Goal: Transaction & Acquisition: Purchase product/service

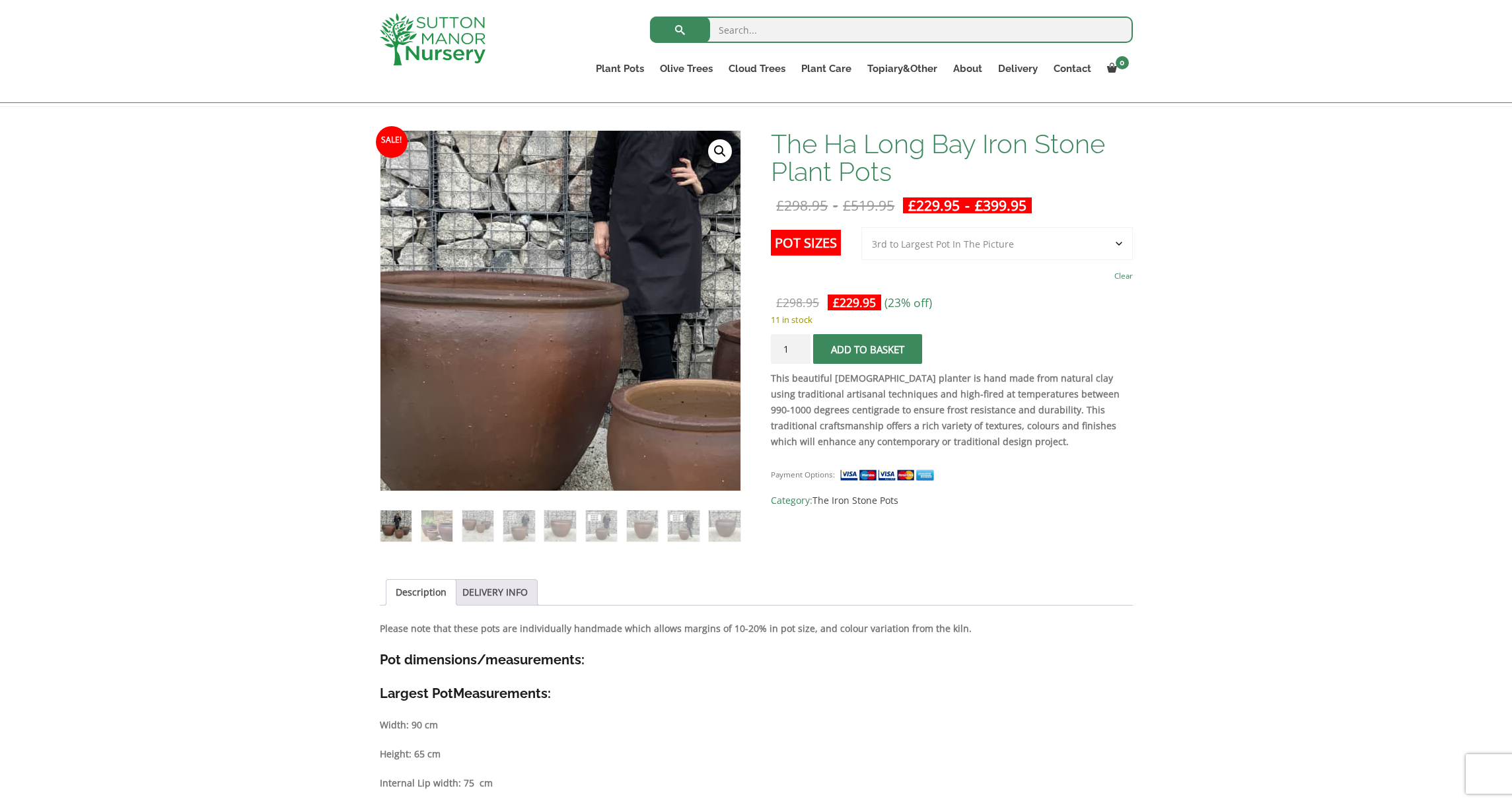
scroll to position [172, 0]
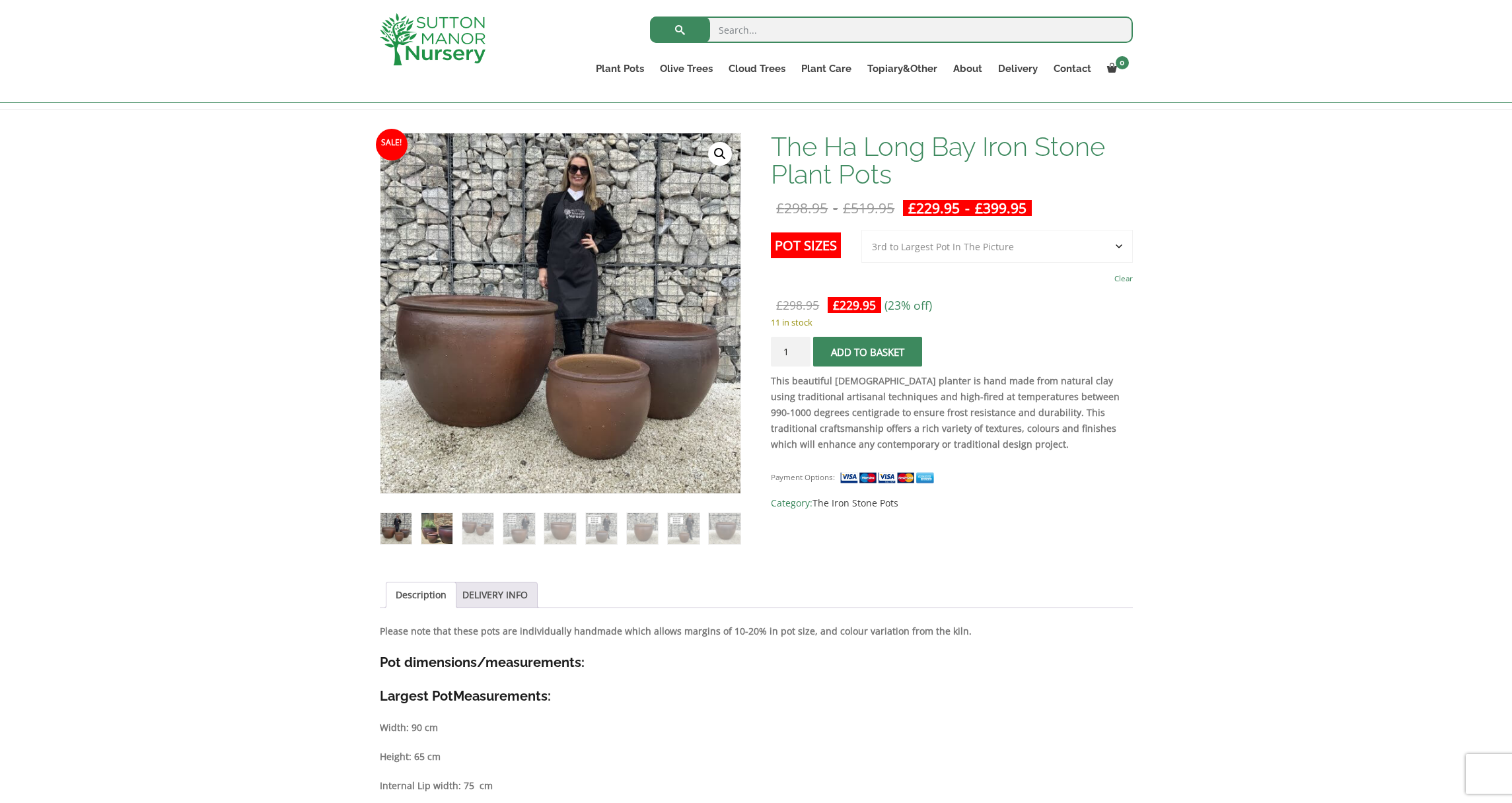
click at [434, 526] on img at bounding box center [436, 529] width 31 height 31
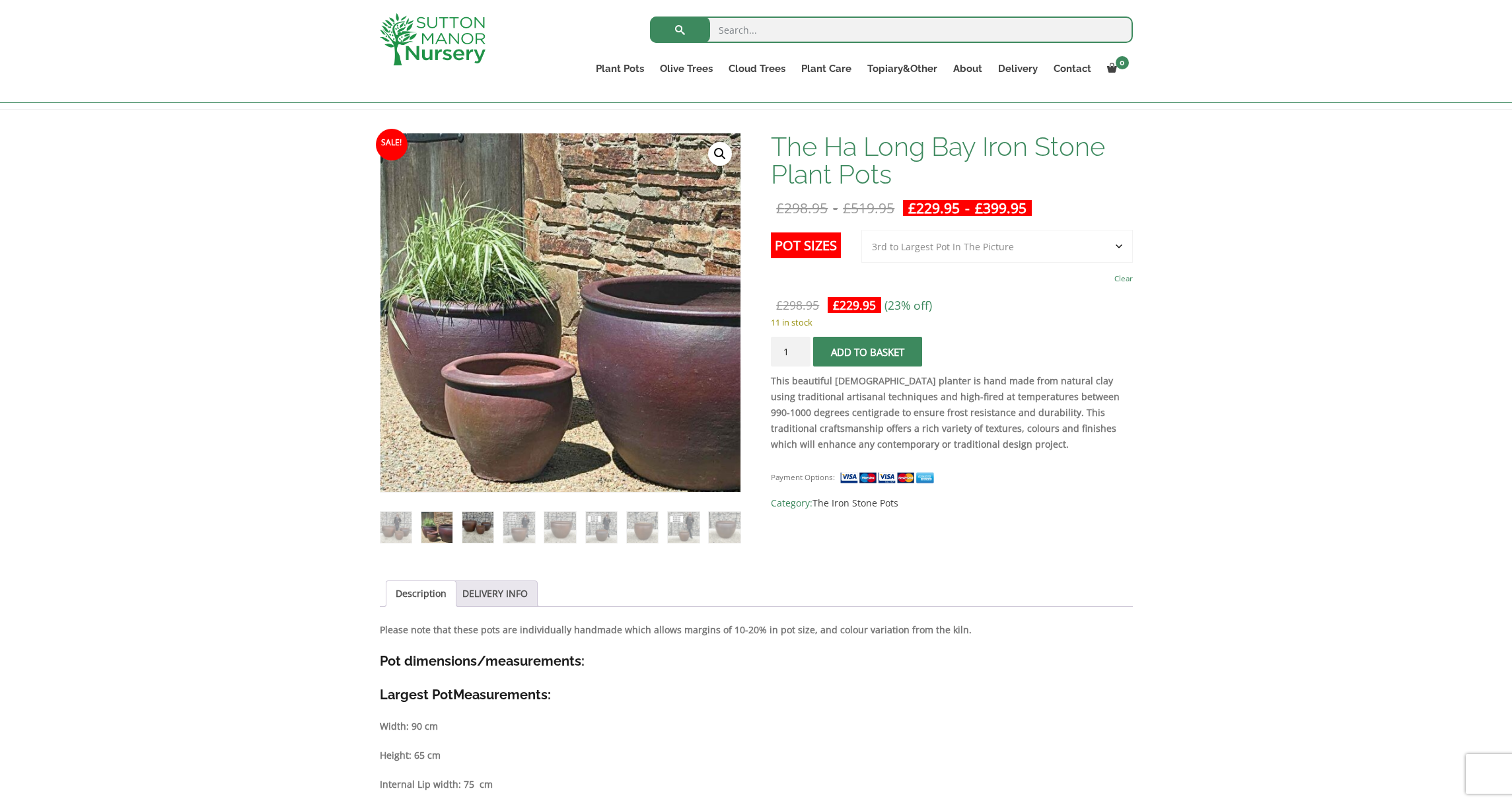
click at [484, 525] on img at bounding box center [477, 527] width 31 height 31
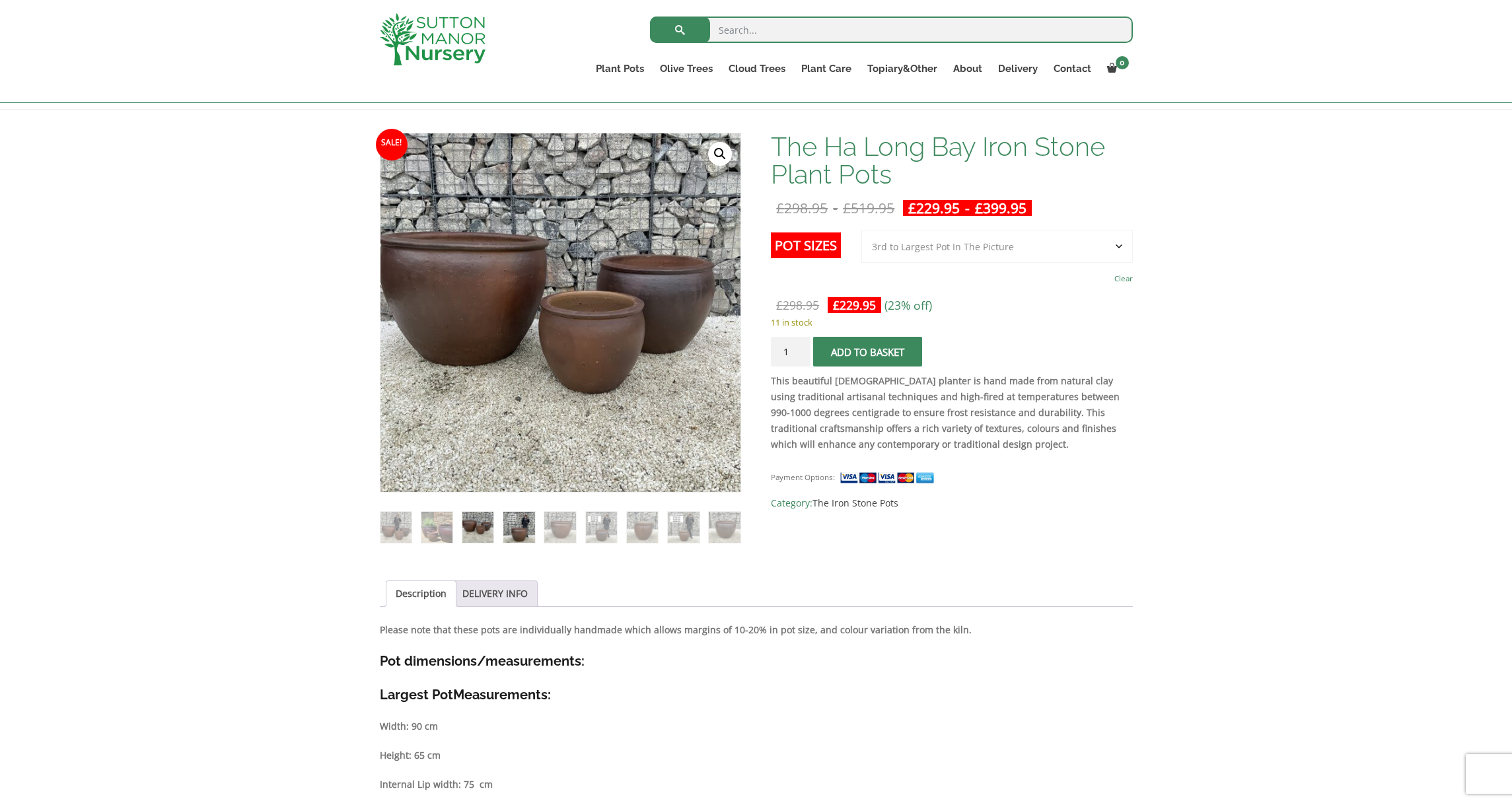
click at [514, 530] on img at bounding box center [518, 527] width 31 height 31
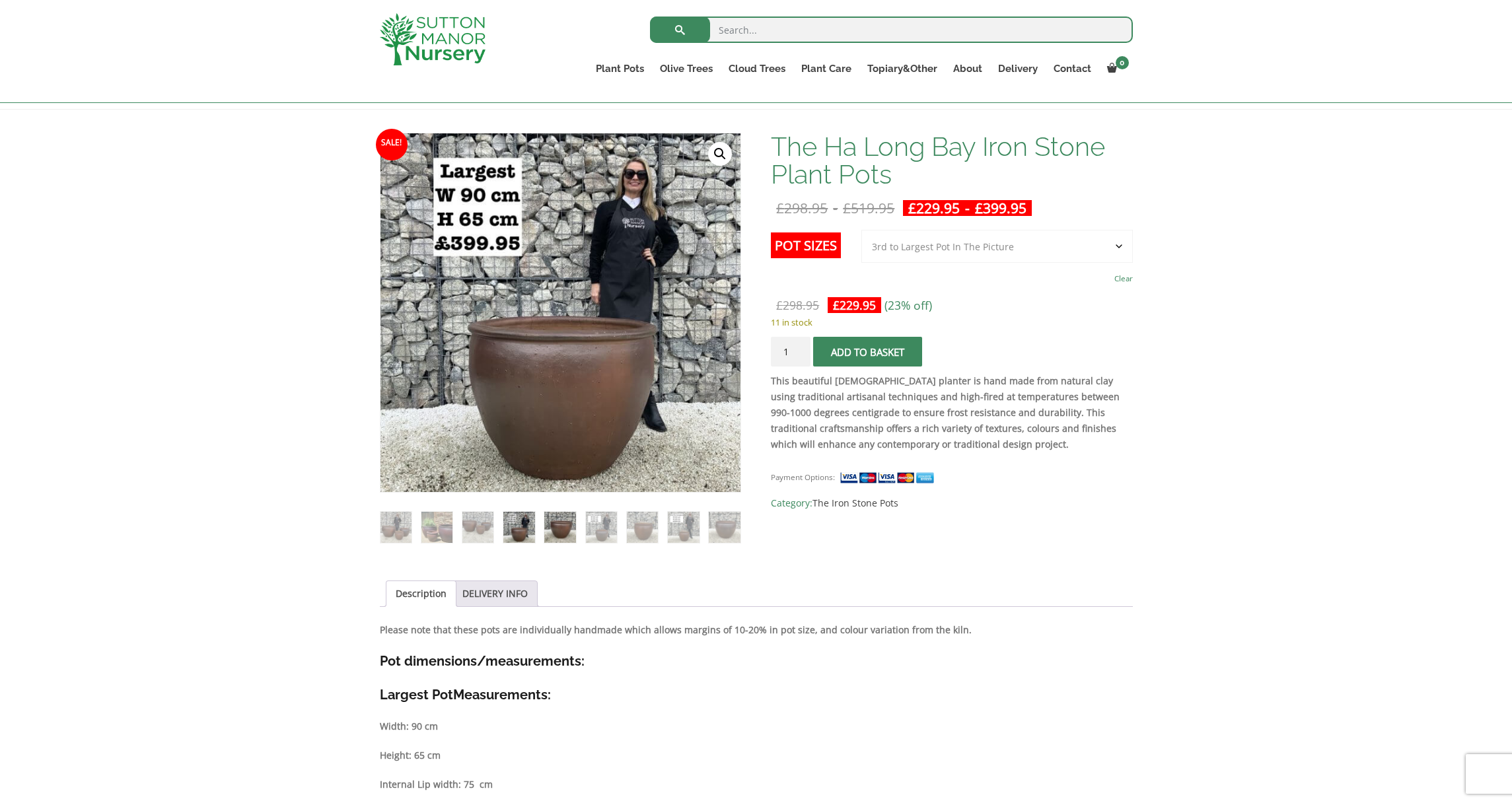
click at [562, 532] on img at bounding box center [559, 527] width 31 height 31
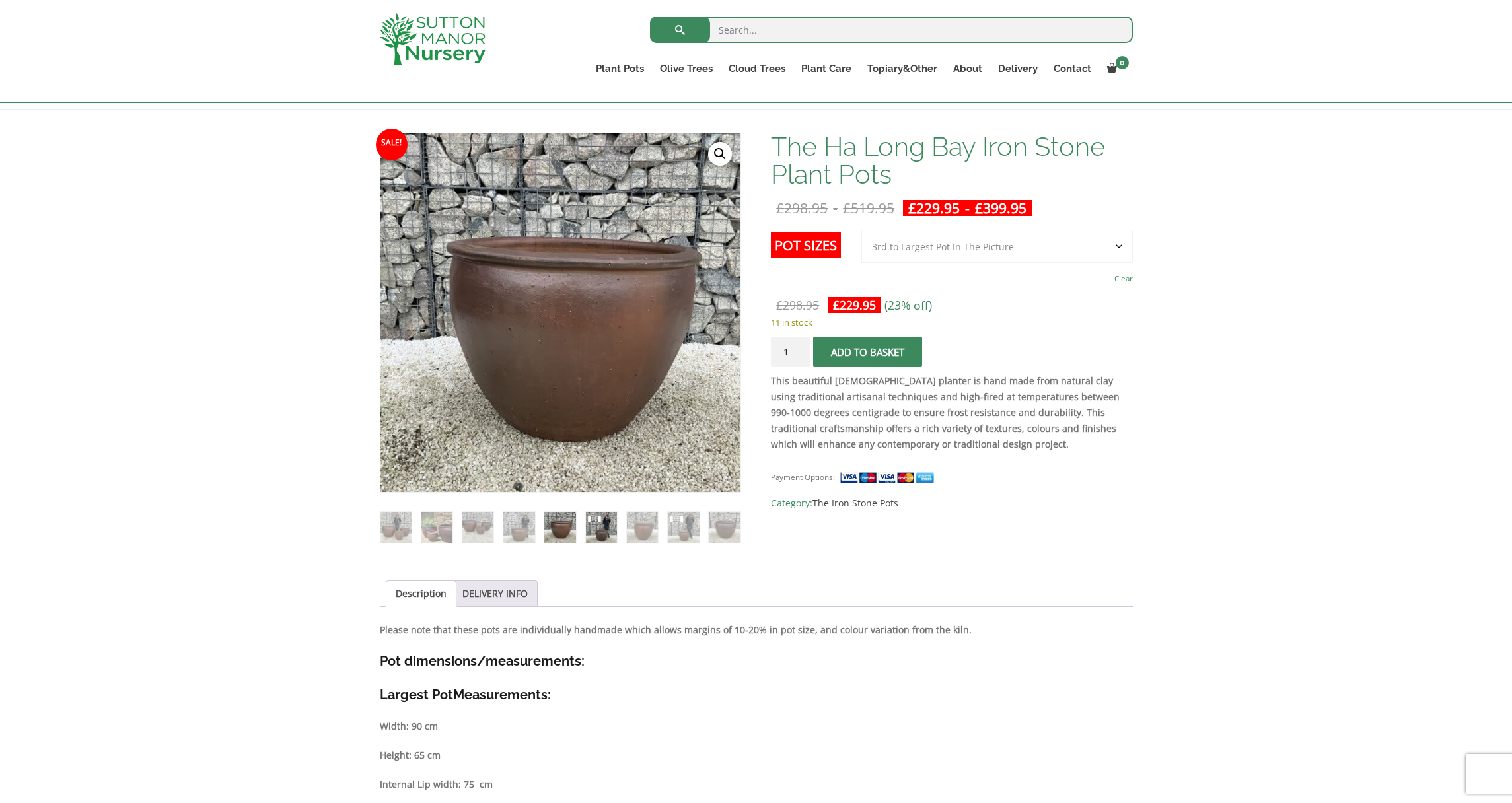
click at [587, 525] on img at bounding box center [601, 527] width 31 height 31
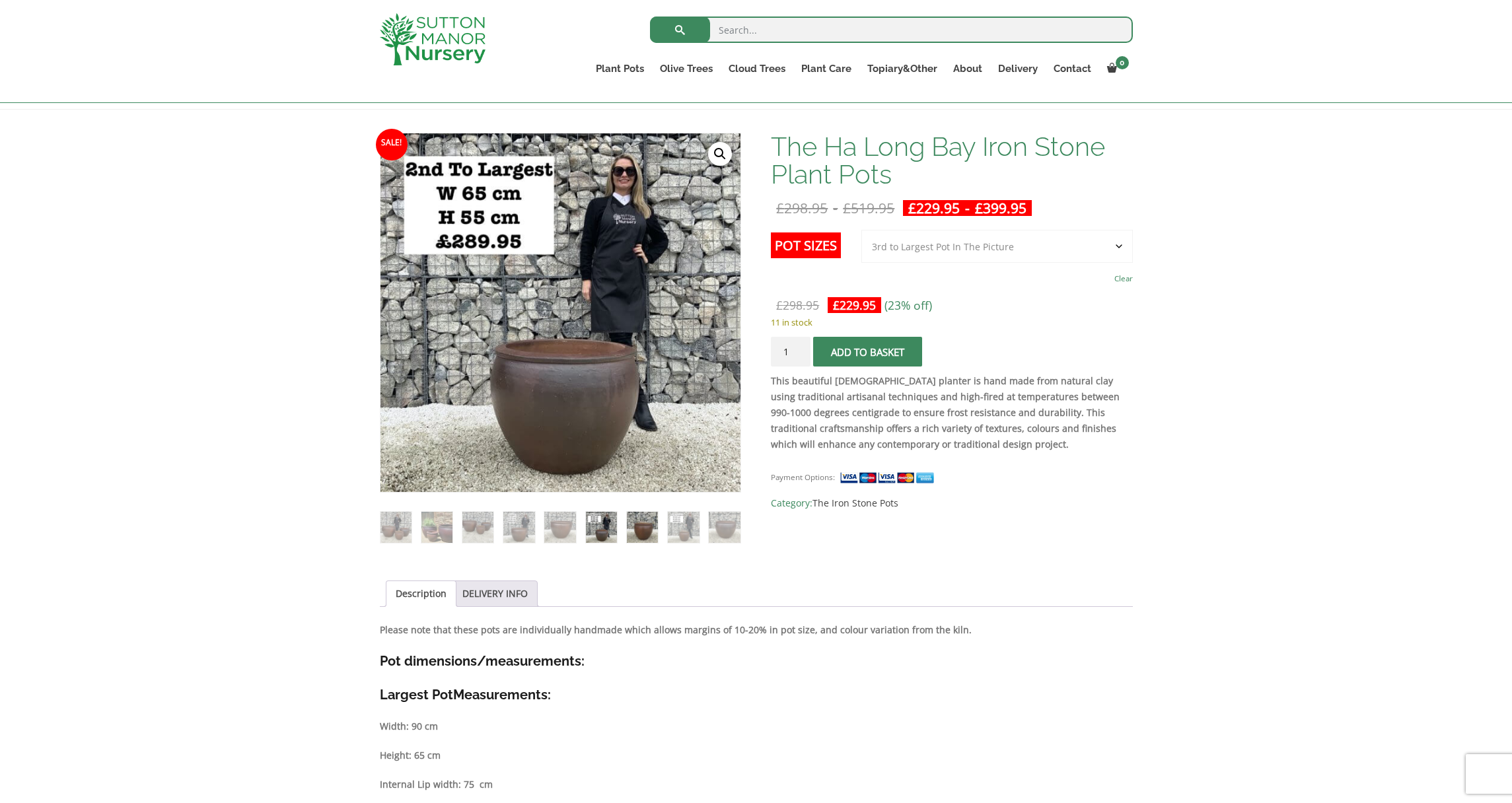
click at [639, 519] on img at bounding box center [642, 527] width 31 height 31
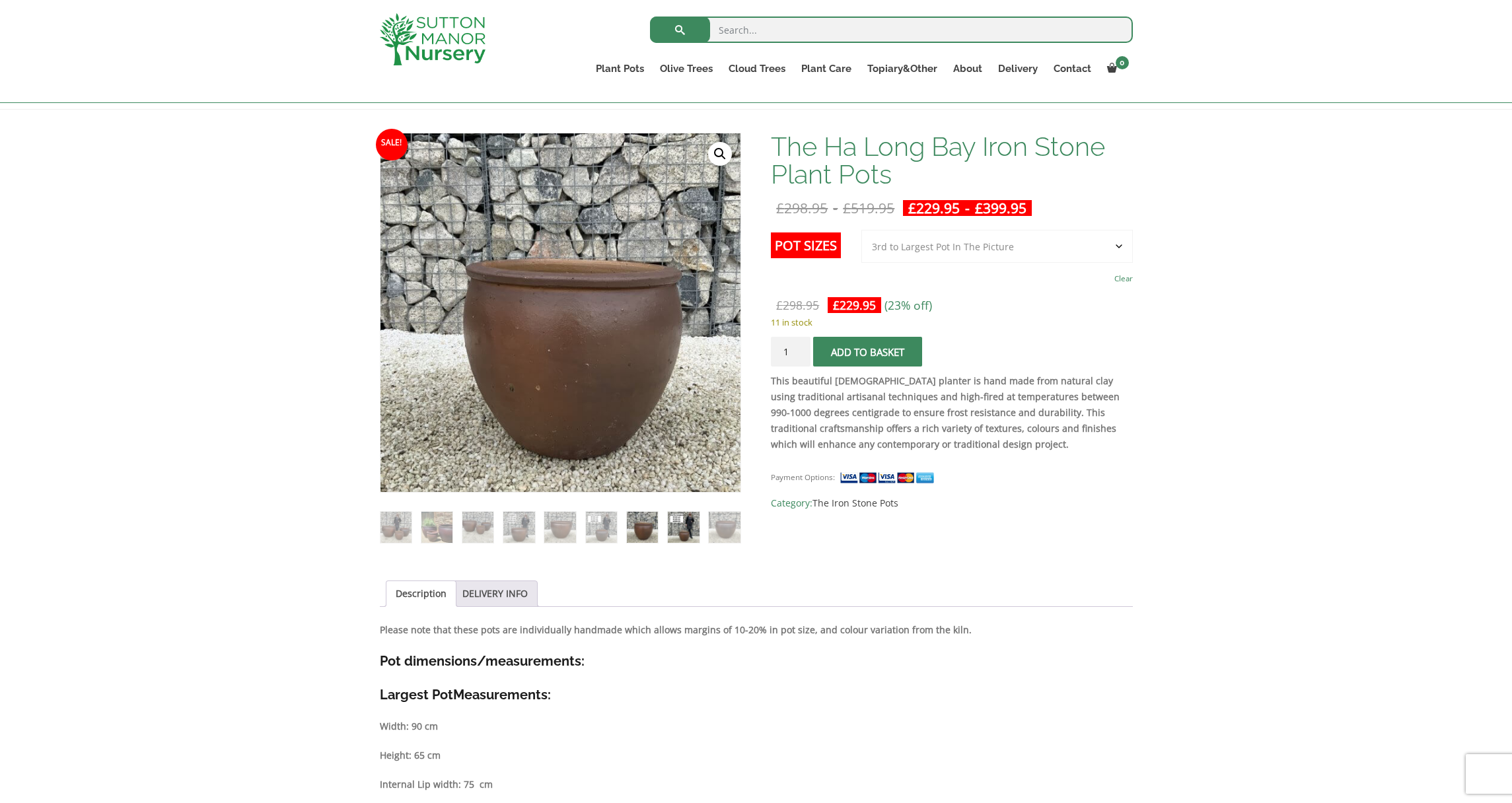
click at [678, 519] on img at bounding box center [683, 527] width 31 height 31
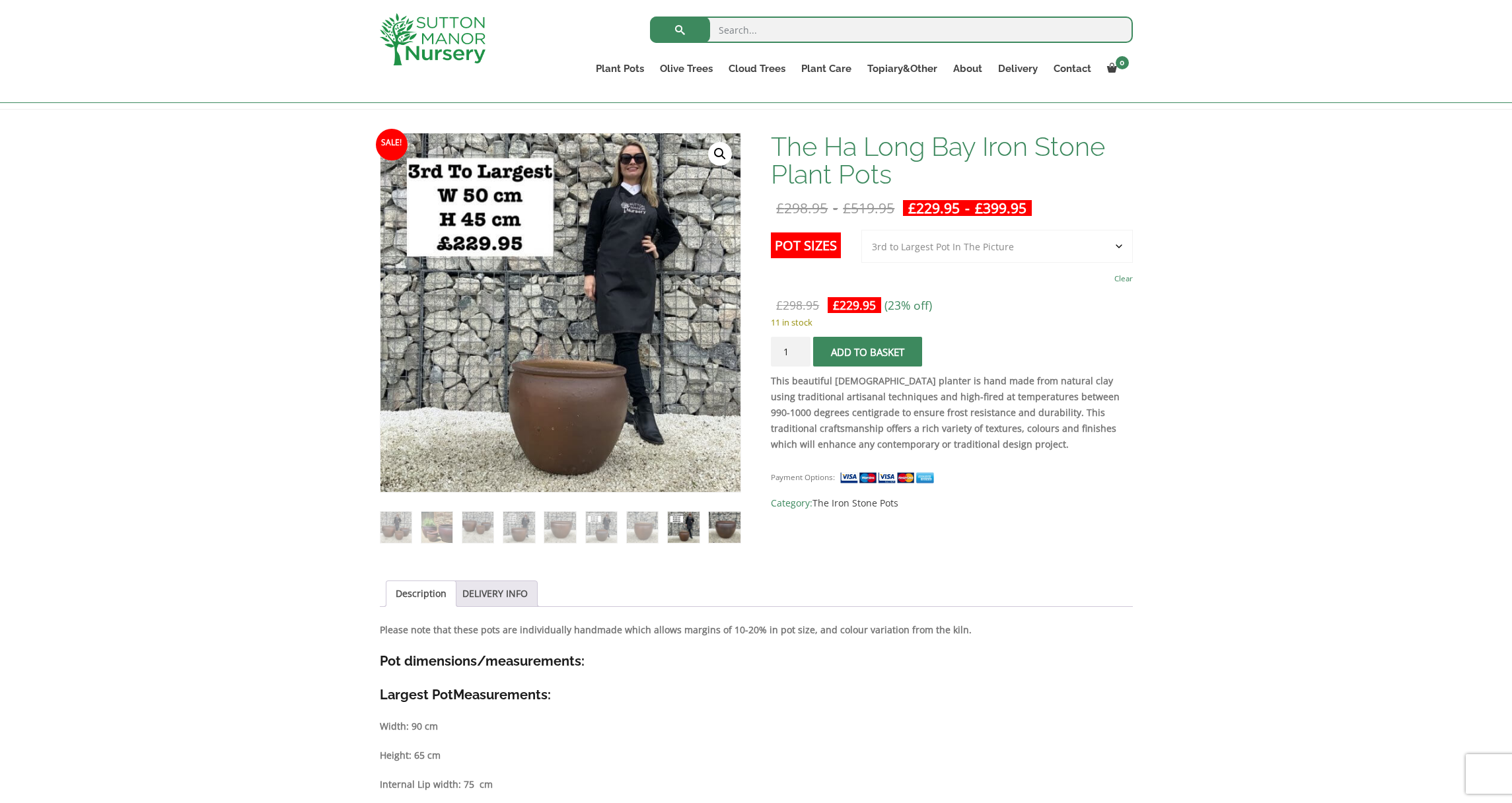
click at [733, 531] on img at bounding box center [724, 527] width 31 height 31
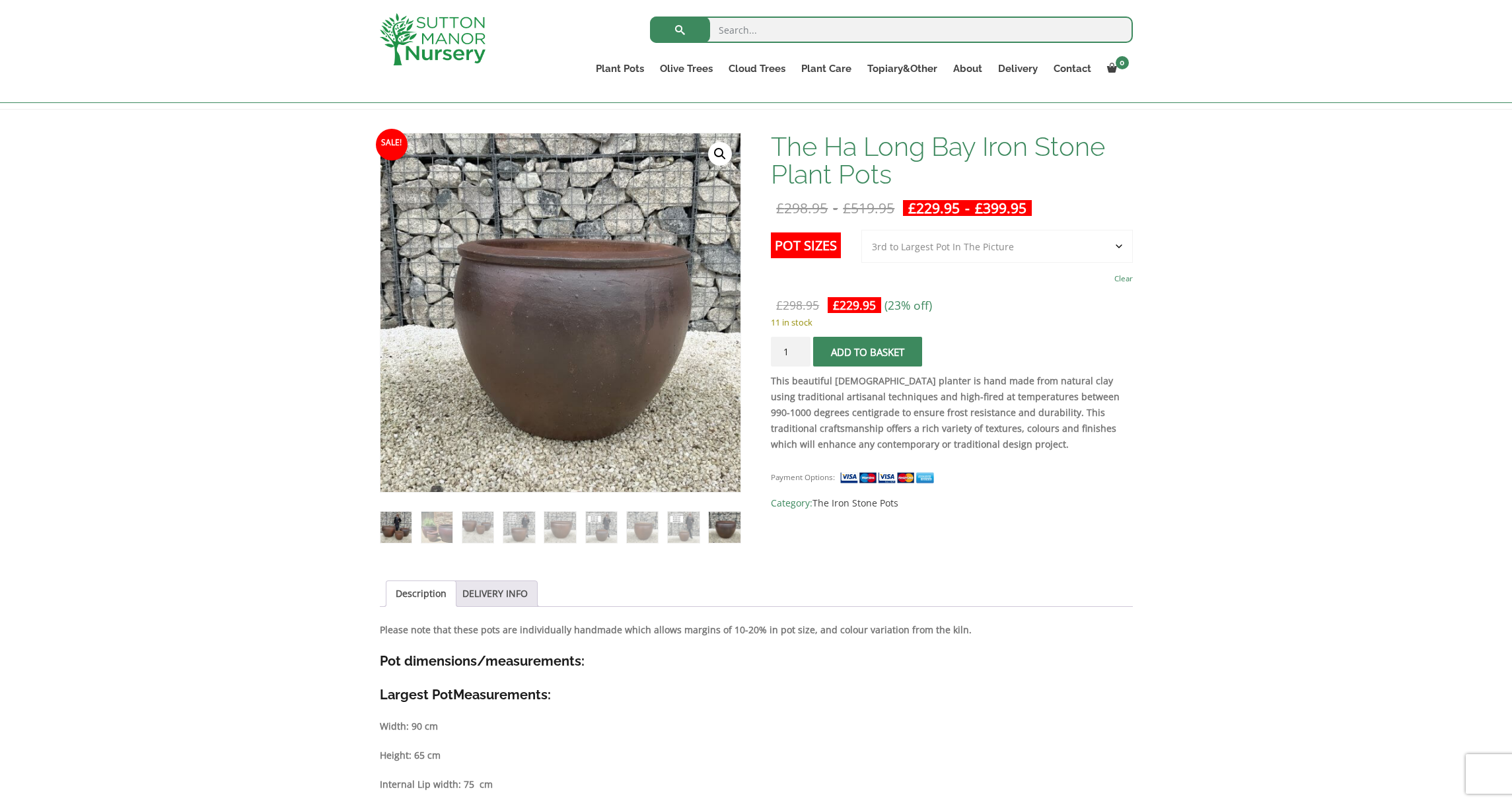
click at [407, 523] on img at bounding box center [395, 527] width 31 height 31
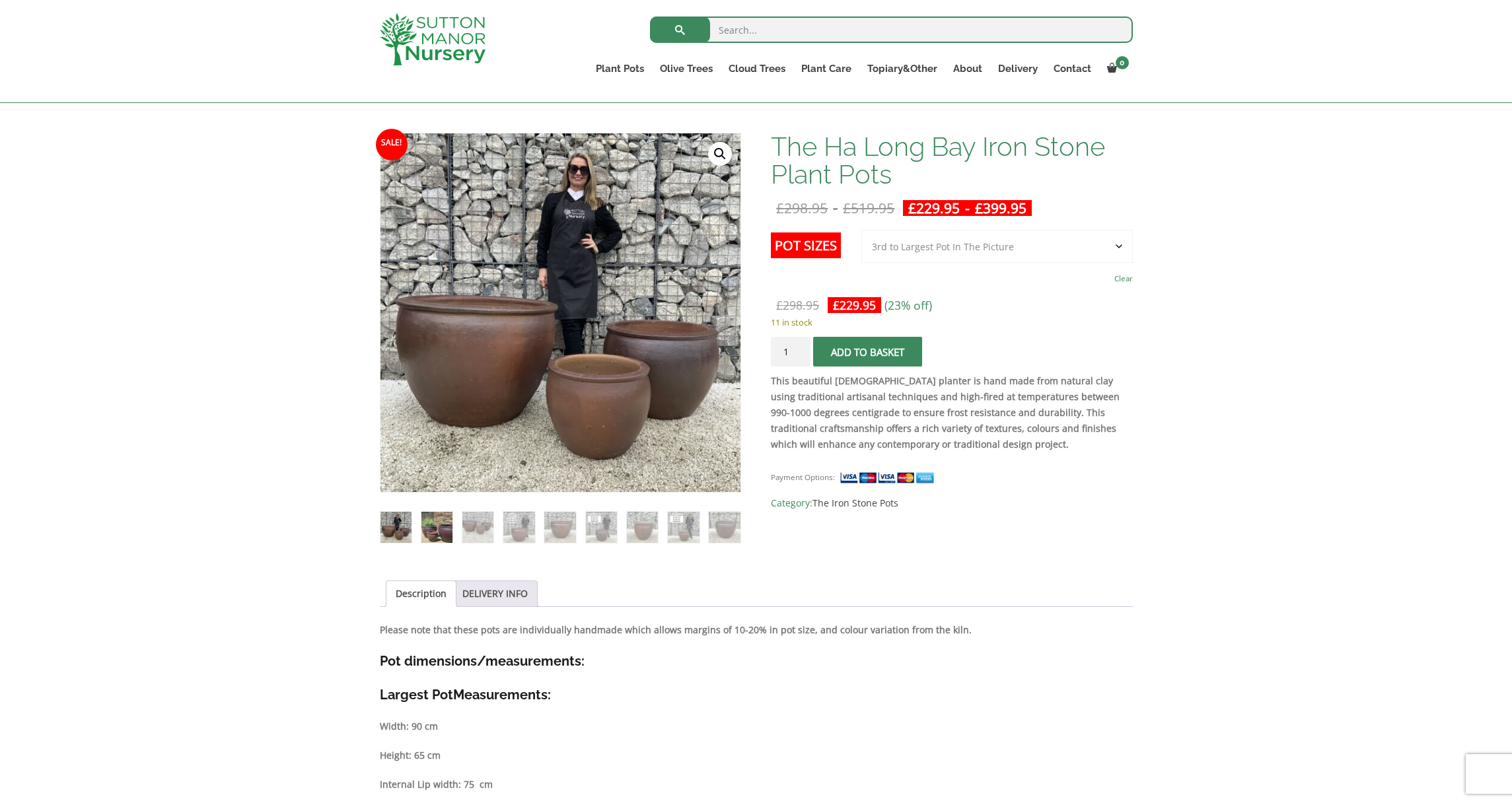
click at [423, 523] on img at bounding box center [436, 527] width 31 height 31
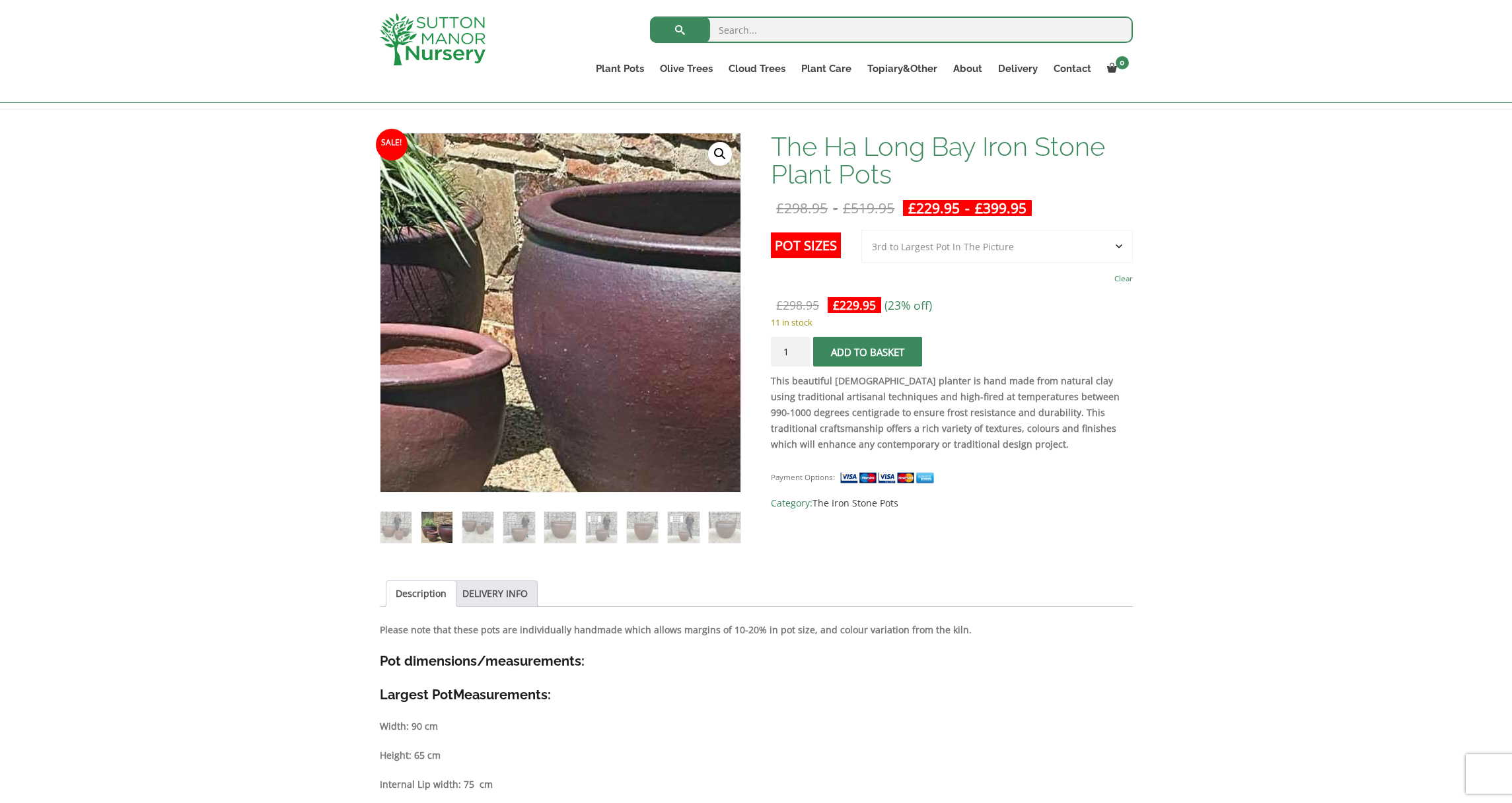
scroll to position [175, 0]
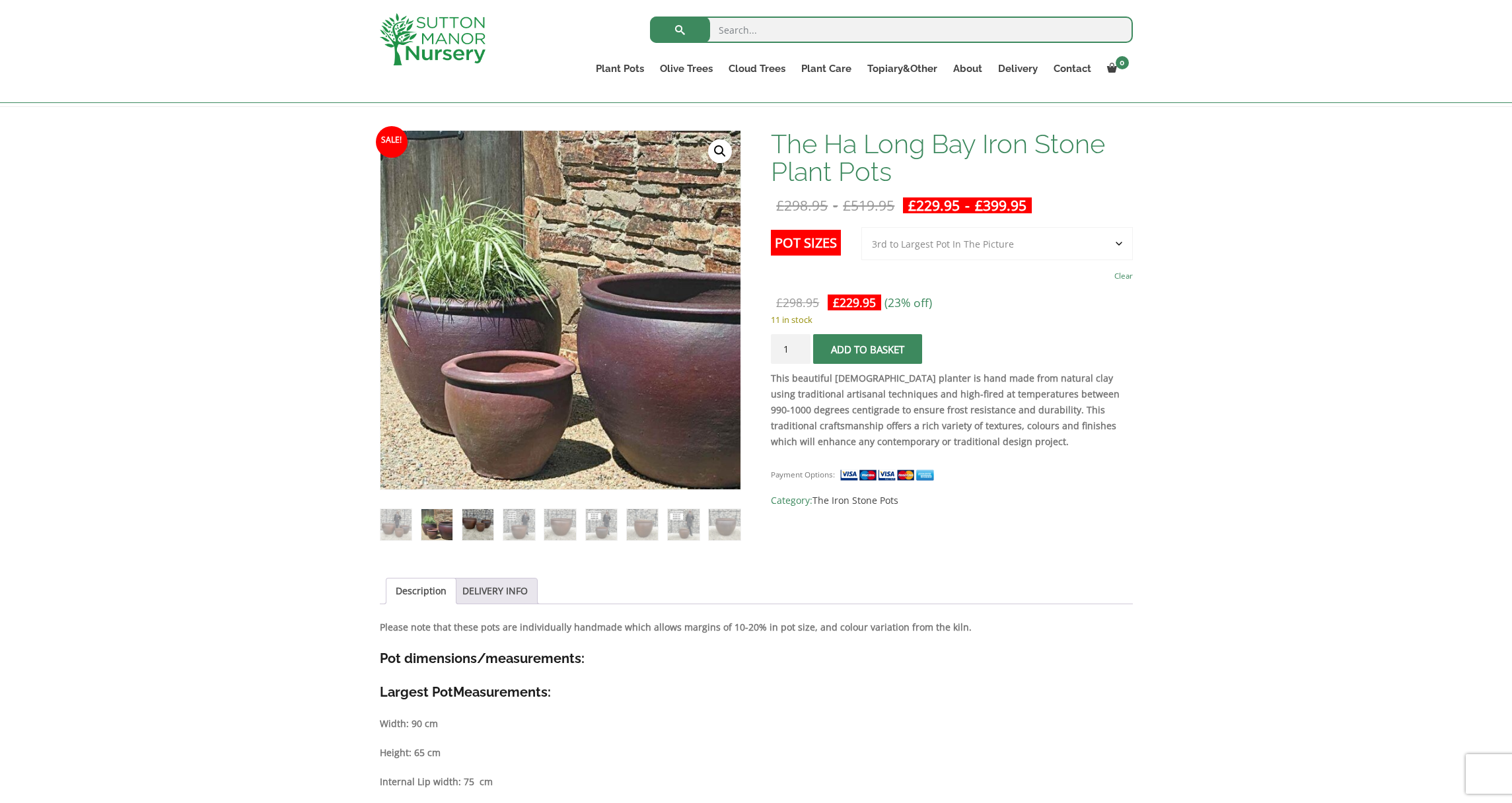
click at [467, 512] on img at bounding box center [477, 525] width 31 height 31
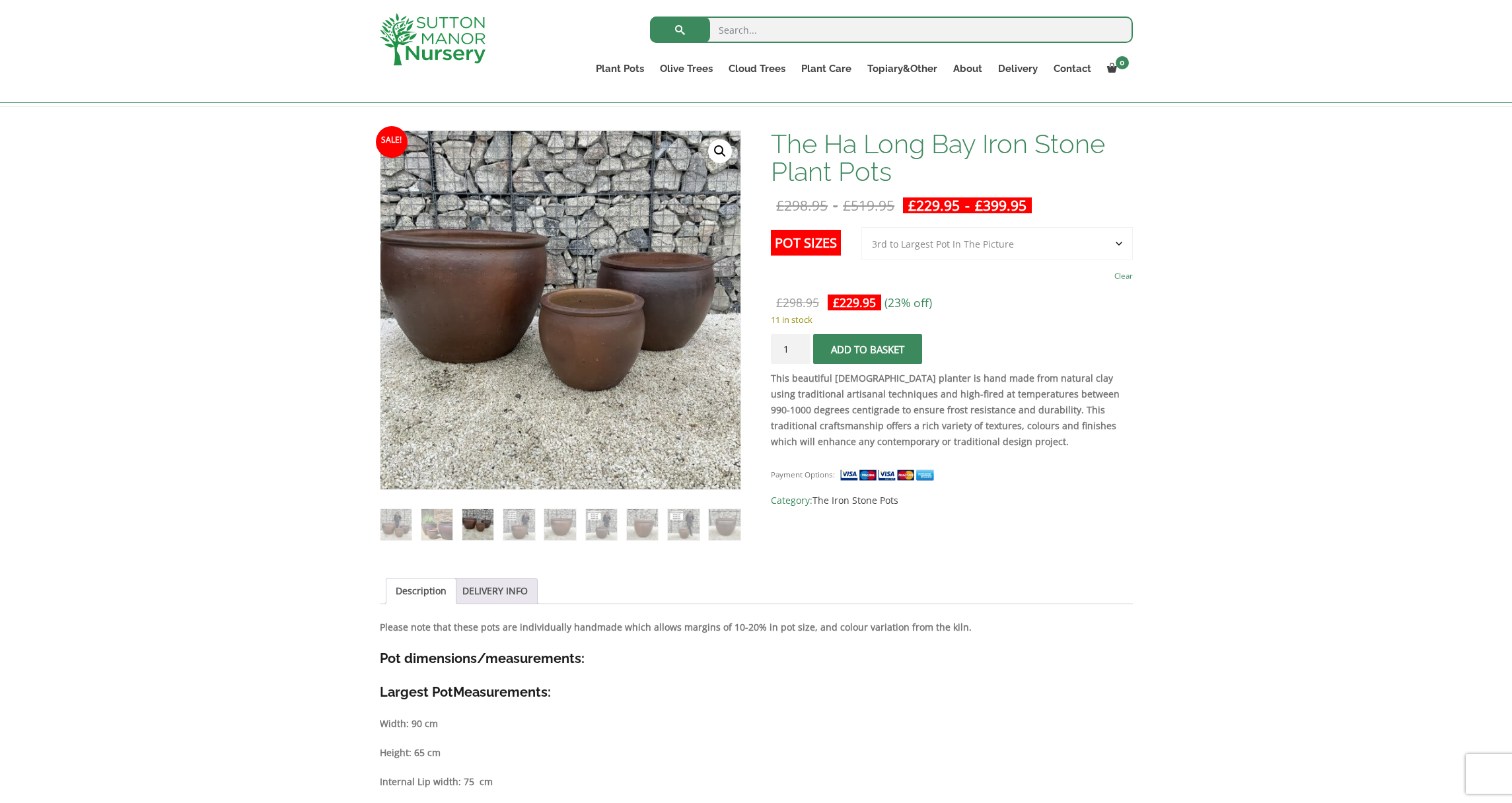
click at [417, 516] on ol at bounding box center [560, 515] width 361 height 50
click at [435, 525] on img at bounding box center [436, 525] width 31 height 31
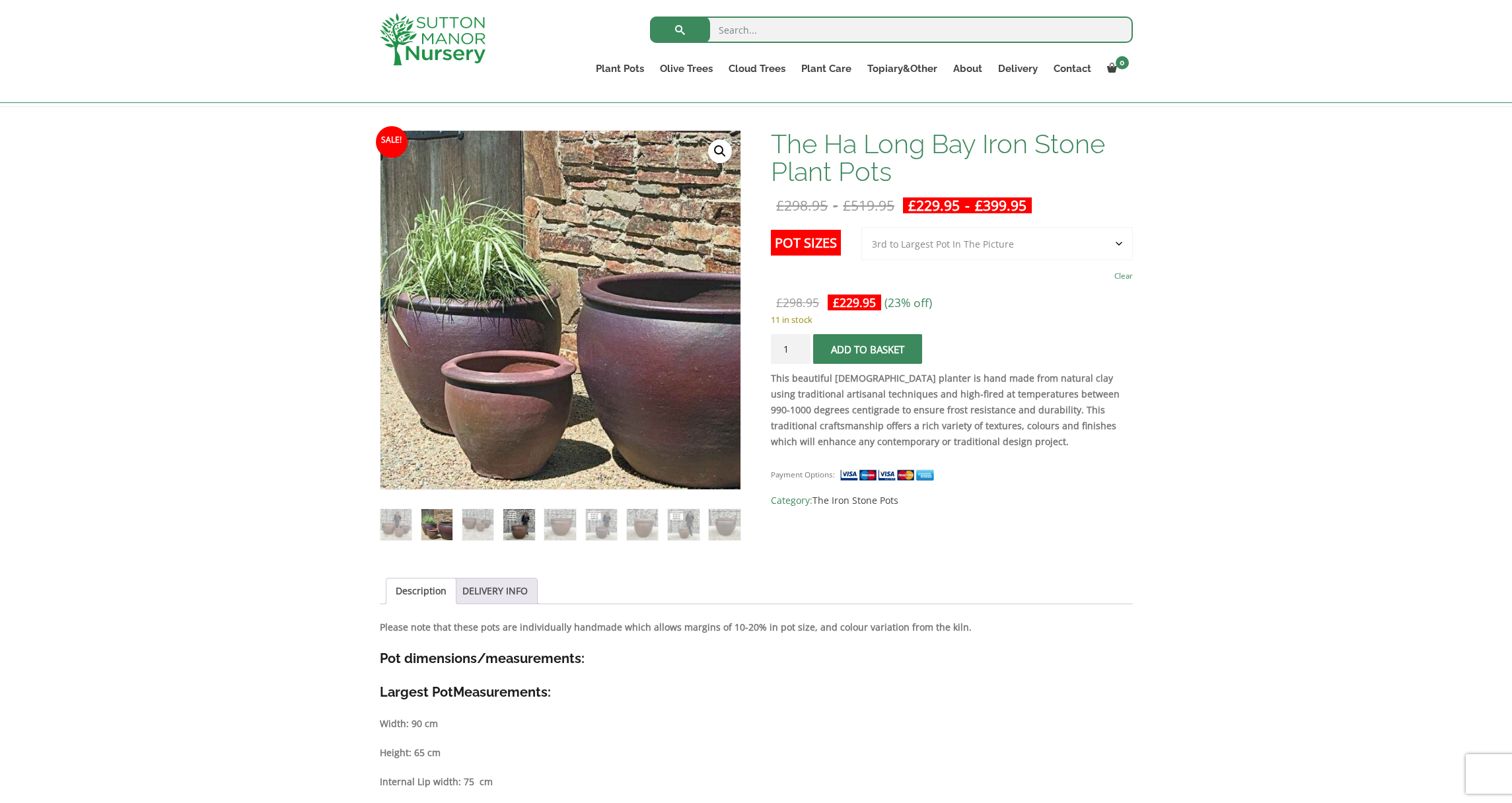
click at [527, 515] on img at bounding box center [518, 525] width 31 height 31
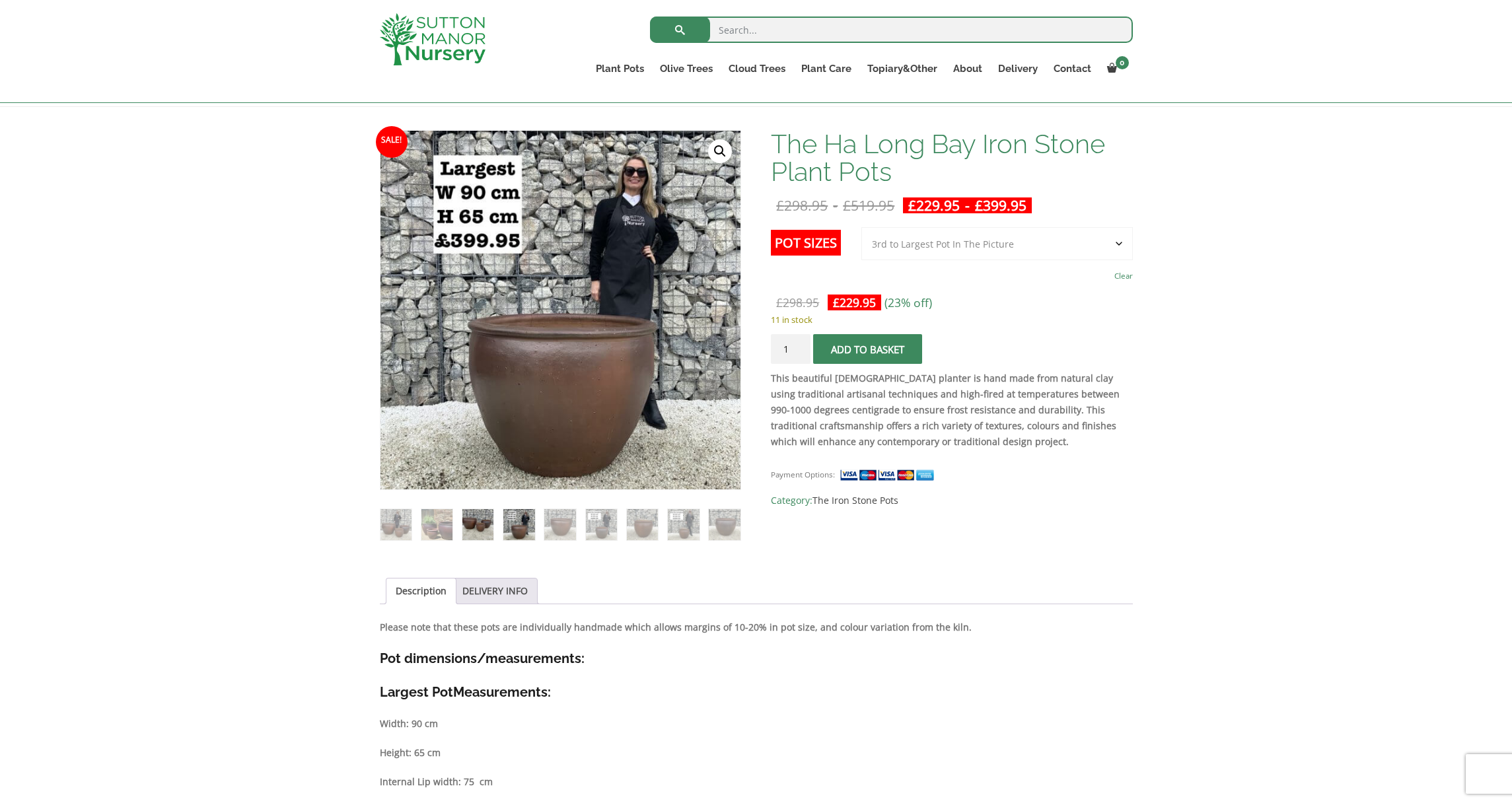
click at [472, 521] on img at bounding box center [477, 525] width 31 height 31
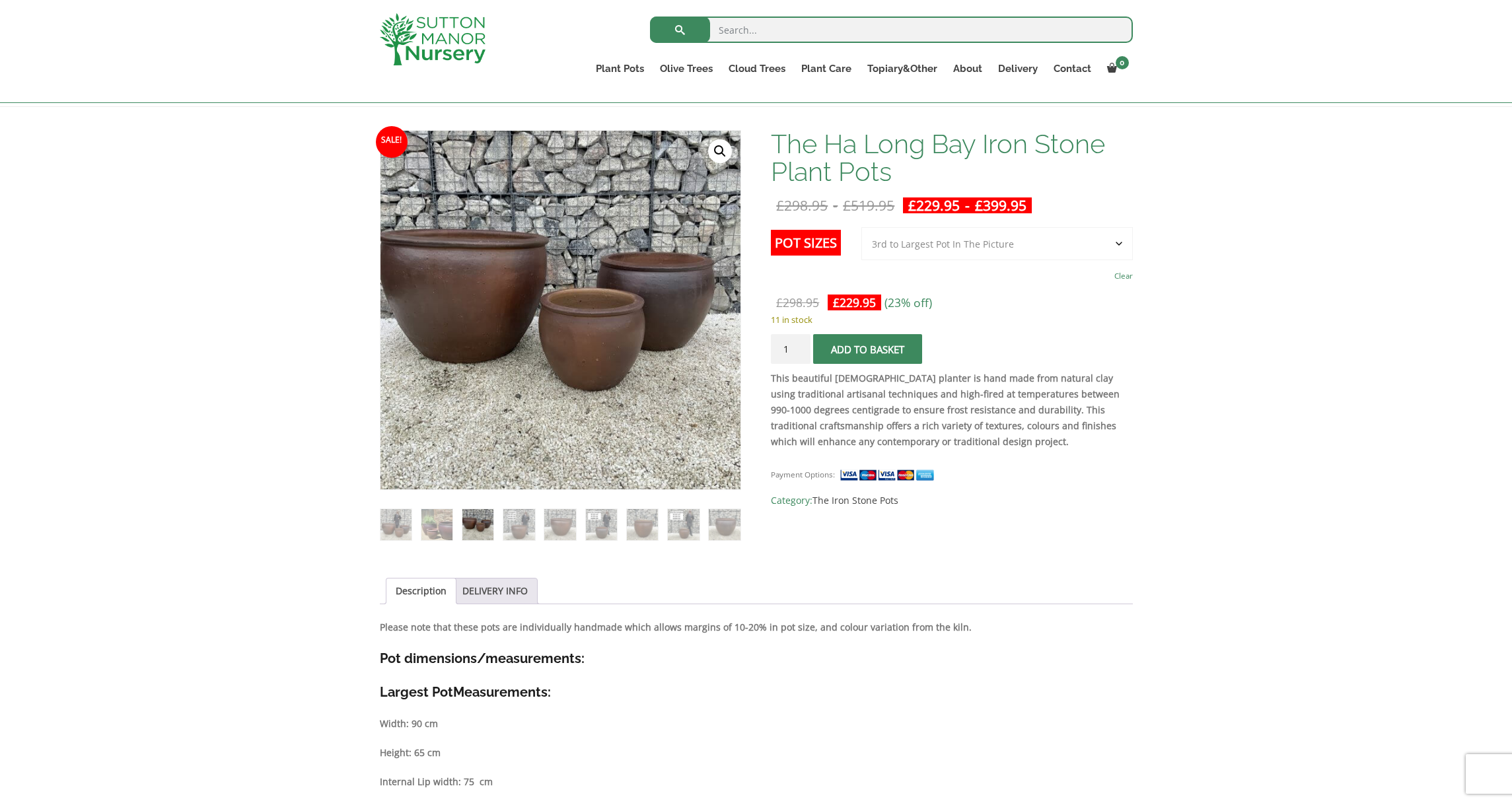
click at [415, 524] on ol at bounding box center [560, 515] width 361 height 50
drag, startPoint x: 432, startPoint y: 522, endPoint x: 486, endPoint y: 468, distance: 76.4
click at [432, 522] on img at bounding box center [436, 525] width 31 height 31
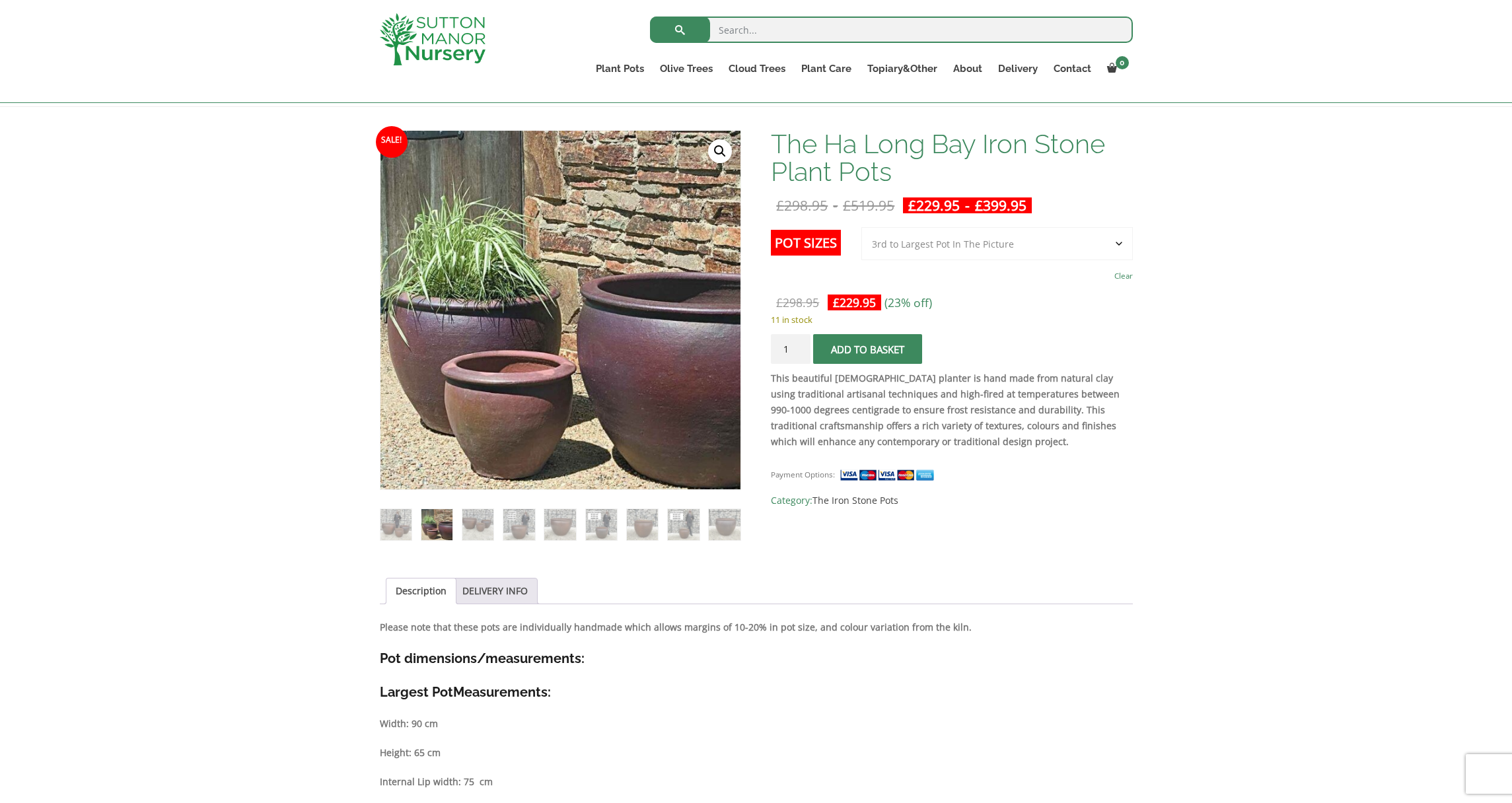
scroll to position [178, 0]
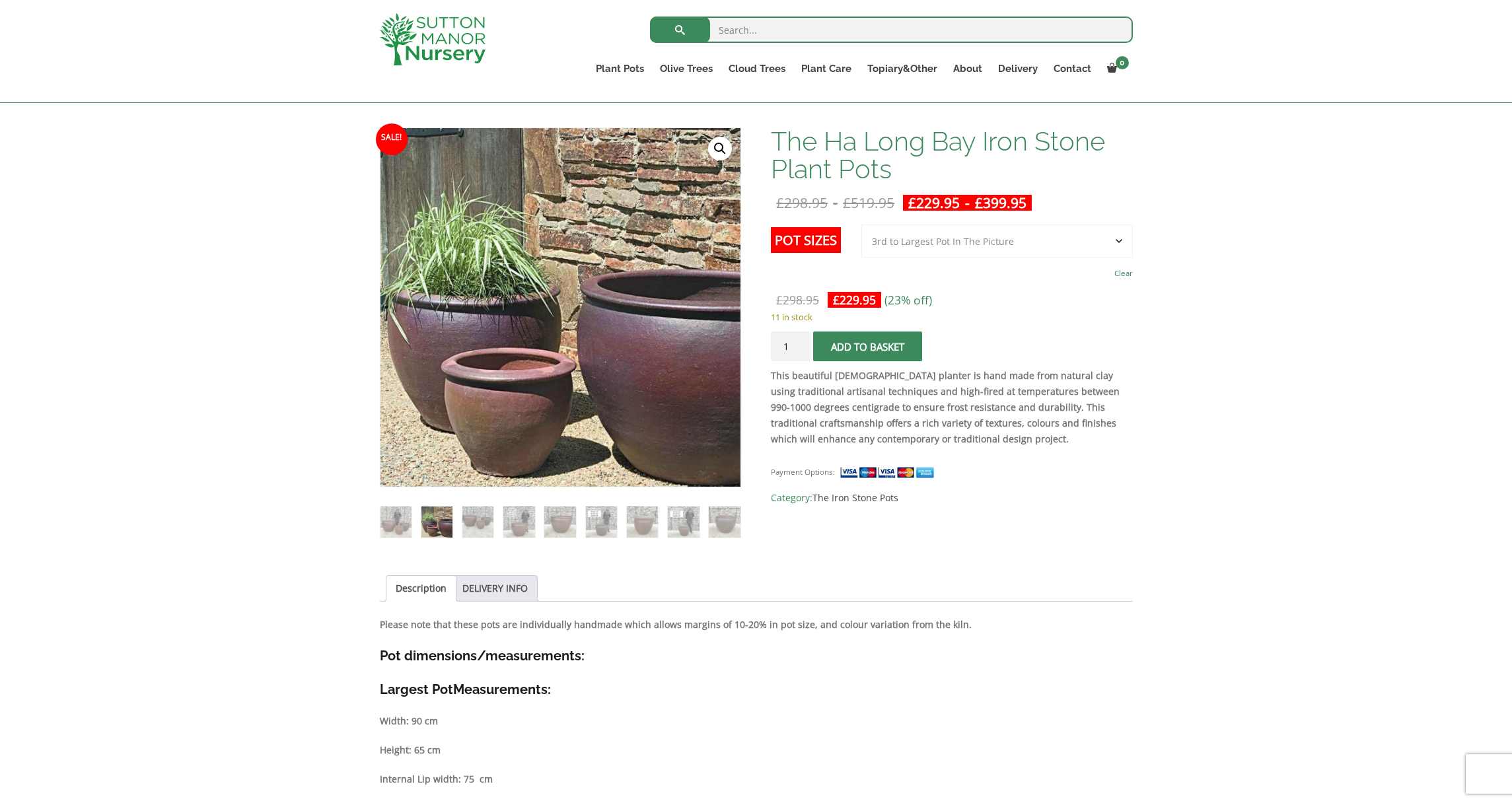
select select "Largest pot In The Picture"
click at [905, 352] on button "Add to basket" at bounding box center [867, 346] width 109 height 30
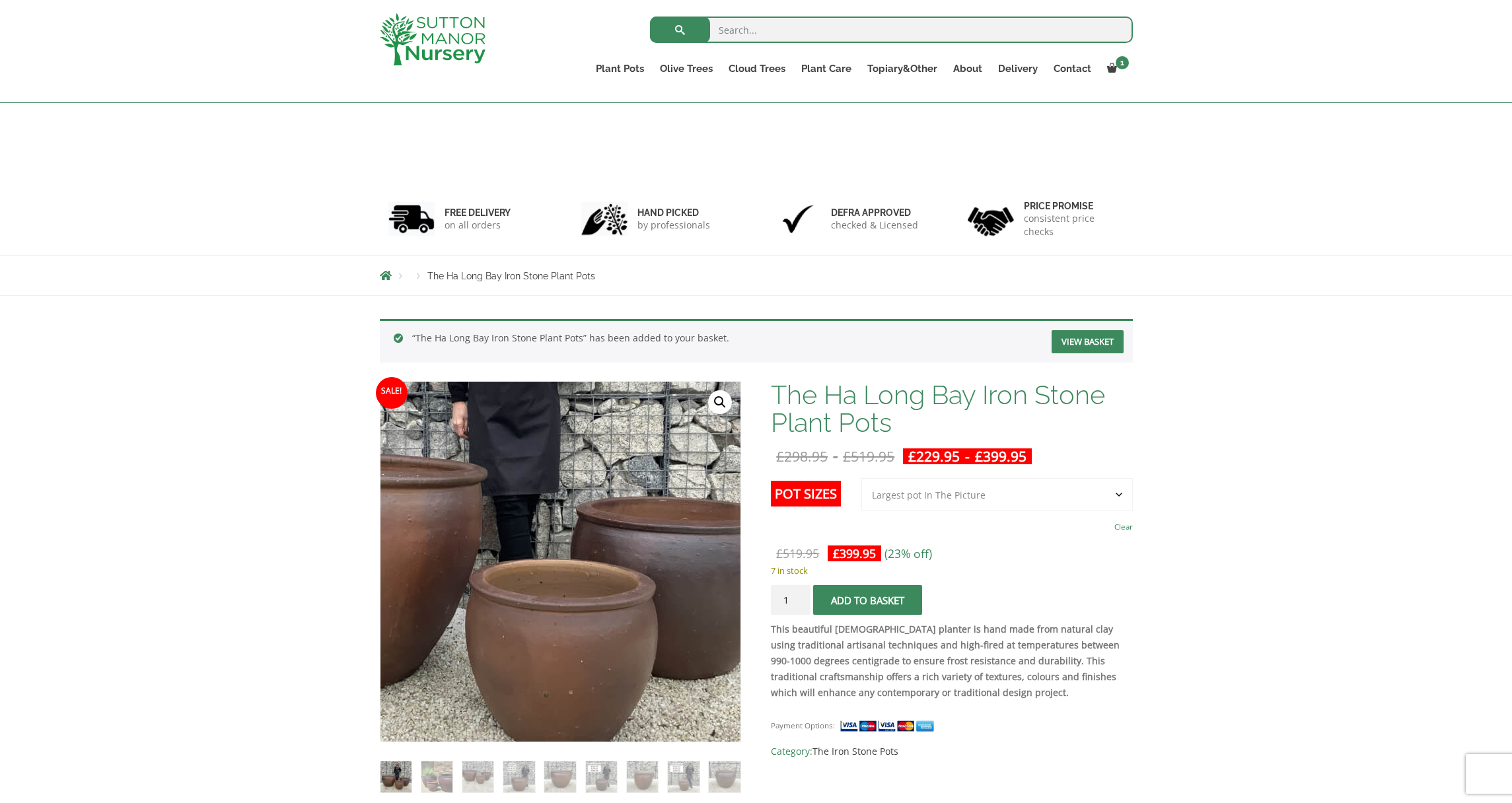
scroll to position [129, 0]
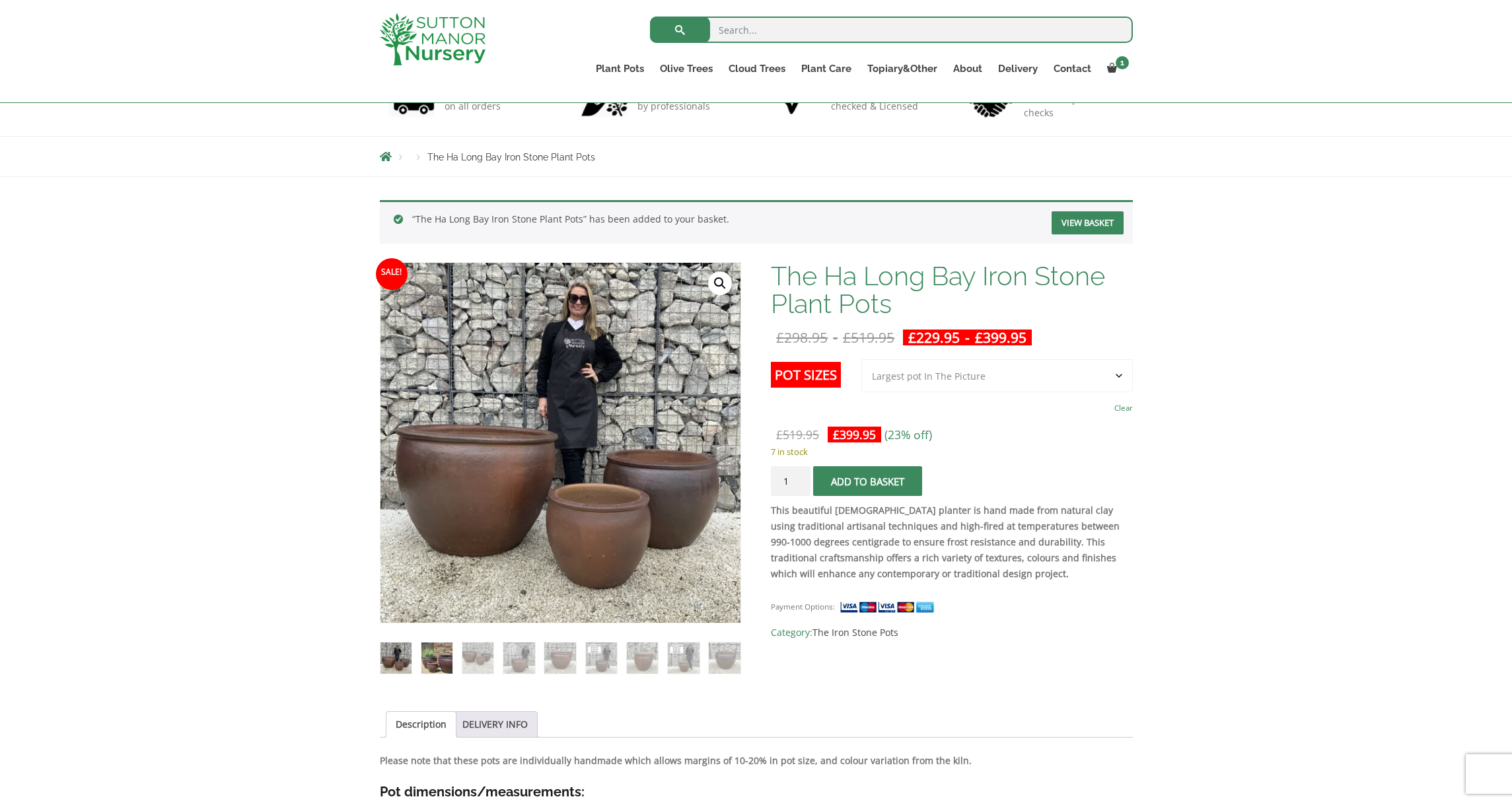
click at [437, 666] on img at bounding box center [436, 658] width 31 height 31
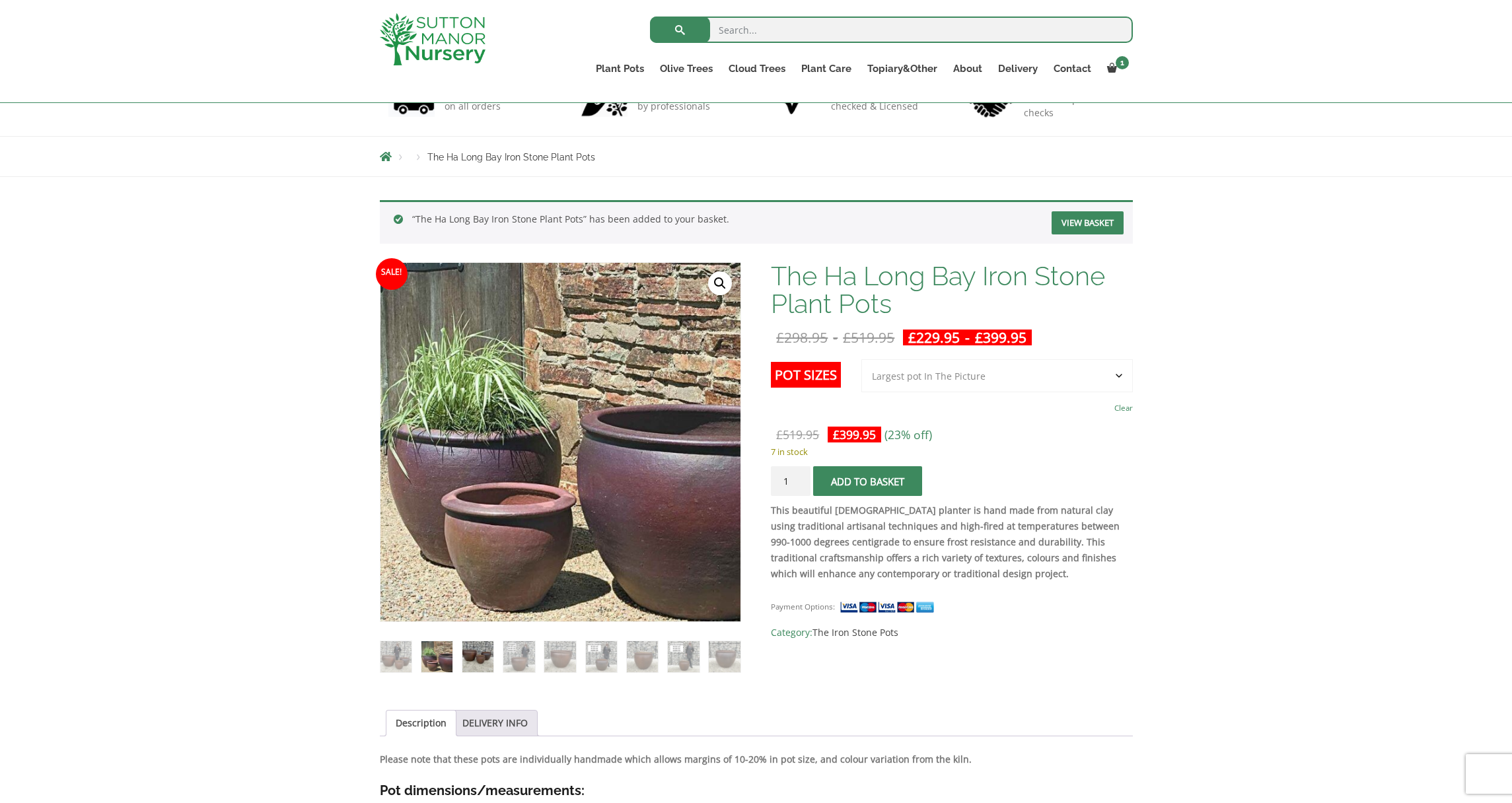
click at [463, 665] on img at bounding box center [477, 656] width 31 height 31
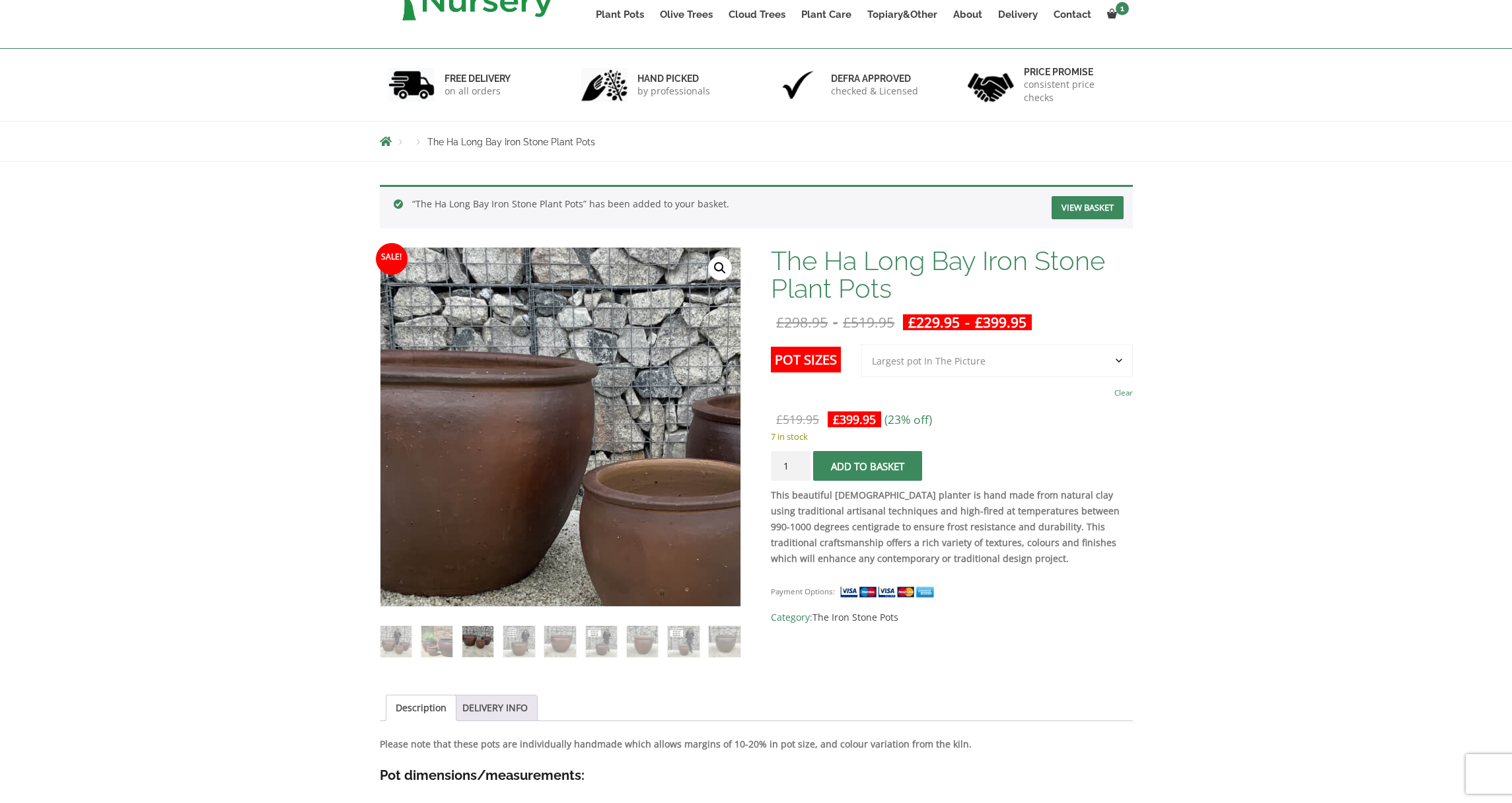
scroll to position [296, 0]
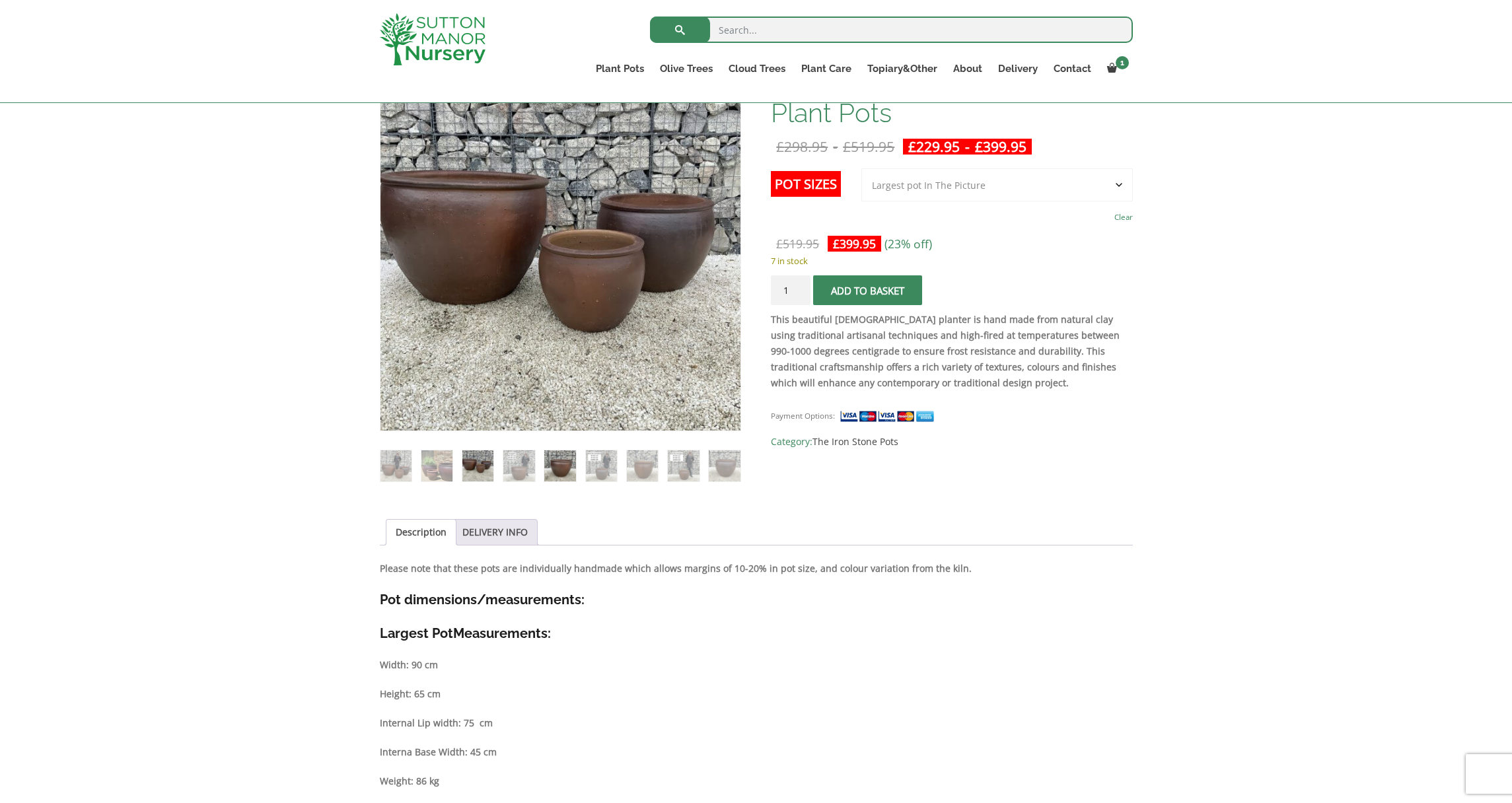
click at [553, 467] on img at bounding box center [559, 466] width 31 height 31
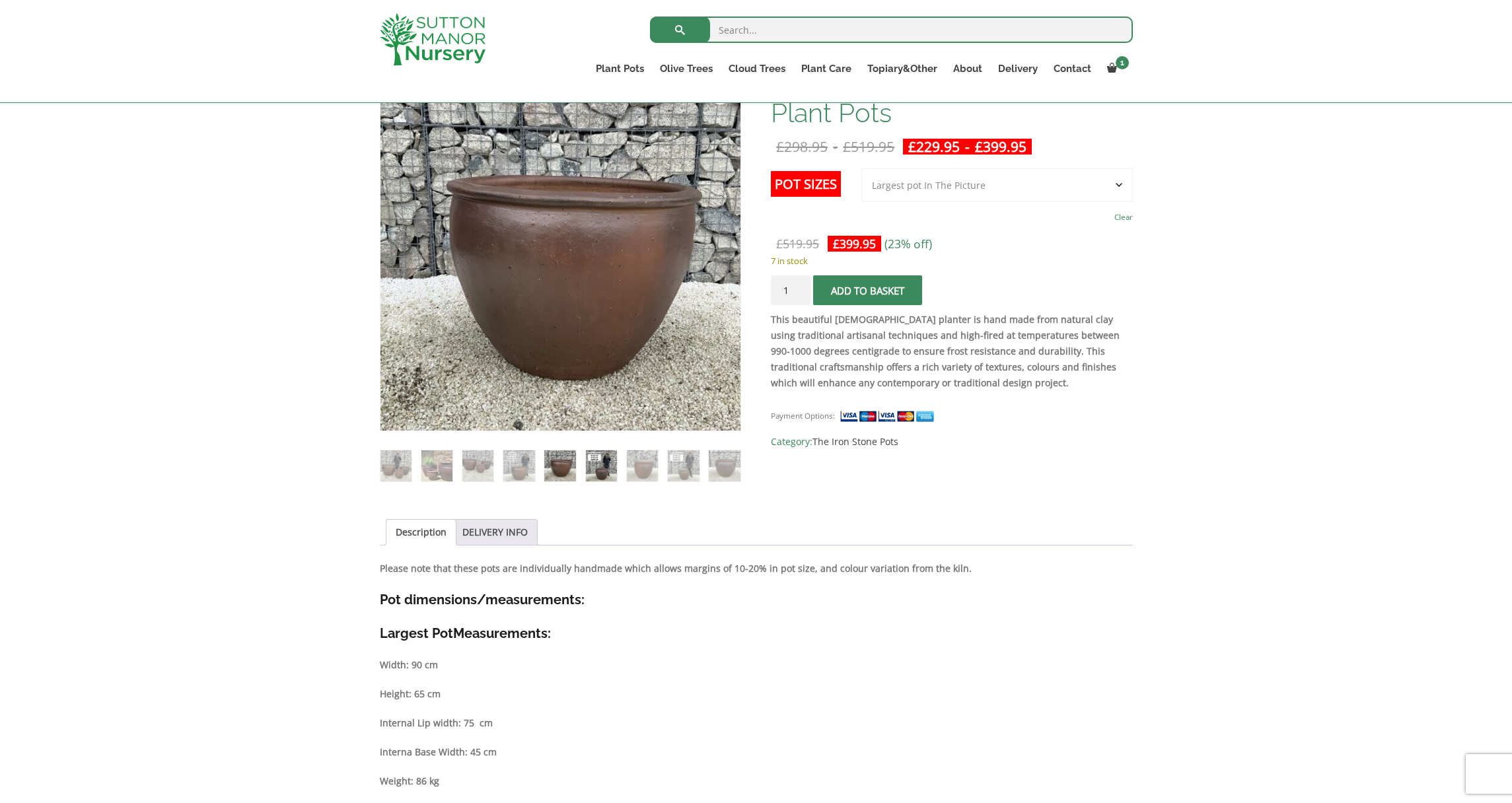
click at [613, 467] on img at bounding box center [601, 466] width 31 height 31
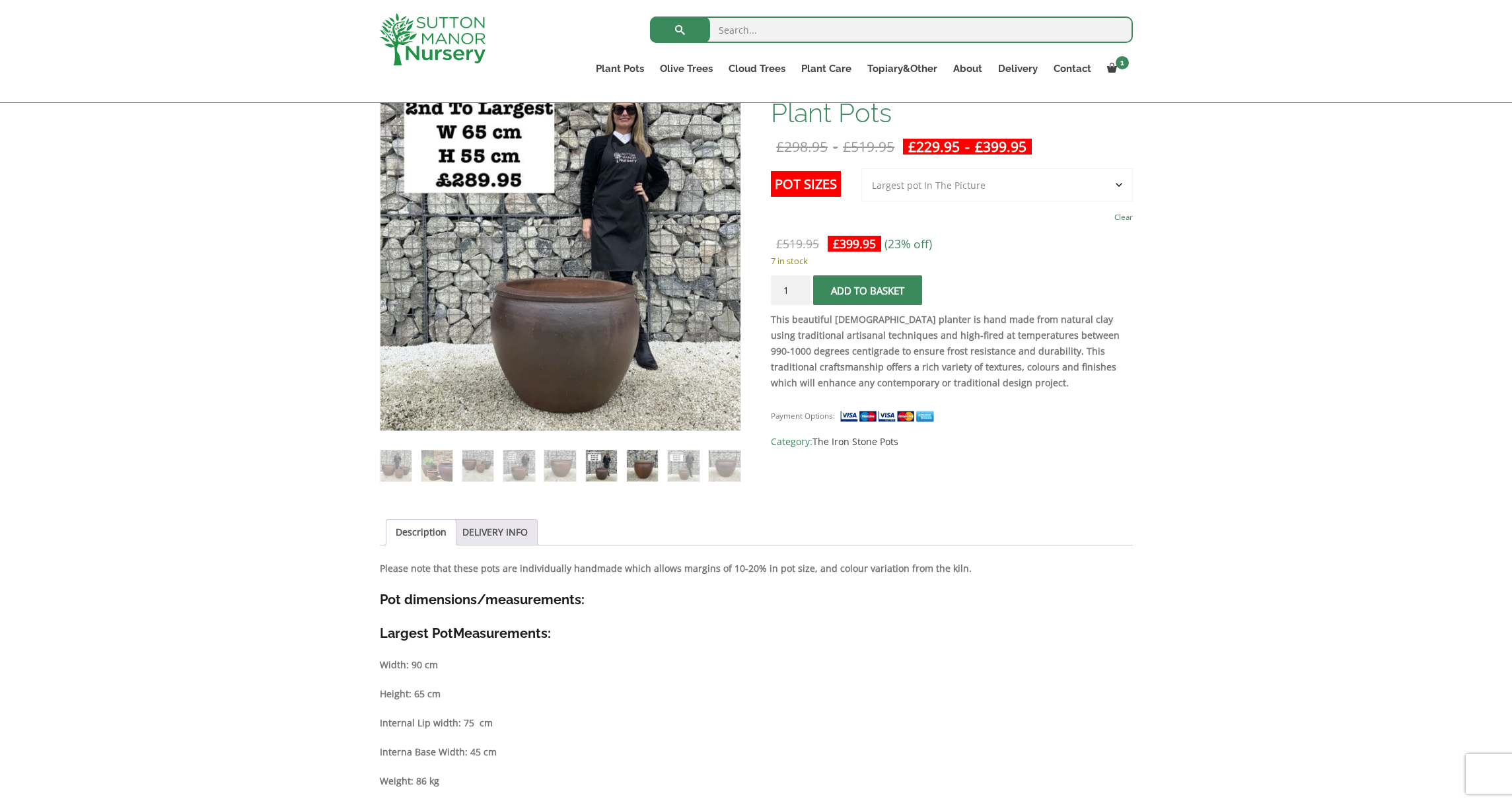
click at [635, 471] on img at bounding box center [642, 466] width 31 height 31
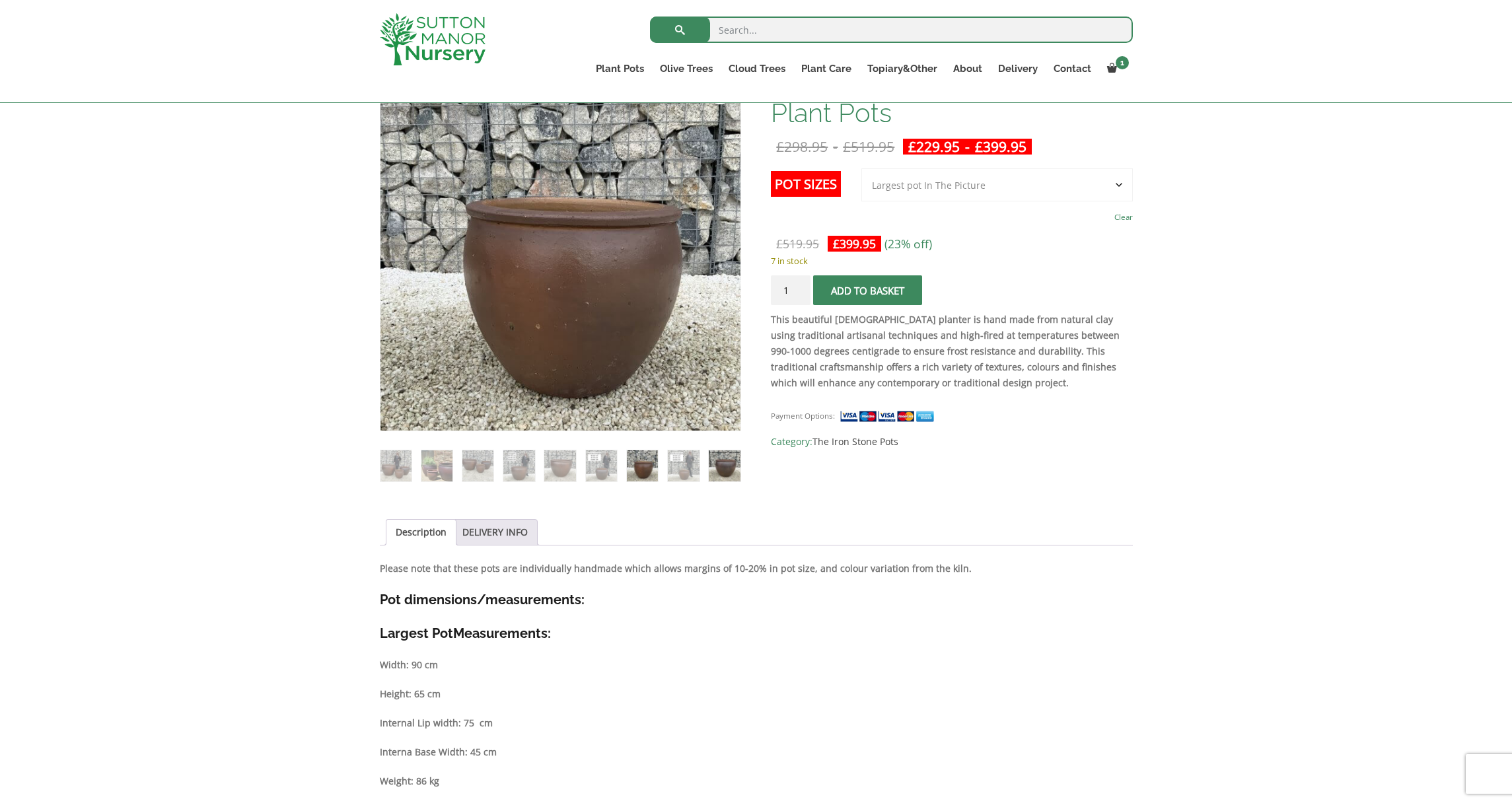
click at [723, 463] on img at bounding box center [724, 466] width 31 height 31
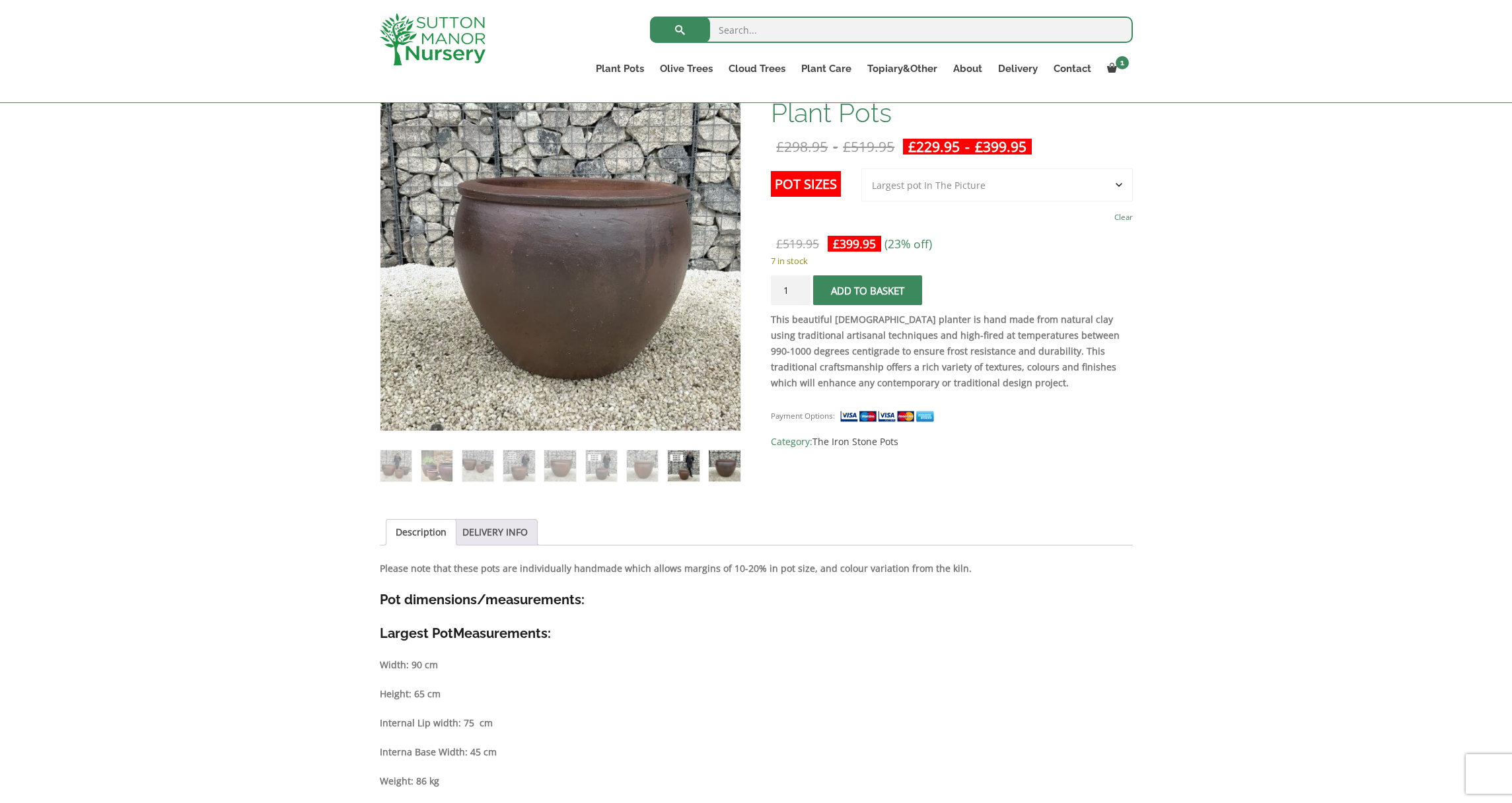
click at [675, 466] on img at bounding box center [683, 466] width 31 height 31
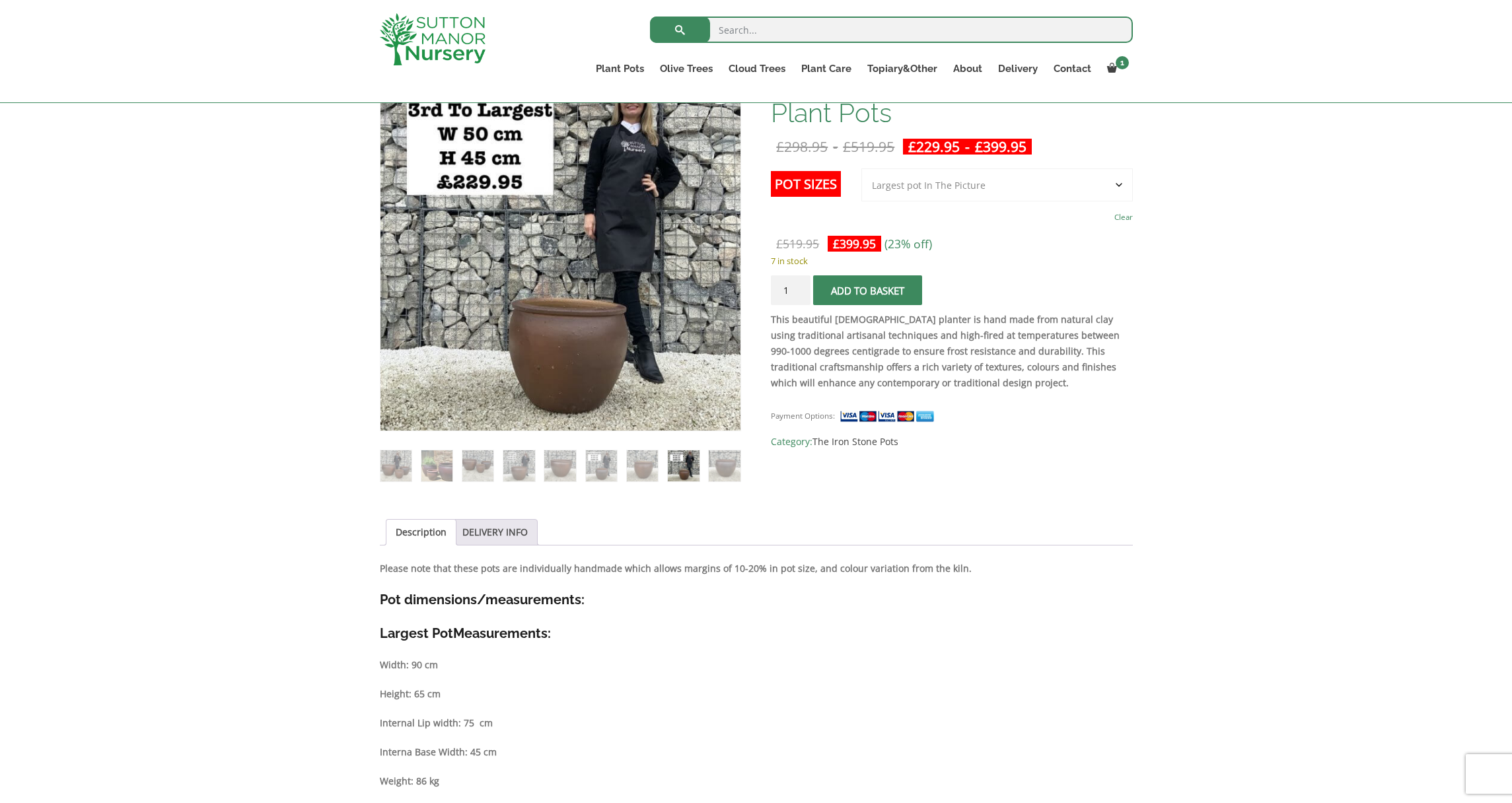
click at [623, 461] on ol at bounding box center [560, 456] width 361 height 50
click at [582, 461] on ol at bounding box center [560, 456] width 361 height 50
click at [593, 461] on img at bounding box center [601, 466] width 31 height 31
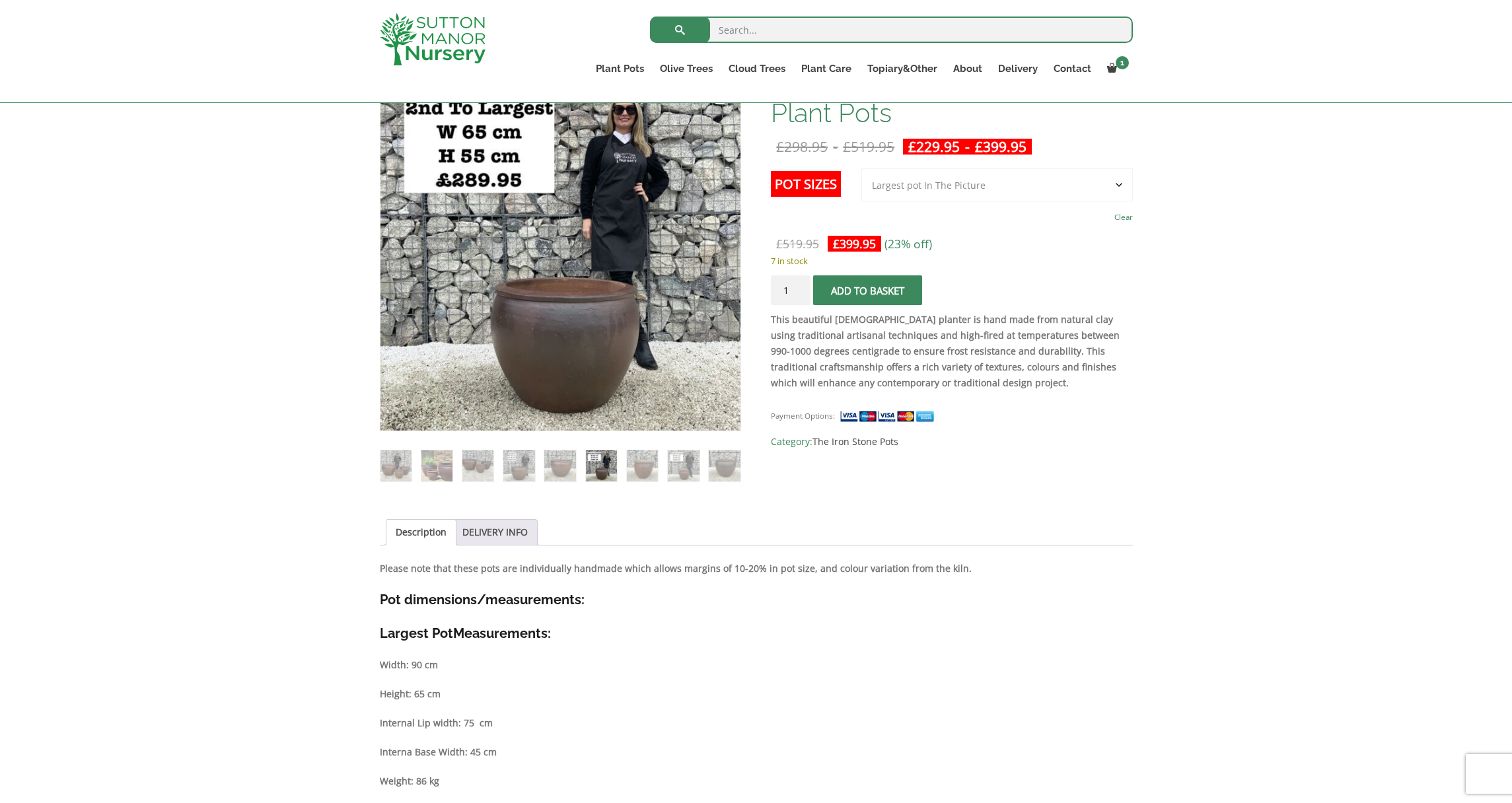
click at [536, 461] on ol at bounding box center [560, 456] width 361 height 50
click at [553, 460] on img at bounding box center [559, 466] width 31 height 31
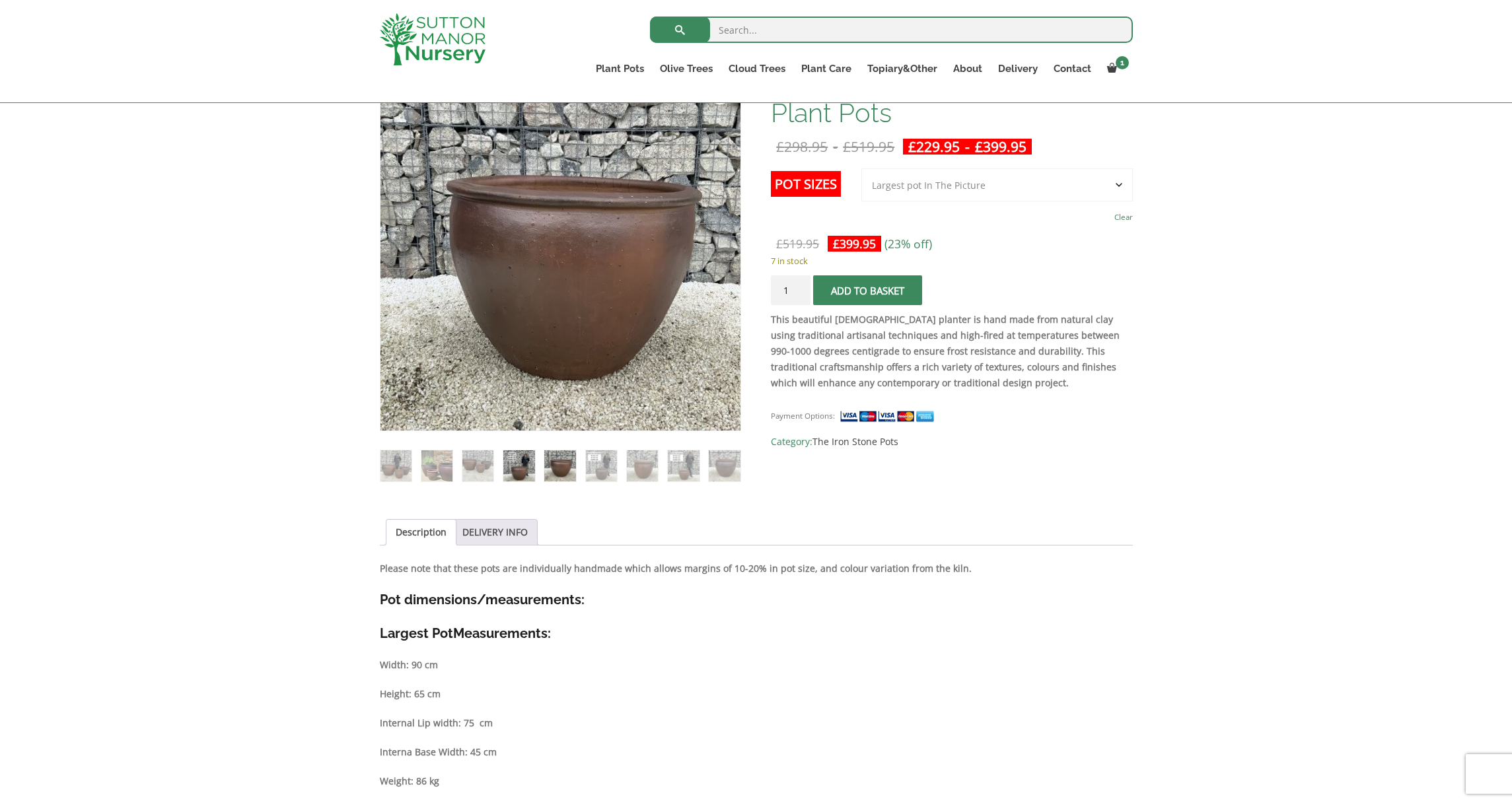
click at [510, 462] on img at bounding box center [518, 466] width 31 height 31
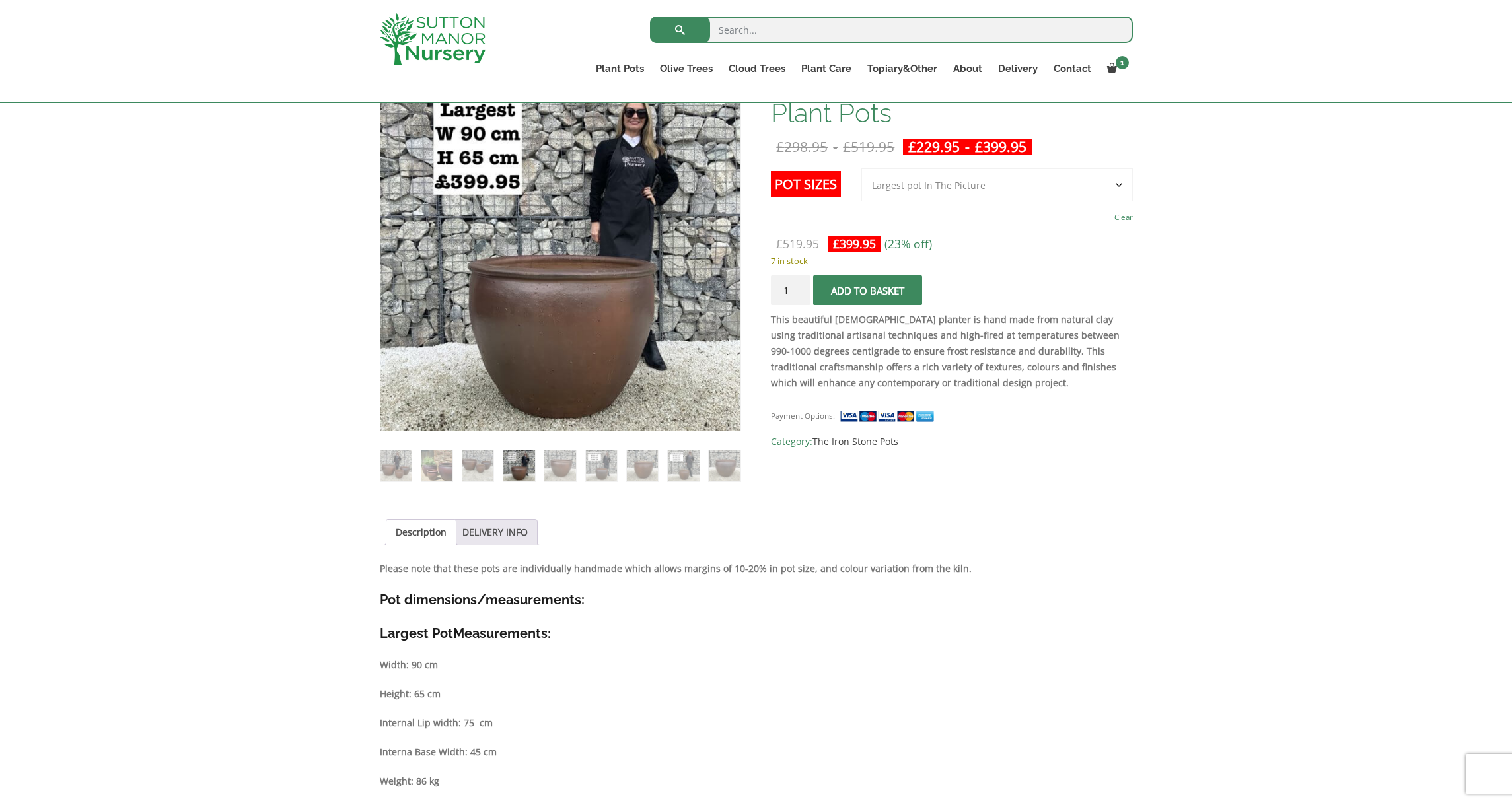
click at [462, 464] on li at bounding box center [478, 466] width 32 height 32
click at [434, 465] on img at bounding box center [436, 466] width 31 height 31
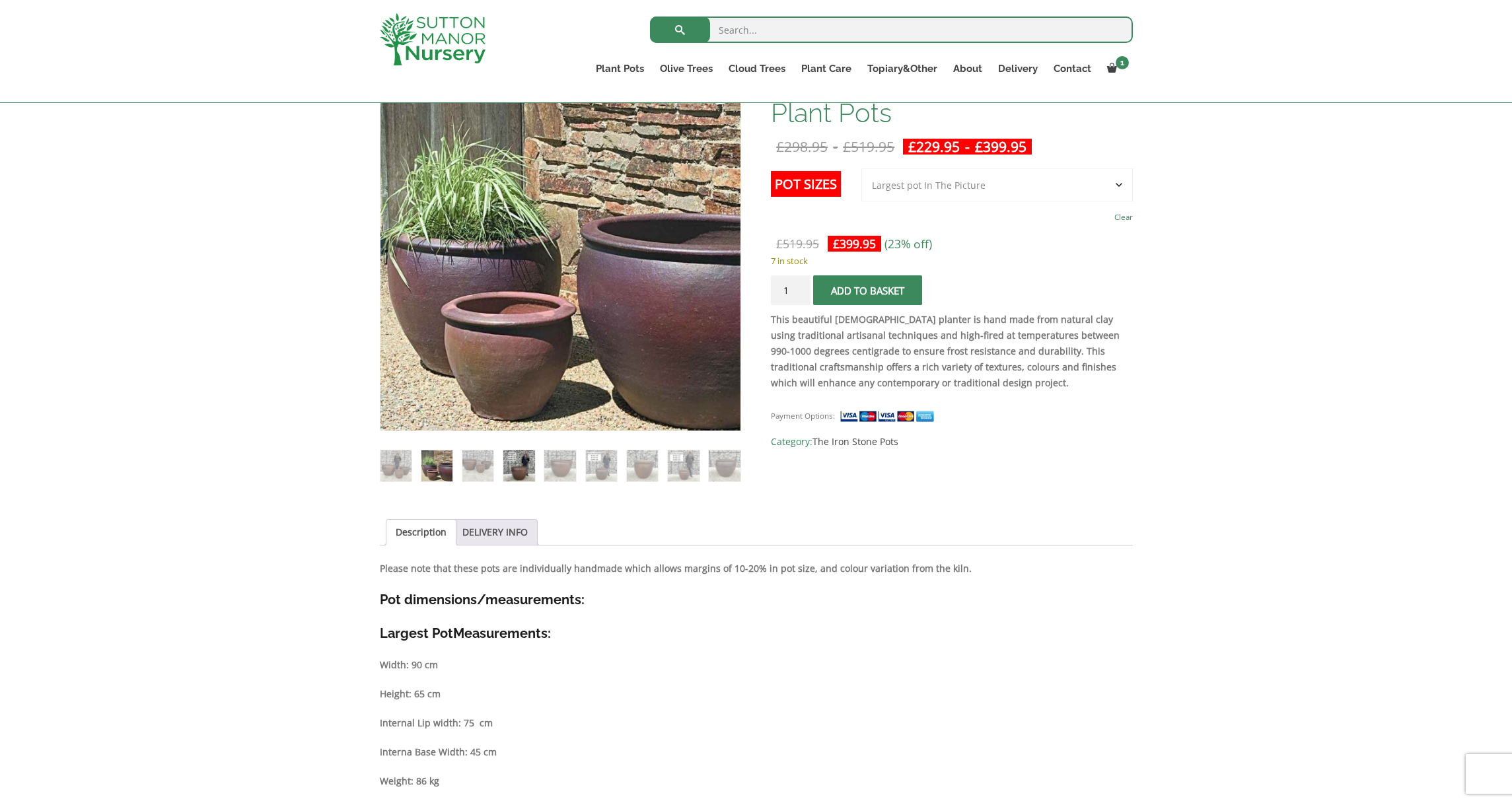
click at [506, 466] on img at bounding box center [518, 466] width 31 height 31
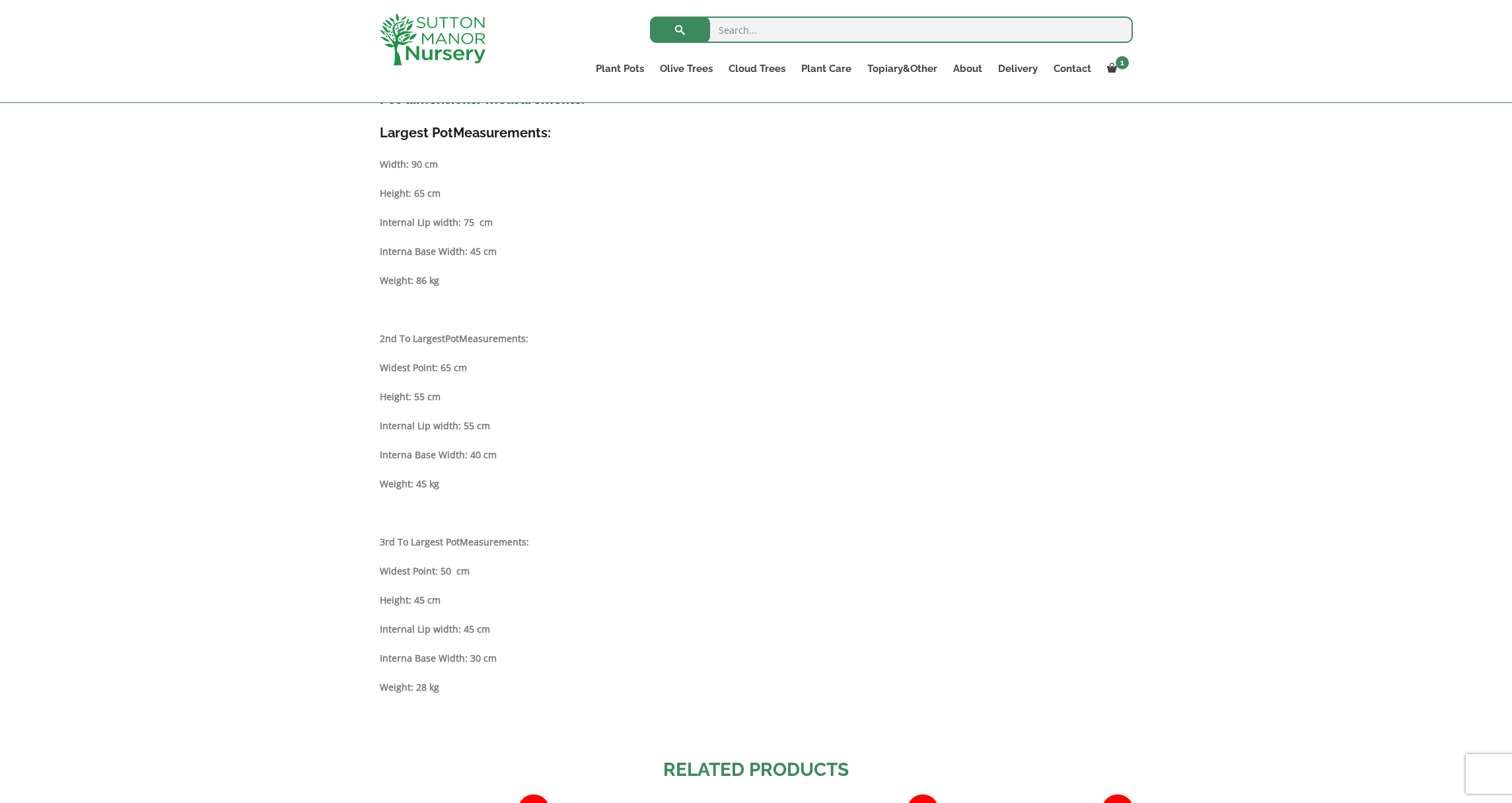
scroll to position [794, 0]
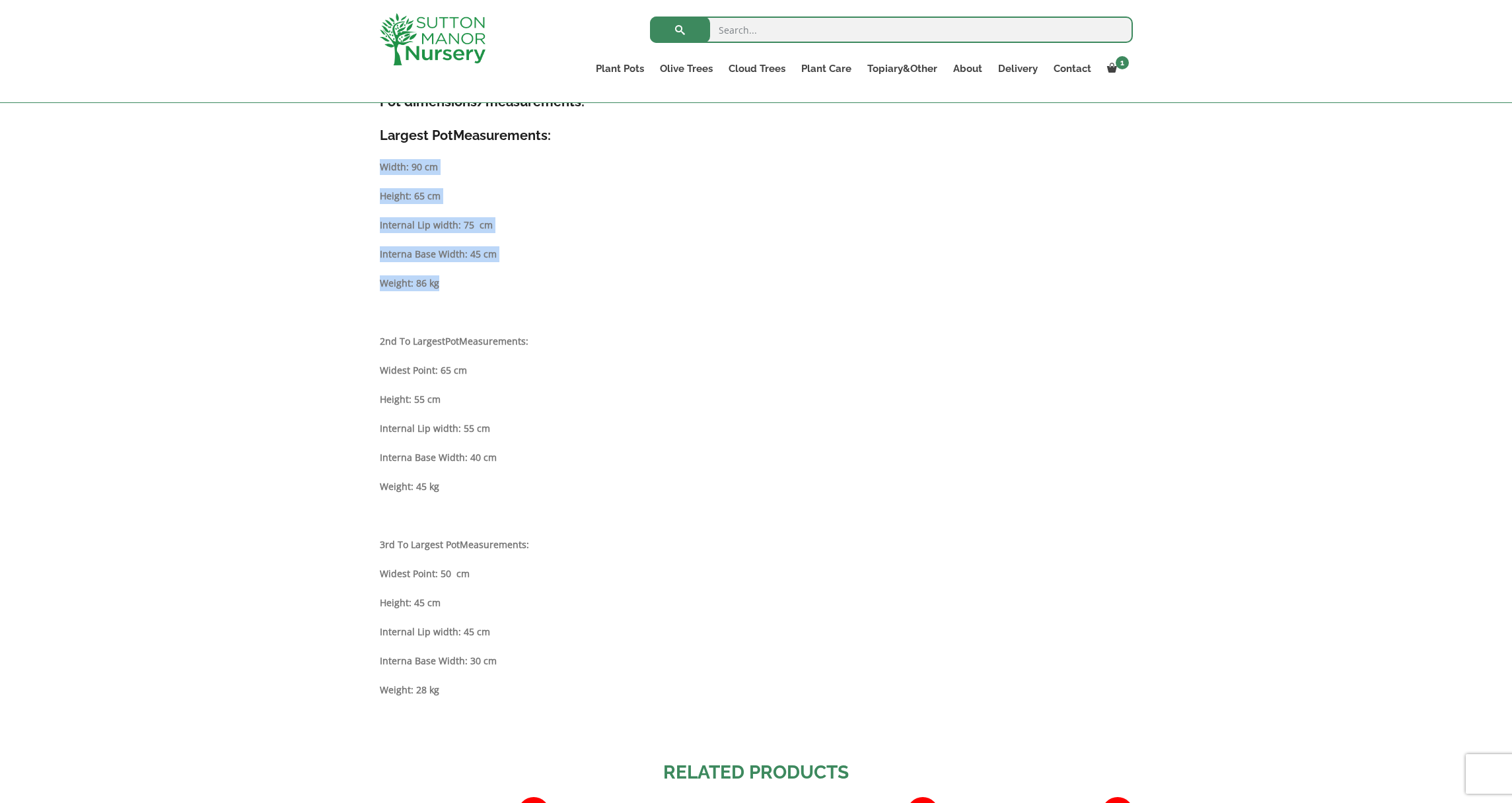
drag, startPoint x: 453, startPoint y: 288, endPoint x: 384, endPoint y: 167, distance: 139.3
click at [384, 167] on div "Description Please note that these pots are individually handmade which allows …" at bounding box center [756, 402] width 753 height 678
click at [527, 216] on div "Description Please note that these pots are individually handmade which allows …" at bounding box center [756, 402] width 753 height 678
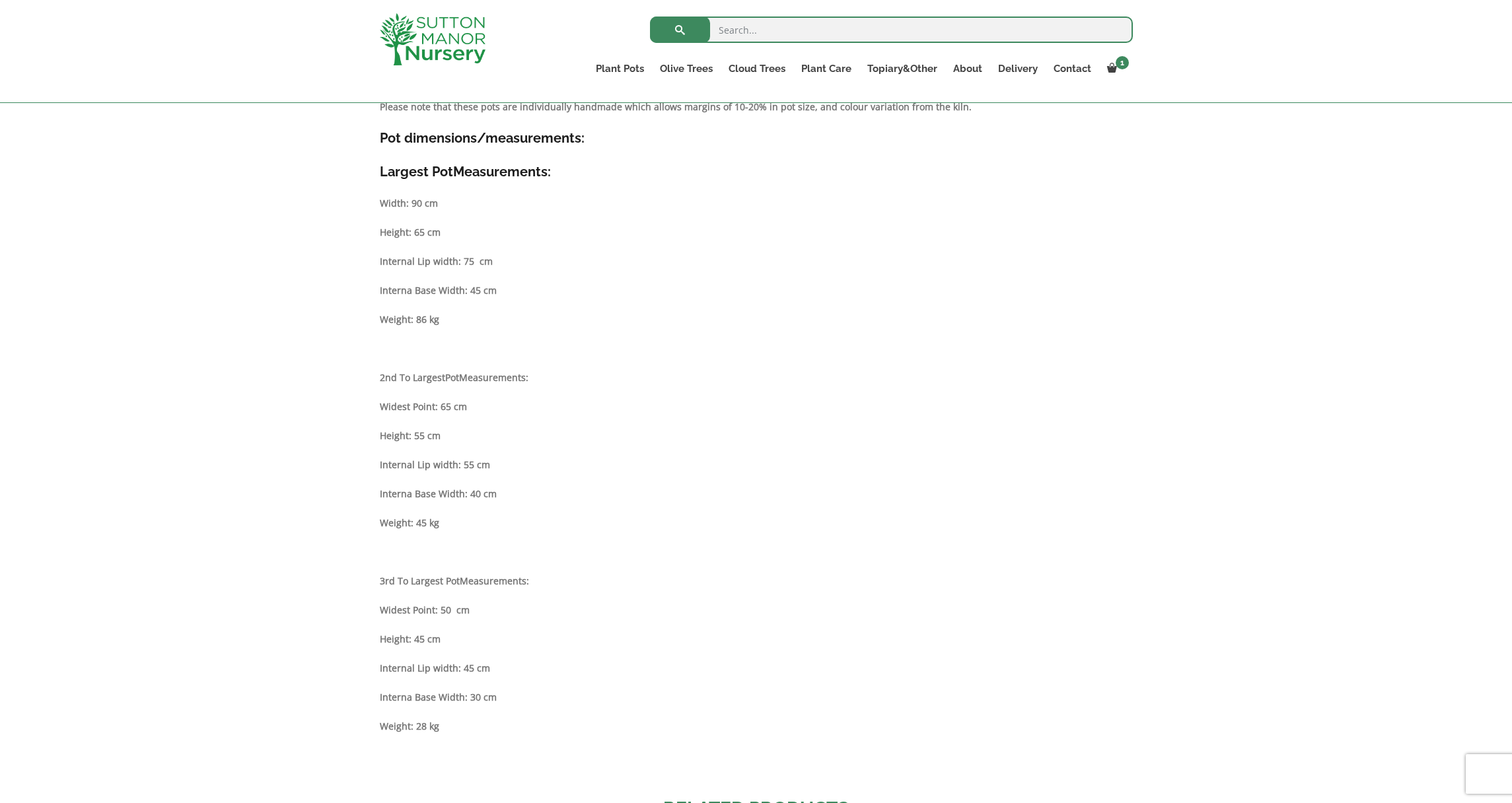
scroll to position [707, 0]
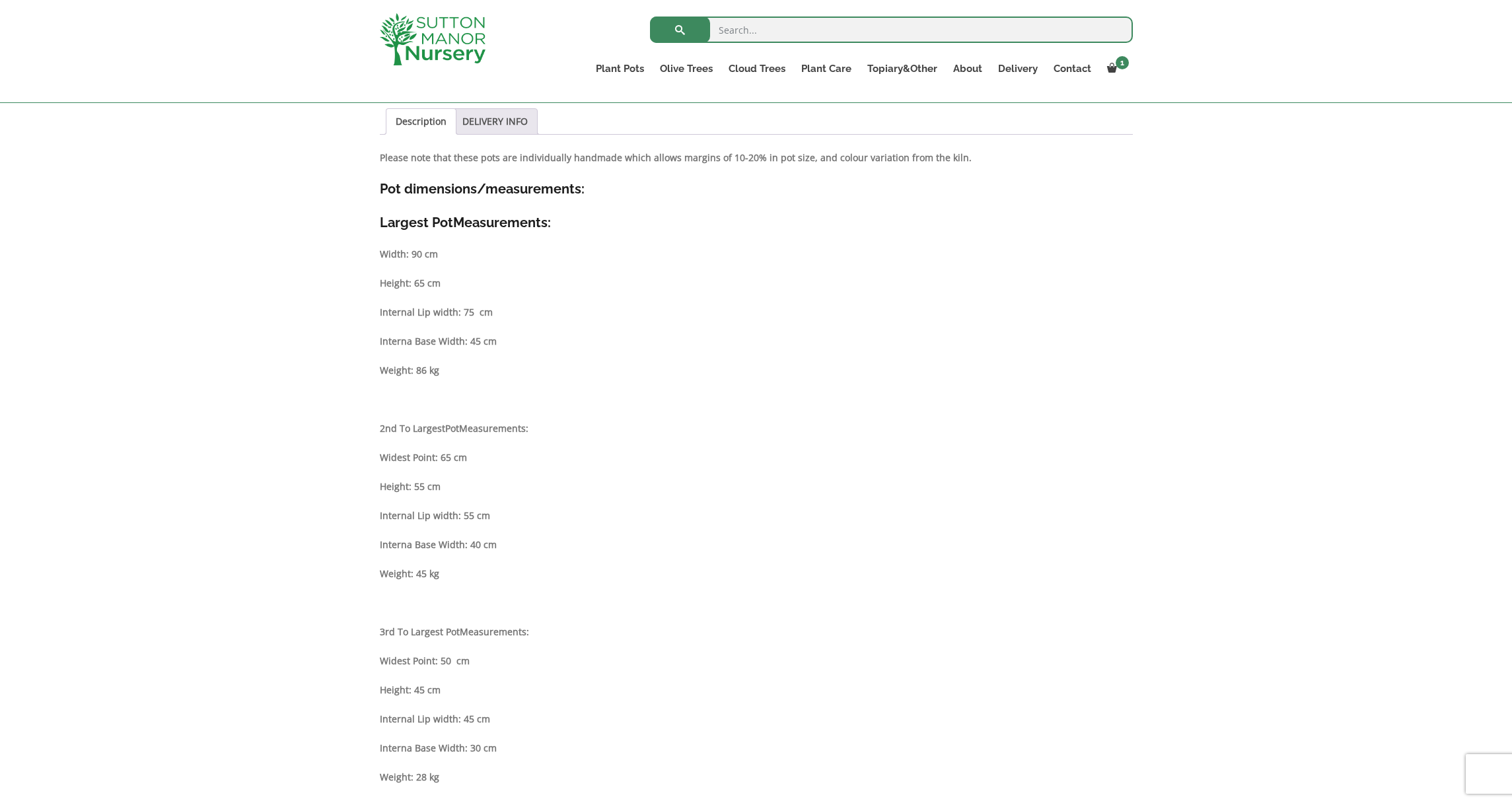
click at [416, 259] on strong "Width: 90 cm" at bounding box center [408, 253] width 58 height 12
click at [441, 282] on strong "Height: 65 cm" at bounding box center [410, 283] width 61 height 12
click at [475, 314] on strong "Internal Lip width: 75 cm" at bounding box center [436, 311] width 113 height 12
drag, startPoint x: 501, startPoint y: 344, endPoint x: 464, endPoint y: 339, distance: 37.3
click at [464, 339] on p "Interna Base Width: 45 cm" at bounding box center [756, 341] width 753 height 16
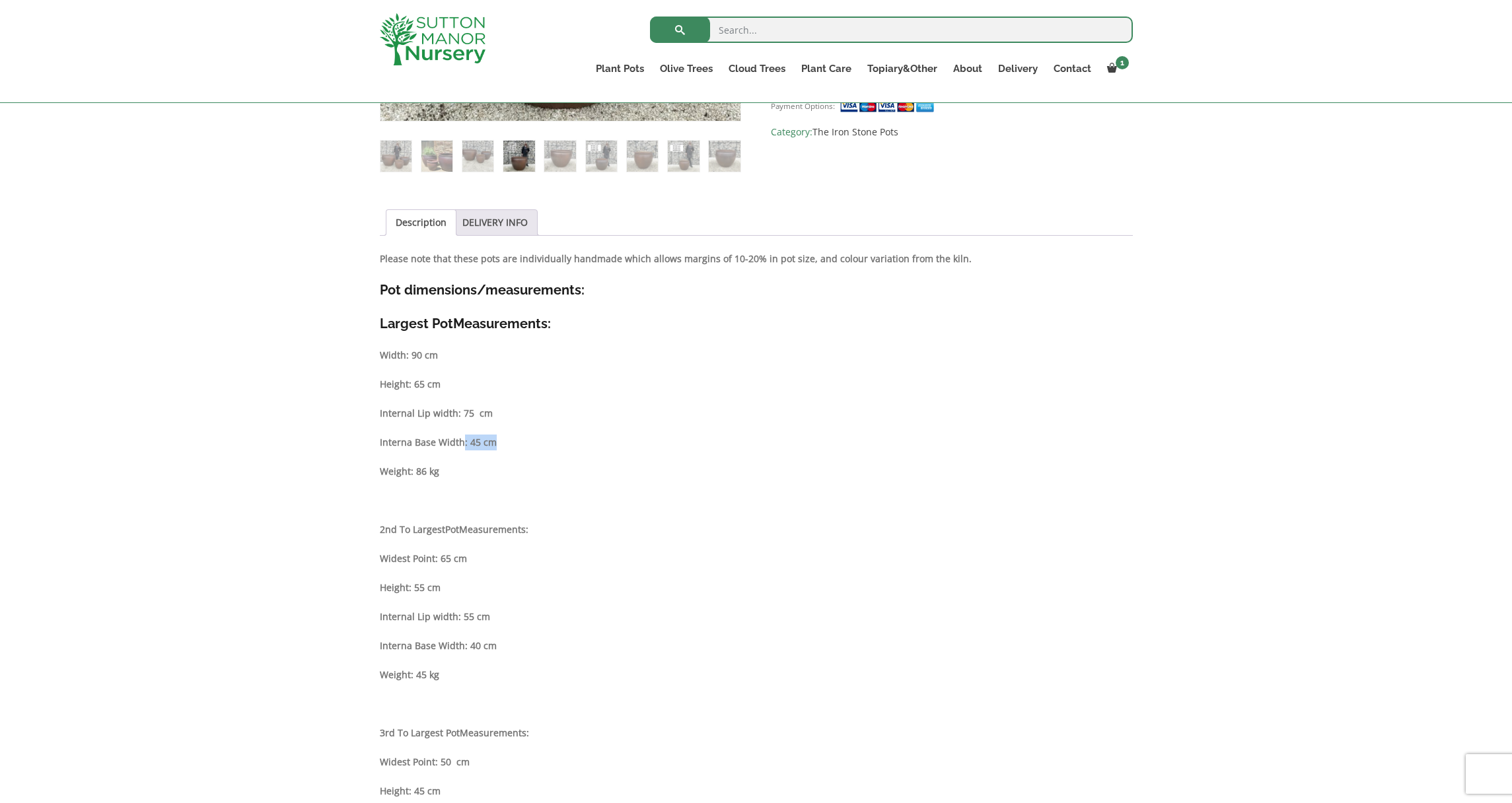
scroll to position [610, 0]
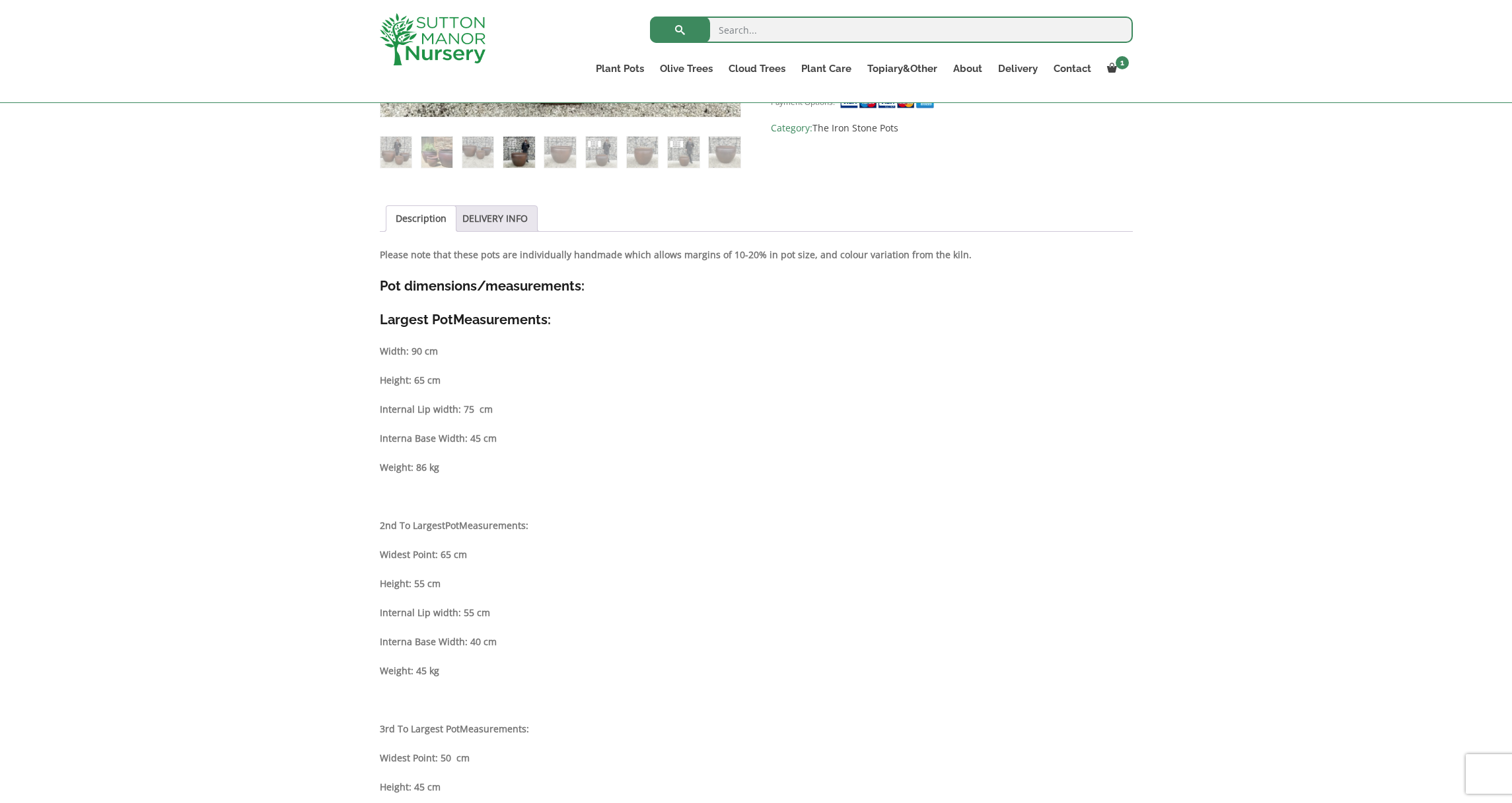
click at [472, 555] on p "Widest Point: 65 cm" at bounding box center [756, 554] width 753 height 16
drag, startPoint x: 468, startPoint y: 554, endPoint x: 430, endPoint y: 551, distance: 38.1
click at [430, 551] on strong "Widest Point: 65 cm" at bounding box center [424, 554] width 88 height 12
click at [487, 566] on div "Description Please note that these pots are individually handmade which allows …" at bounding box center [756, 586] width 753 height 678
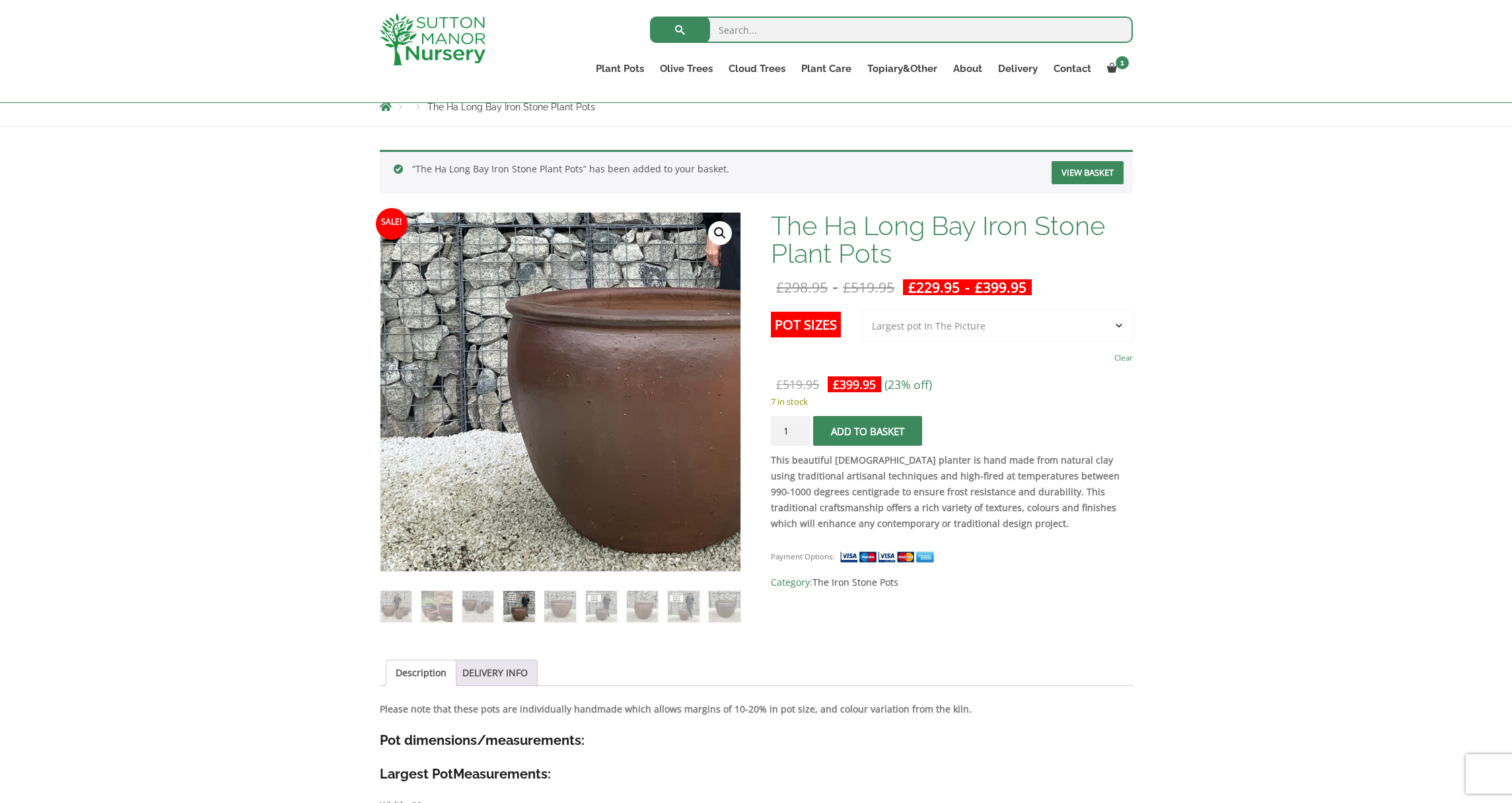
scroll to position [297, 0]
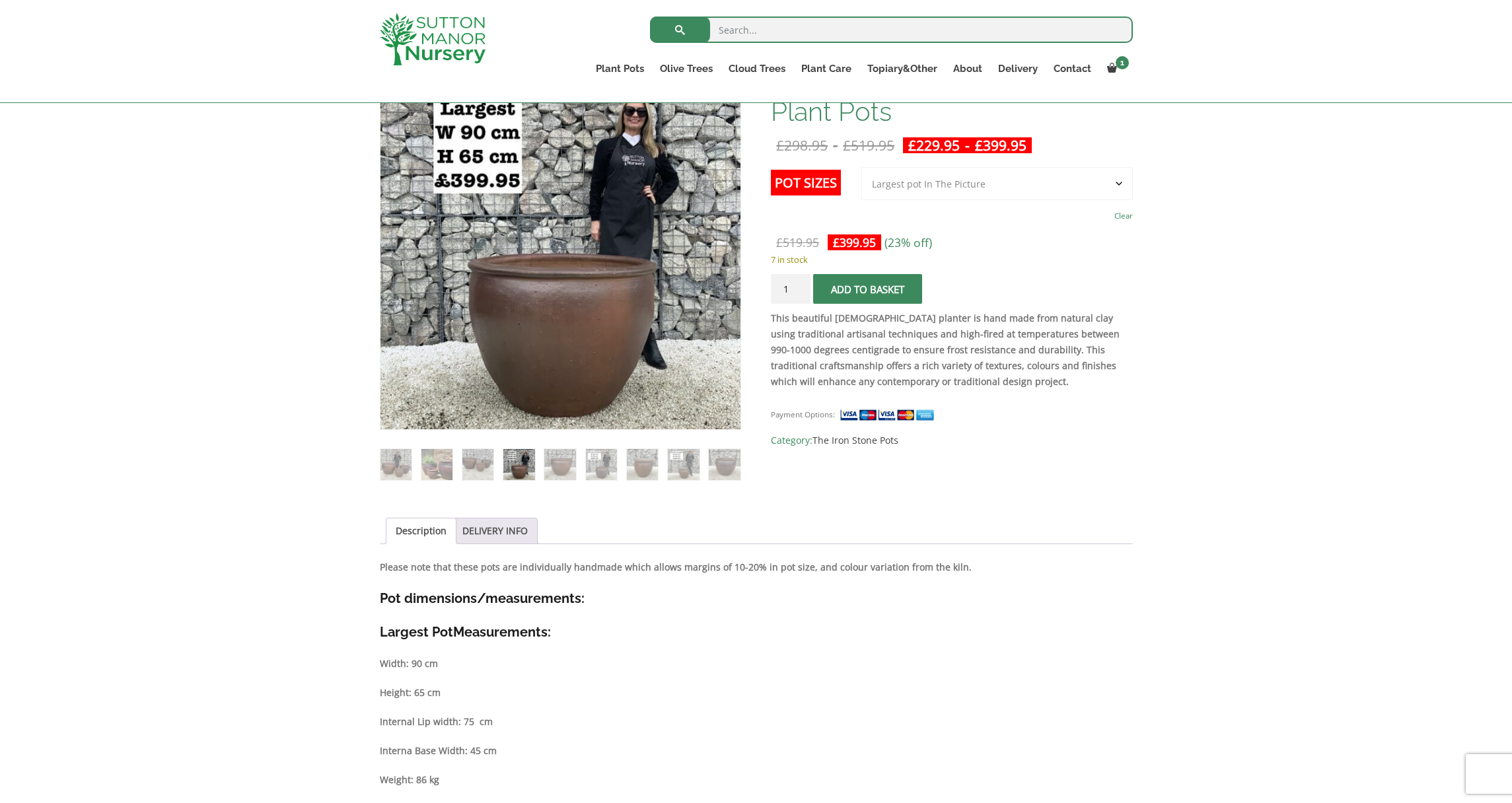
click at [658, 469] on li at bounding box center [642, 465] width 32 height 32
click at [685, 473] on img at bounding box center [683, 465] width 31 height 31
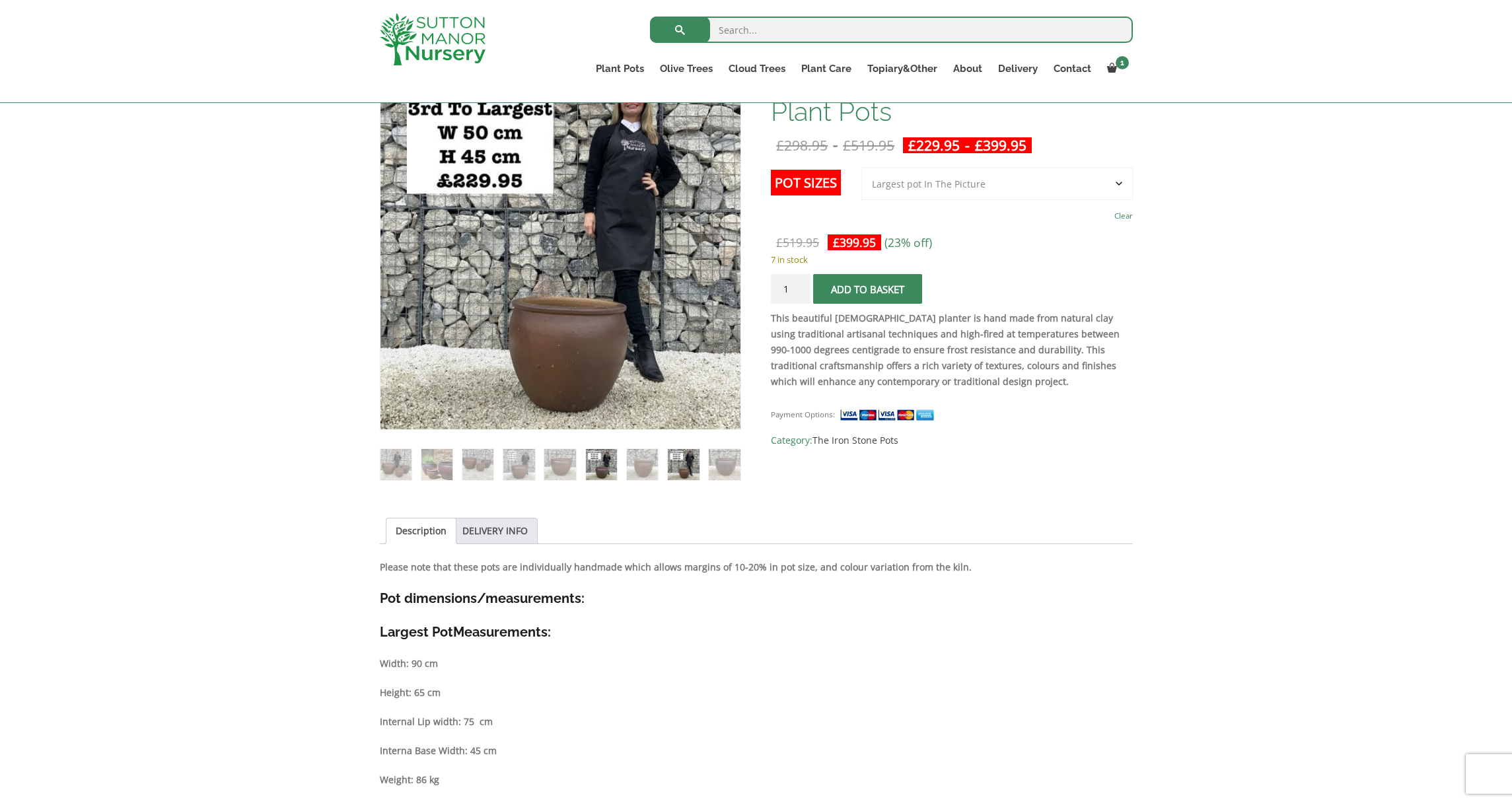
click at [610, 470] on img at bounding box center [601, 465] width 31 height 31
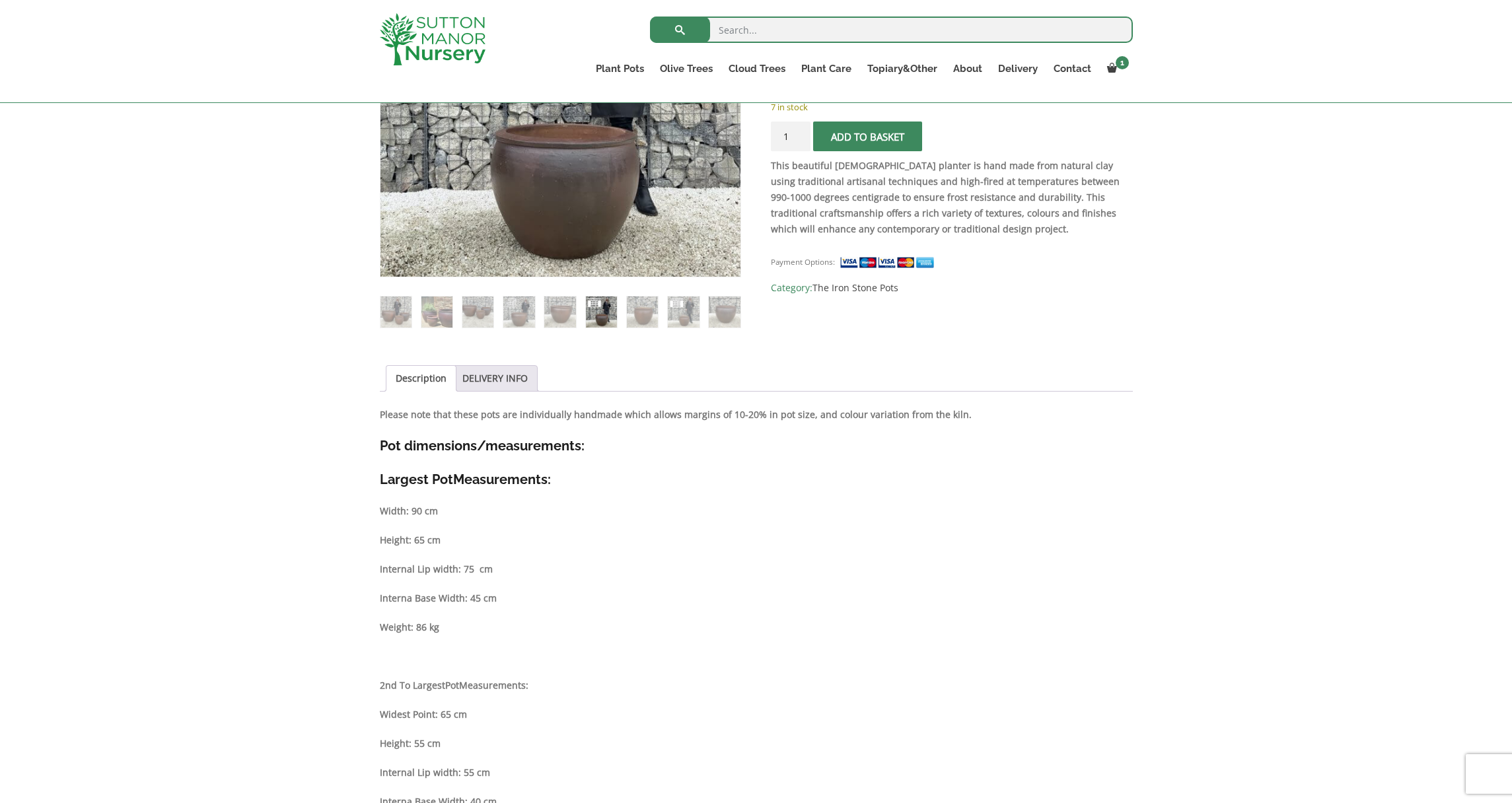
scroll to position [551, 0]
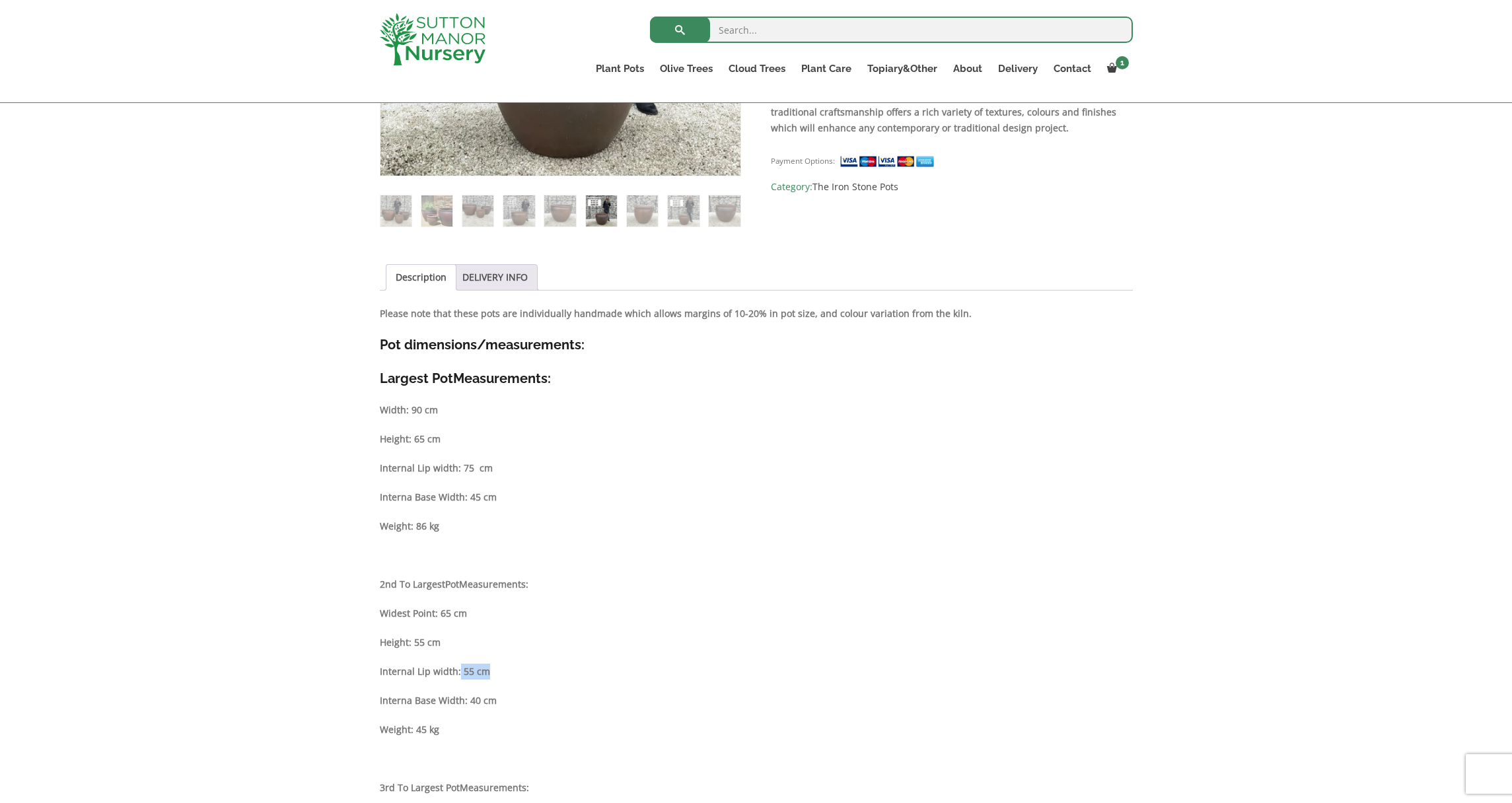
drag, startPoint x: 463, startPoint y: 676, endPoint x: 493, endPoint y: 678, distance: 30.1
click at [493, 678] on p "Internal Lip width: 55 cm" at bounding box center [756, 672] width 753 height 16
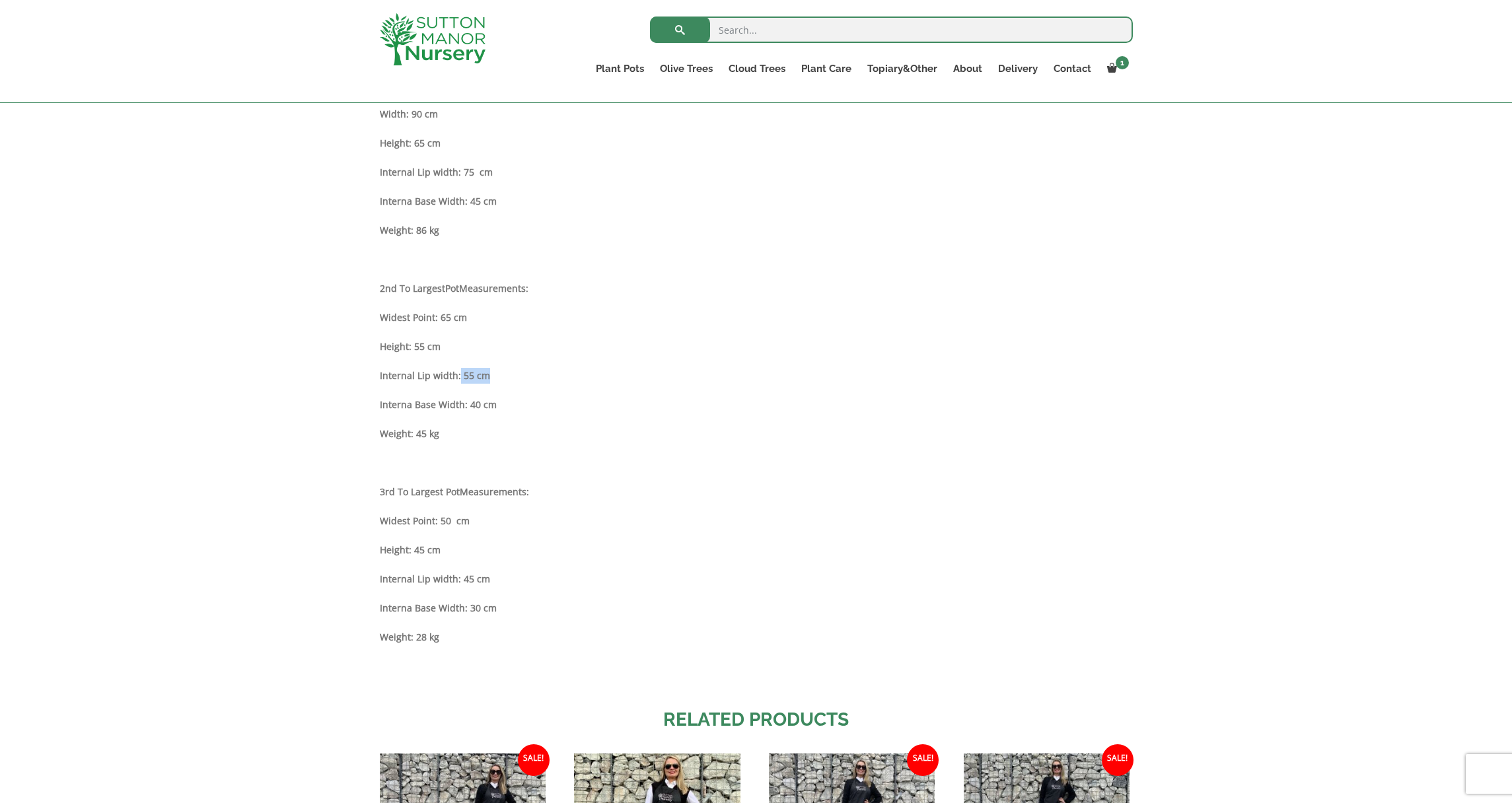
scroll to position [844, 0]
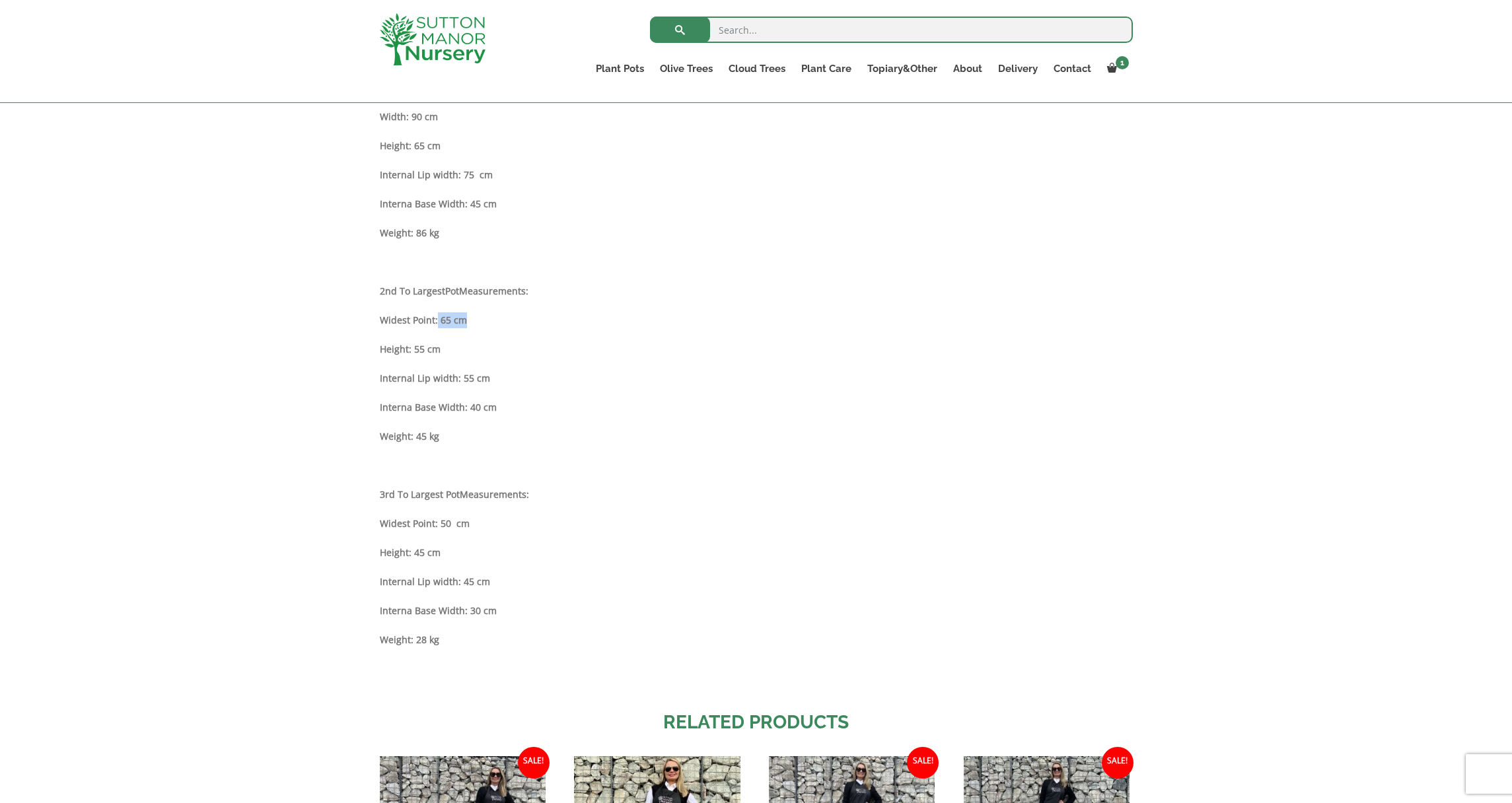
drag, startPoint x: 440, startPoint y: 322, endPoint x: 470, endPoint y: 320, distance: 30.1
click at [467, 320] on strong "Widest Point: 65 cm" at bounding box center [424, 319] width 88 height 12
click at [470, 320] on p "Widest Point: 65 cm" at bounding box center [756, 320] width 753 height 16
drag, startPoint x: 492, startPoint y: 376, endPoint x: 469, endPoint y: 370, distance: 23.8
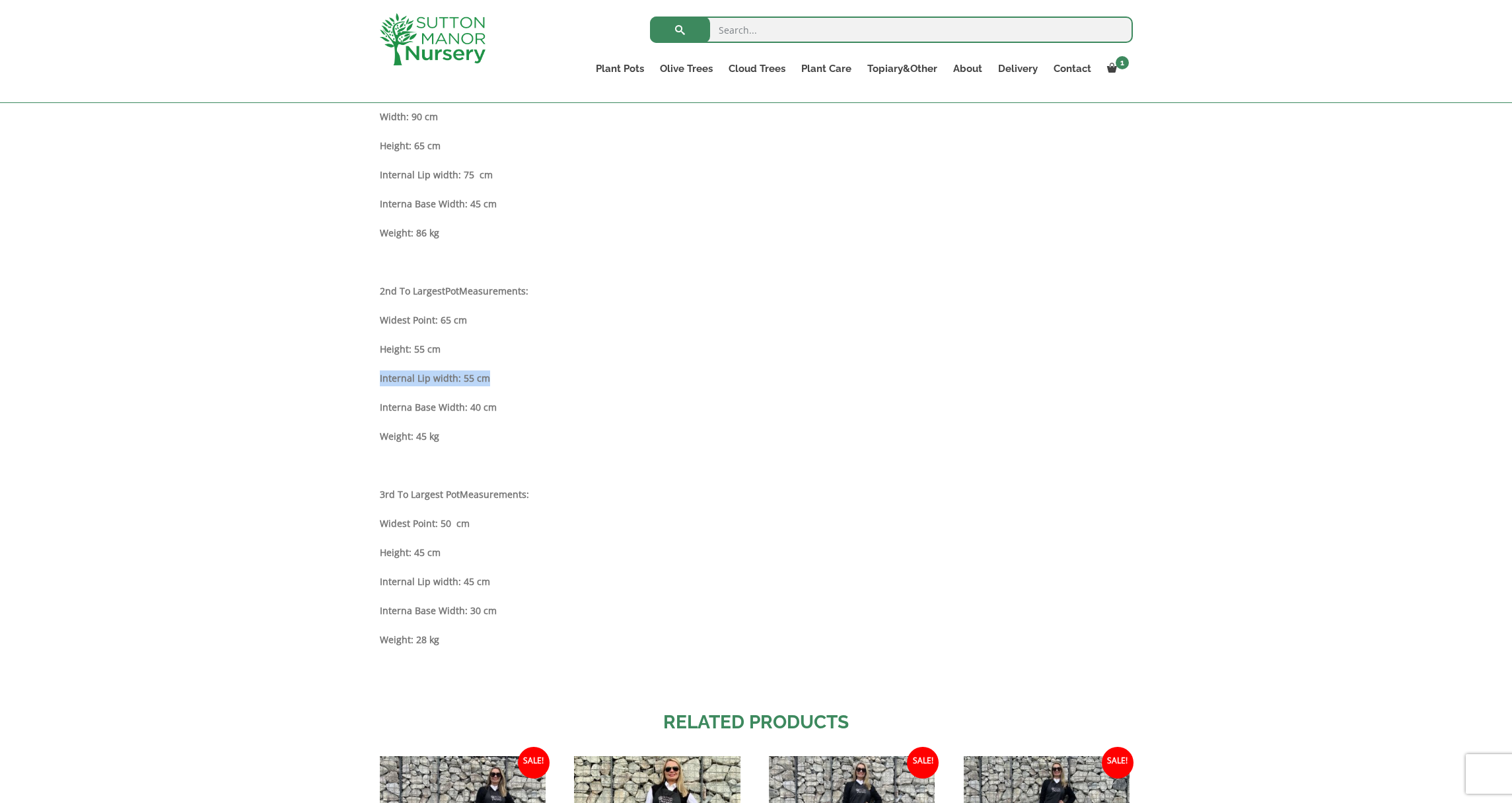
click at [469, 370] on div "Description Please note that these pots are individually handmade which allows …" at bounding box center [756, 351] width 753 height 678
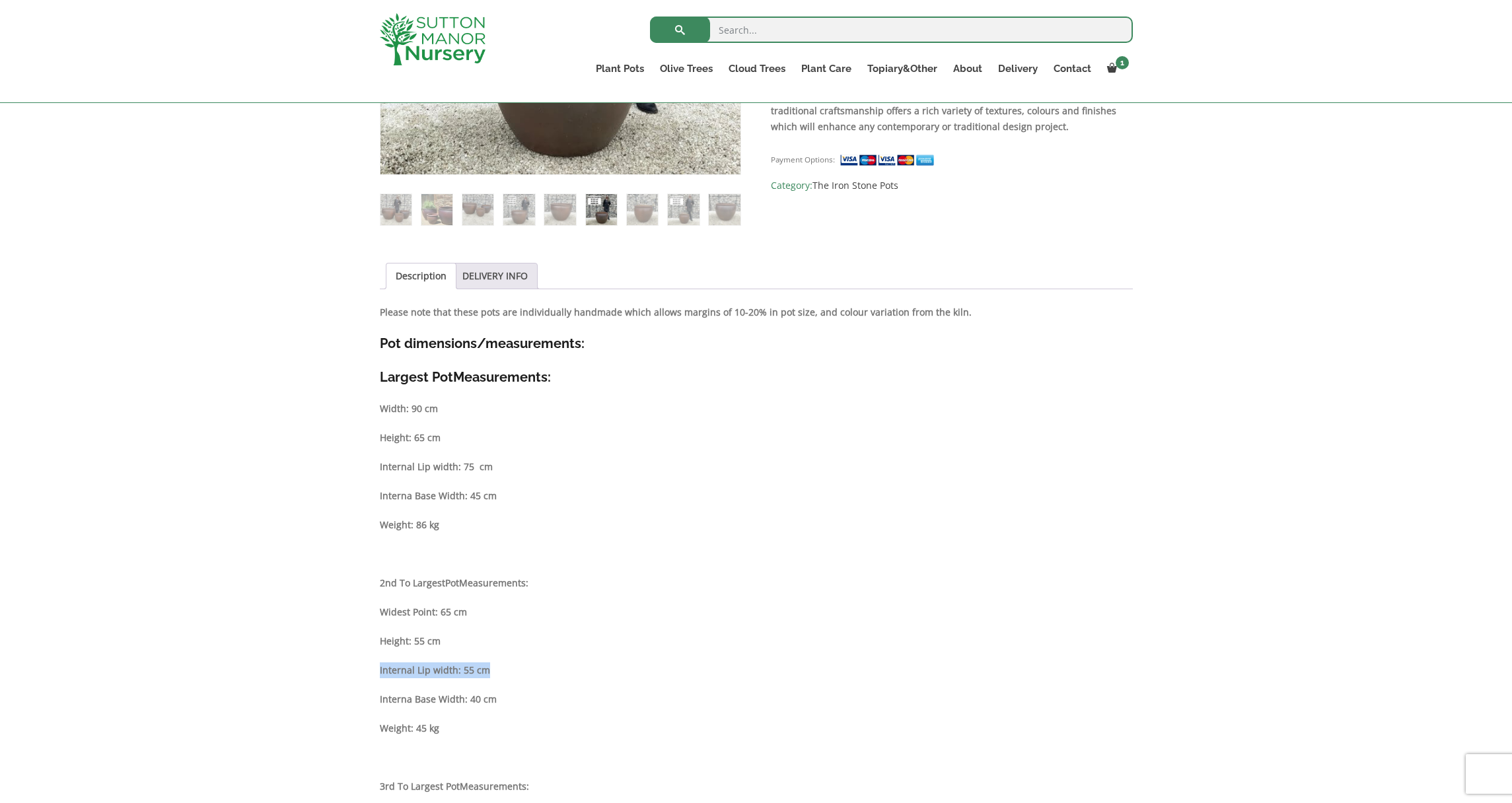
scroll to position [555, 0]
click at [605, 593] on div "Description Please note that these pots are individually handmade which allows …" at bounding box center [756, 641] width 753 height 678
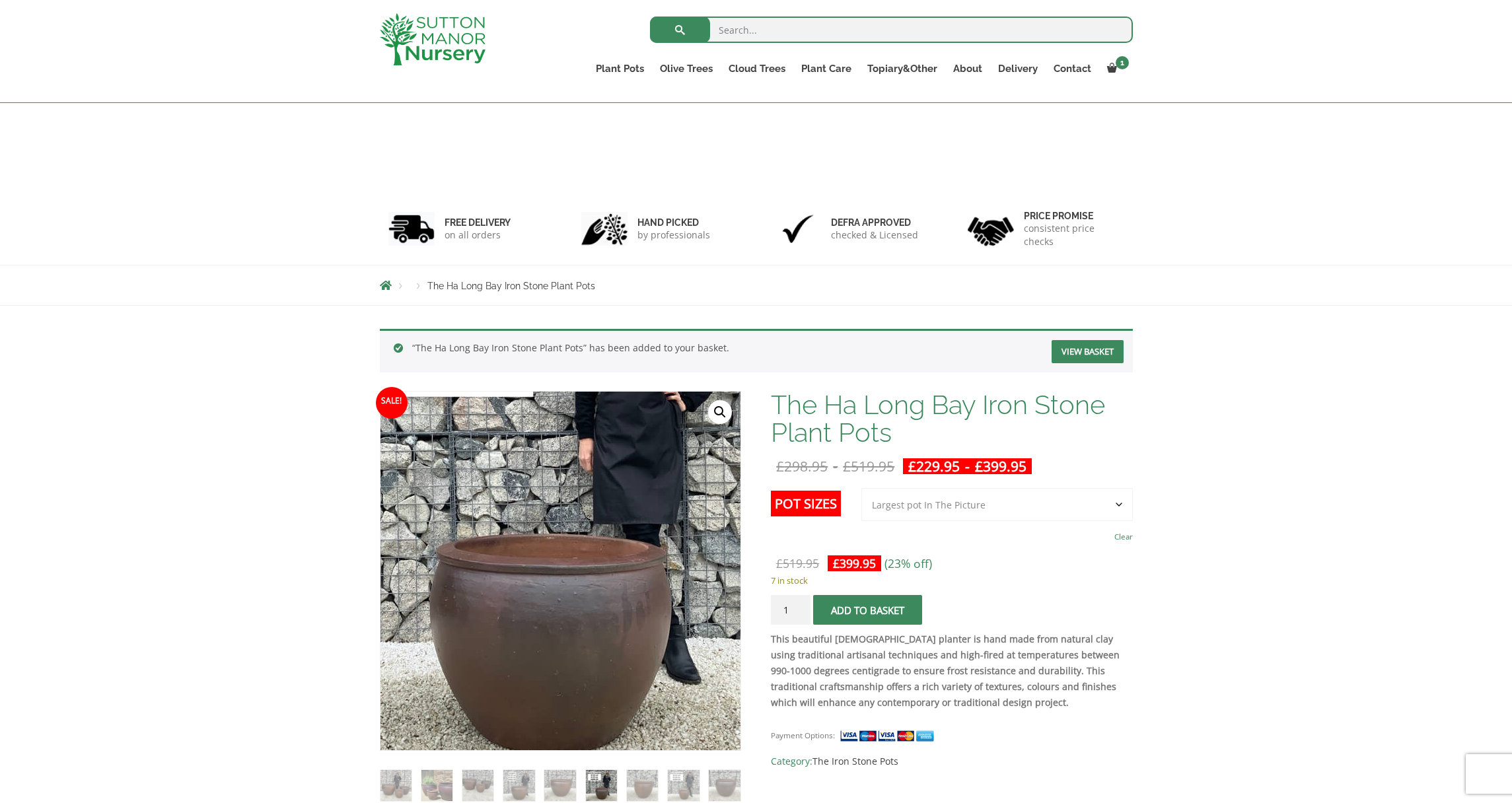
scroll to position [165, 0]
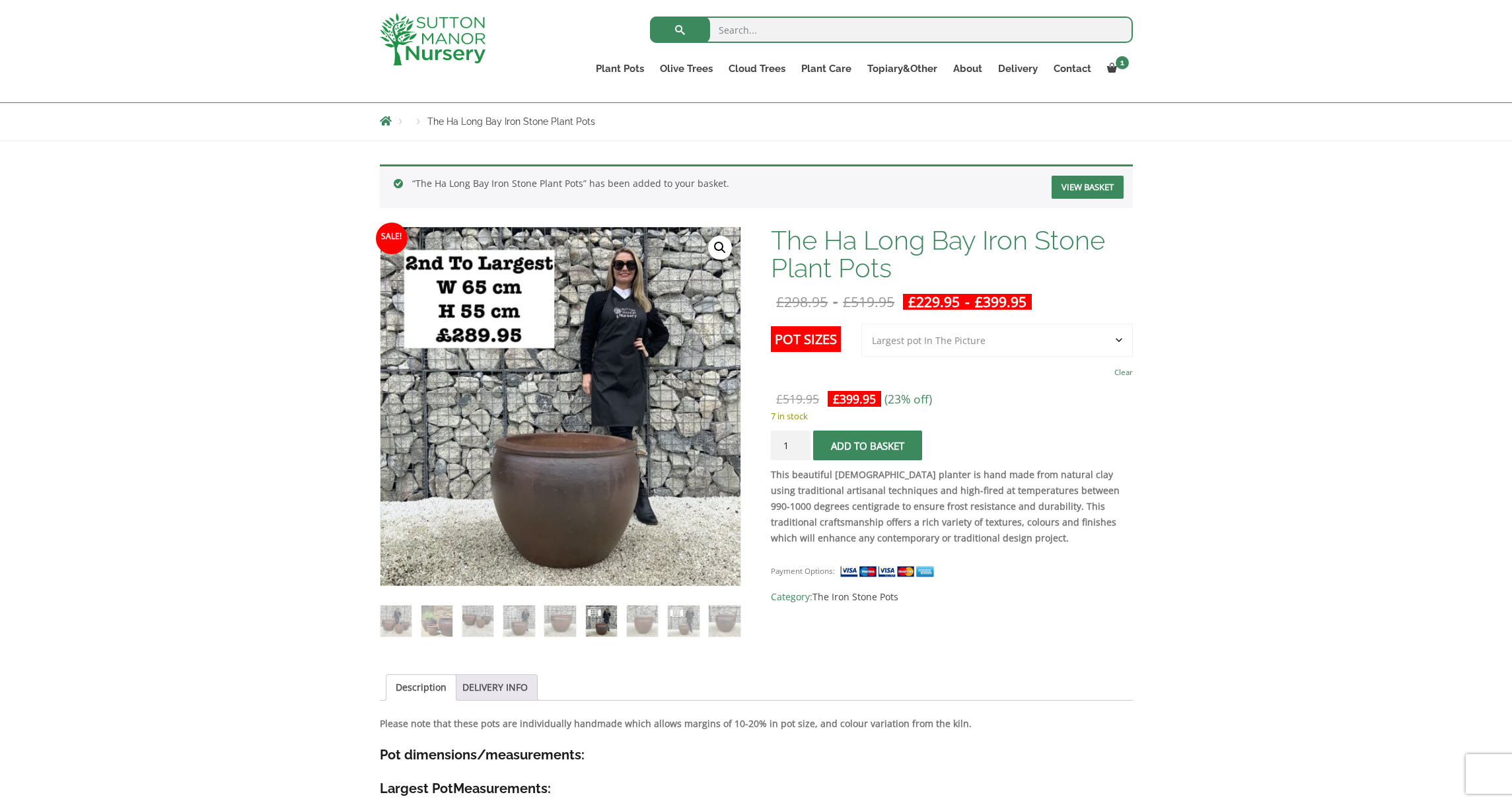
click at [453, 617] on li at bounding box center [437, 621] width 32 height 32
click at [439, 617] on img at bounding box center [436, 621] width 31 height 31
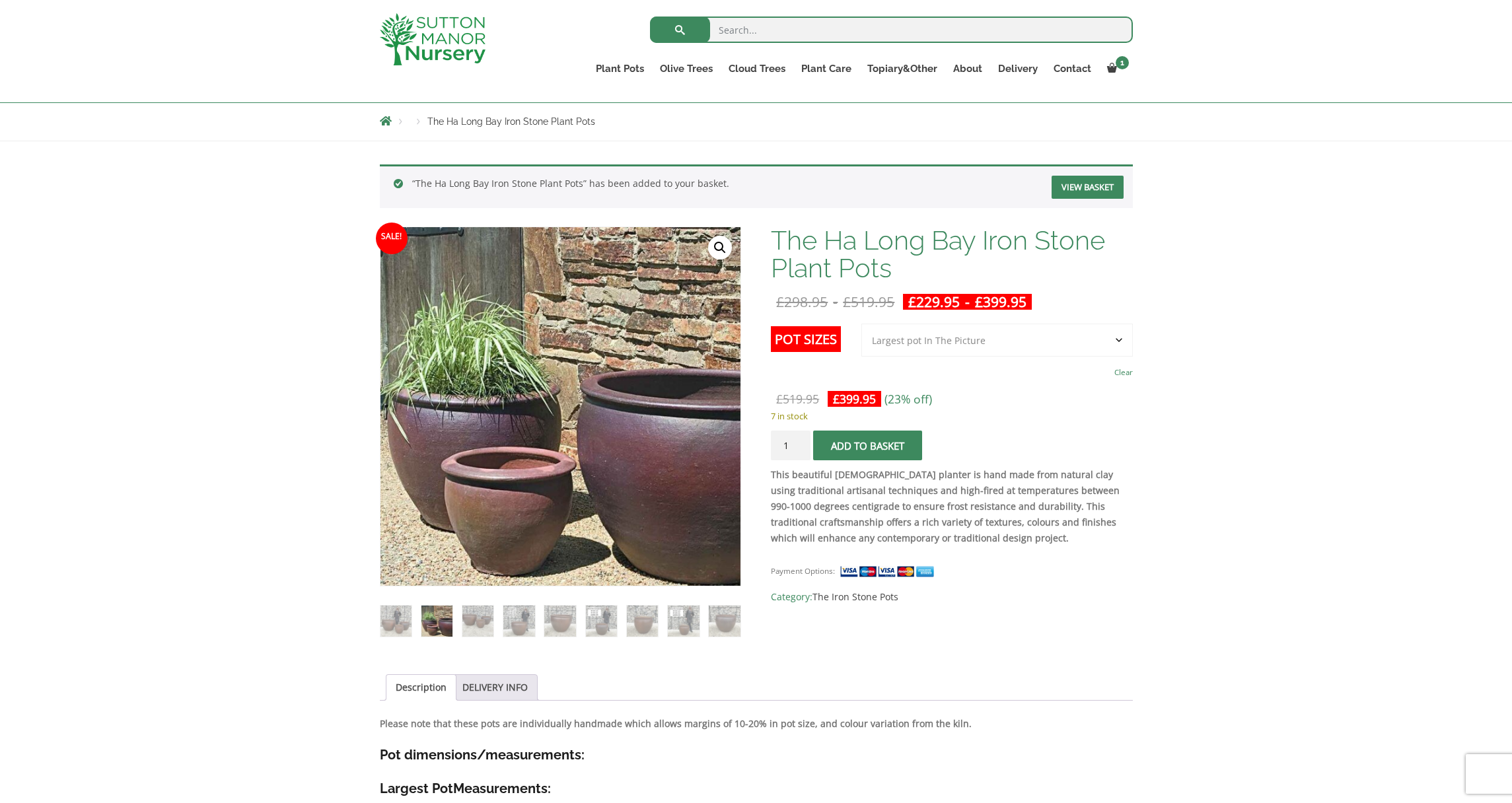
click at [448, 619] on img at bounding box center [436, 621] width 31 height 31
click at [452, 620] on img at bounding box center [436, 621] width 31 height 31
click at [454, 624] on ol at bounding box center [560, 612] width 361 height 50
click at [456, 624] on ol at bounding box center [560, 612] width 361 height 50
click at [460, 624] on ol at bounding box center [560, 612] width 361 height 50
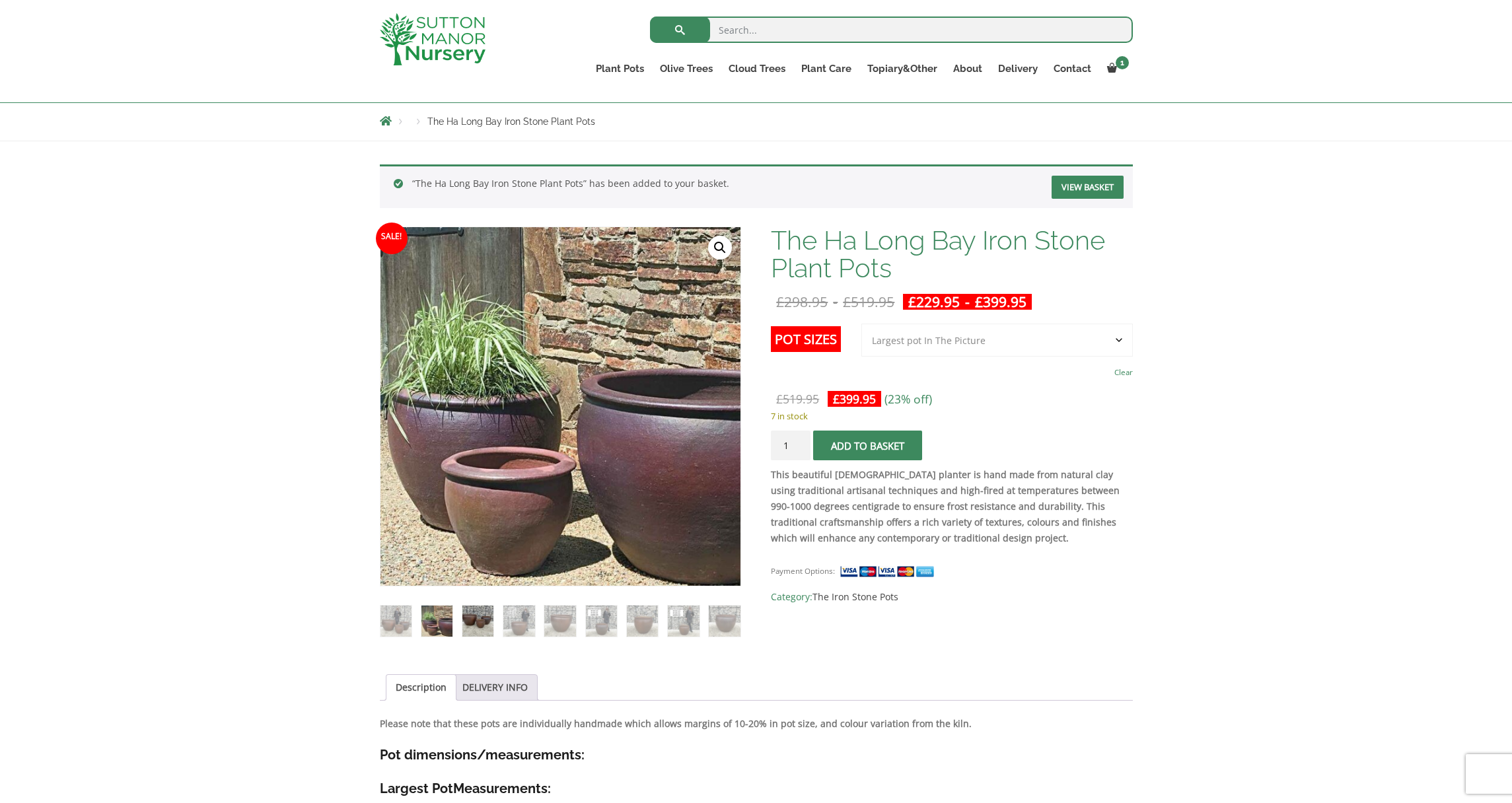
click at [466, 626] on img at bounding box center [477, 621] width 31 height 31
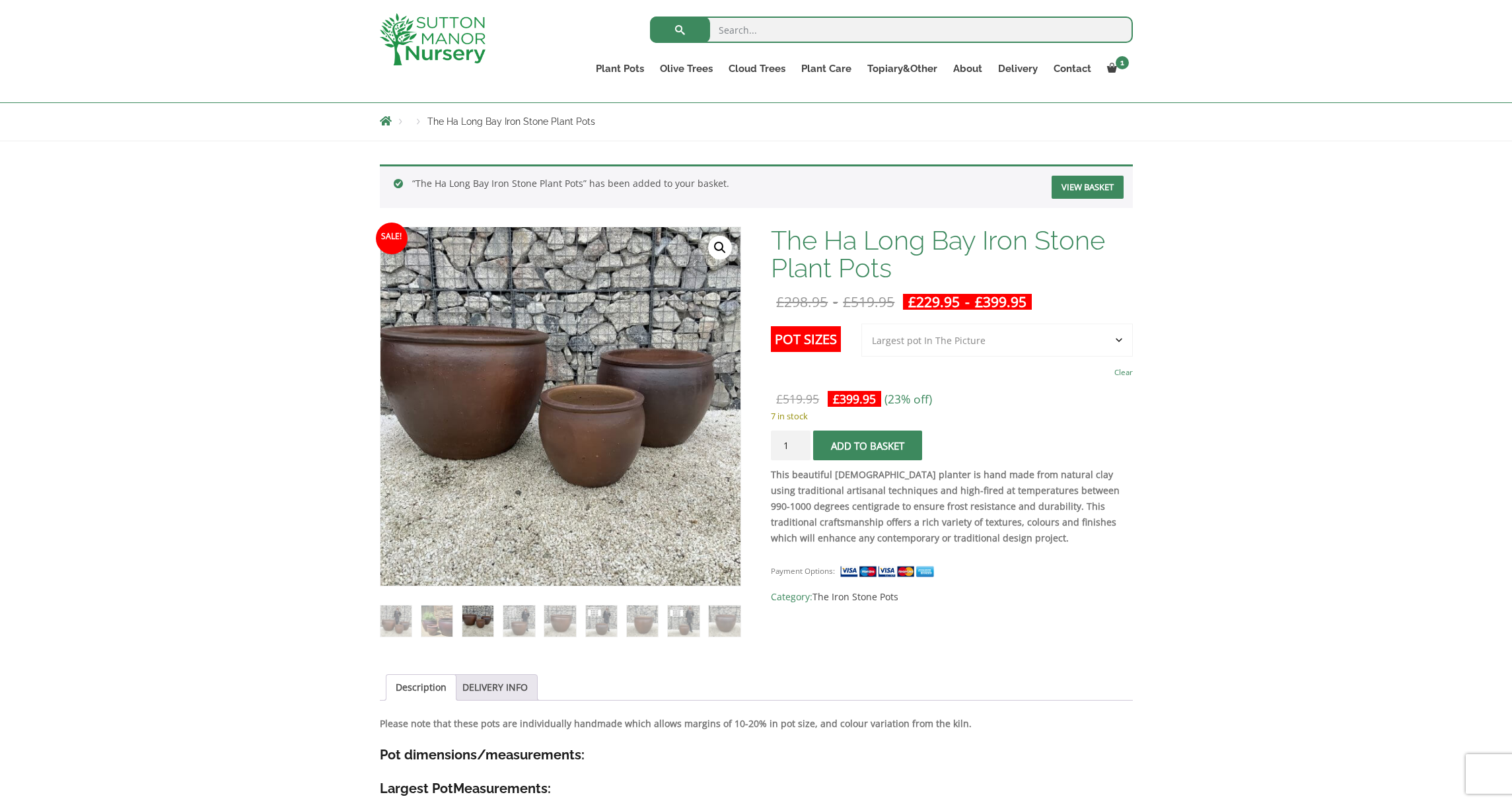
click at [497, 625] on ol at bounding box center [560, 612] width 361 height 50
click at [514, 625] on img at bounding box center [518, 621] width 31 height 31
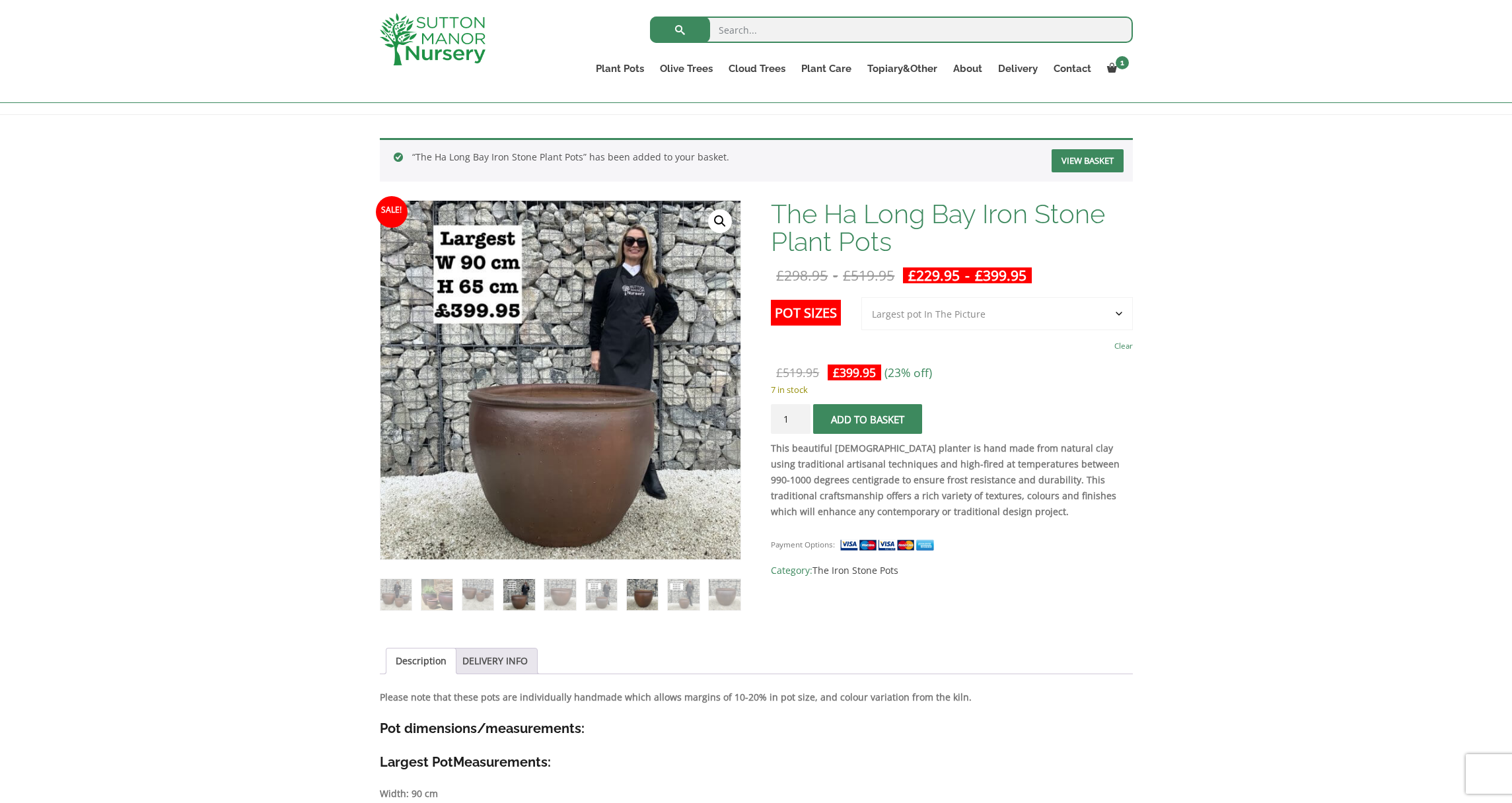
scroll to position [170, 0]
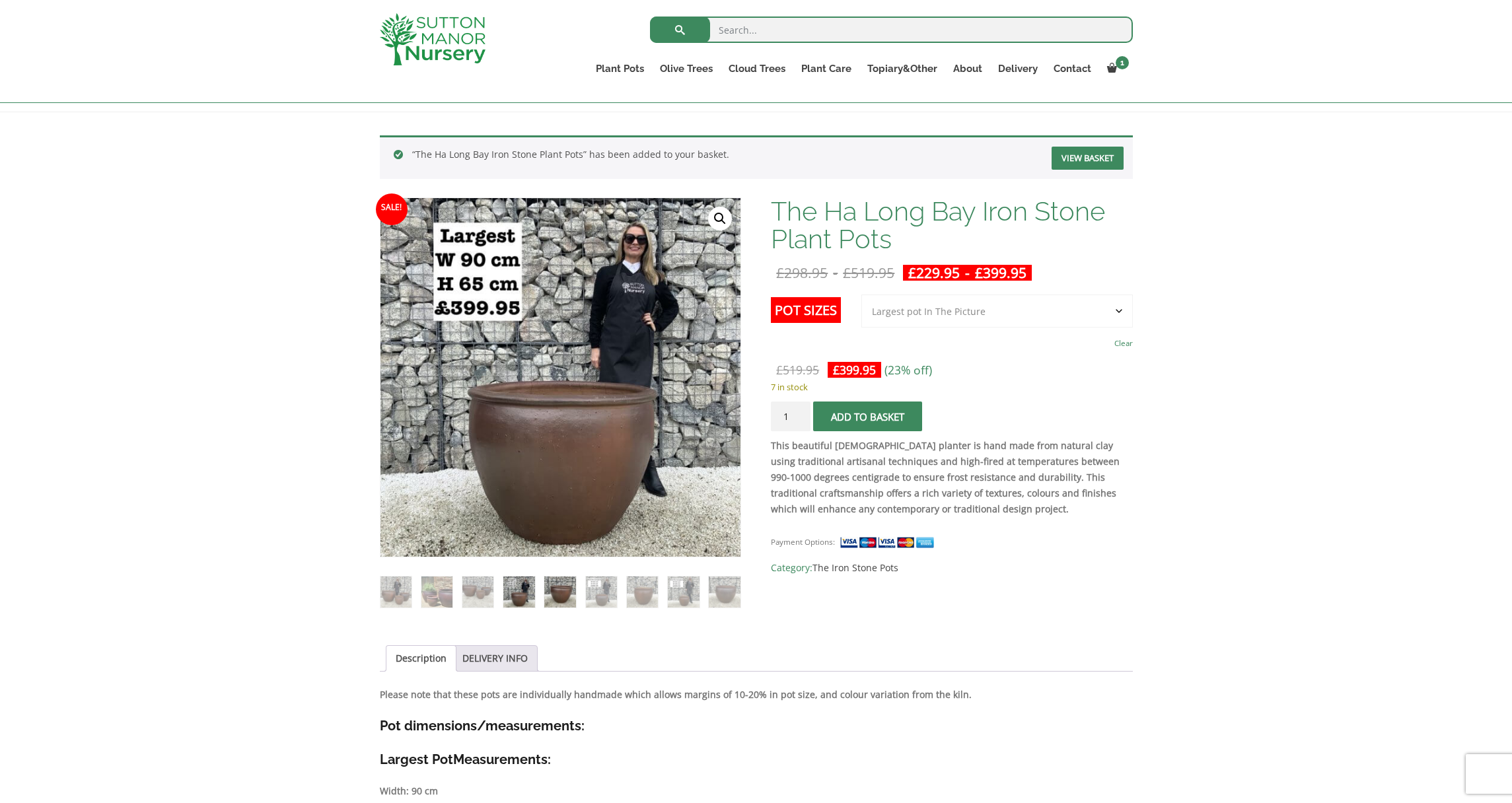
click at [552, 588] on img at bounding box center [559, 592] width 31 height 31
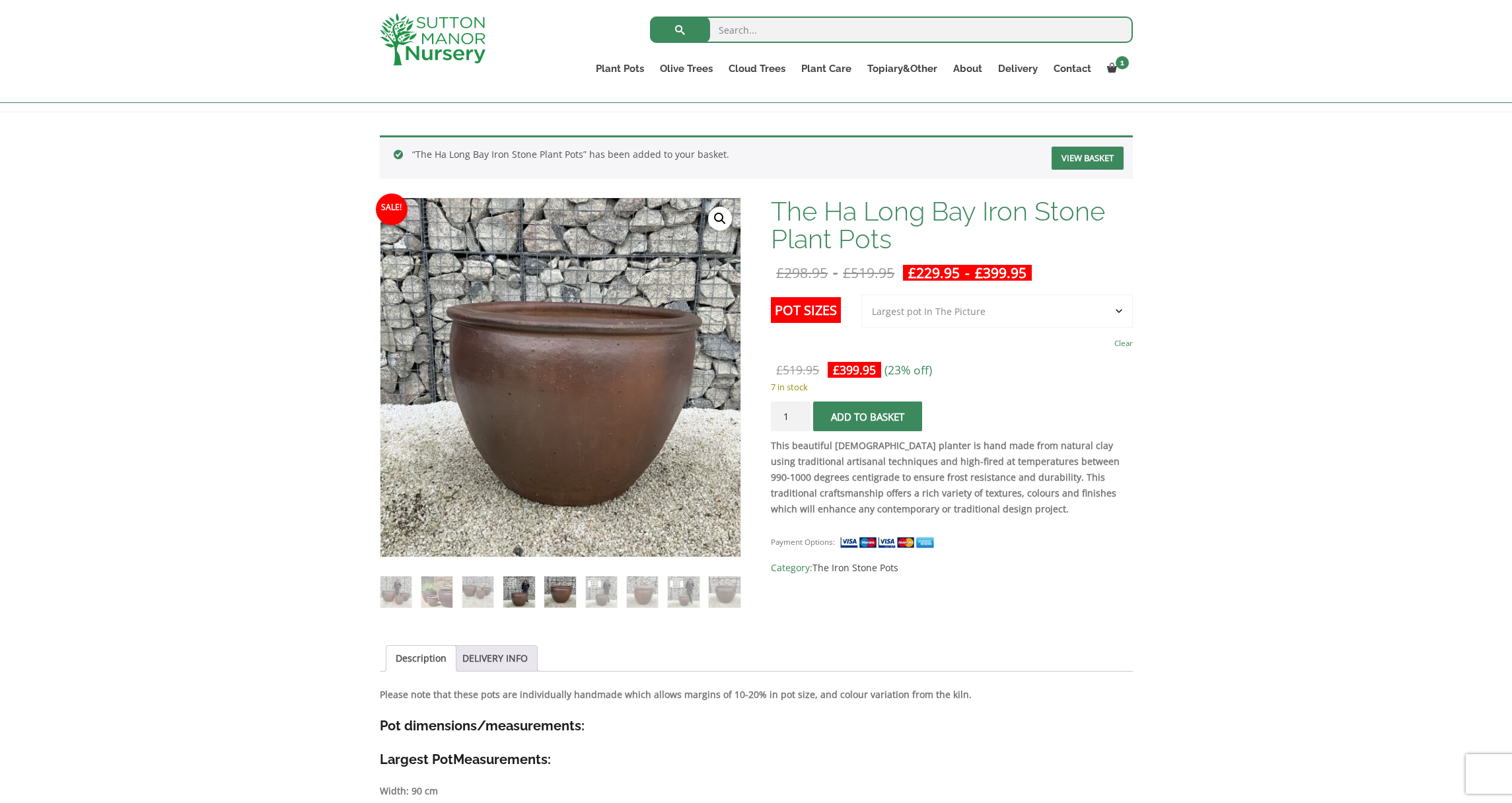
click at [520, 597] on img at bounding box center [518, 592] width 31 height 31
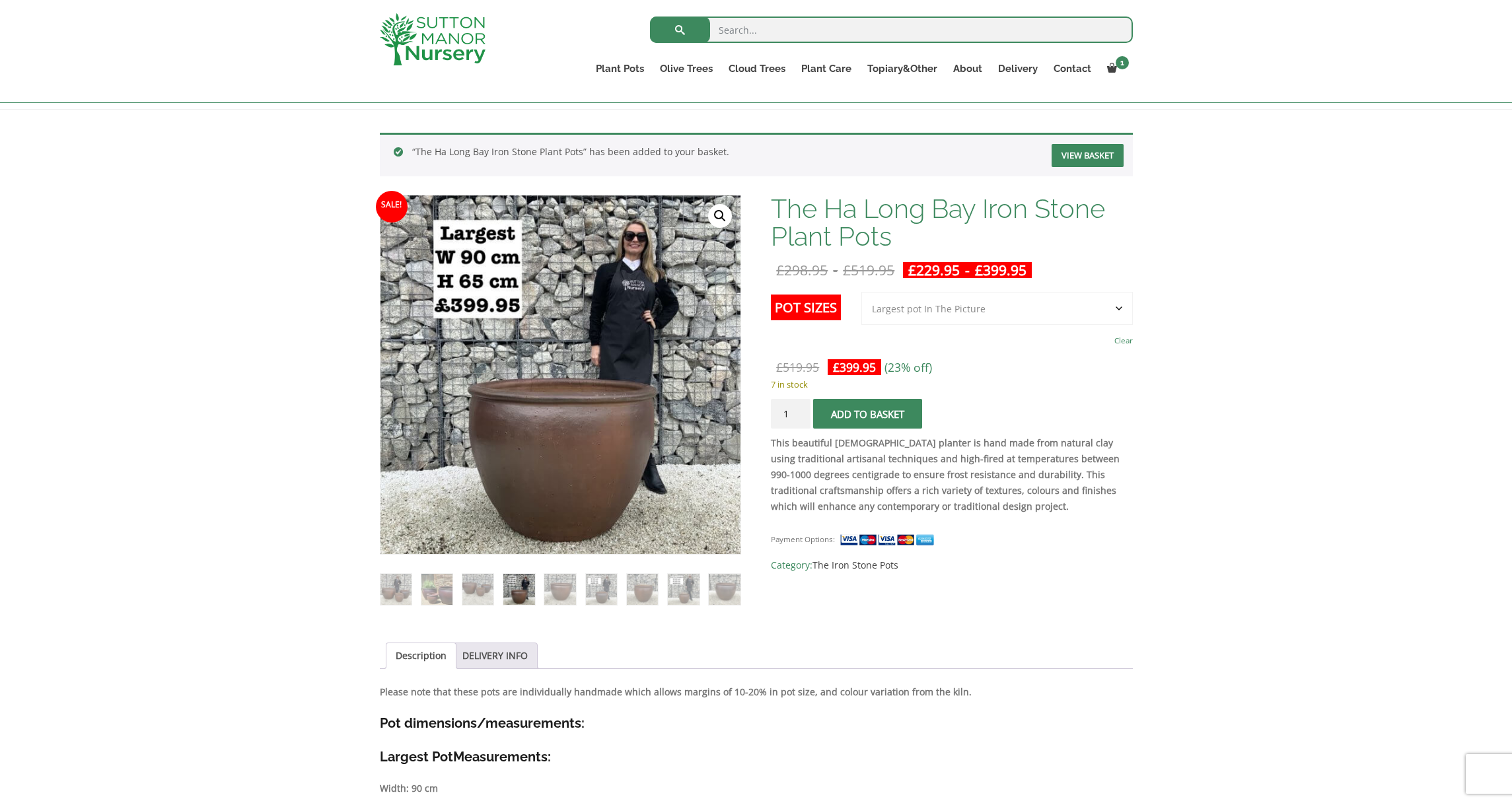
scroll to position [175, 0]
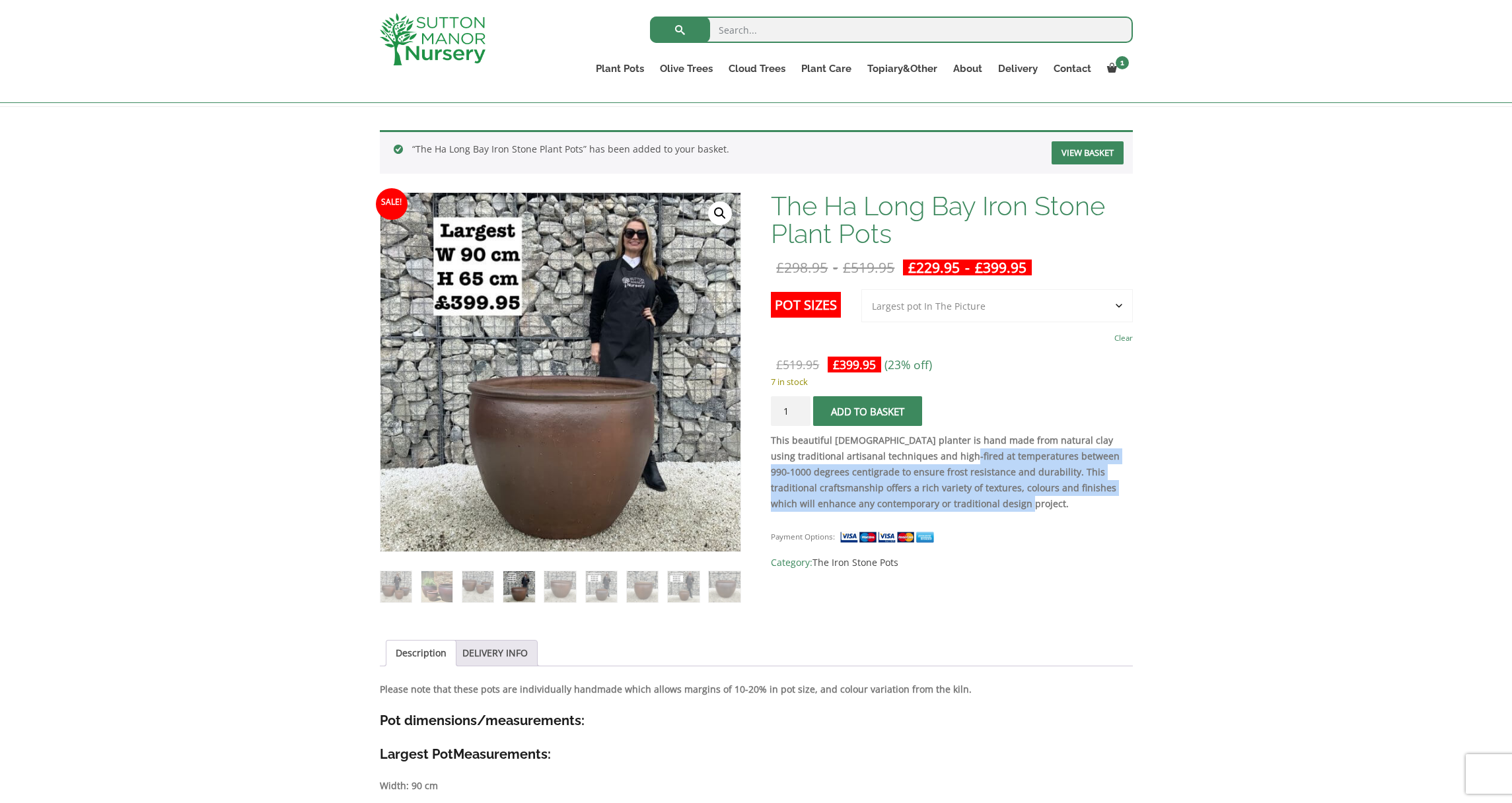
drag, startPoint x: 1079, startPoint y: 507, endPoint x: 985, endPoint y: 450, distance: 109.9
click at [985, 450] on p "This beautiful [DEMOGRAPHIC_DATA] planter is hand made from natural clay using …" at bounding box center [950, 472] width 361 height 79
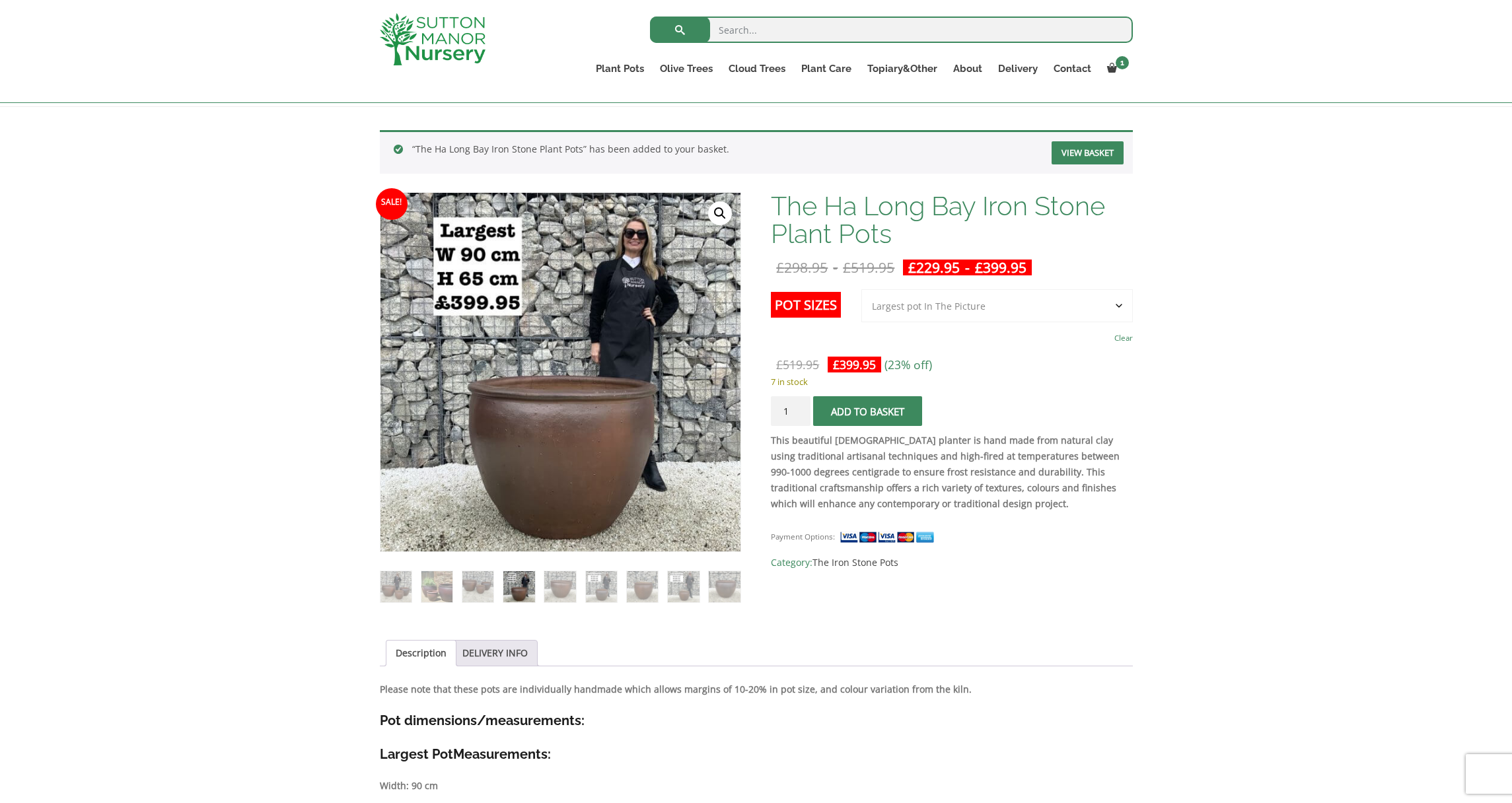
click at [985, 450] on p "This beautiful [DEMOGRAPHIC_DATA] planter is hand made from natural clay using …" at bounding box center [950, 472] width 361 height 79
click at [939, 444] on strong "This beautiful [DEMOGRAPHIC_DATA] planter is hand made from natural clay using …" at bounding box center [945, 472] width 348 height 76
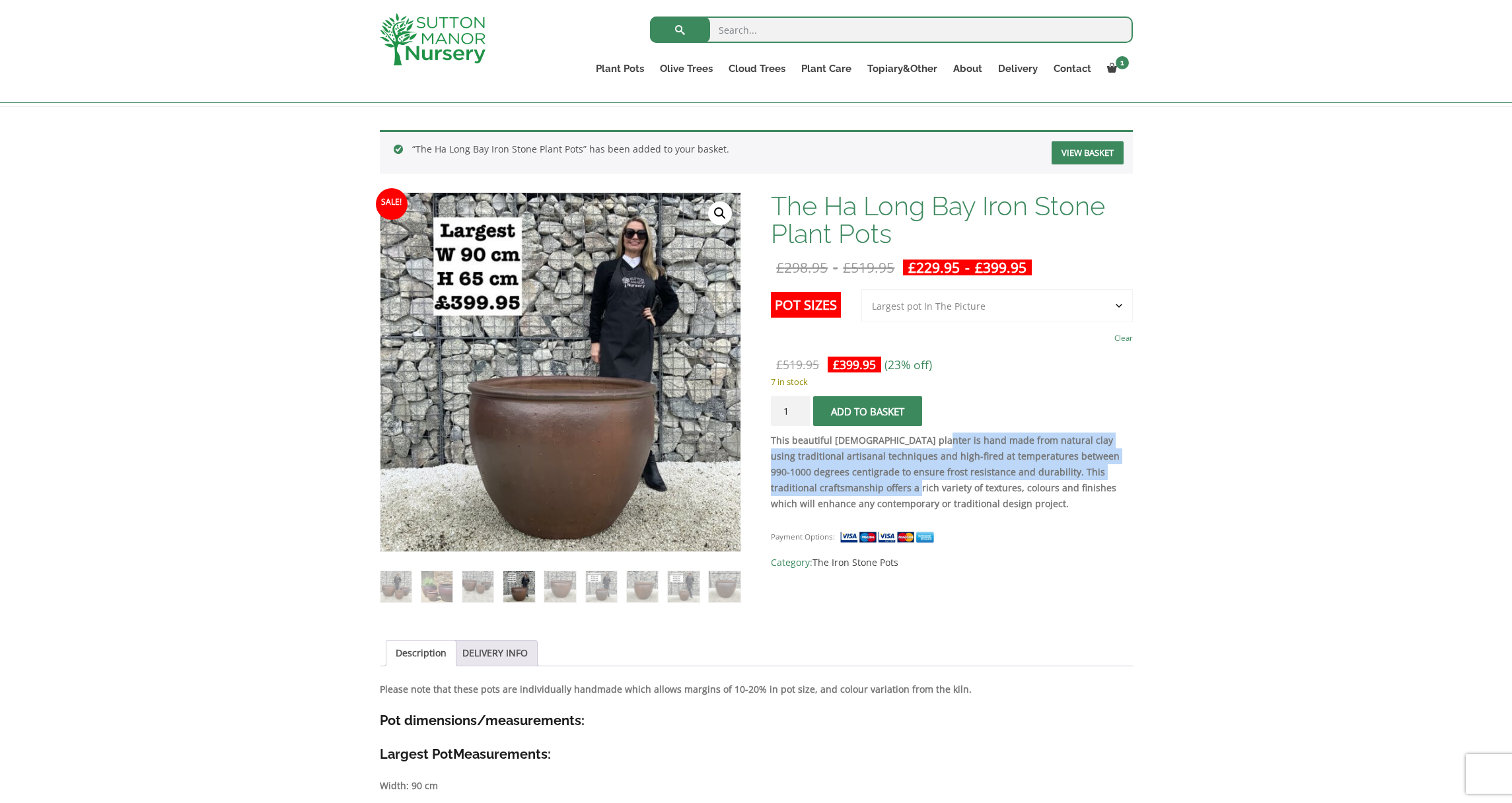
drag, startPoint x: 939, startPoint y: 443, endPoint x: 958, endPoint y: 480, distance: 41.6
click at [958, 480] on p "This beautiful [DEMOGRAPHIC_DATA] planter is hand made from natural clay using …" at bounding box center [950, 472] width 361 height 79
click at [958, 479] on p "This beautiful [DEMOGRAPHIC_DATA] planter is hand made from natural clay using …" at bounding box center [950, 472] width 361 height 79
drag, startPoint x: 966, startPoint y: 486, endPoint x: 956, endPoint y: 474, distance: 15.6
click at [957, 475] on strong "This beautiful [DEMOGRAPHIC_DATA] planter is hand made from natural clay using …" at bounding box center [945, 472] width 348 height 76
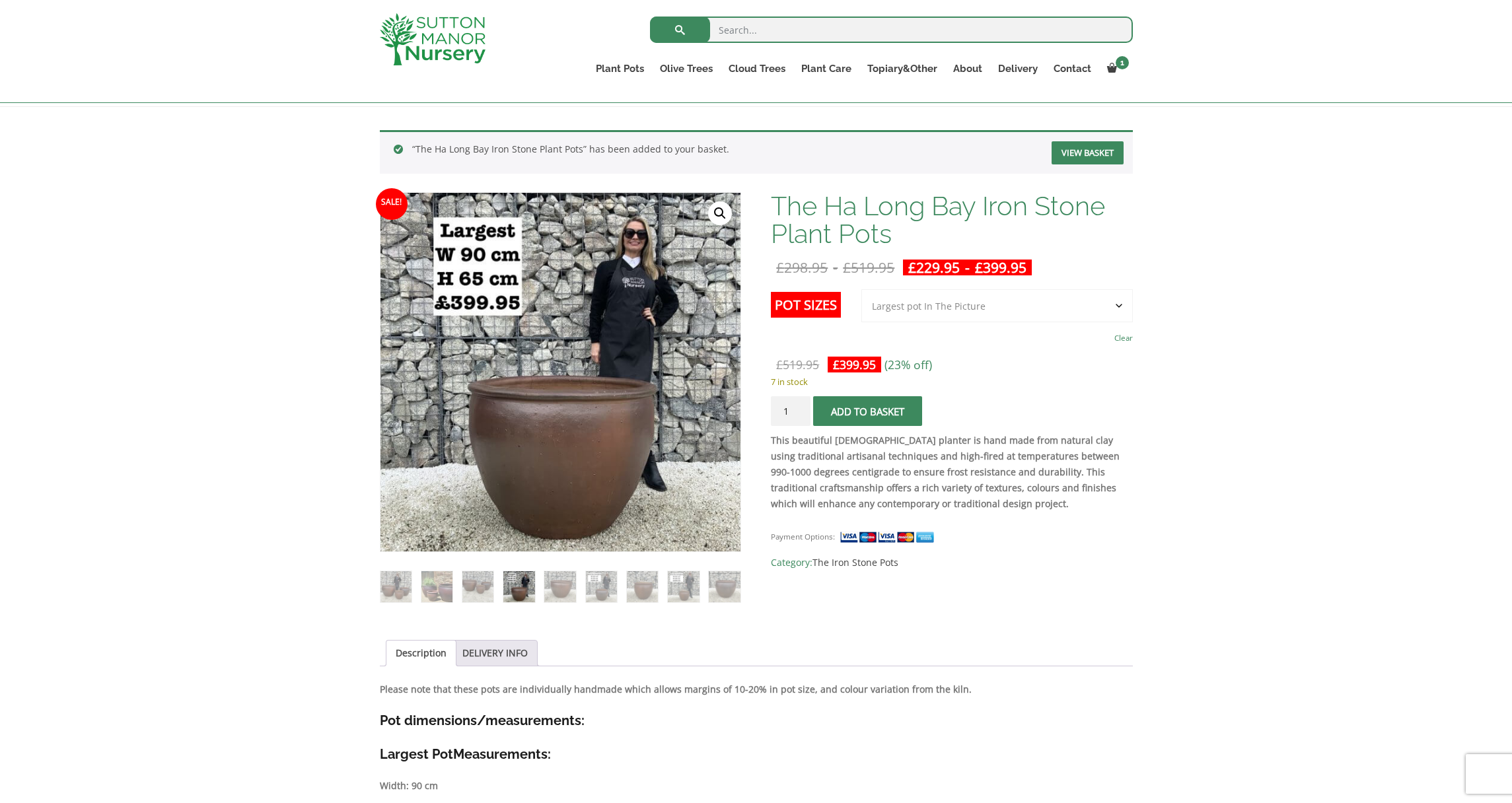
click at [977, 487] on strong "This beautiful [DEMOGRAPHIC_DATA] planter is hand made from natural clay using …" at bounding box center [945, 472] width 348 height 76
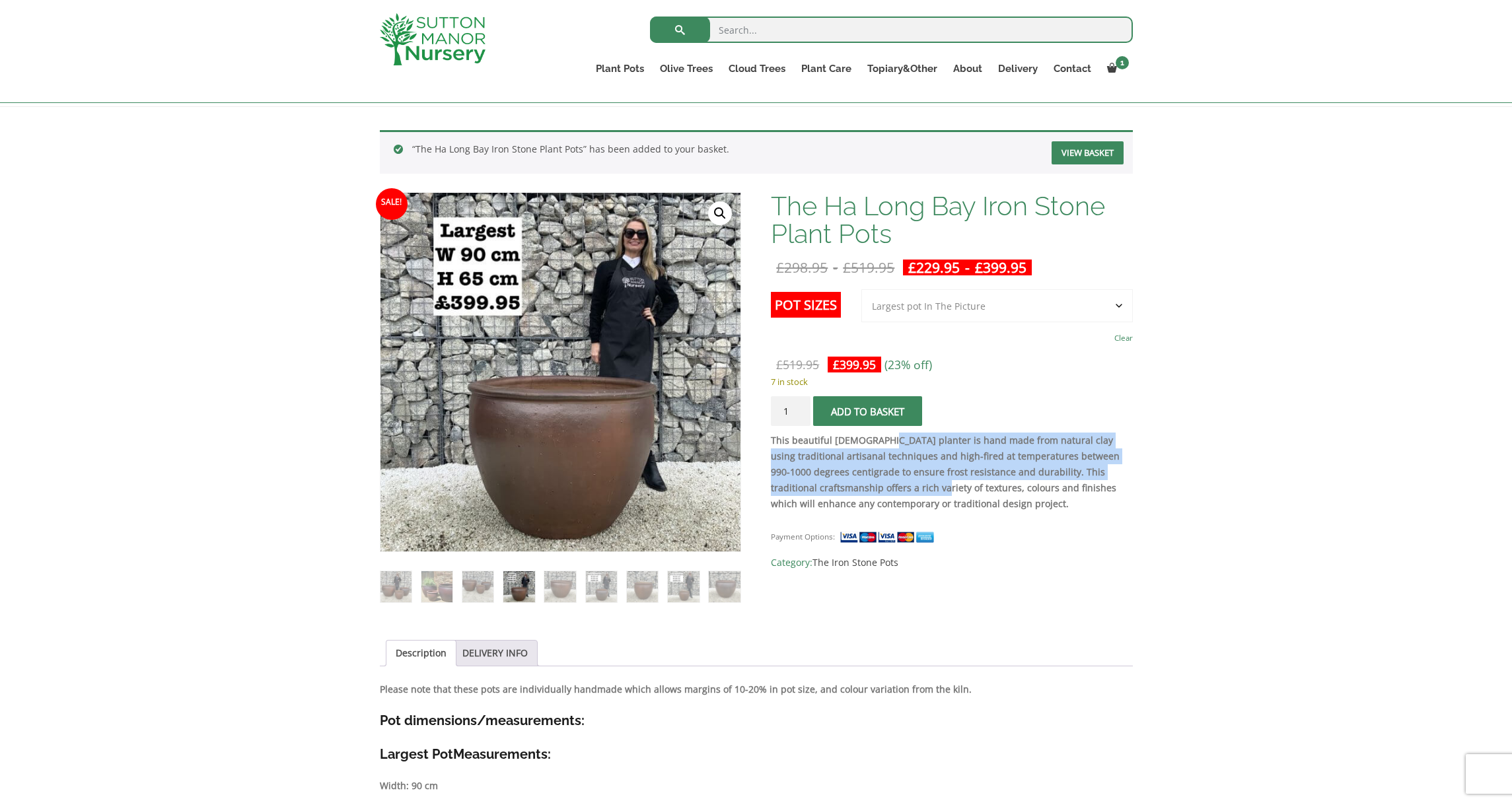
drag, startPoint x: 975, startPoint y: 484, endPoint x: 891, endPoint y: 445, distance: 92.6
click at [891, 445] on strong "This beautiful [DEMOGRAPHIC_DATA] planter is hand made from natural clay using …" at bounding box center [945, 472] width 348 height 76
drag, startPoint x: 891, startPoint y: 445, endPoint x: 1007, endPoint y: 491, distance: 124.8
click at [1007, 491] on strong "This beautiful [DEMOGRAPHIC_DATA] planter is hand made from natural clay using …" at bounding box center [945, 472] width 348 height 76
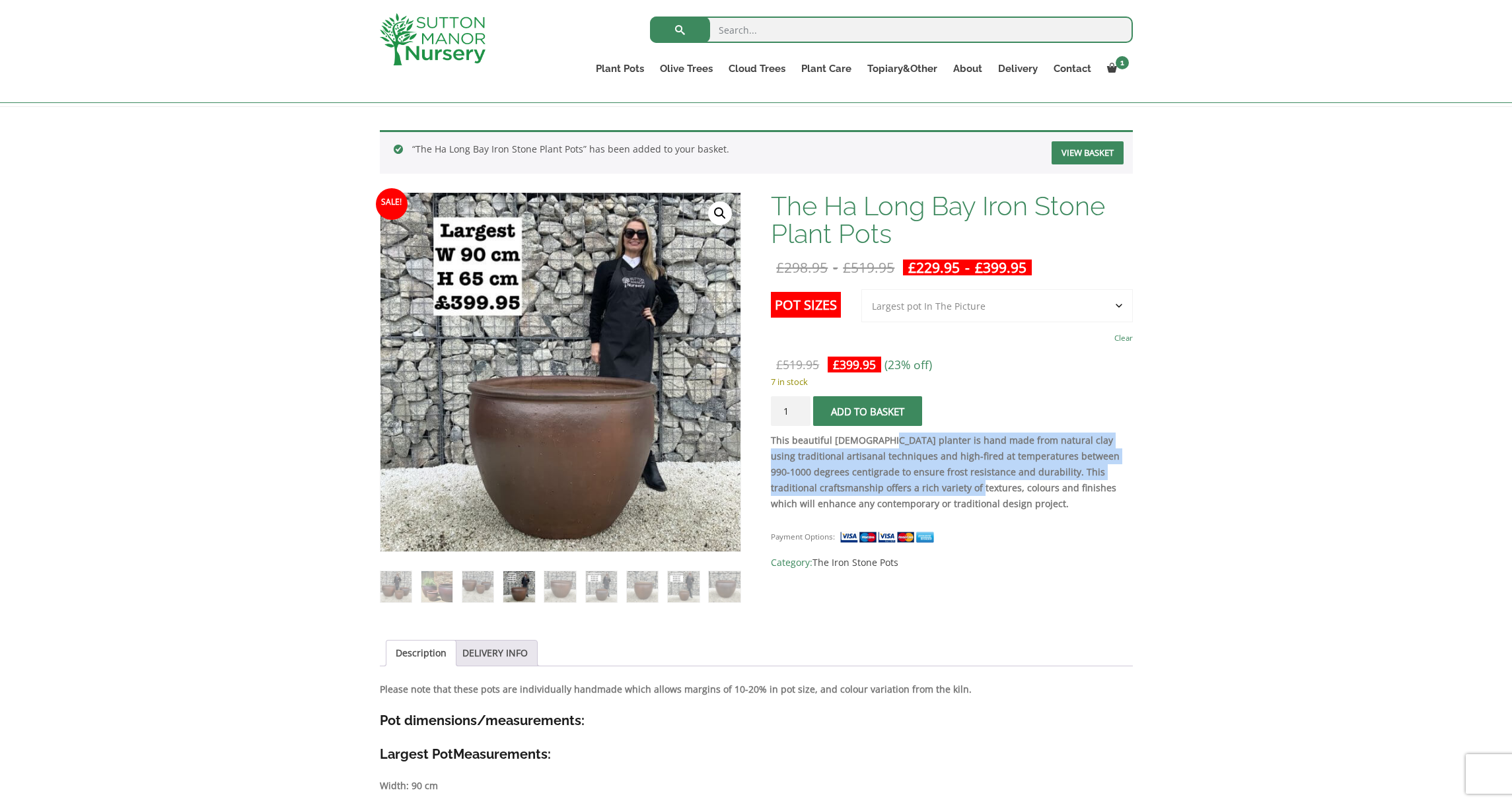
click at [1007, 491] on strong "This beautiful [DEMOGRAPHIC_DATA] planter is hand made from natural clay using …" at bounding box center [945, 472] width 348 height 76
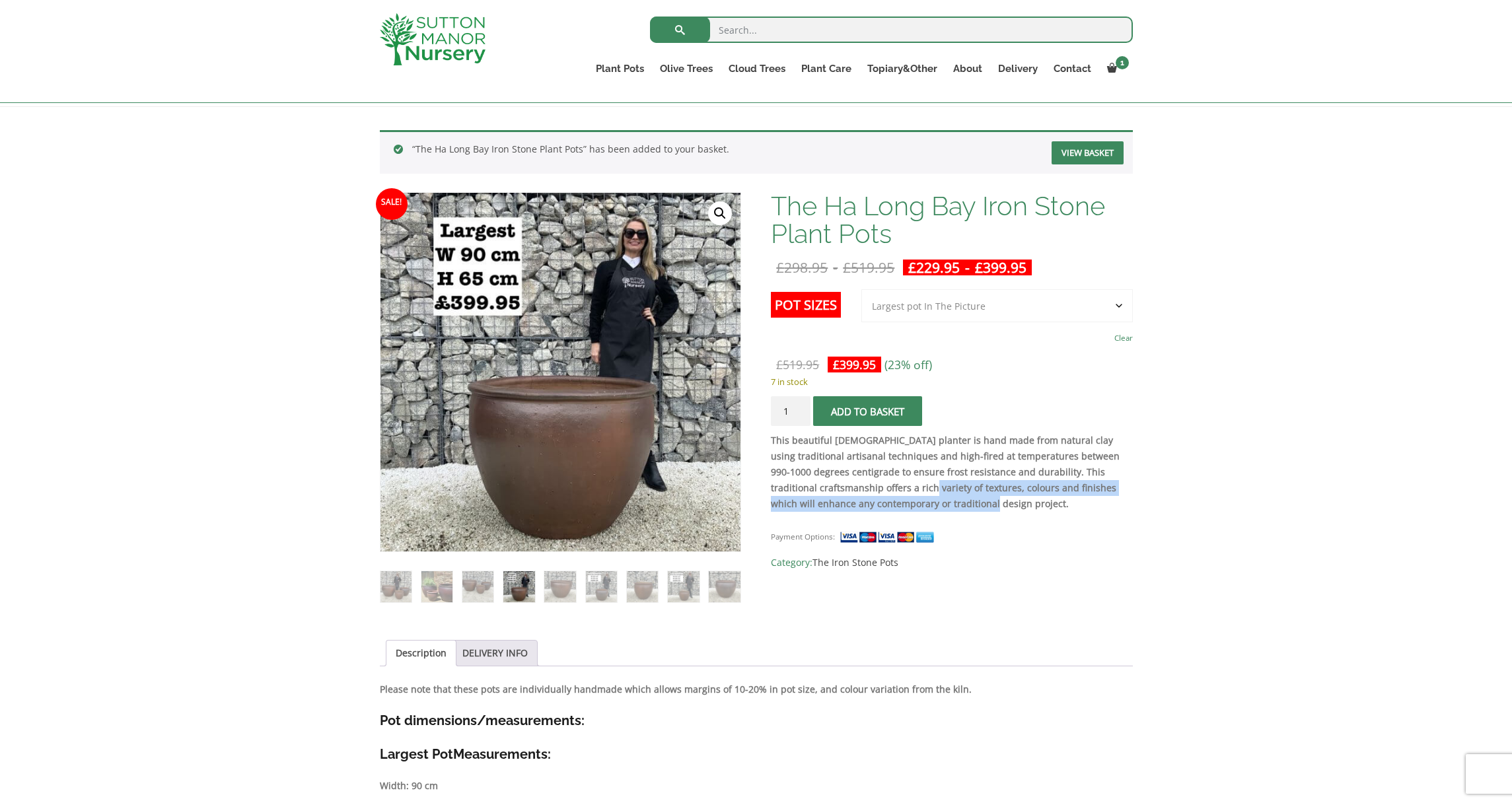
drag, startPoint x: 1040, startPoint y: 502, endPoint x: 975, endPoint y: 492, distance: 65.8
click at [975, 492] on strong "This beautiful [DEMOGRAPHIC_DATA] planter is hand made from natural clay using …" at bounding box center [945, 472] width 348 height 76
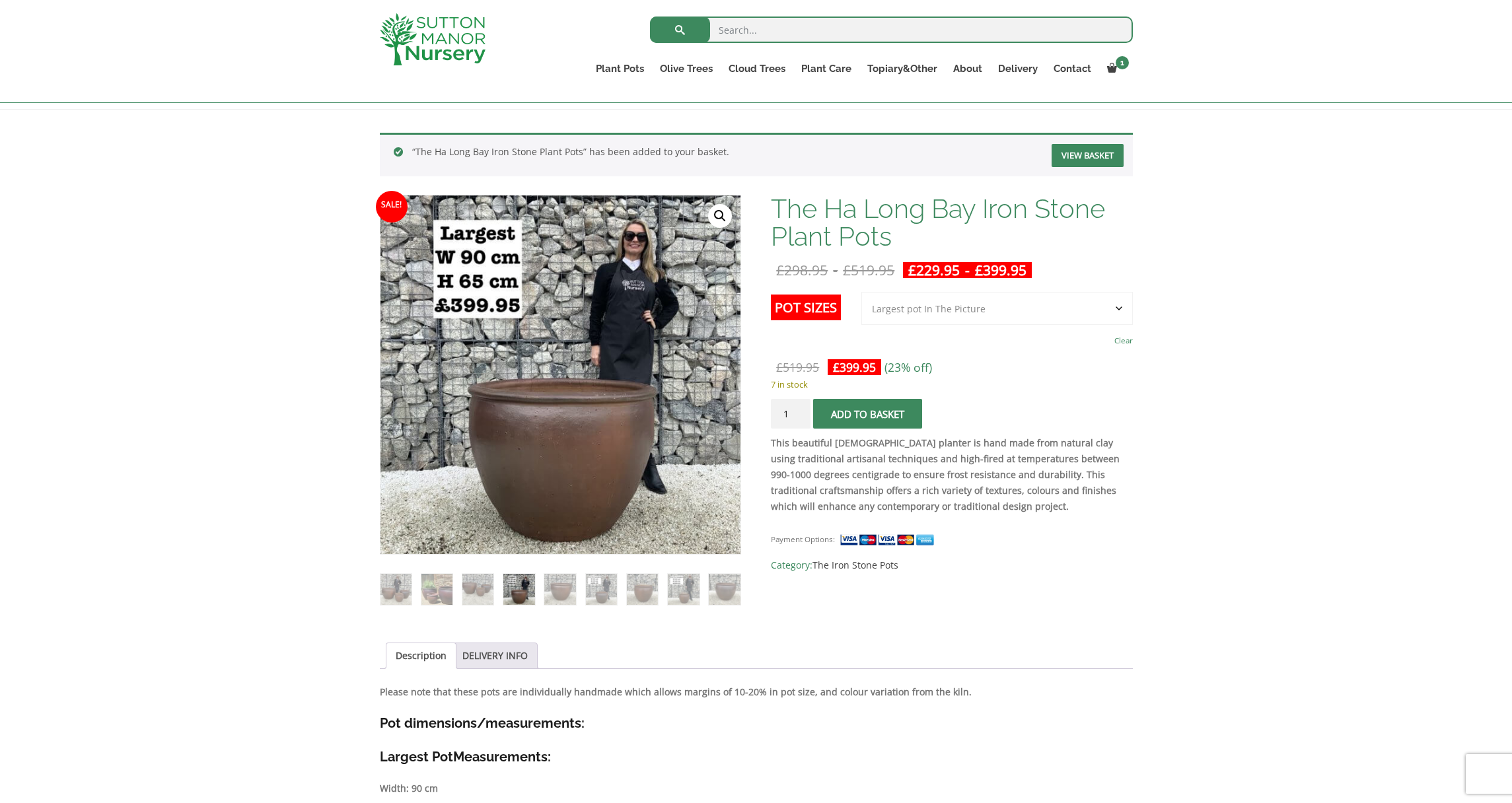
scroll to position [149, 0]
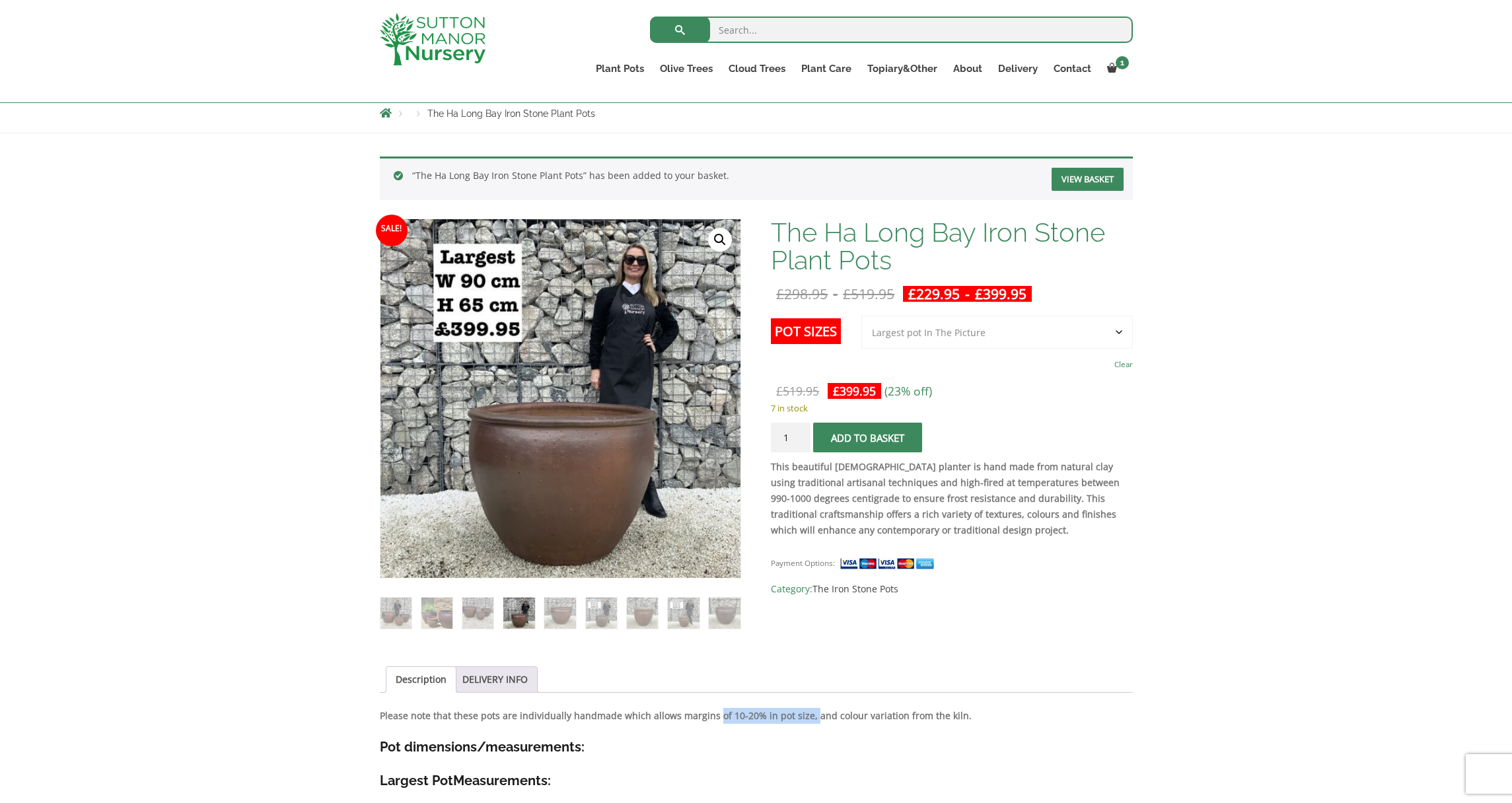
drag, startPoint x: 828, startPoint y: 716, endPoint x: 729, endPoint y: 716, distance: 99.0
click at [729, 716] on strong "Please note that these pots are individually handmade which allows margins of 1…" at bounding box center [675, 715] width 591 height 12
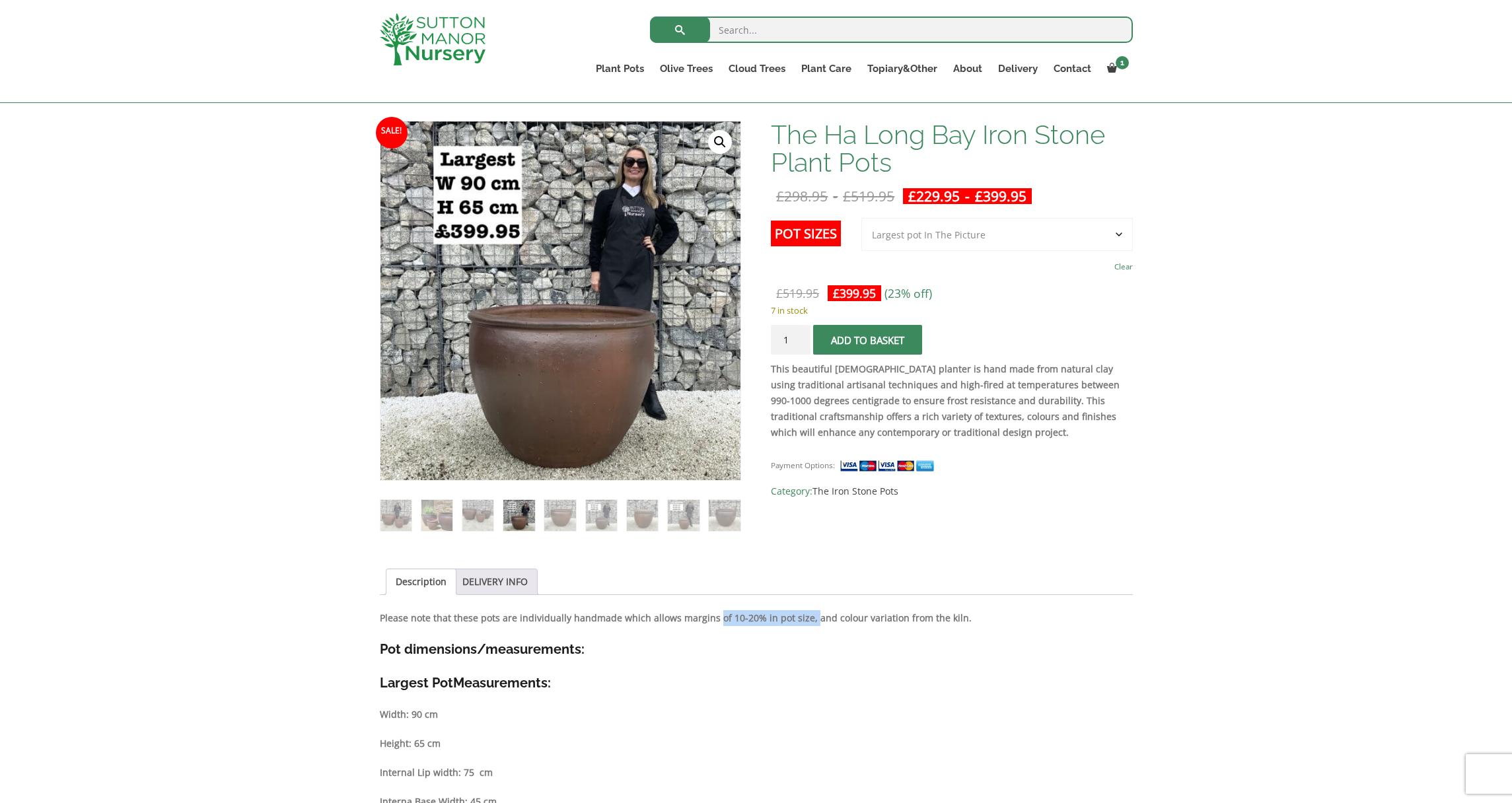
scroll to position [244, 0]
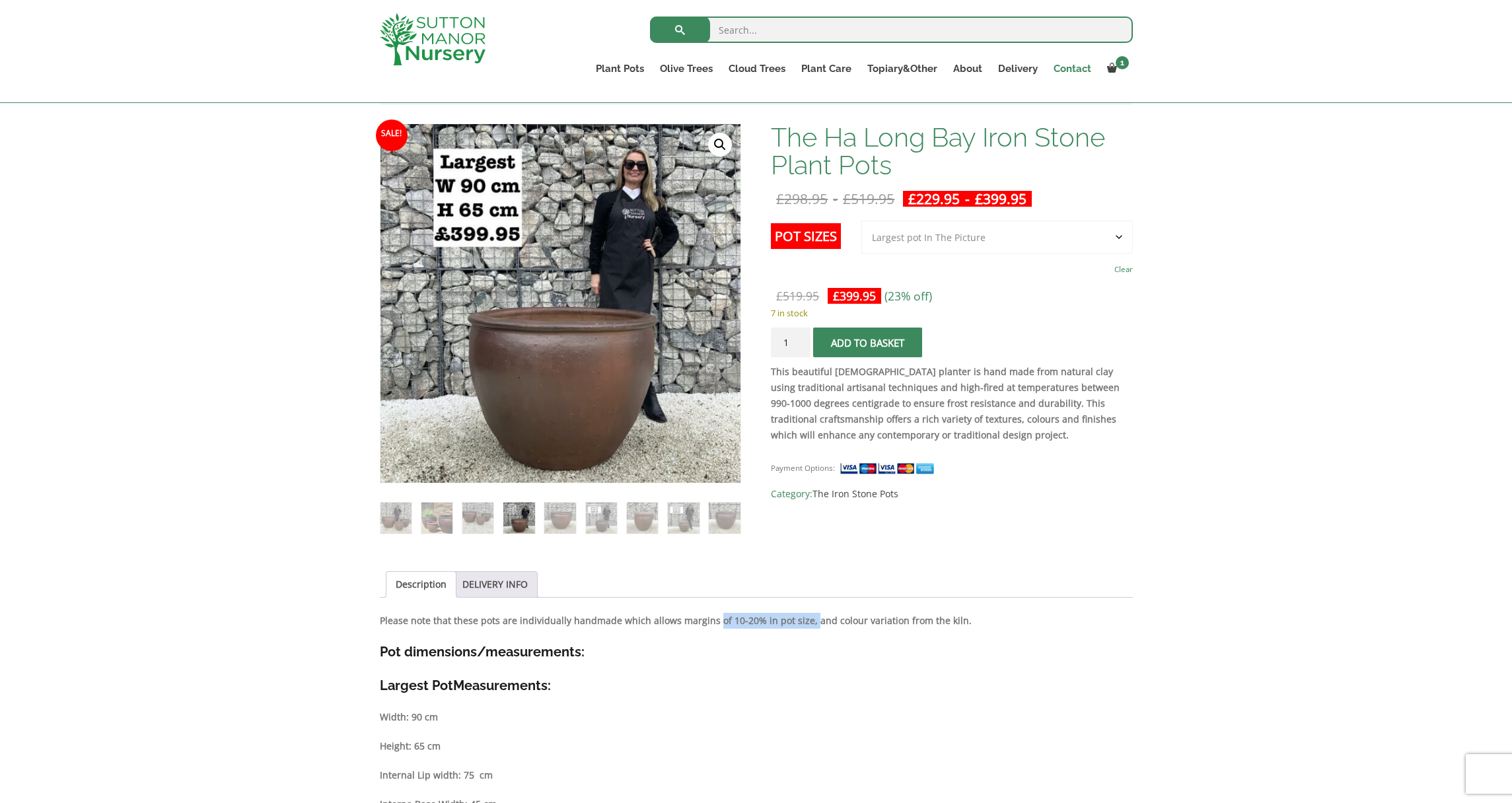
click at [1078, 70] on link "Contact" at bounding box center [1072, 68] width 53 height 18
click at [1076, 71] on link "Contact" at bounding box center [1072, 68] width 53 height 18
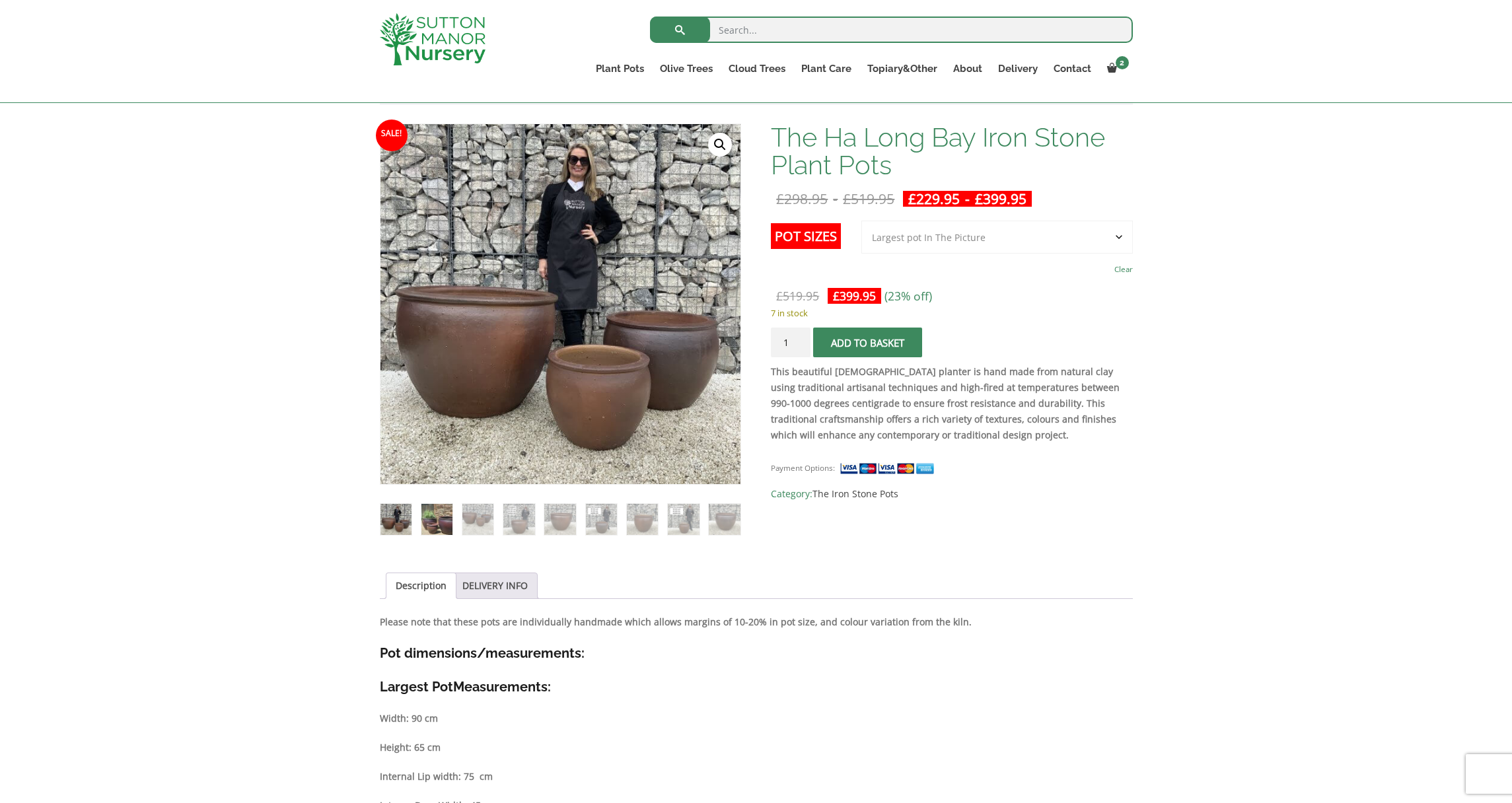
click at [436, 505] on img at bounding box center [436, 519] width 31 height 31
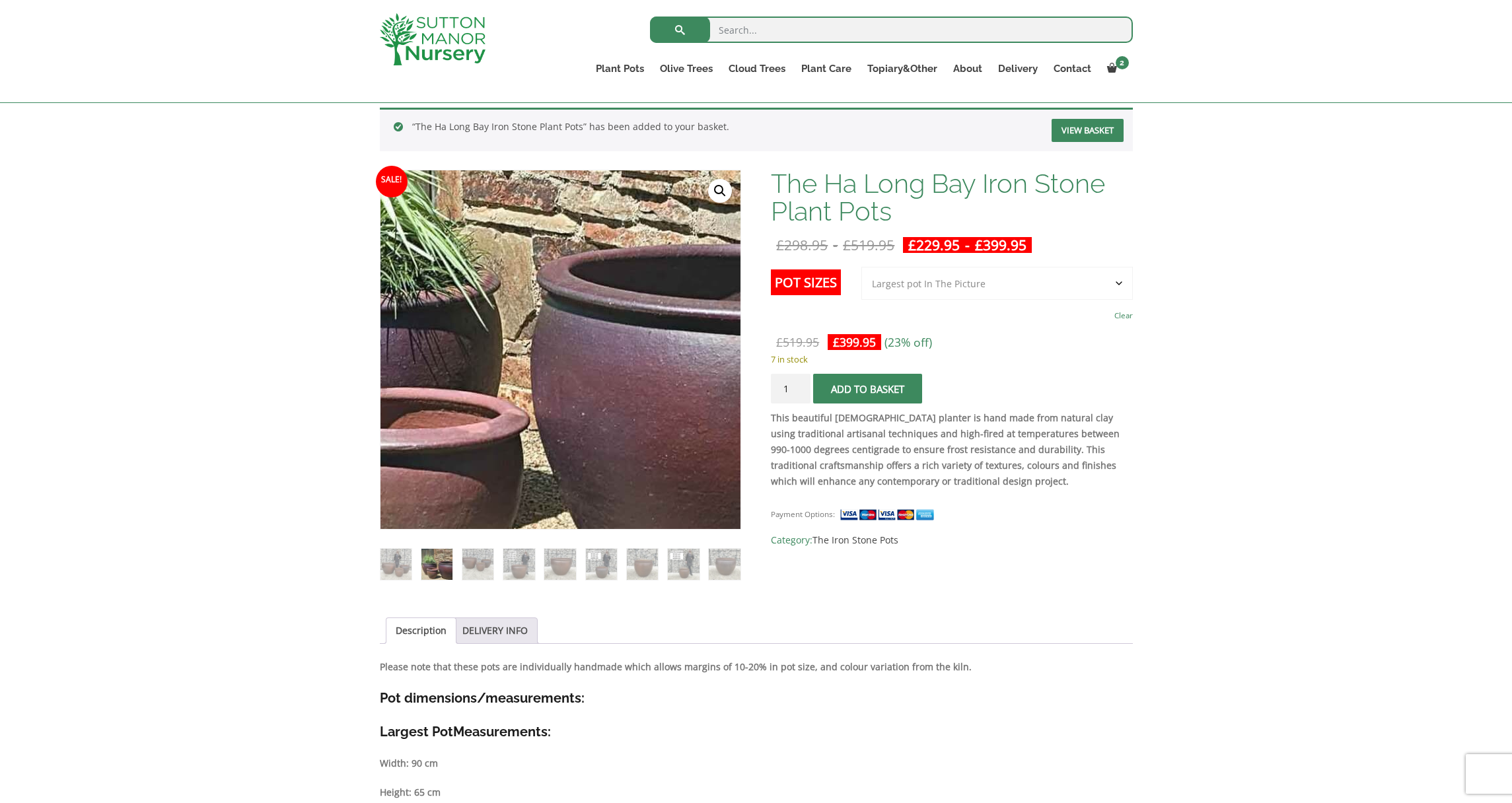
scroll to position [200, 0]
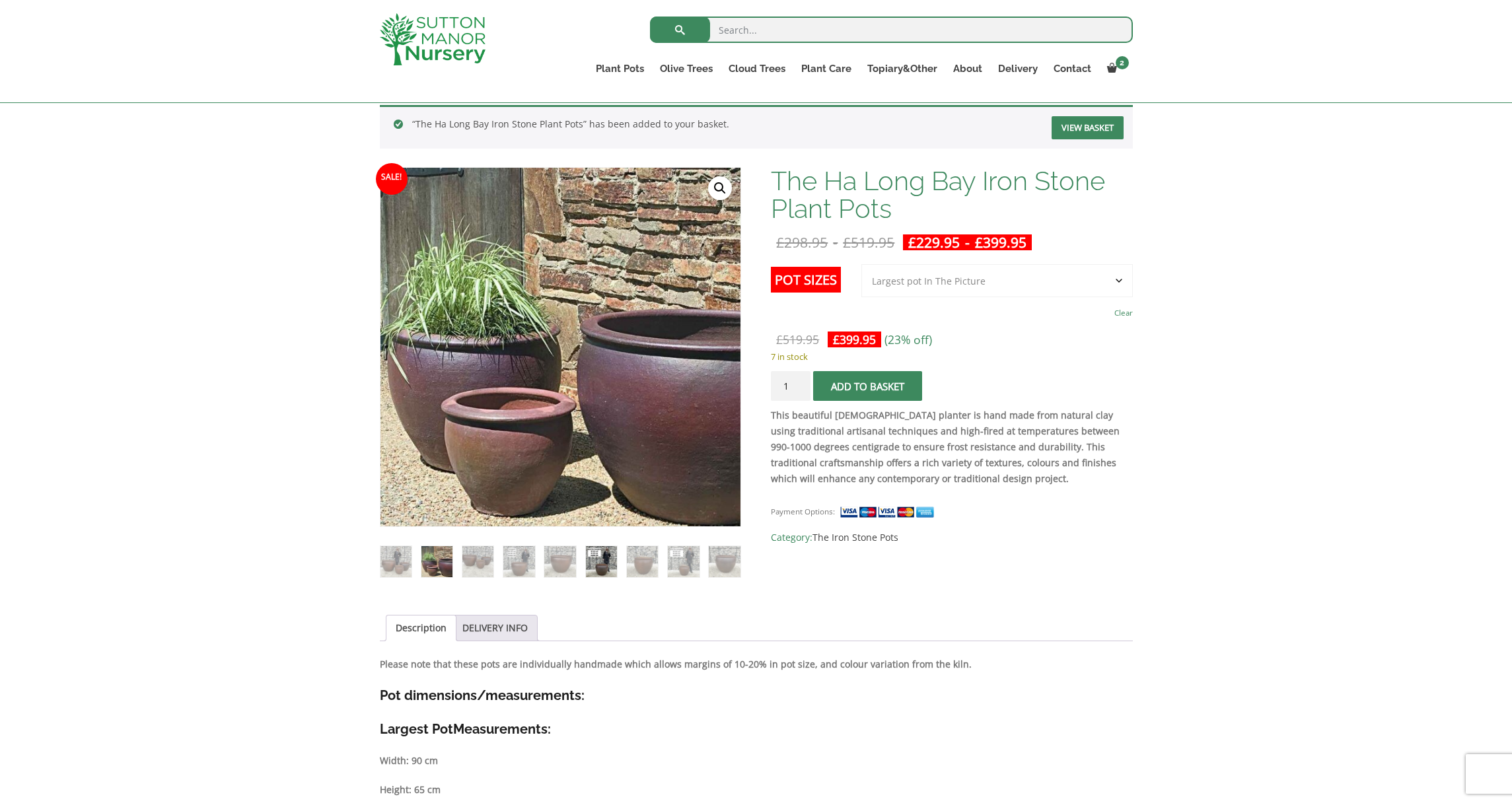
click at [607, 565] on img at bounding box center [601, 562] width 31 height 31
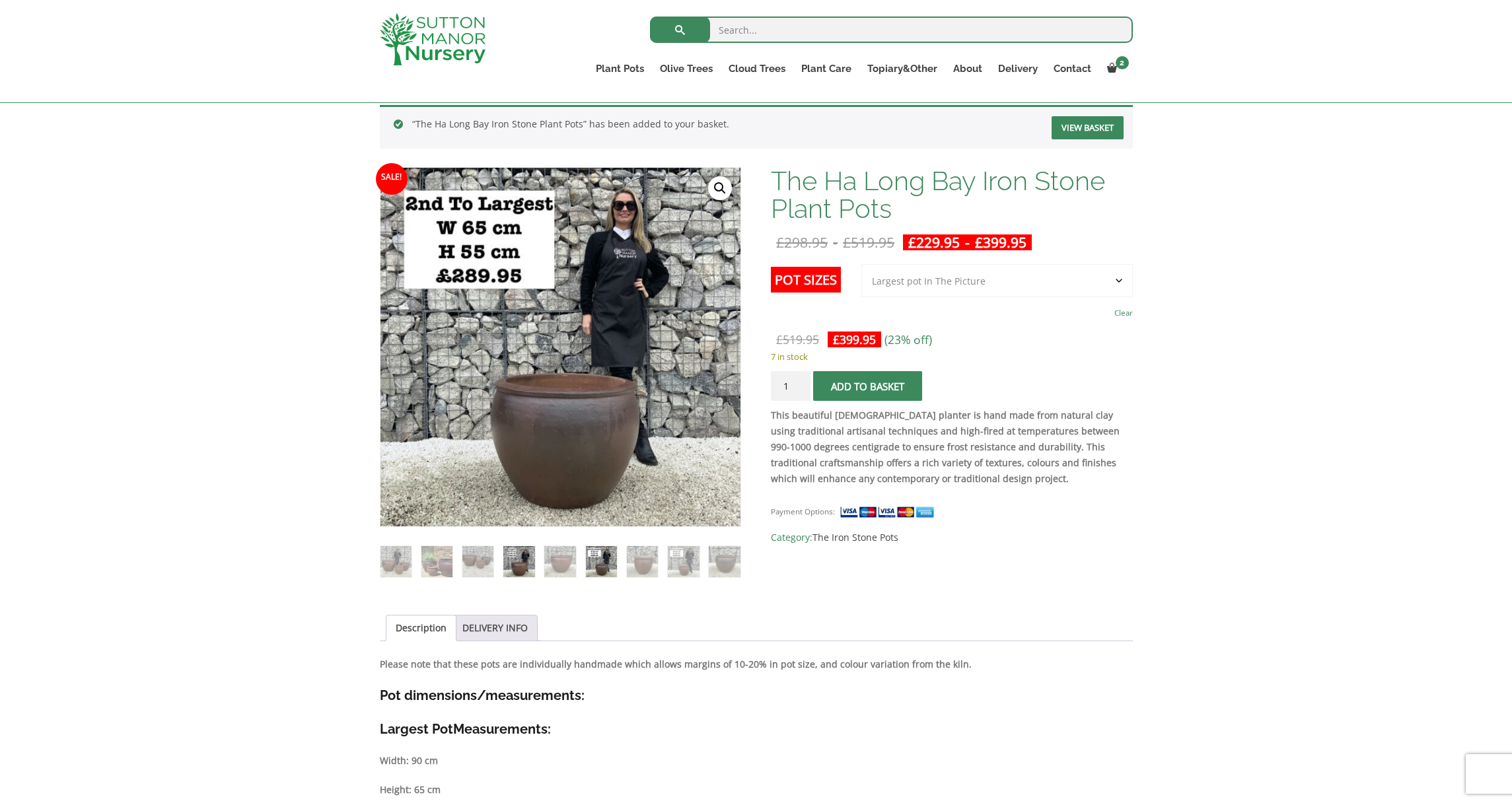
click at [525, 552] on img at bounding box center [518, 562] width 31 height 31
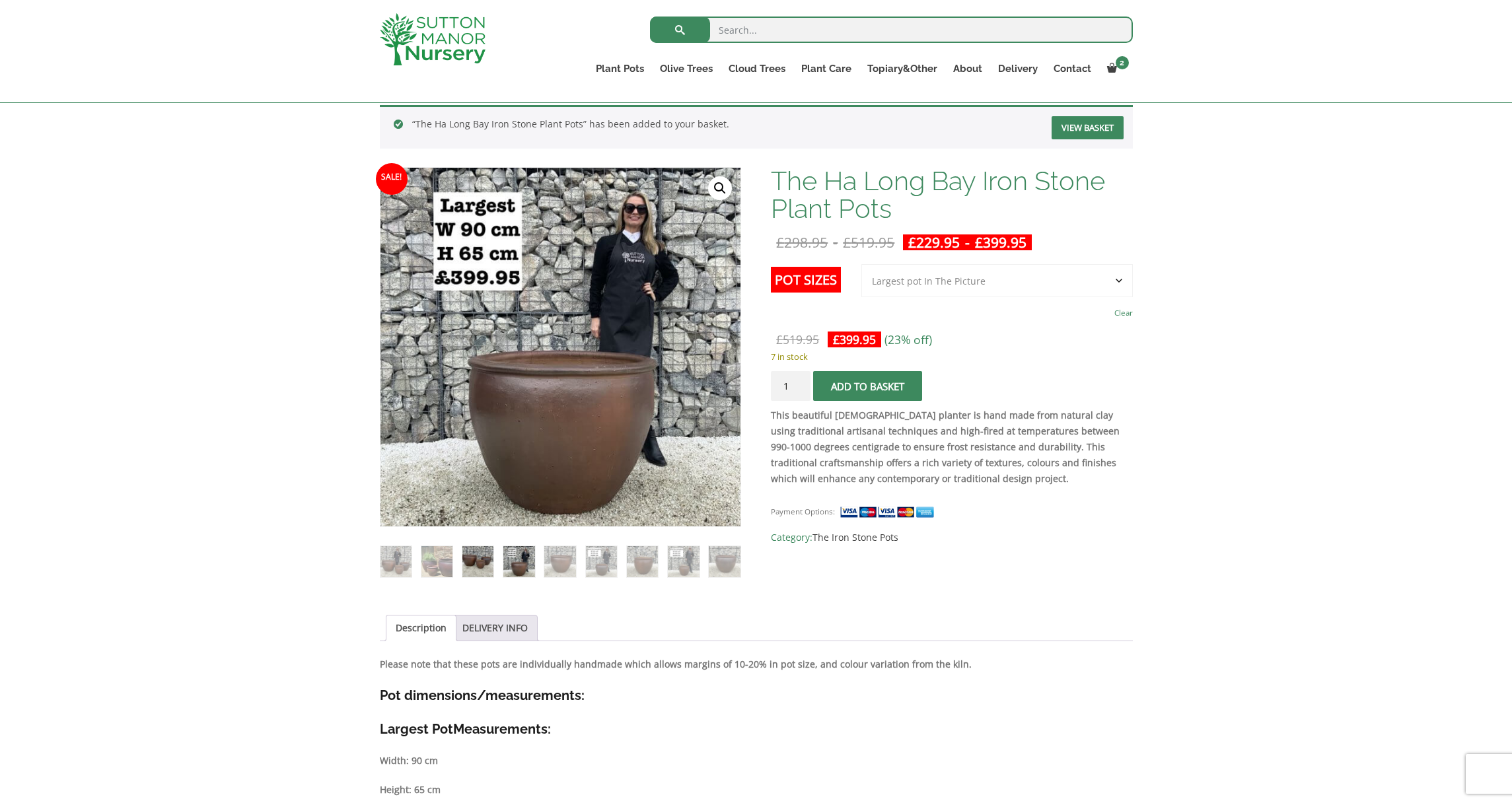
click at [475, 553] on img at bounding box center [477, 562] width 31 height 31
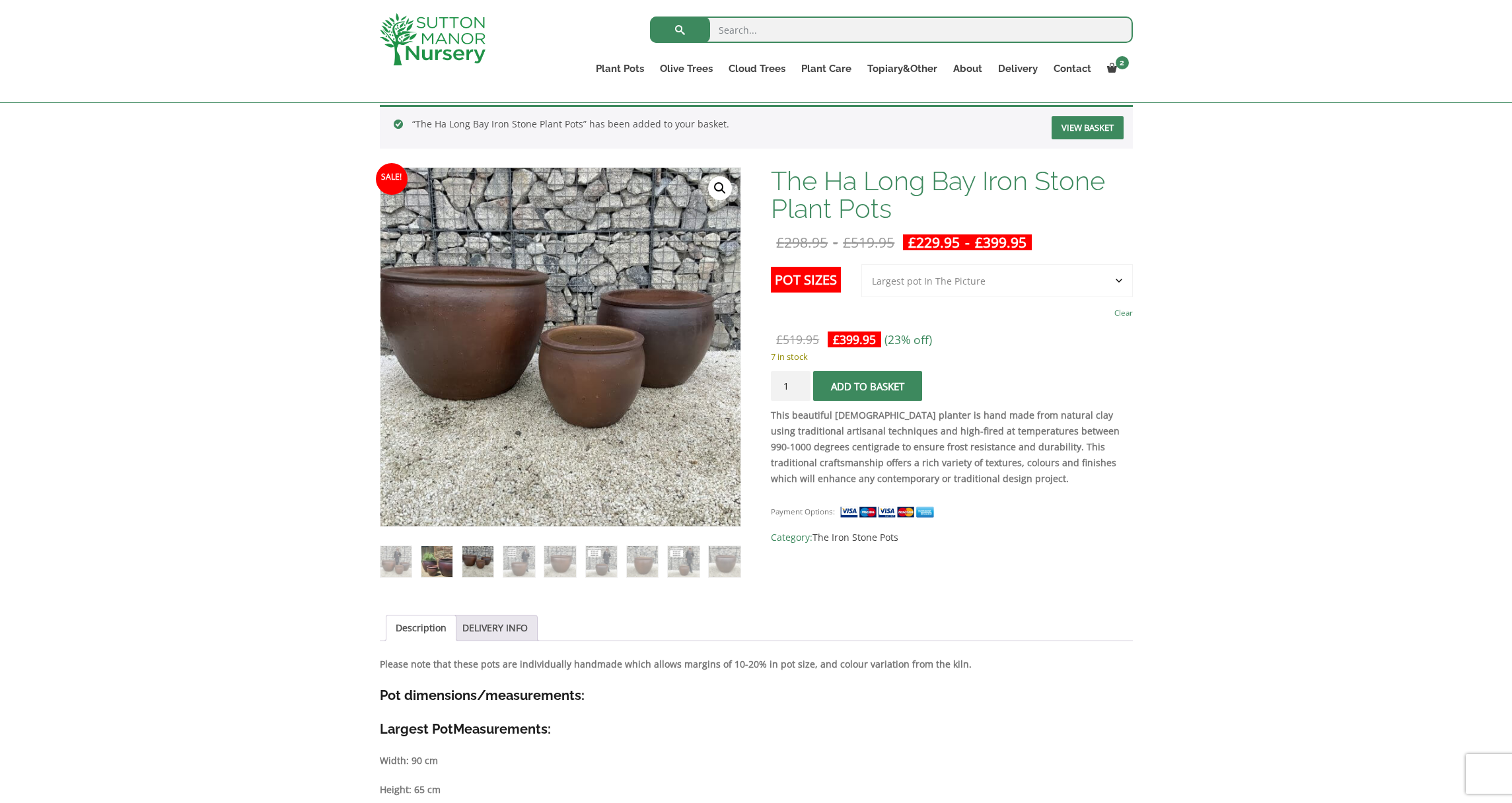
click at [436, 552] on img at bounding box center [436, 562] width 31 height 31
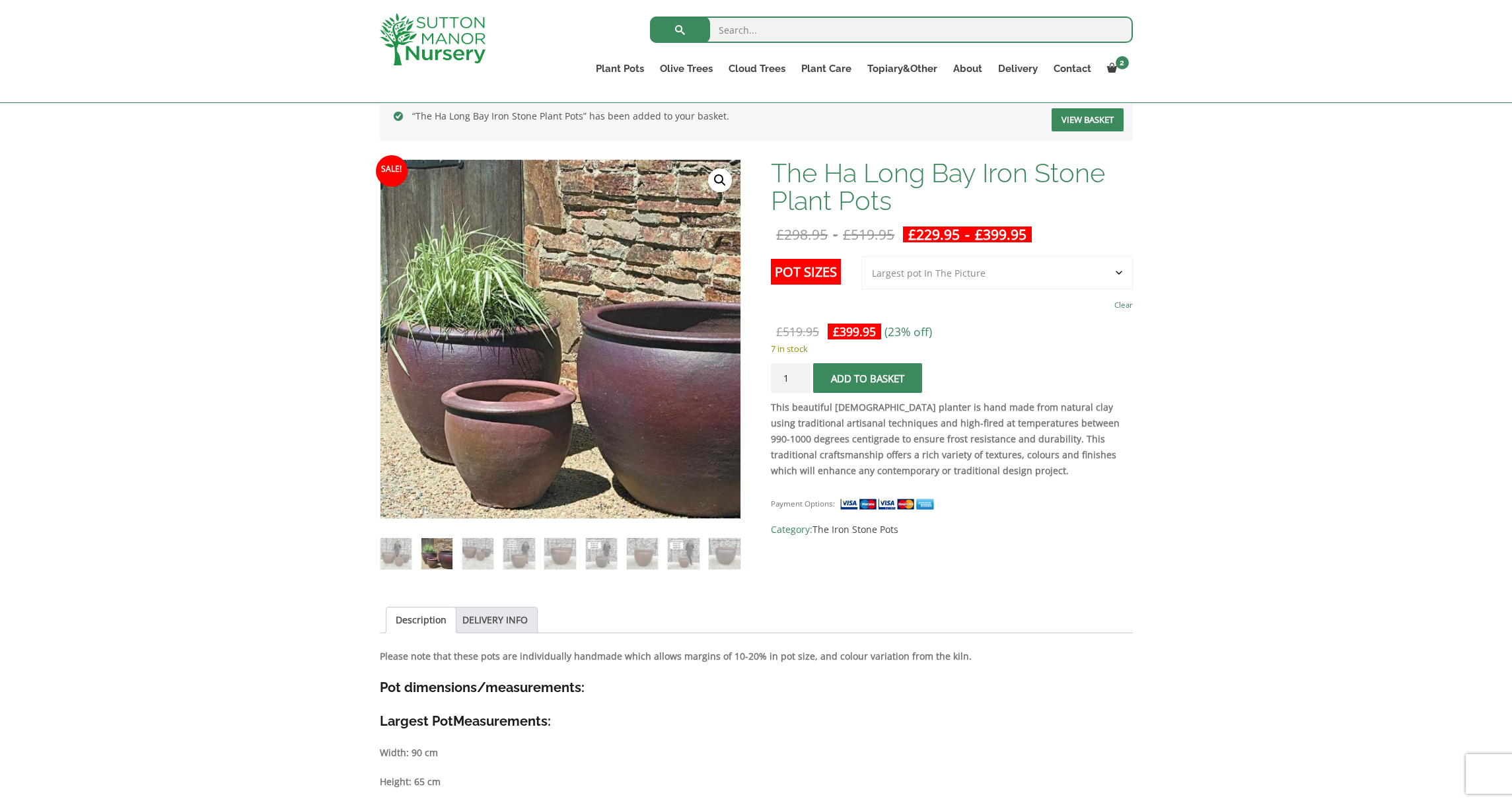
scroll to position [76, 0]
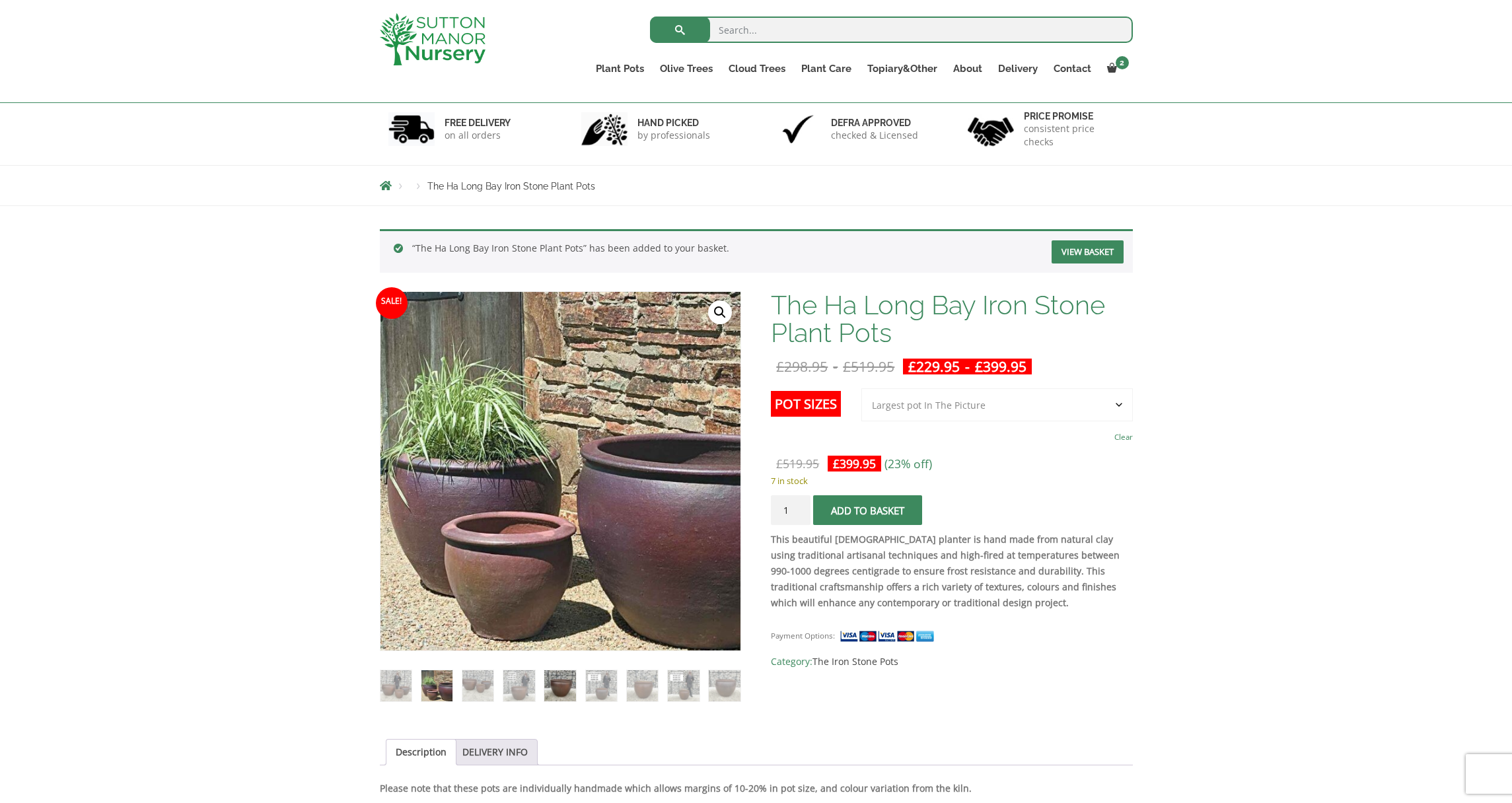
click at [574, 690] on img at bounding box center [559, 686] width 31 height 31
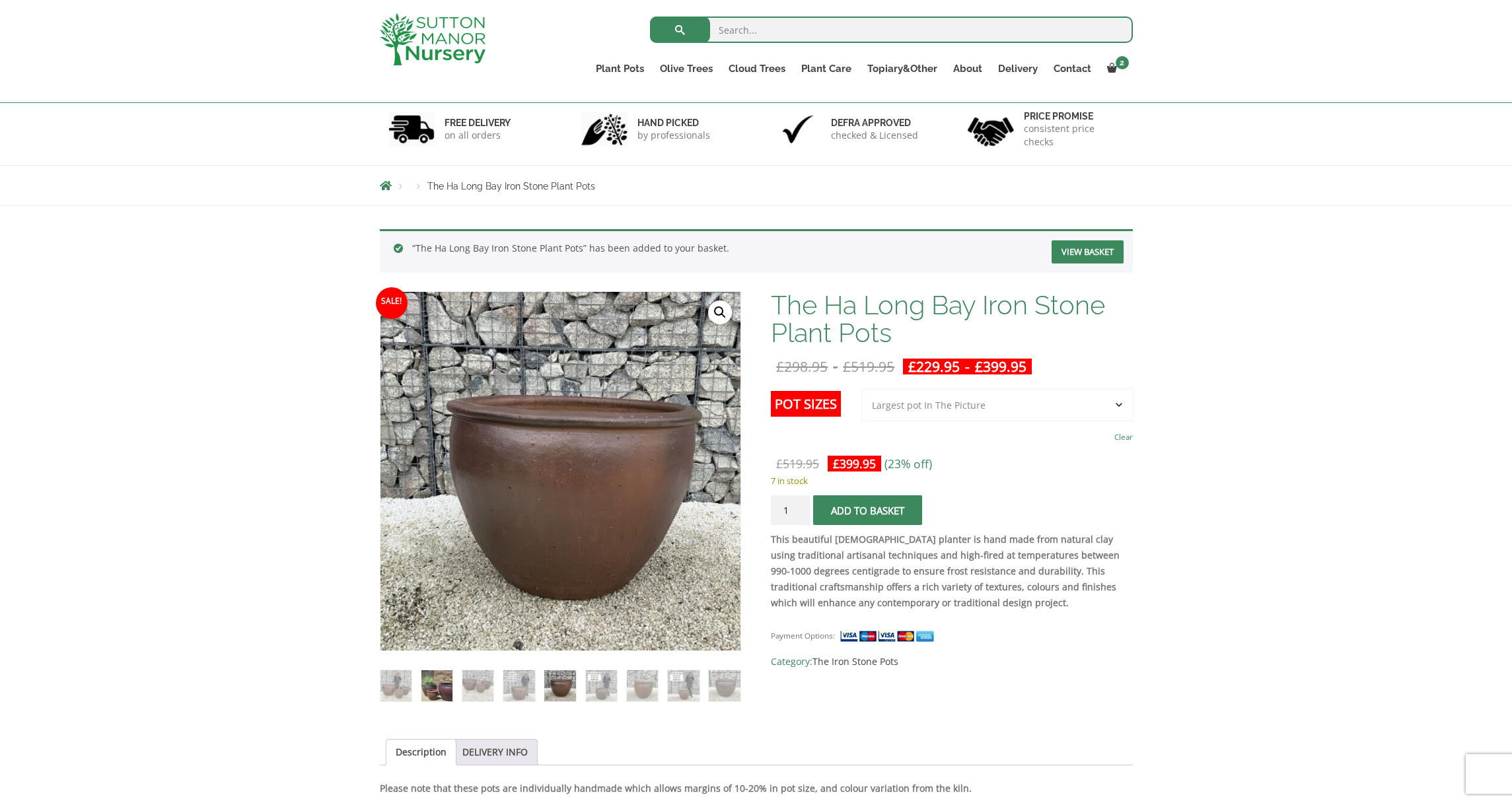
drag, startPoint x: 423, startPoint y: 680, endPoint x: 440, endPoint y: 680, distance: 17.0
click at [424, 680] on img at bounding box center [436, 686] width 31 height 31
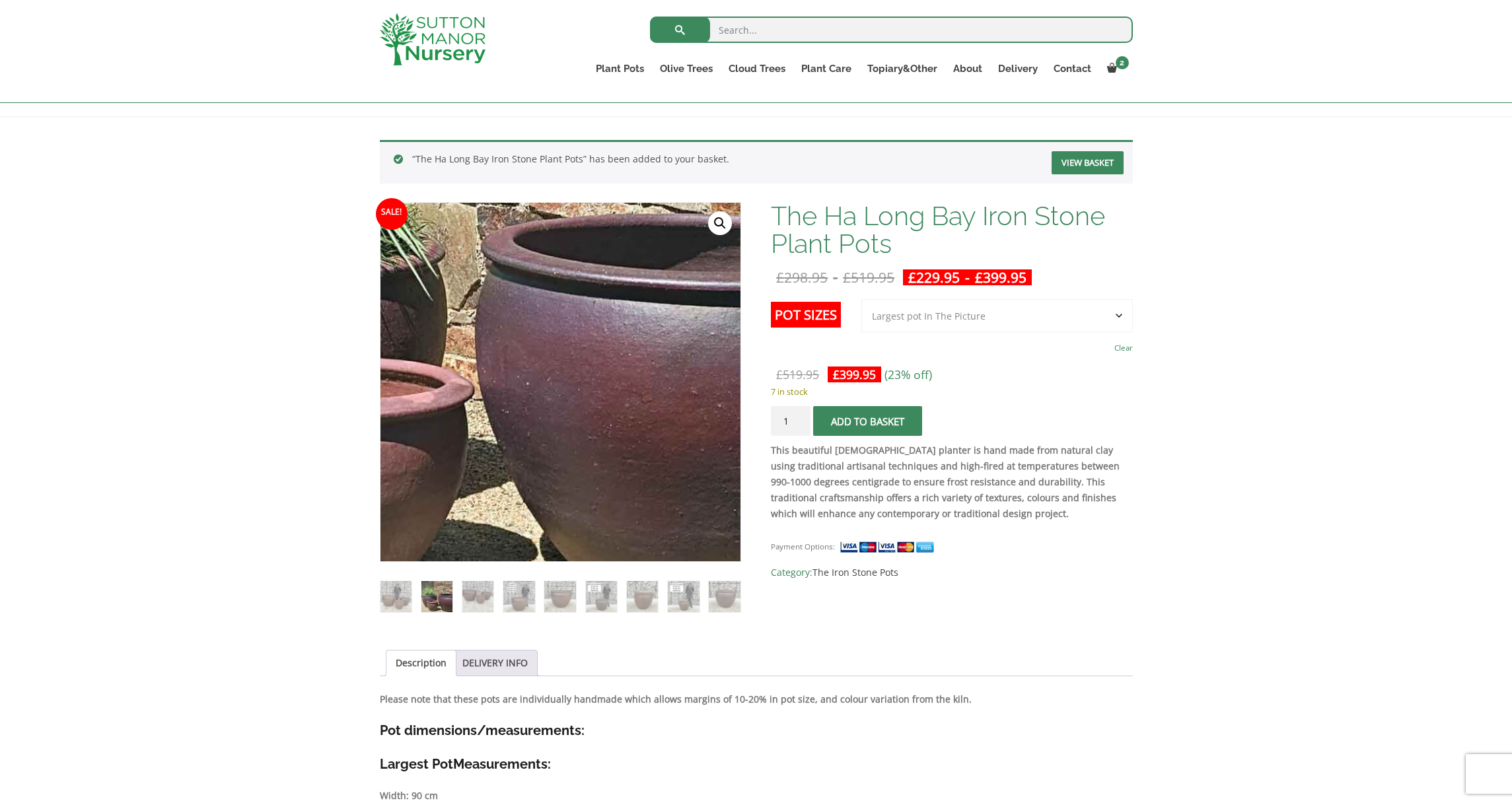
scroll to position [192, 0]
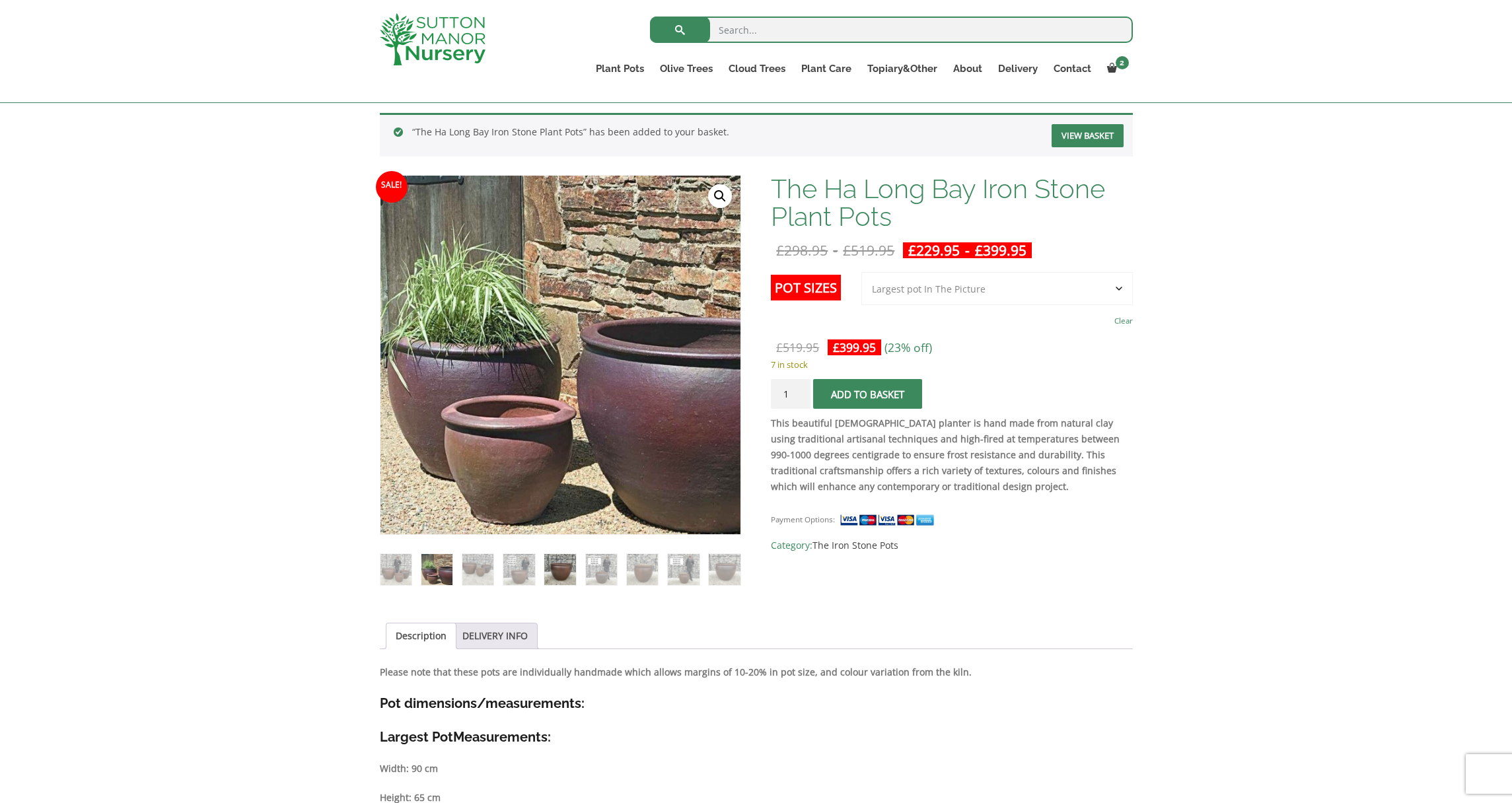
click at [566, 579] on img at bounding box center [559, 570] width 31 height 31
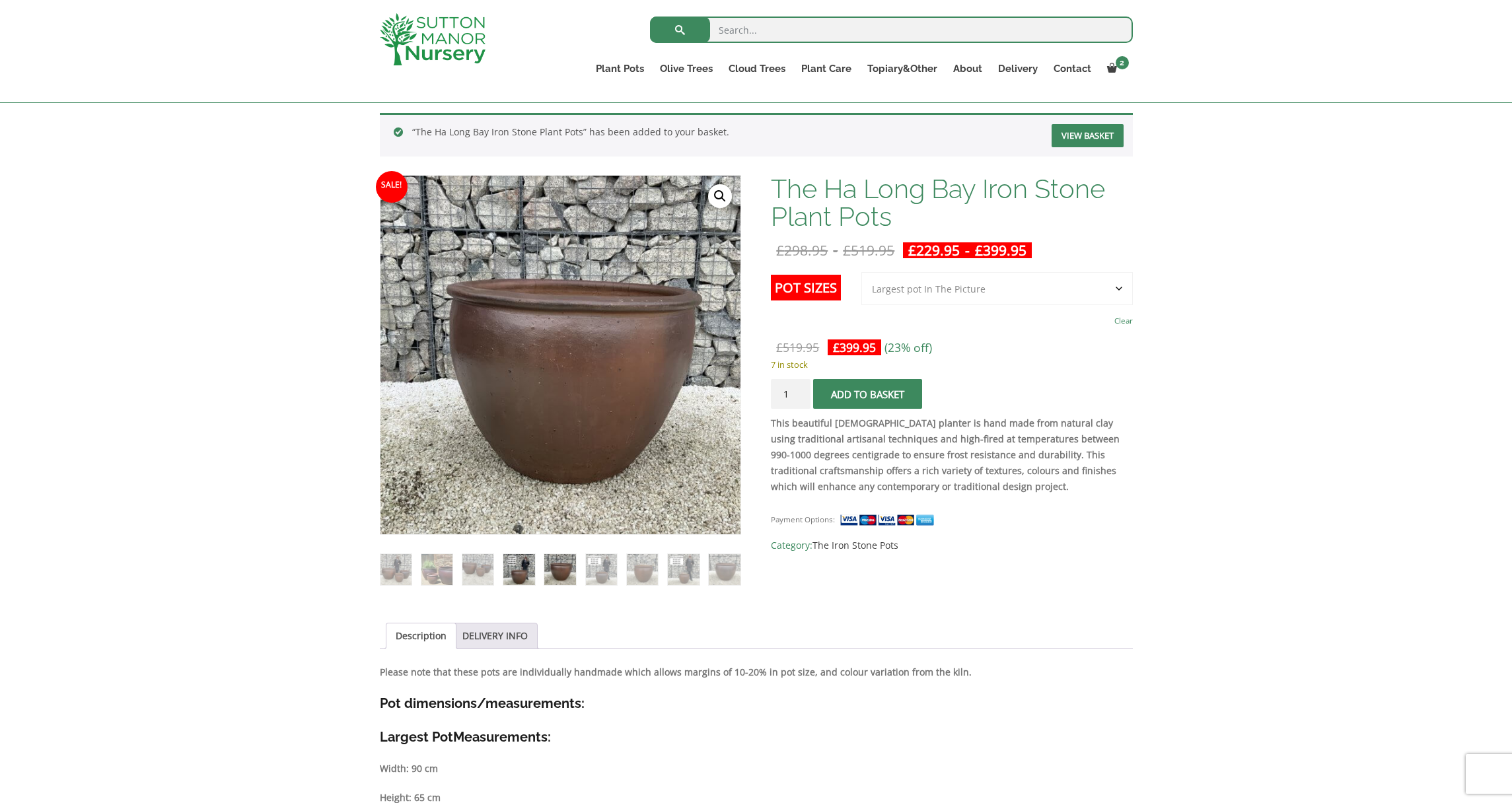
click at [521, 573] on img at bounding box center [518, 570] width 31 height 31
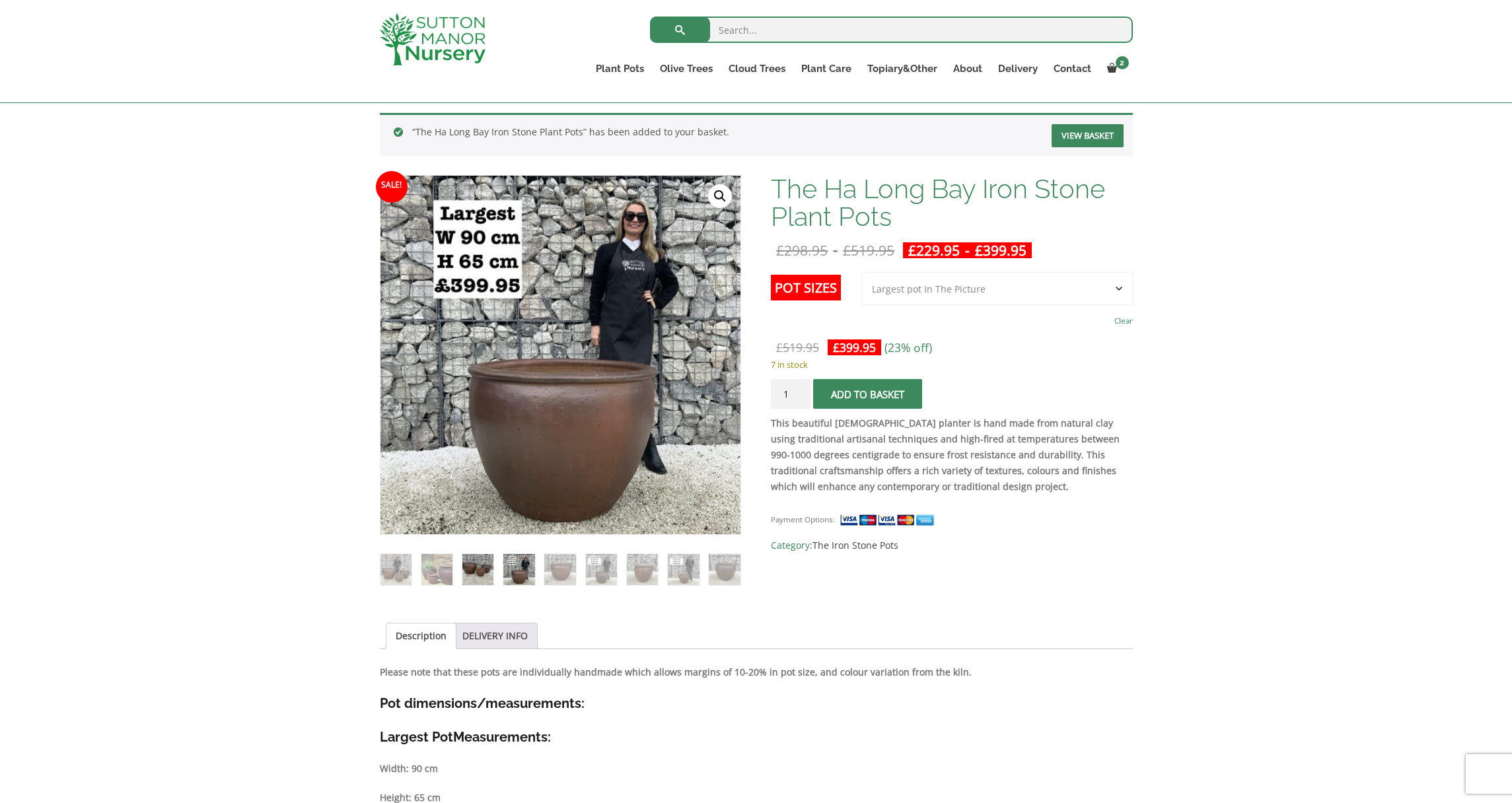
click at [486, 570] on img at bounding box center [477, 570] width 31 height 31
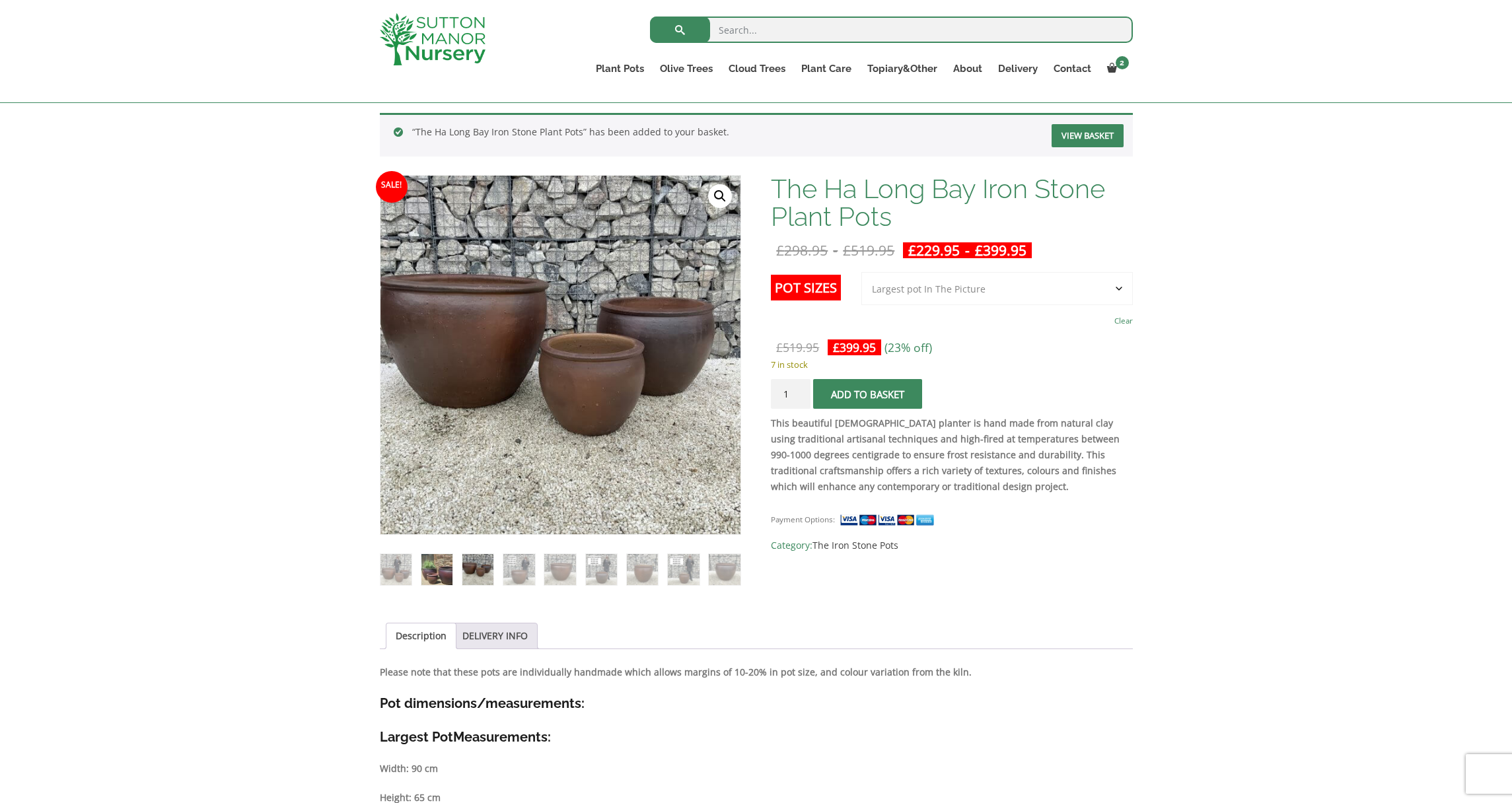
click at [427, 563] on img at bounding box center [436, 570] width 31 height 31
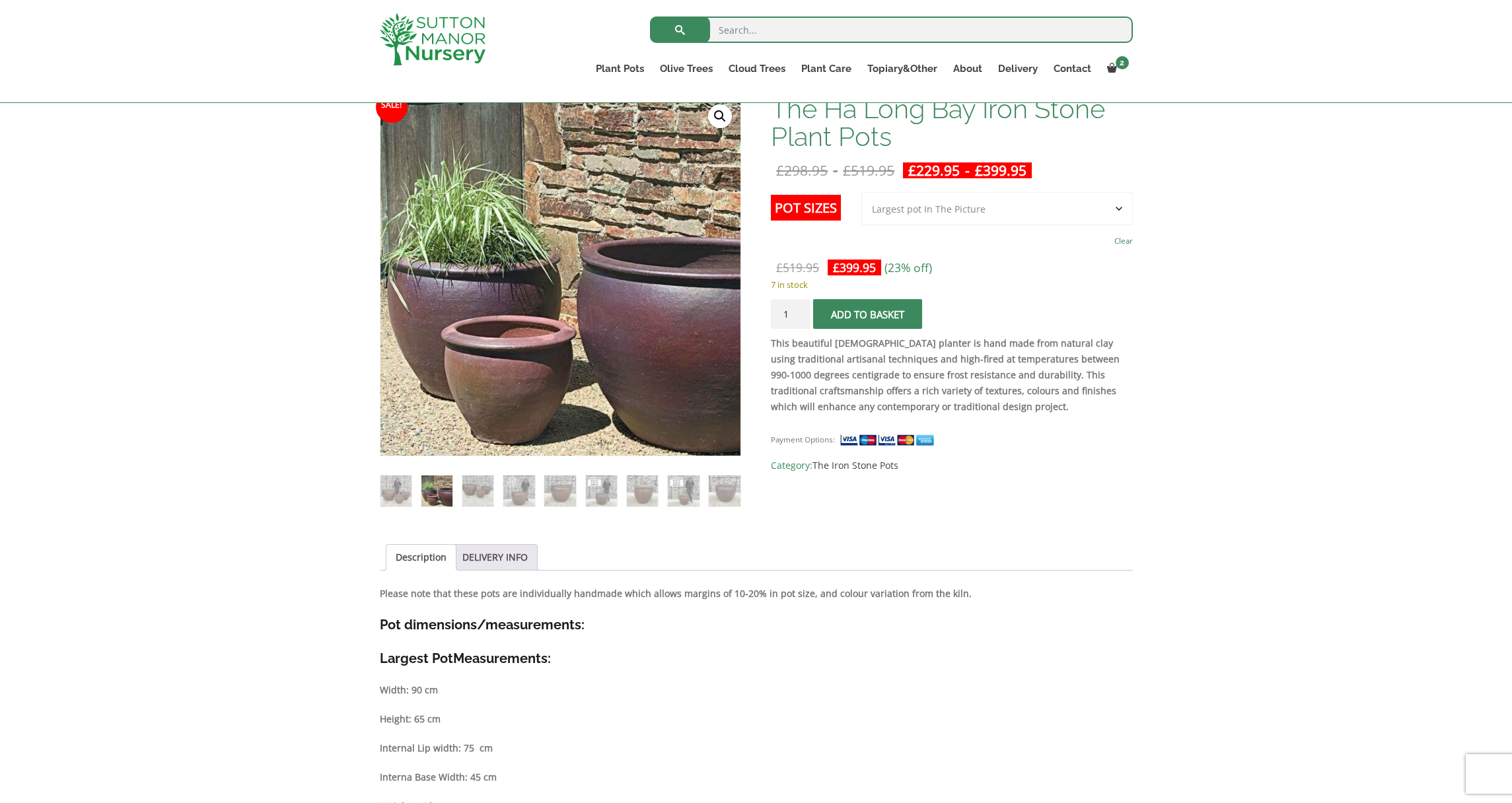
scroll to position [286, 0]
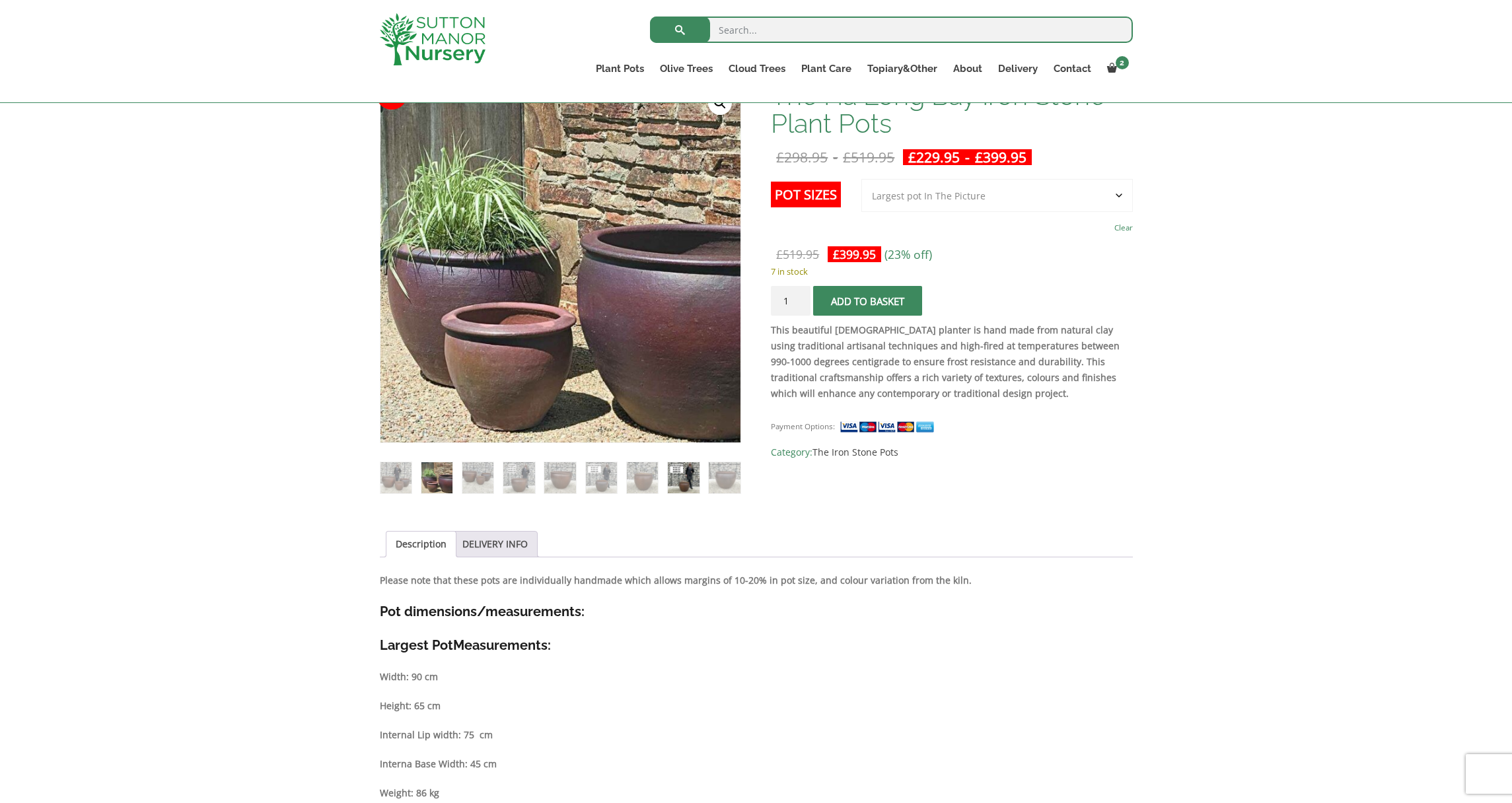
click at [678, 484] on img at bounding box center [683, 477] width 31 height 31
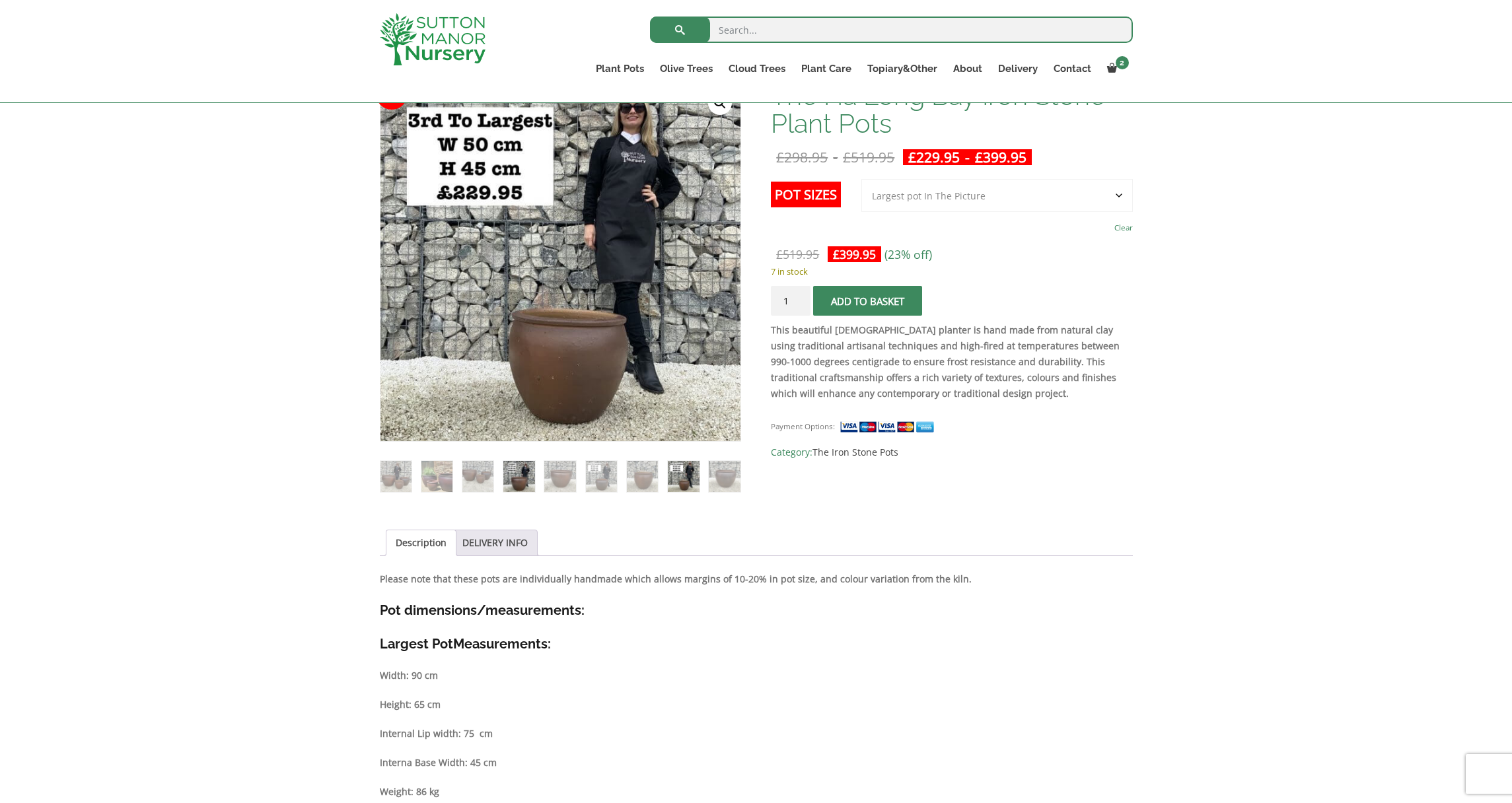
click at [516, 476] on img at bounding box center [518, 476] width 31 height 31
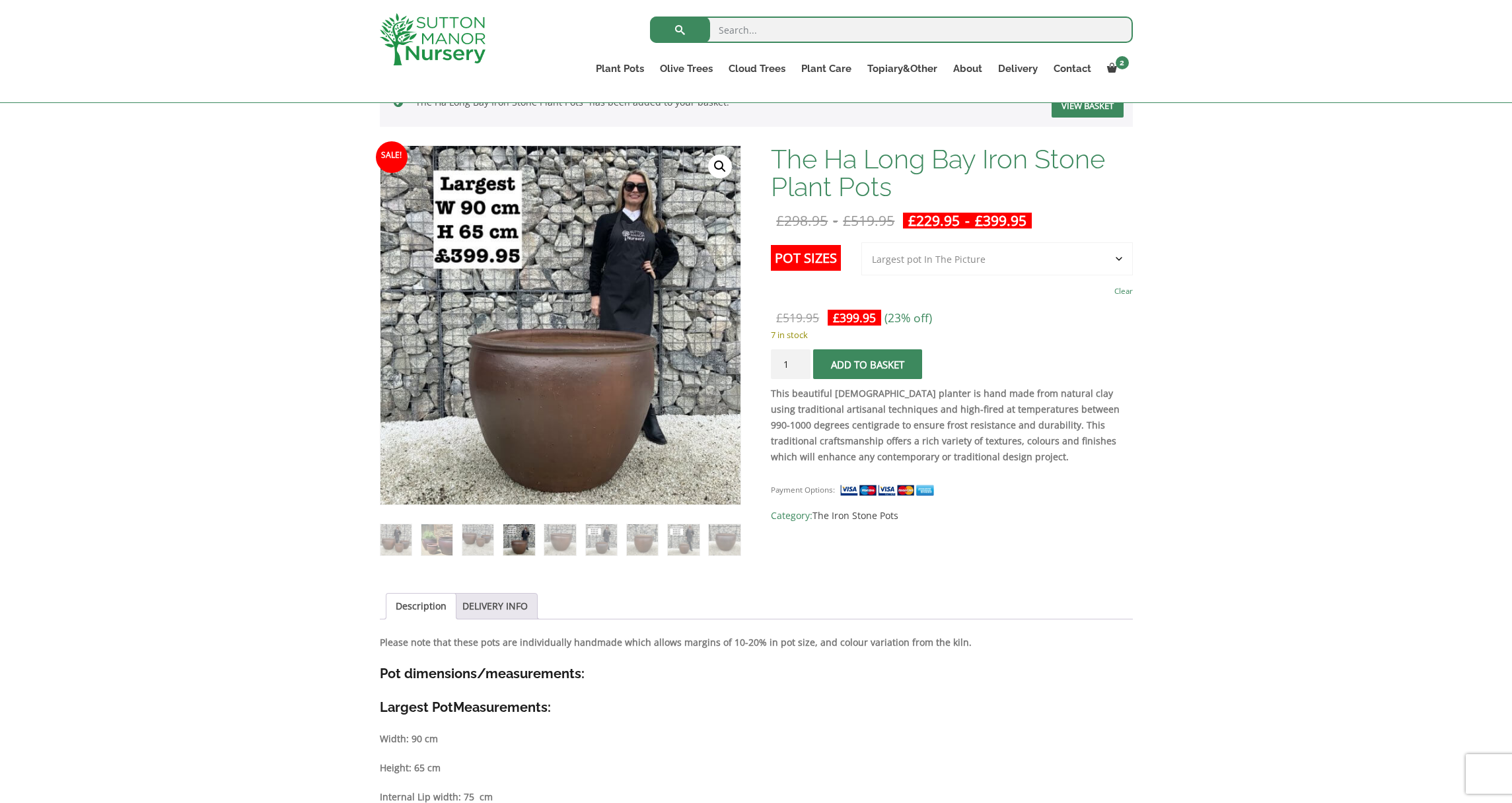
scroll to position [191, 0]
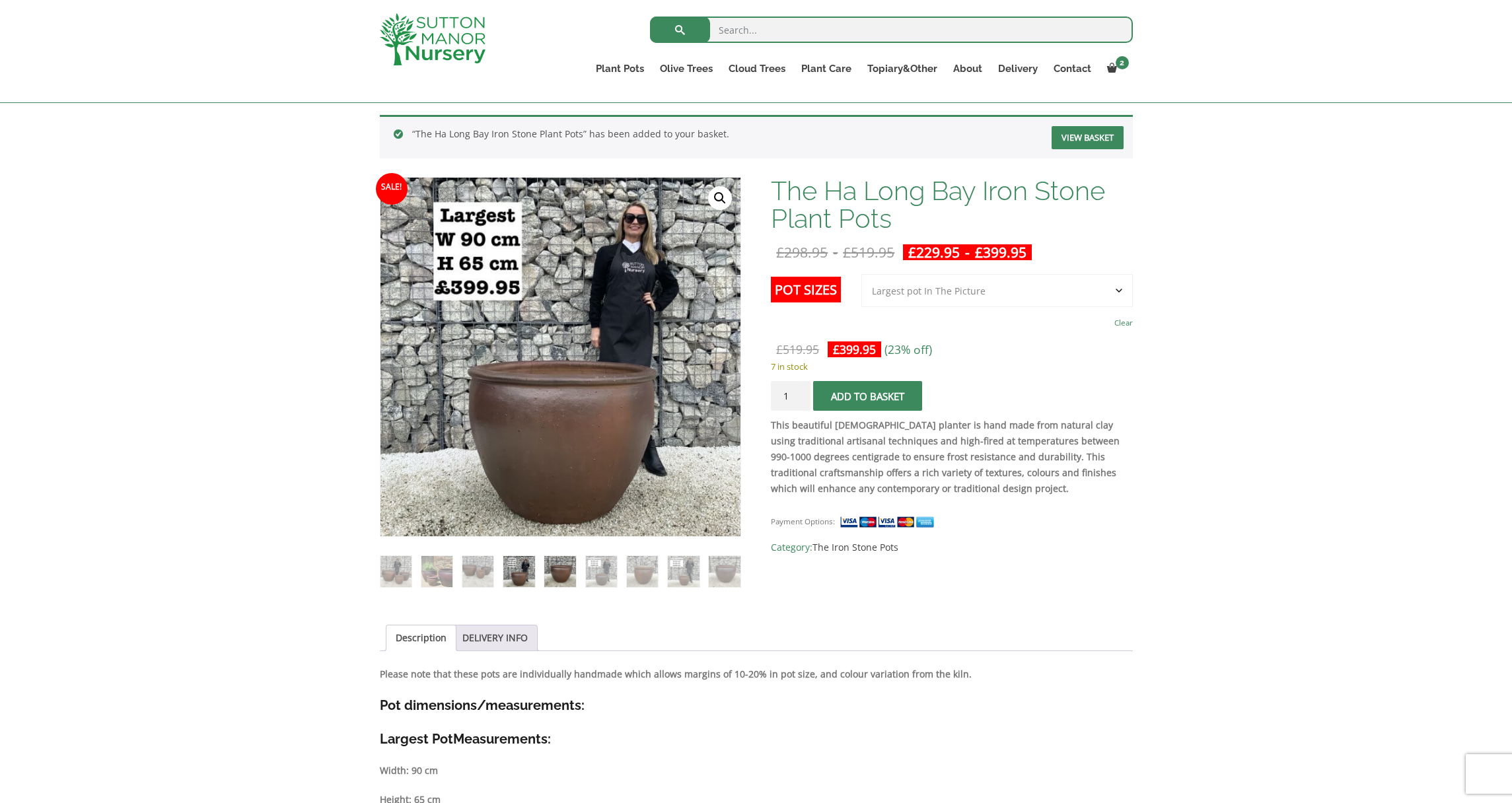
click at [560, 576] on img at bounding box center [559, 572] width 31 height 31
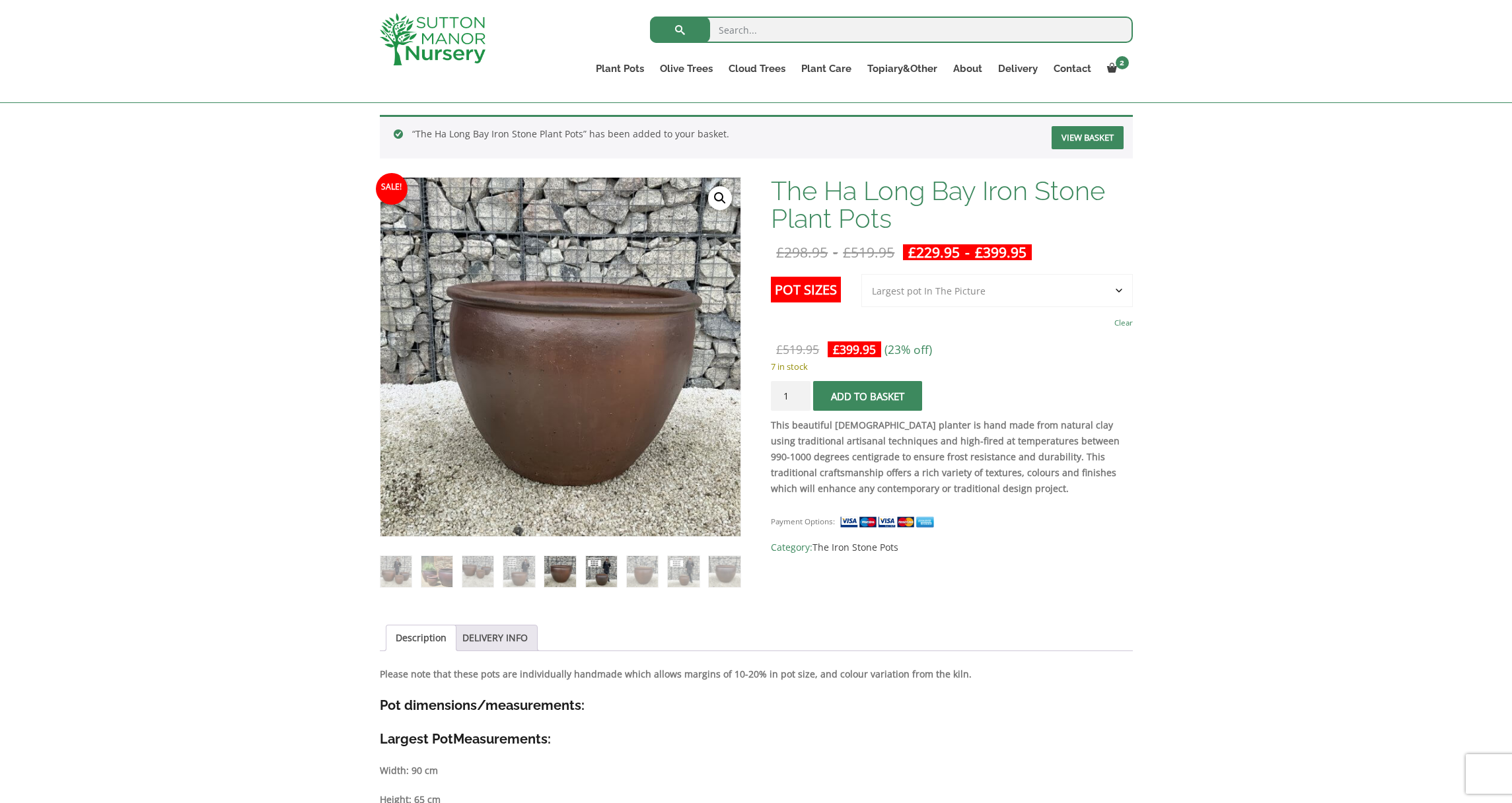
click at [600, 576] on img at bounding box center [601, 572] width 31 height 31
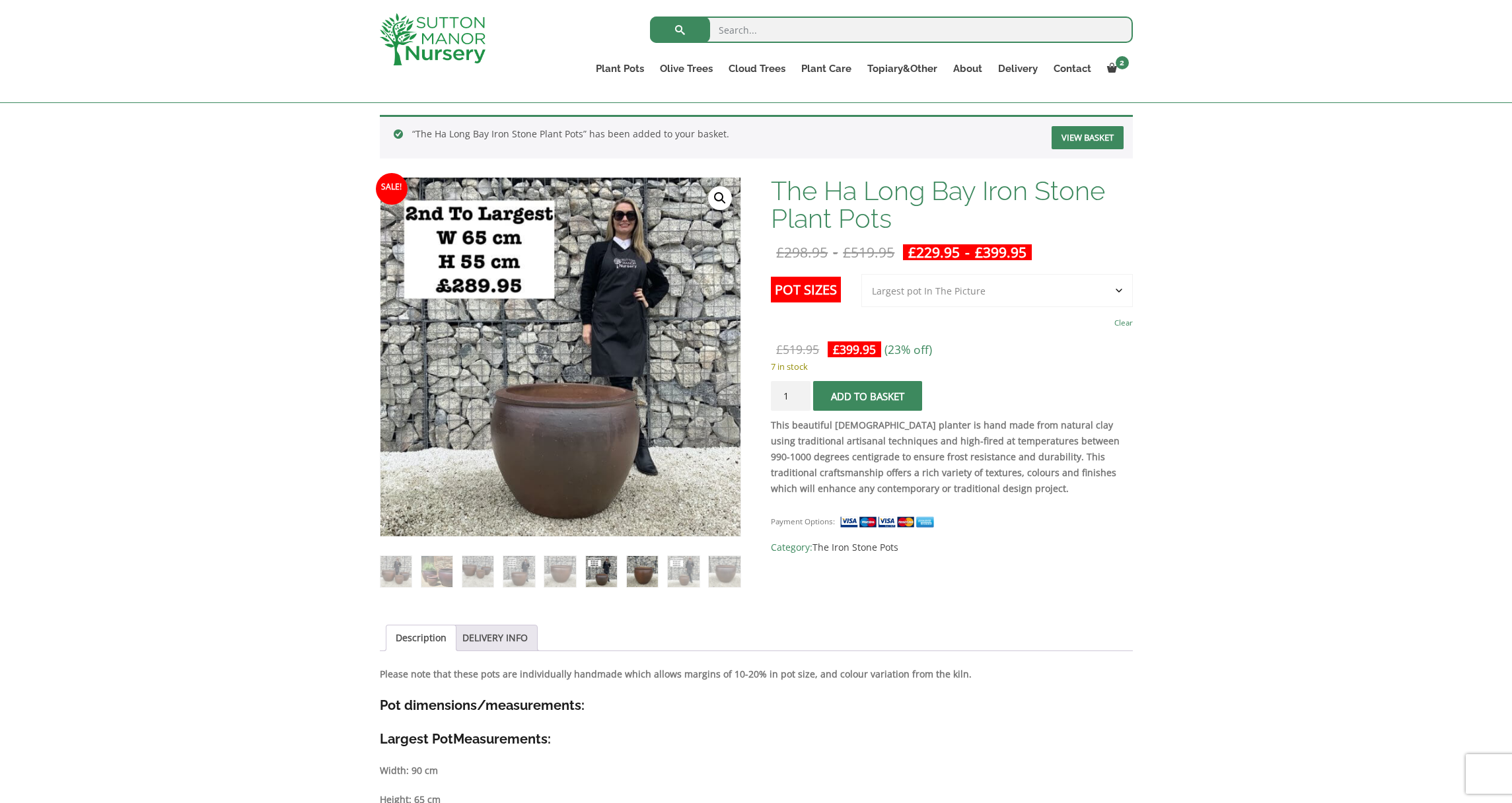
click at [655, 574] on img at bounding box center [642, 572] width 31 height 31
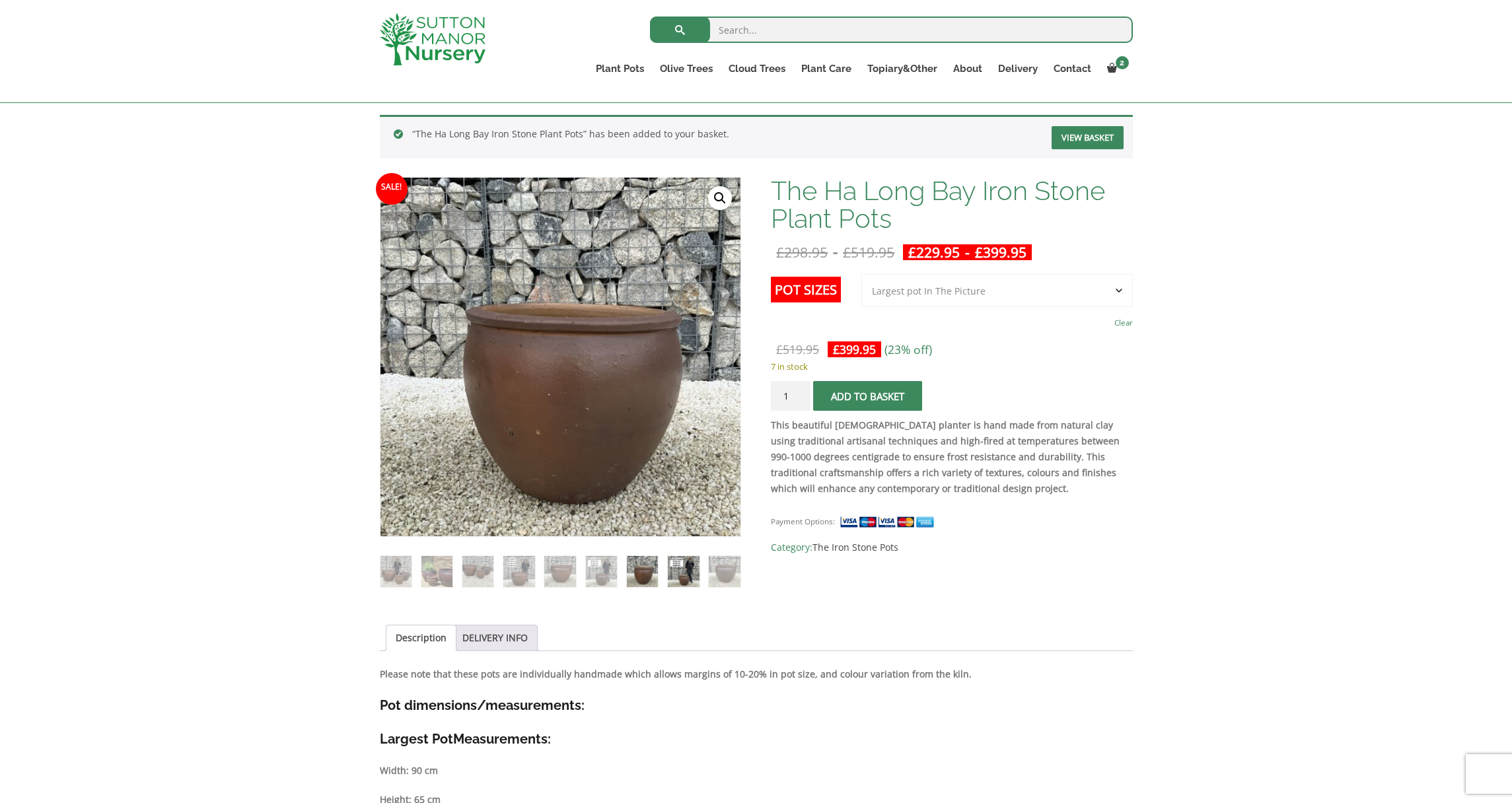
click at [681, 577] on img at bounding box center [683, 572] width 31 height 31
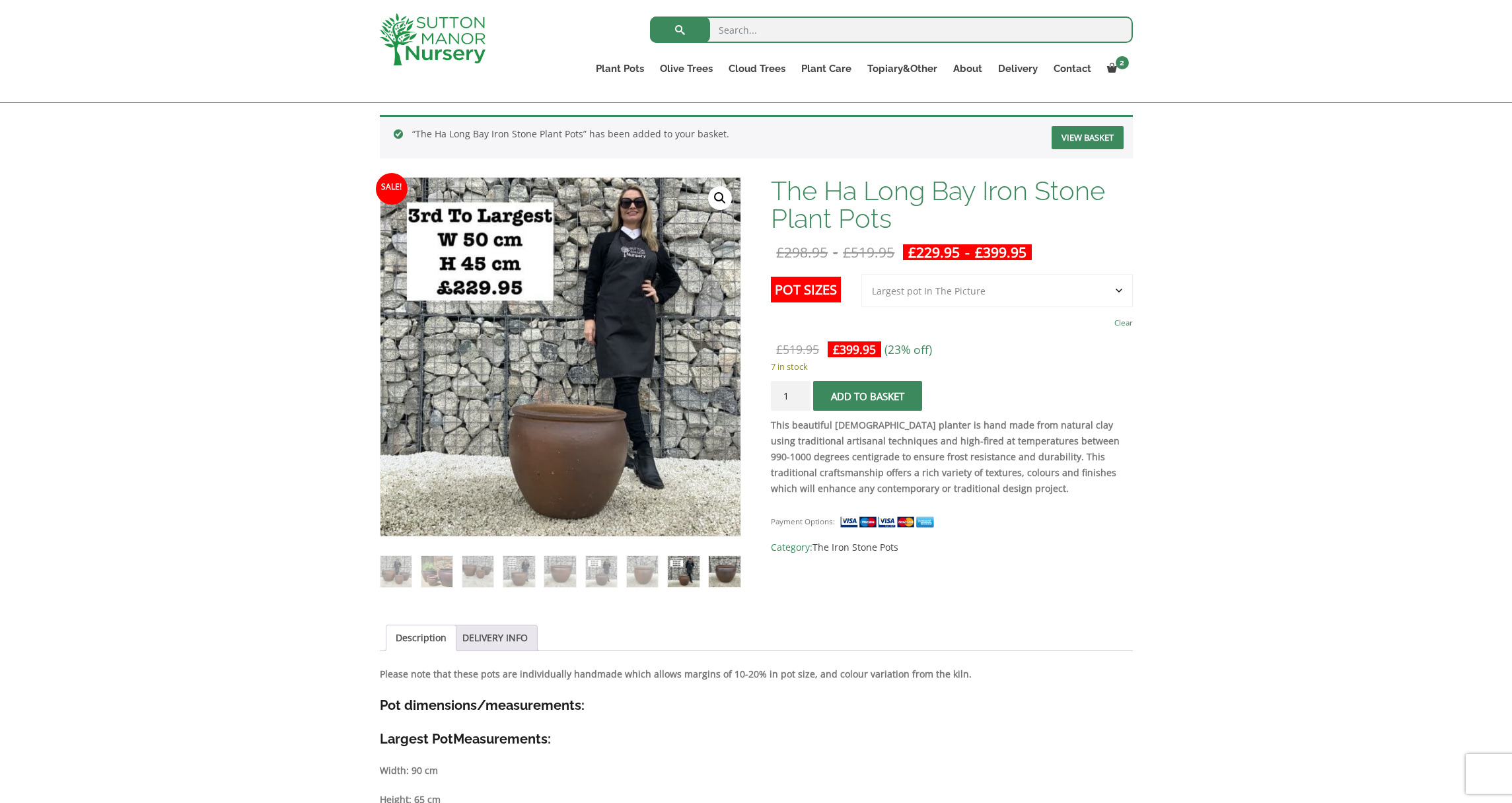
click at [712, 576] on img at bounding box center [724, 572] width 31 height 31
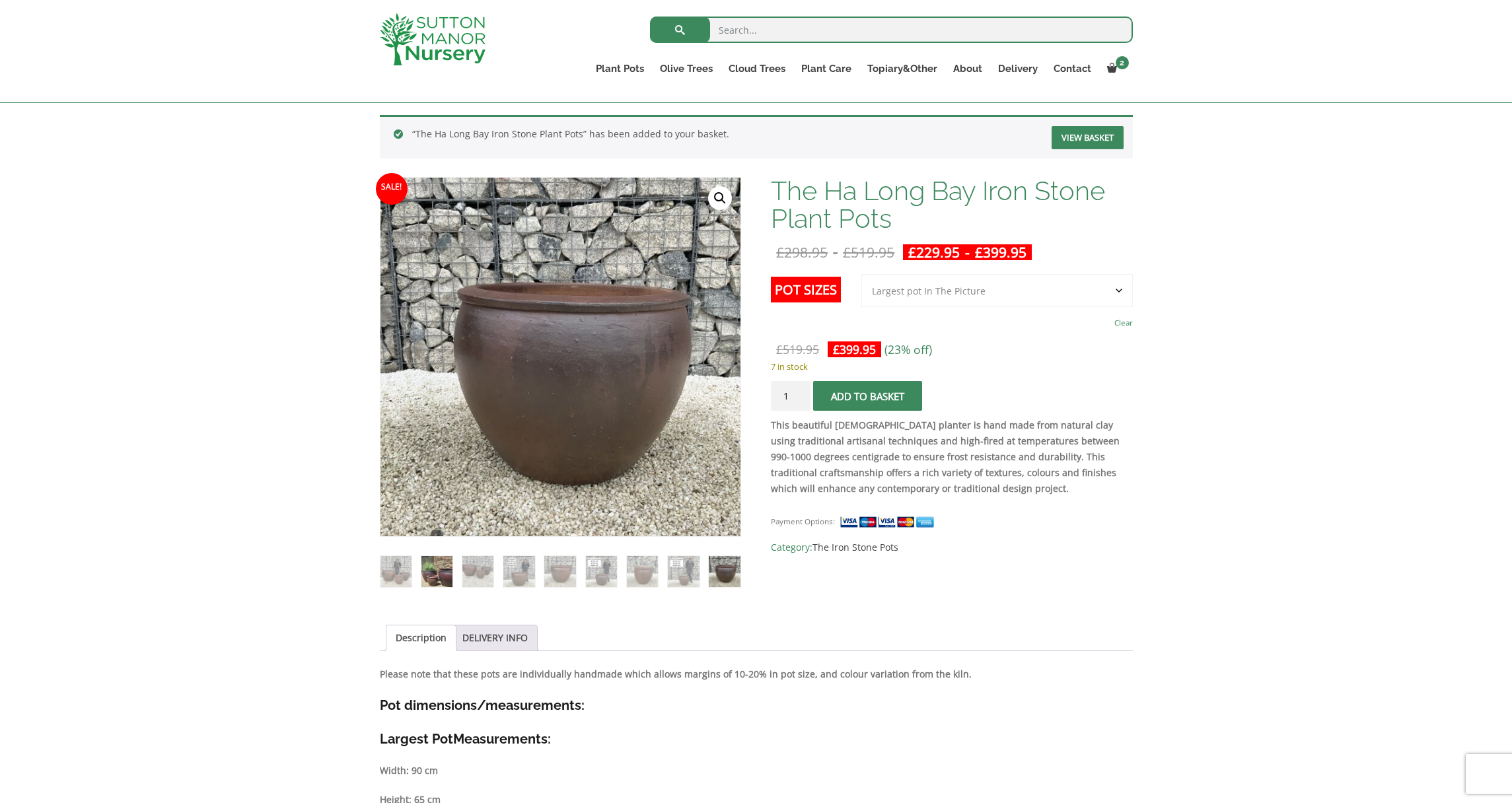
click at [443, 575] on img at bounding box center [436, 572] width 31 height 31
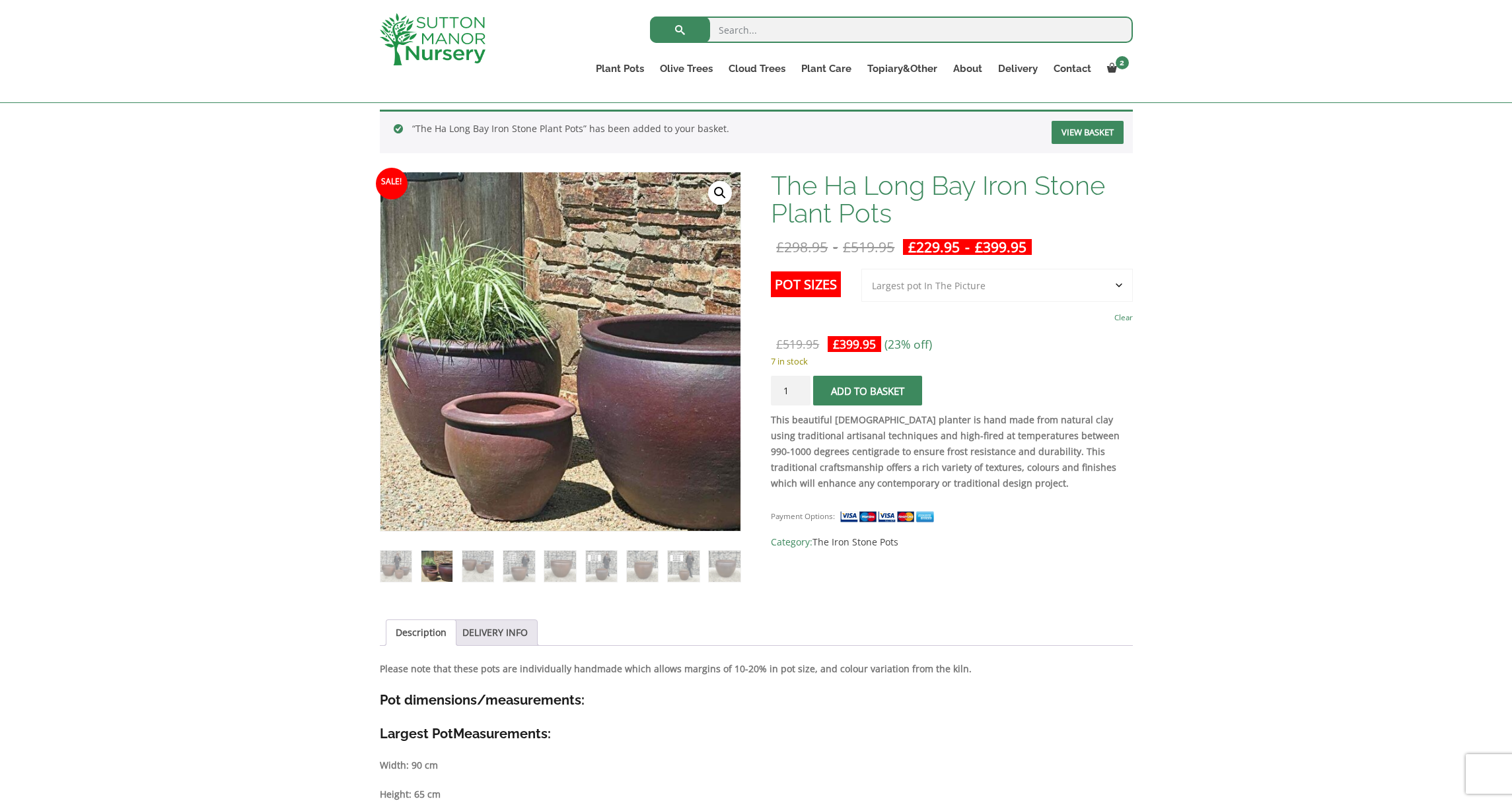
scroll to position [198, 0]
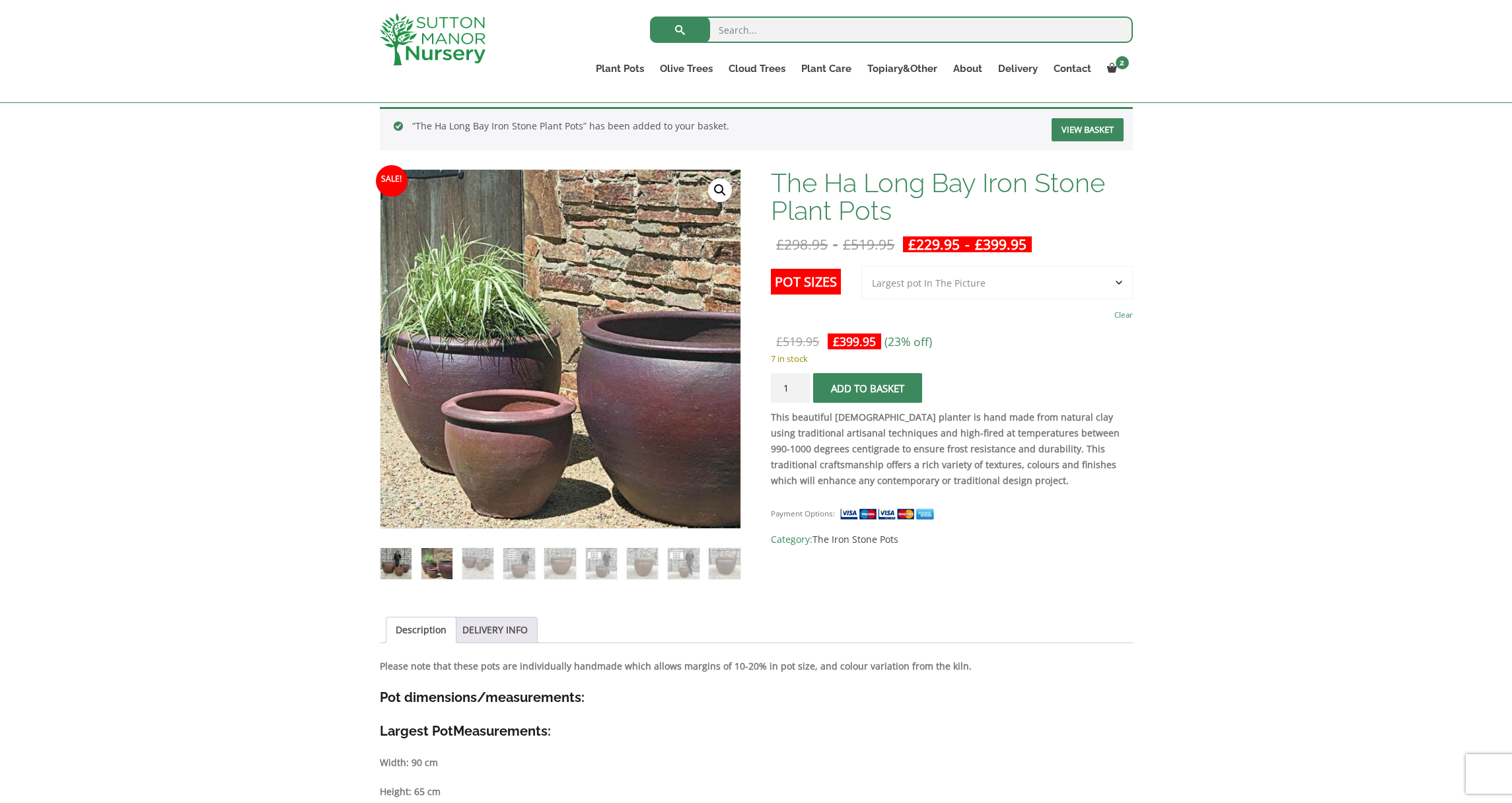
click at [401, 575] on img at bounding box center [395, 564] width 31 height 31
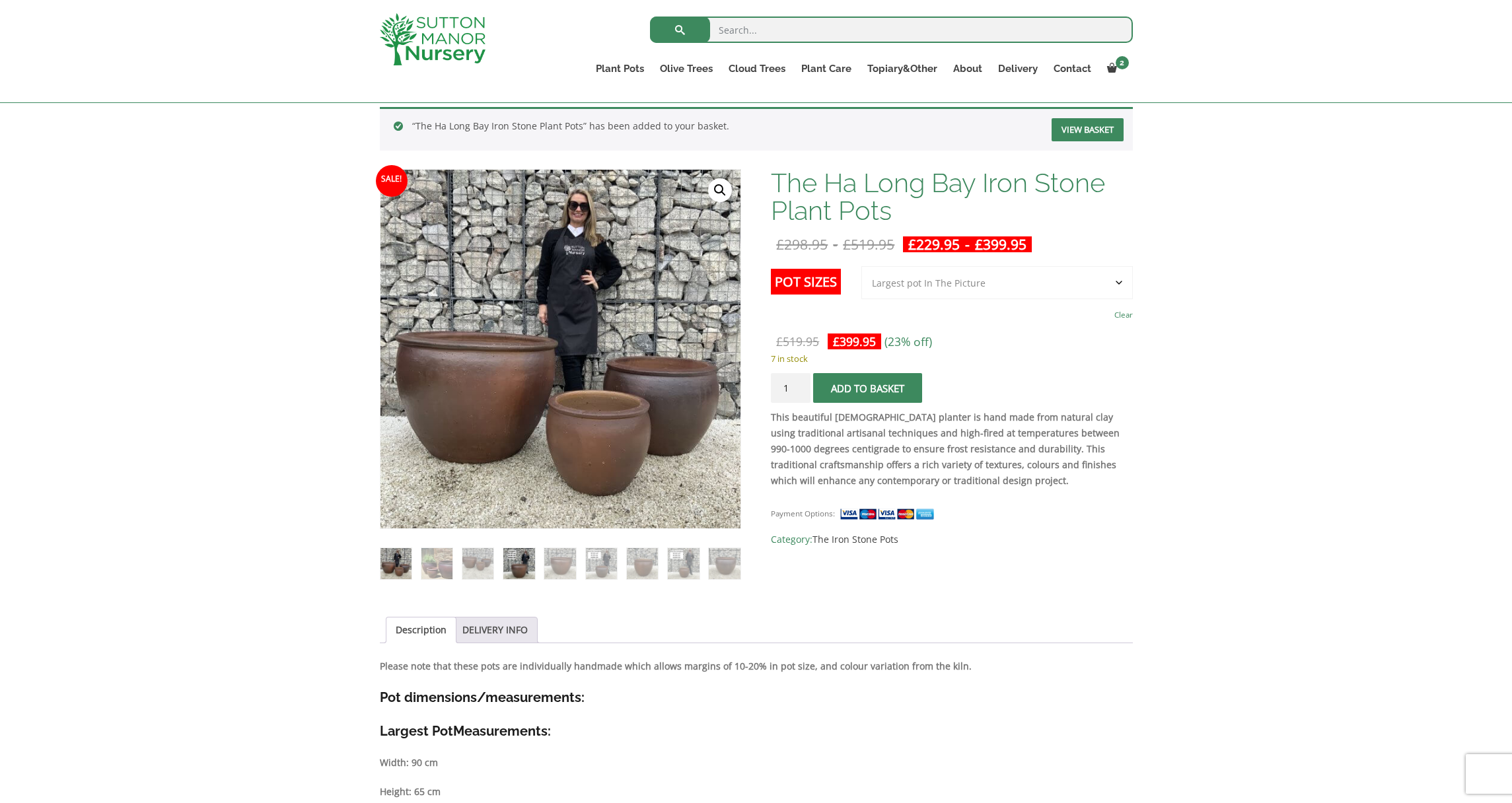
click at [526, 572] on img at bounding box center [518, 564] width 31 height 31
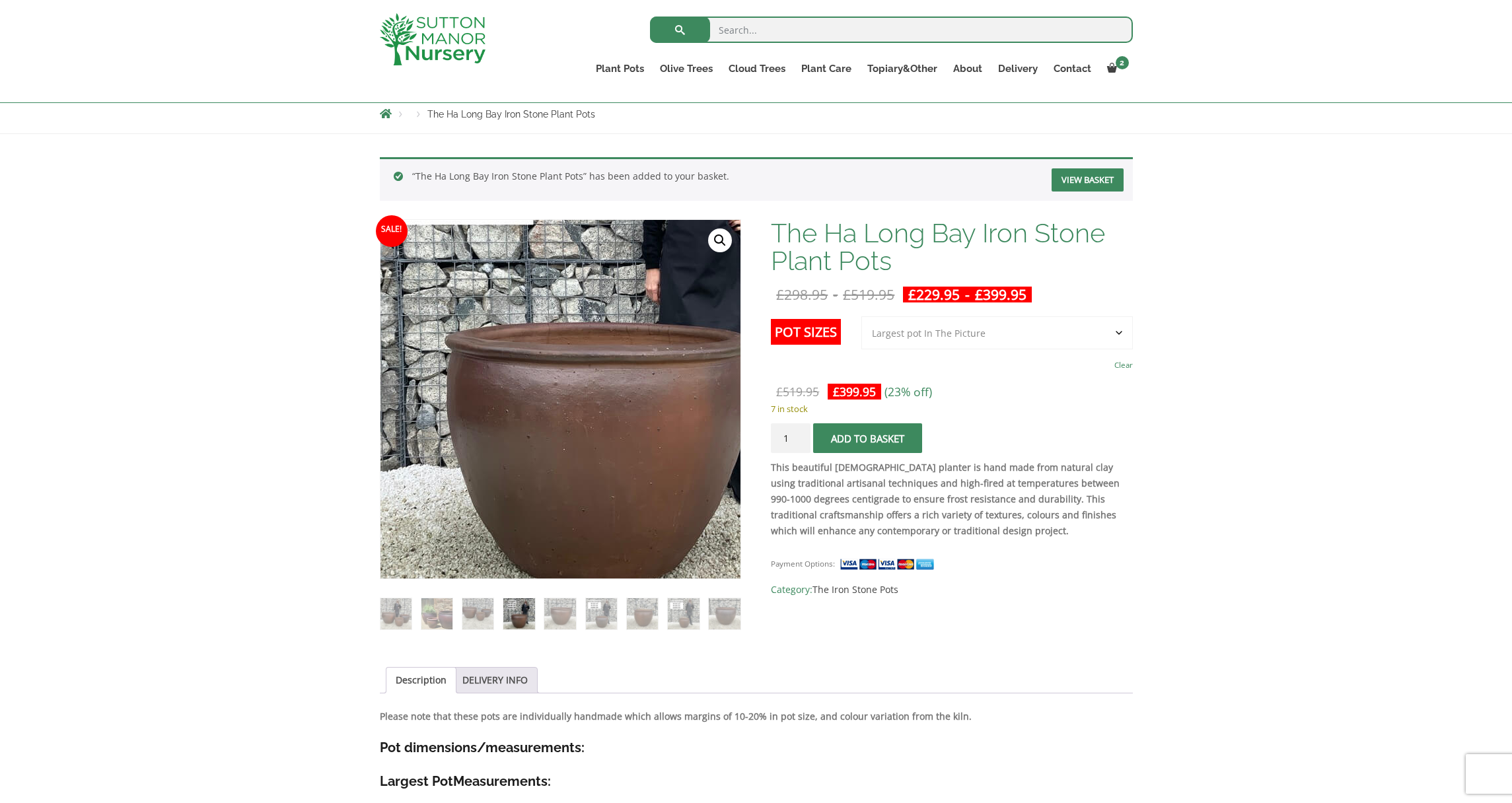
scroll to position [118, 0]
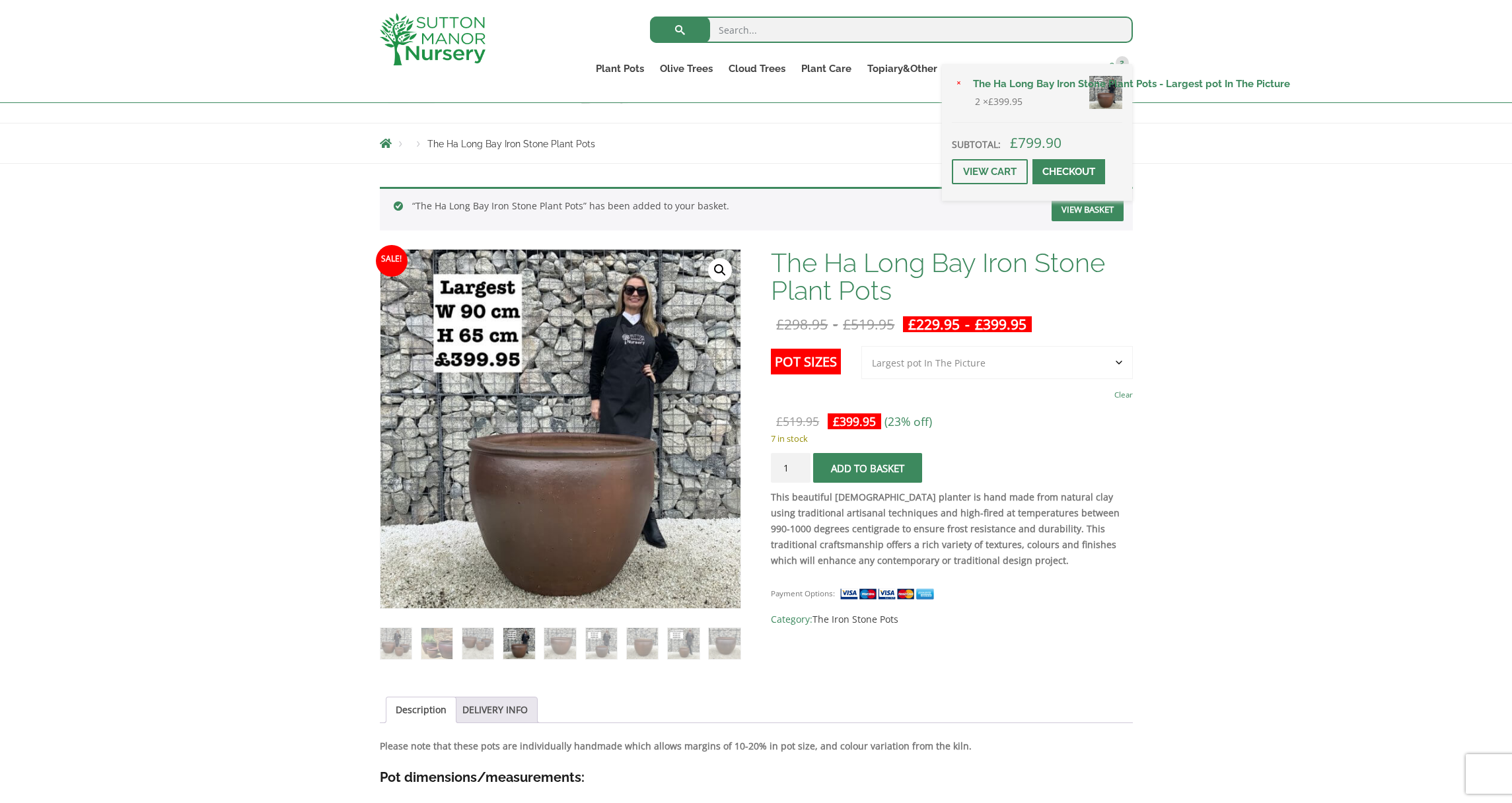
click at [1120, 67] on span "2" at bounding box center [1122, 63] width 13 height 13
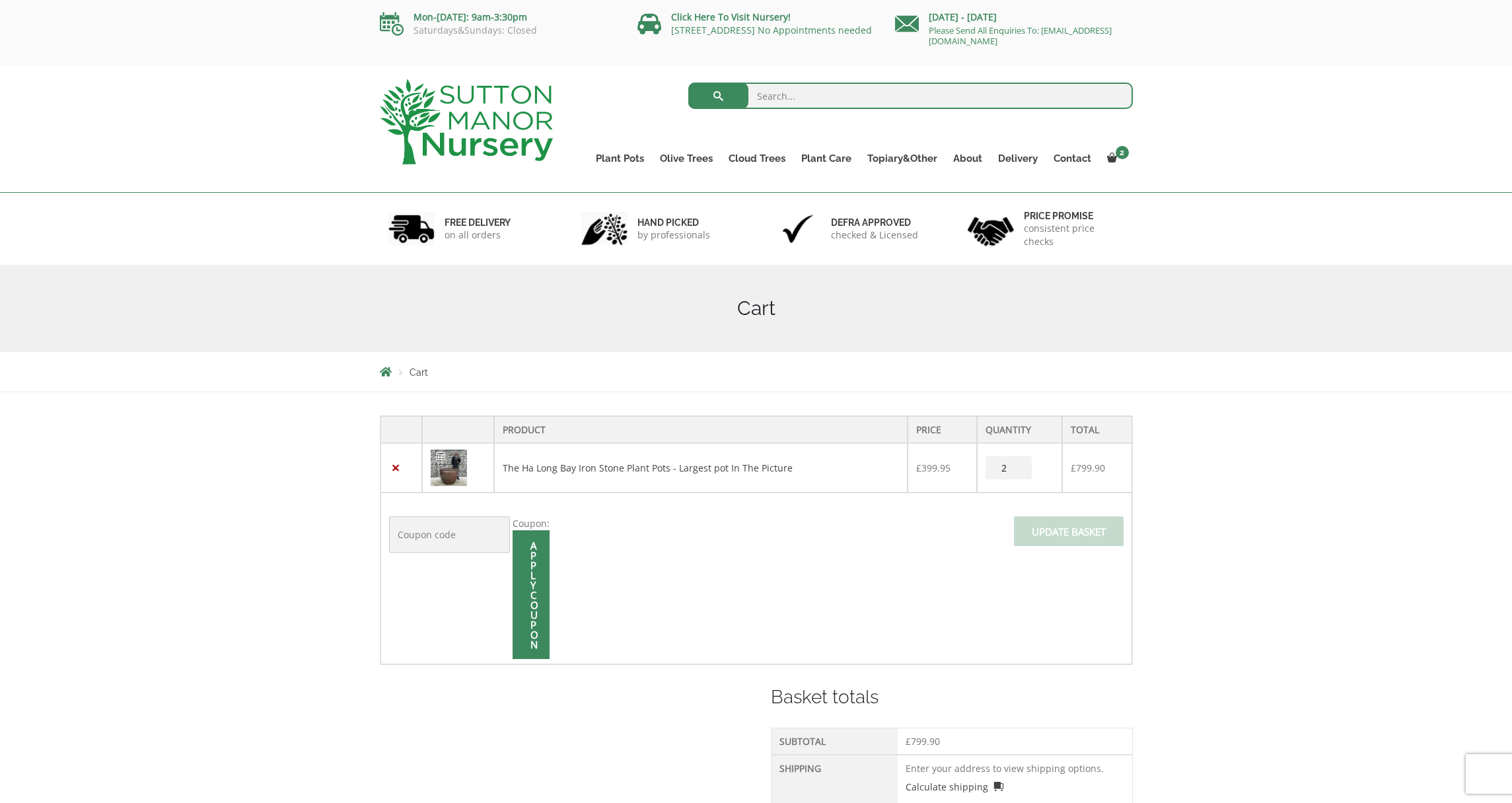
type input "1"
click at [1016, 469] on input "1" at bounding box center [1008, 468] width 47 height 23
click at [1068, 535] on span at bounding box center [1068, 535] width 0 height 0
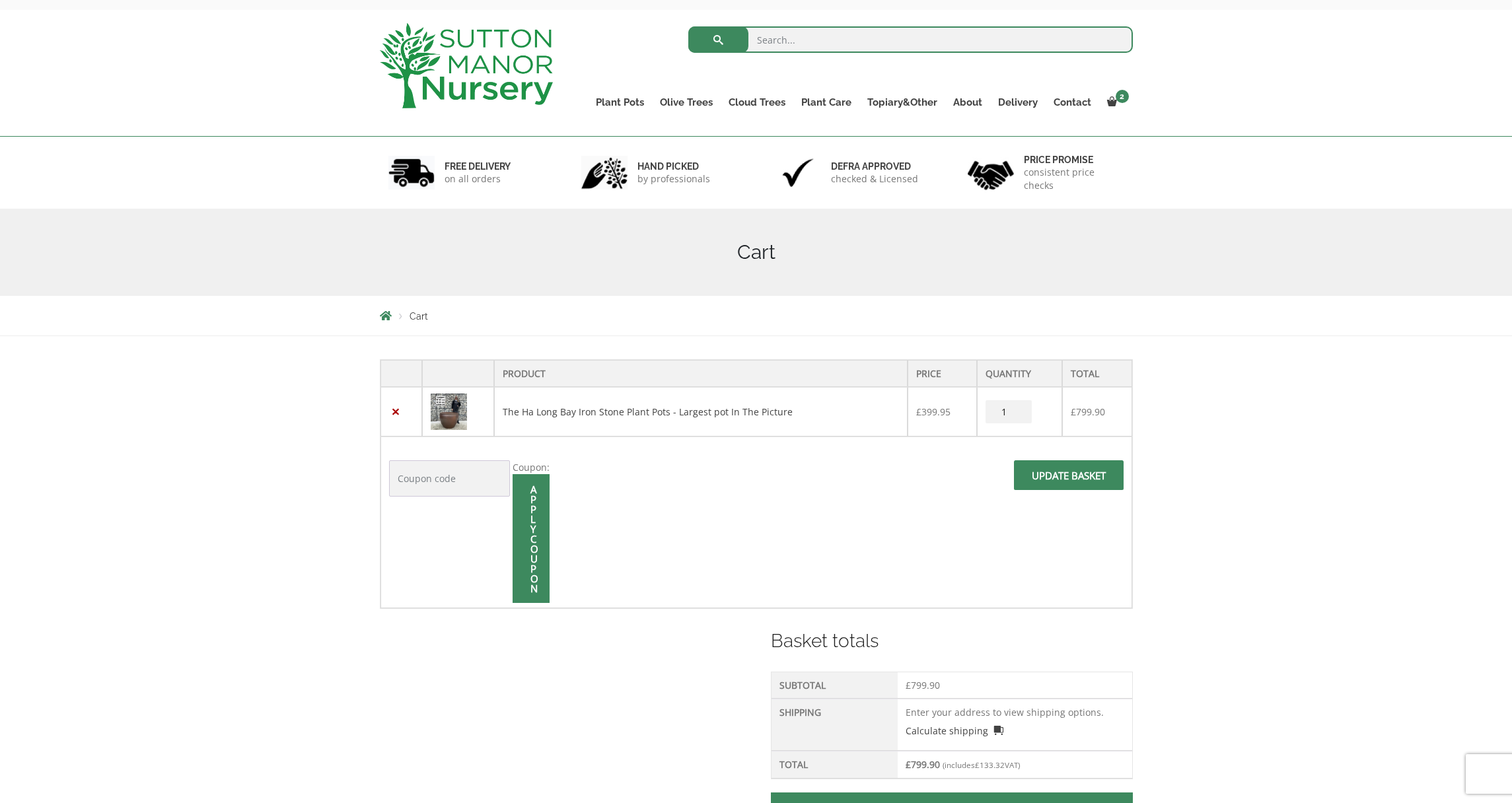
scroll to position [59, 0]
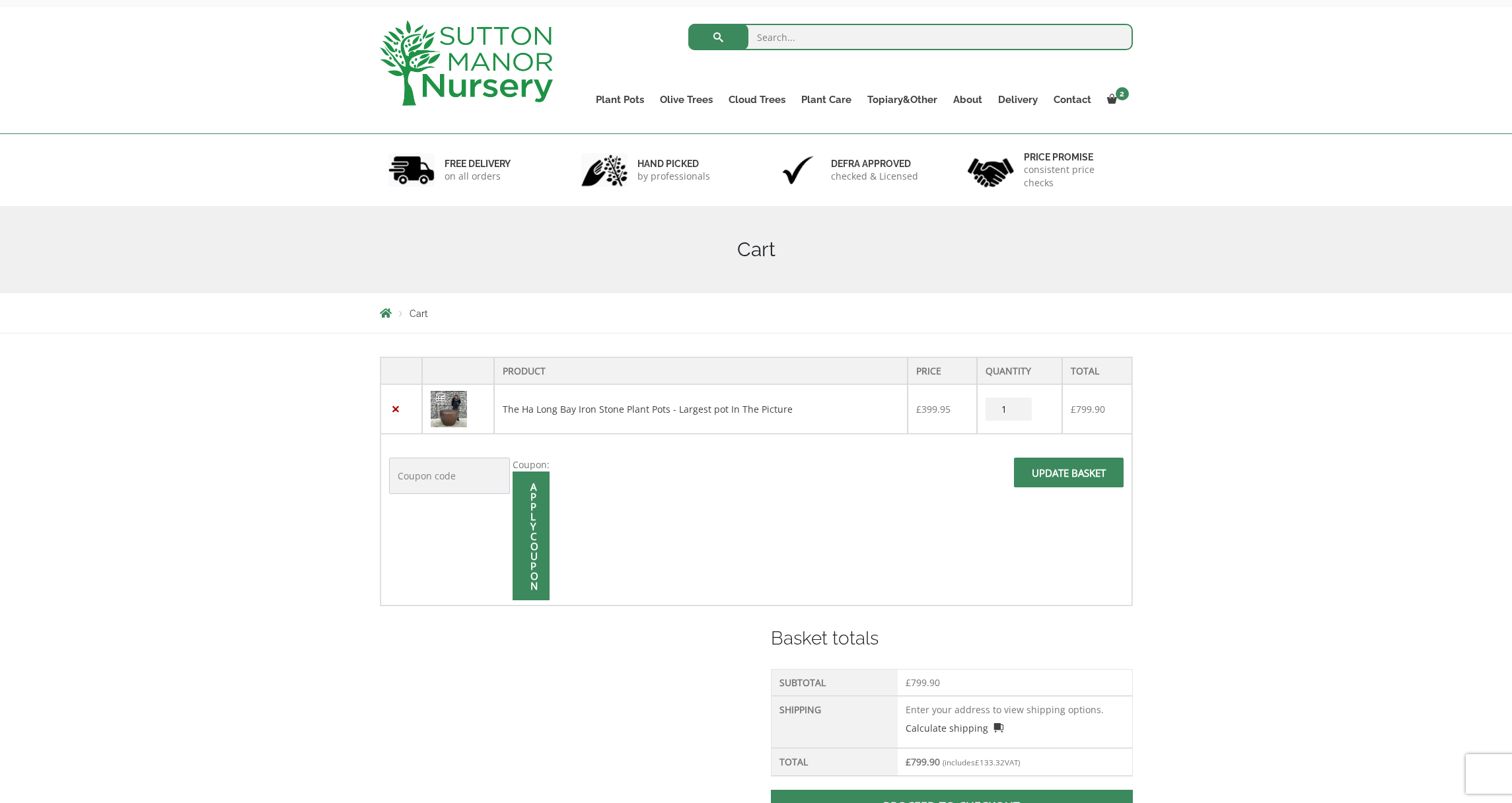
click at [531, 536] on span at bounding box center [531, 536] width 0 height 0
click at [531, 524] on input "Apply coupon" at bounding box center [530, 535] width 37 height 129
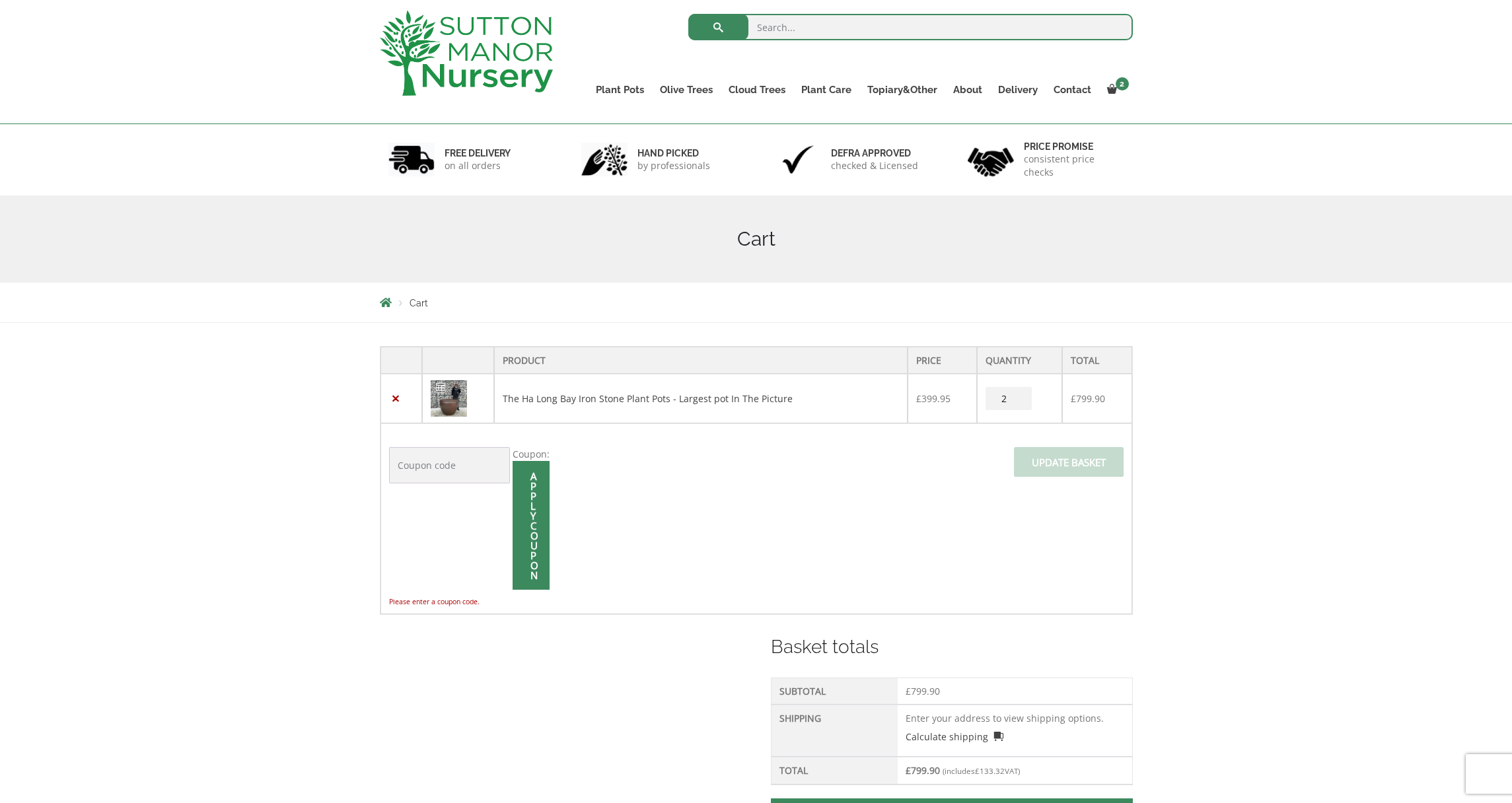
scroll to position [0, 0]
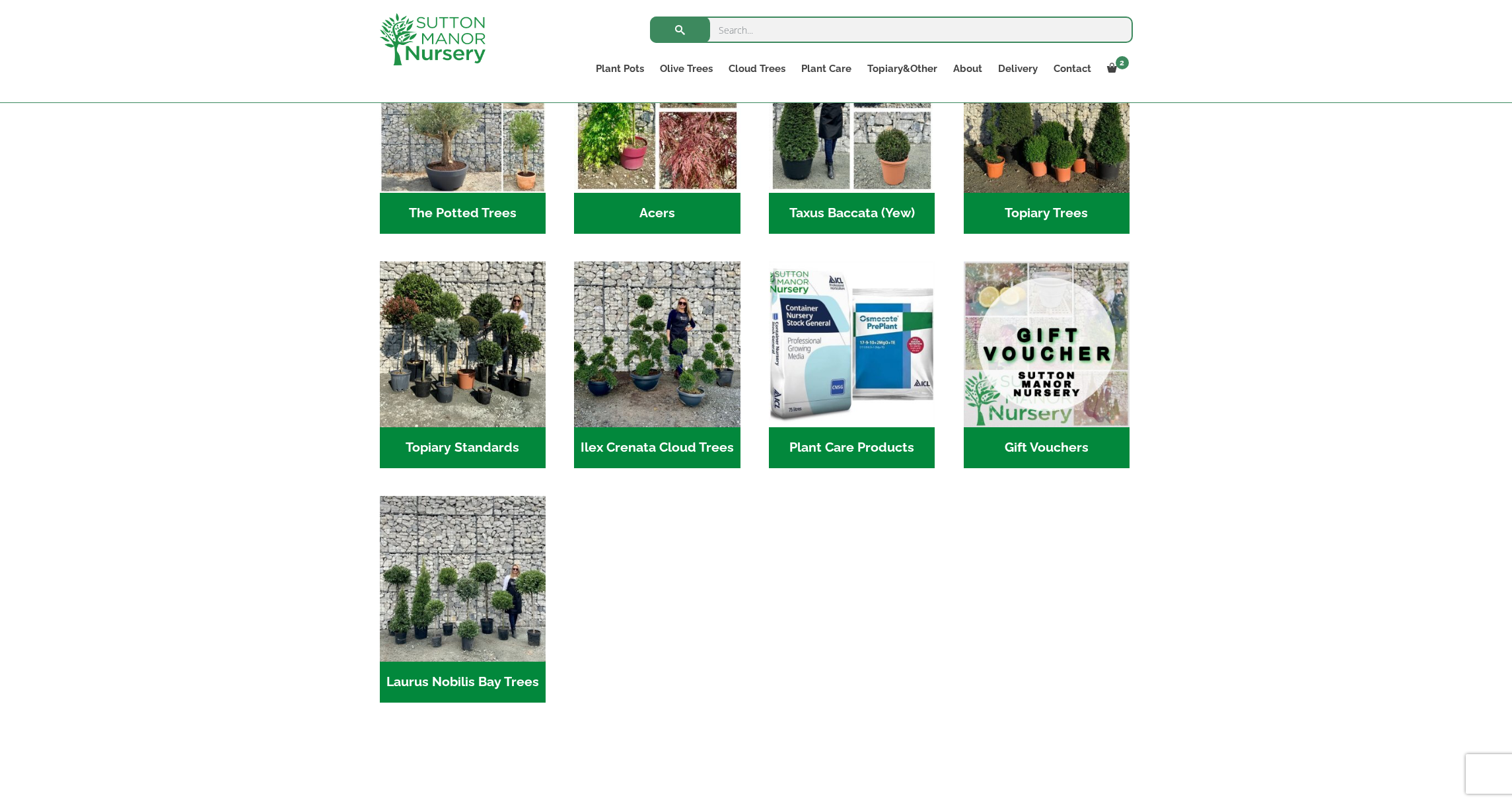
scroll to position [994, 0]
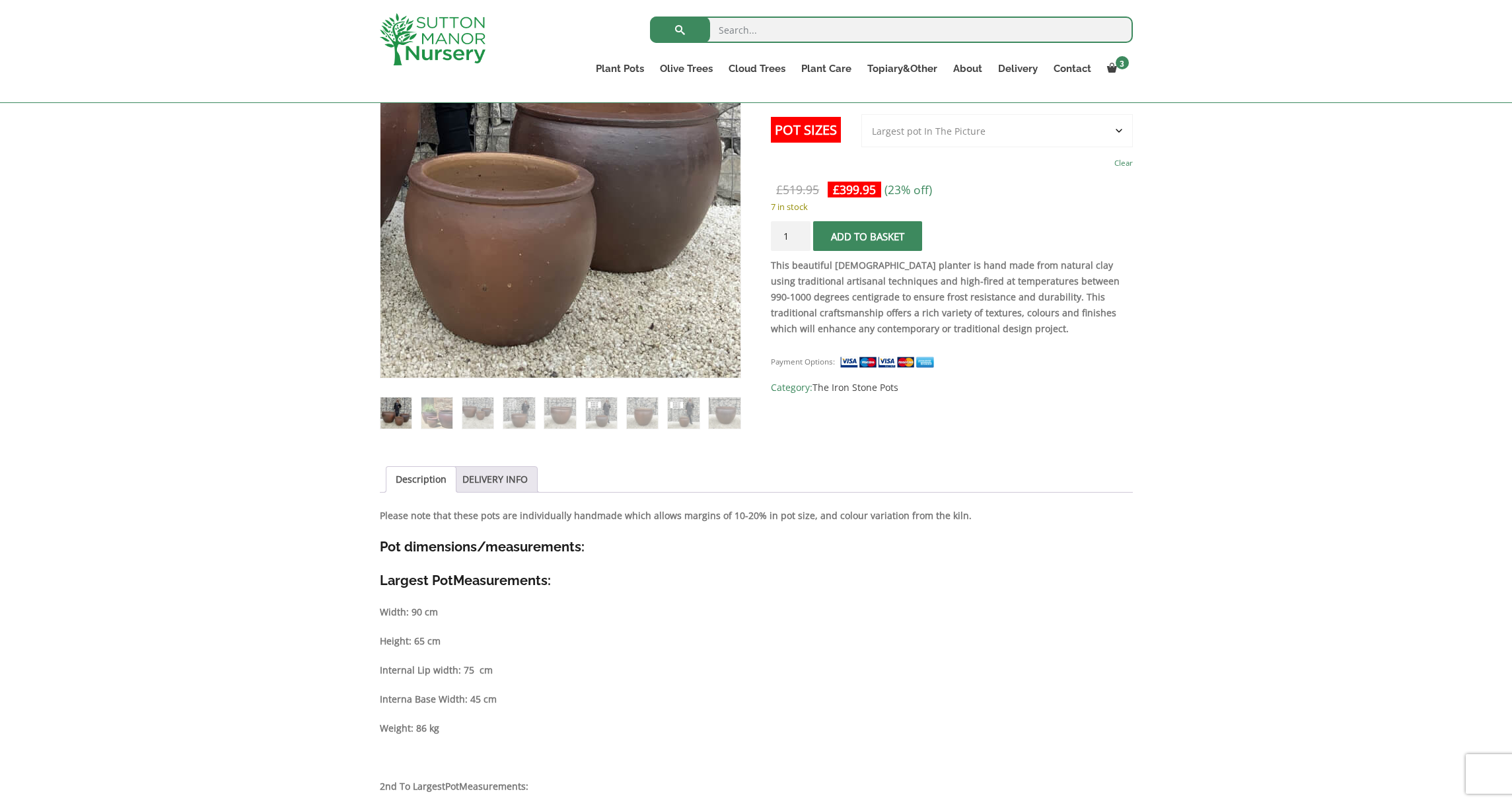
scroll to position [348, 0]
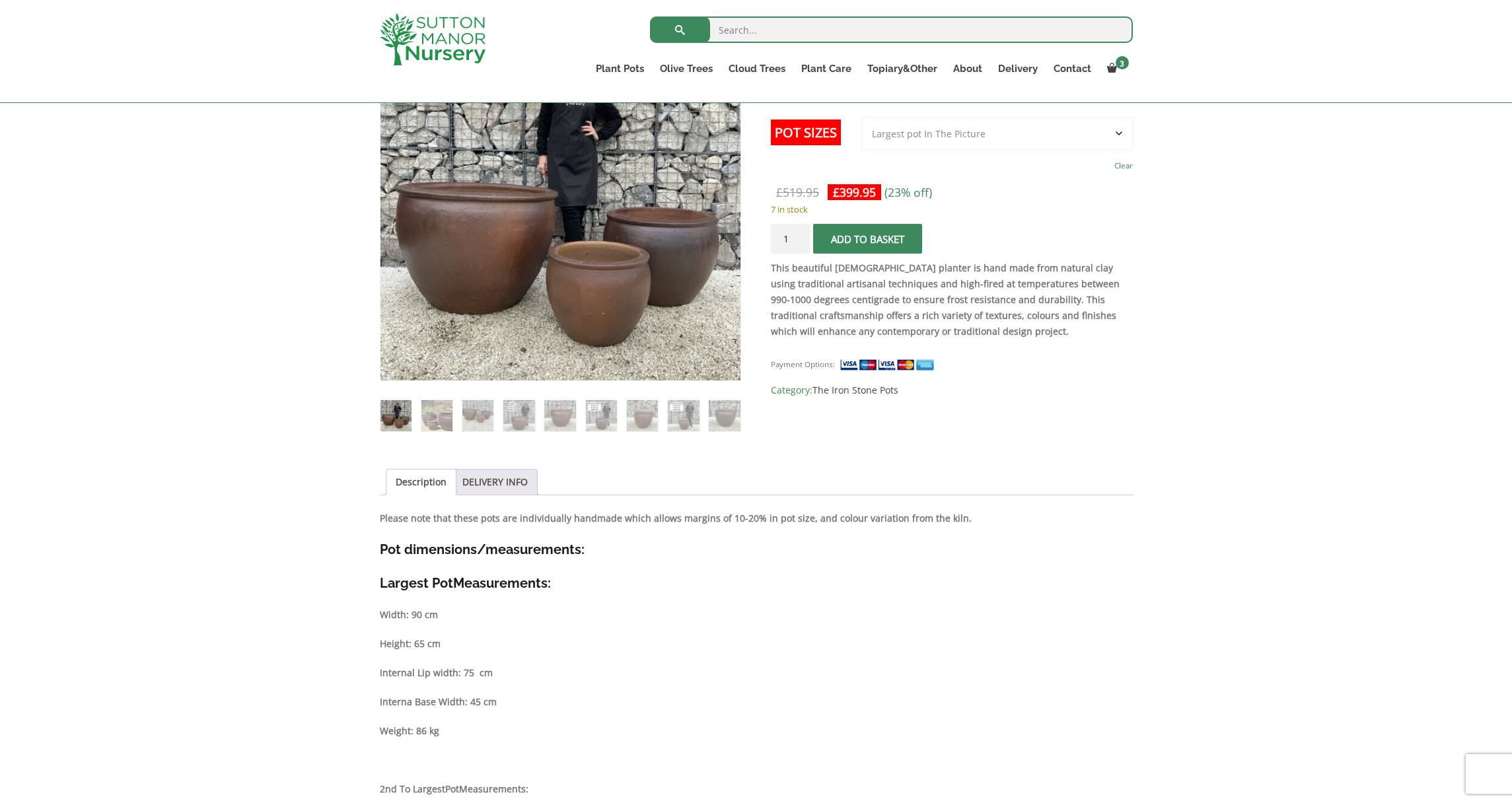
click at [420, 484] on link "Description" at bounding box center [420, 482] width 50 height 25
click at [419, 481] on link "Description" at bounding box center [420, 482] width 50 height 25
click at [505, 480] on link "DELIVERY INFO" at bounding box center [494, 482] width 66 height 25
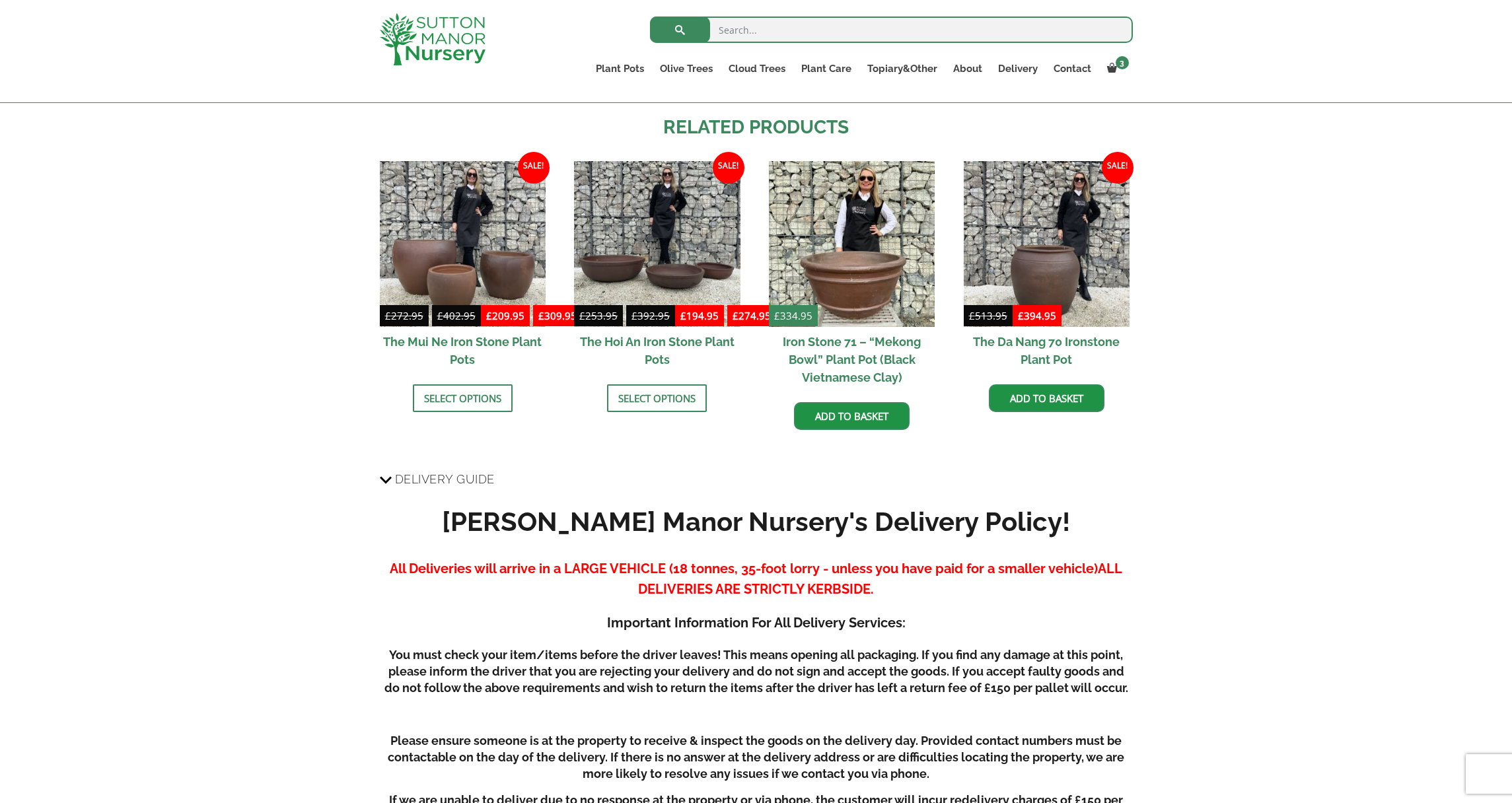
scroll to position [592, 0]
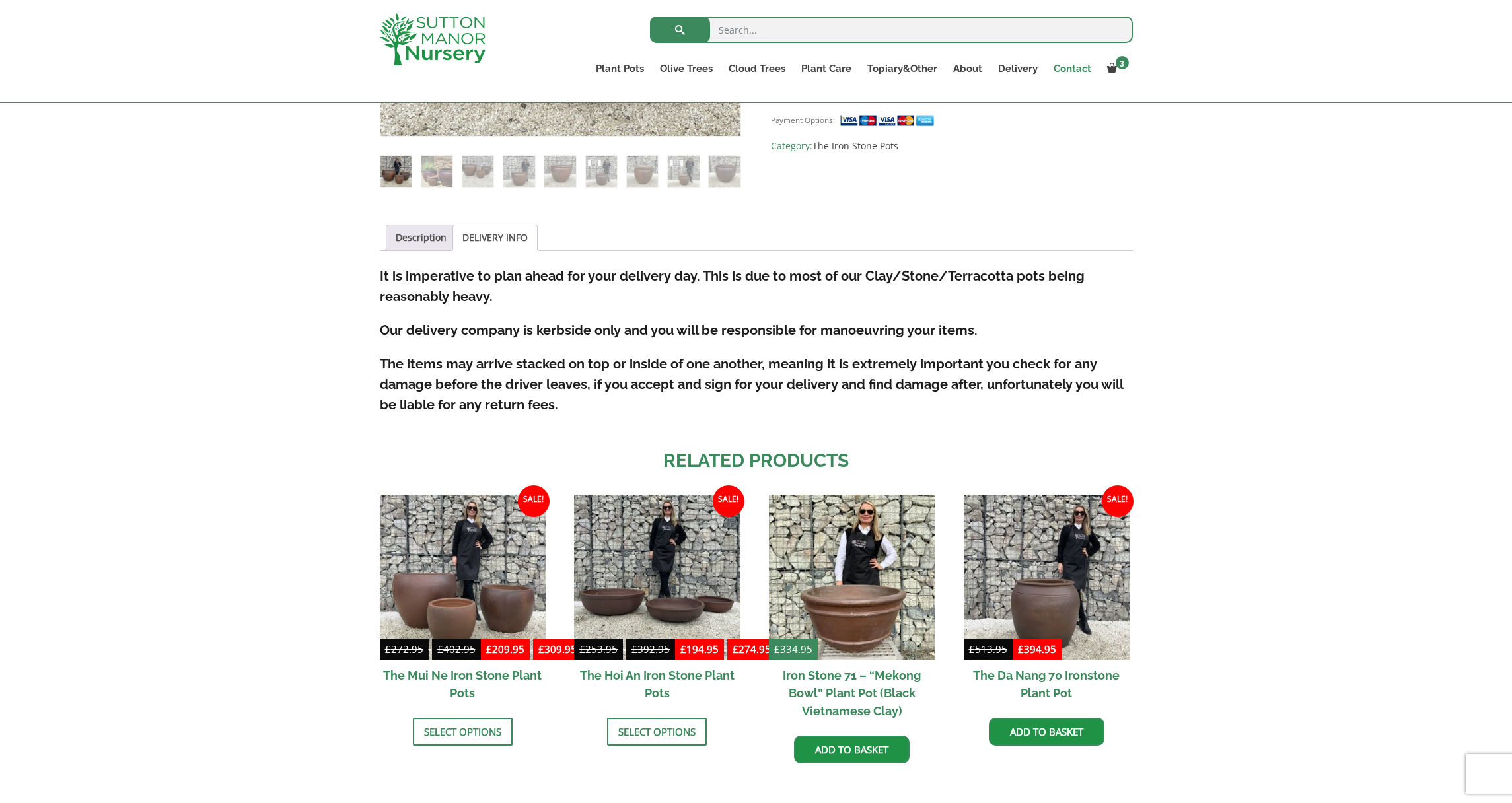
click at [1077, 73] on link "Contact" at bounding box center [1072, 68] width 53 height 18
click at [1076, 70] on link "Contact" at bounding box center [1072, 68] width 53 height 18
click at [1077, 66] on link "Contact" at bounding box center [1072, 68] width 53 height 18
click at [1089, 68] on link "Contact" at bounding box center [1072, 68] width 53 height 18
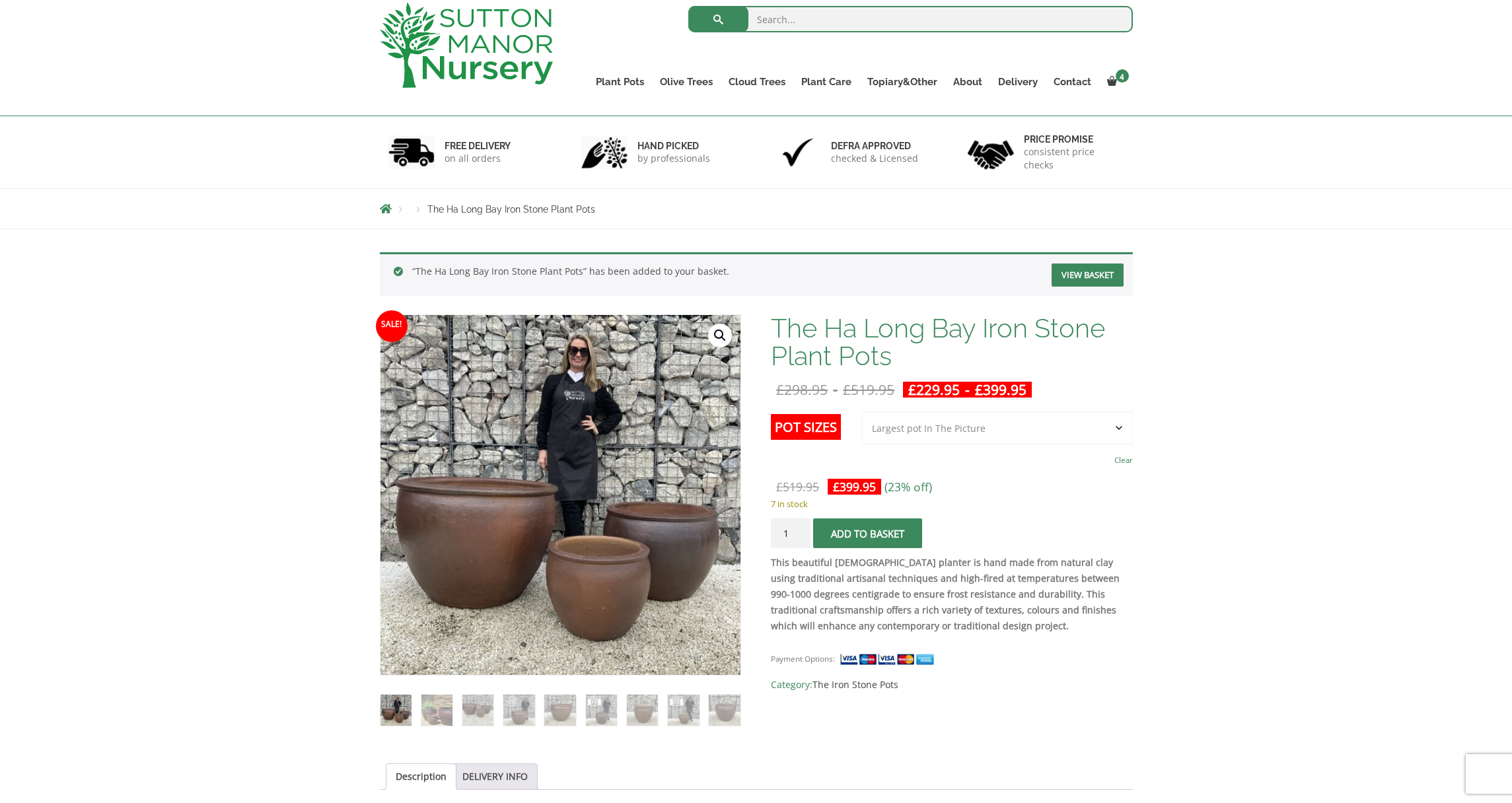
scroll to position [154, 0]
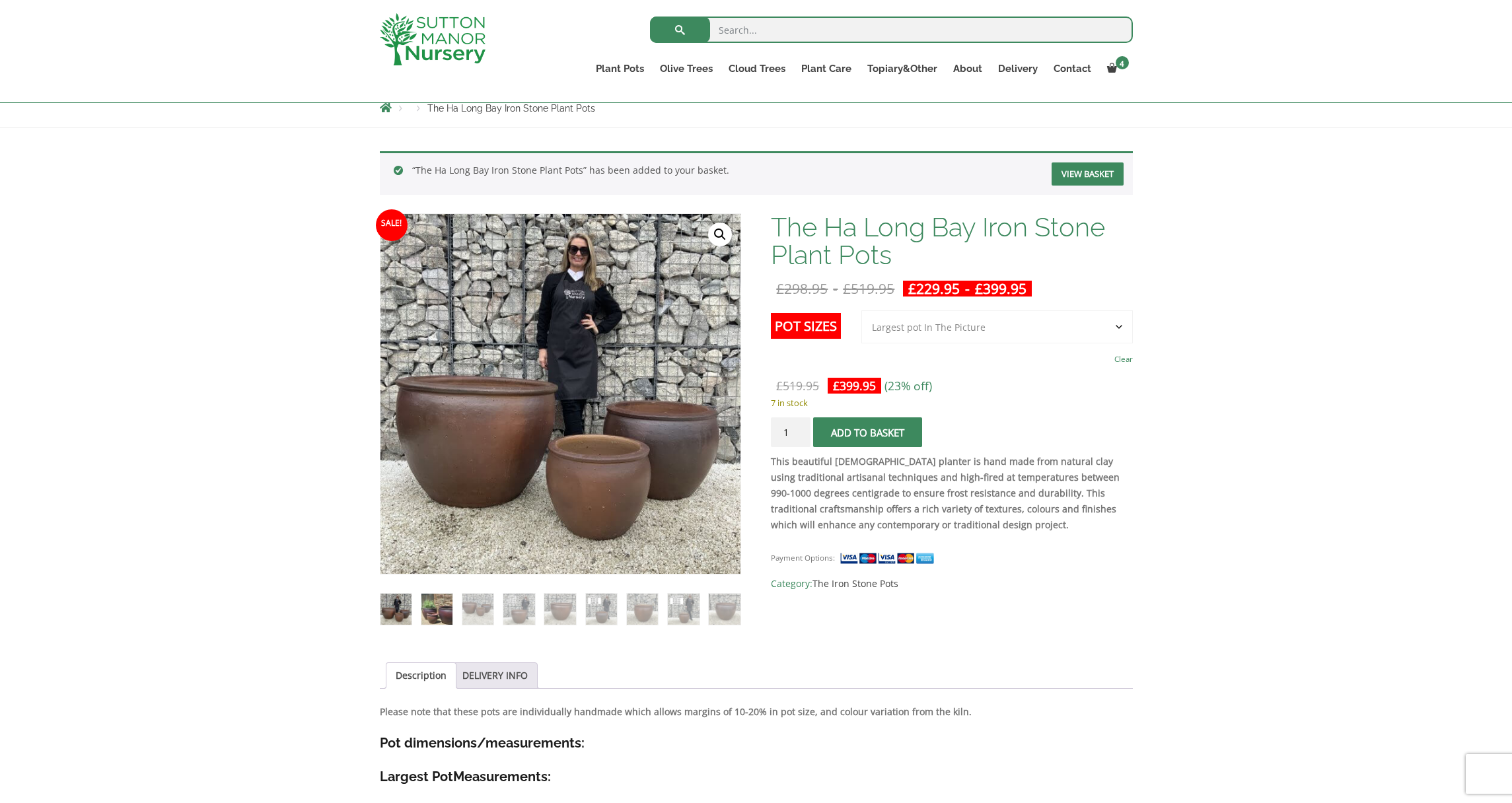
click at [443, 617] on img at bounding box center [436, 609] width 31 height 31
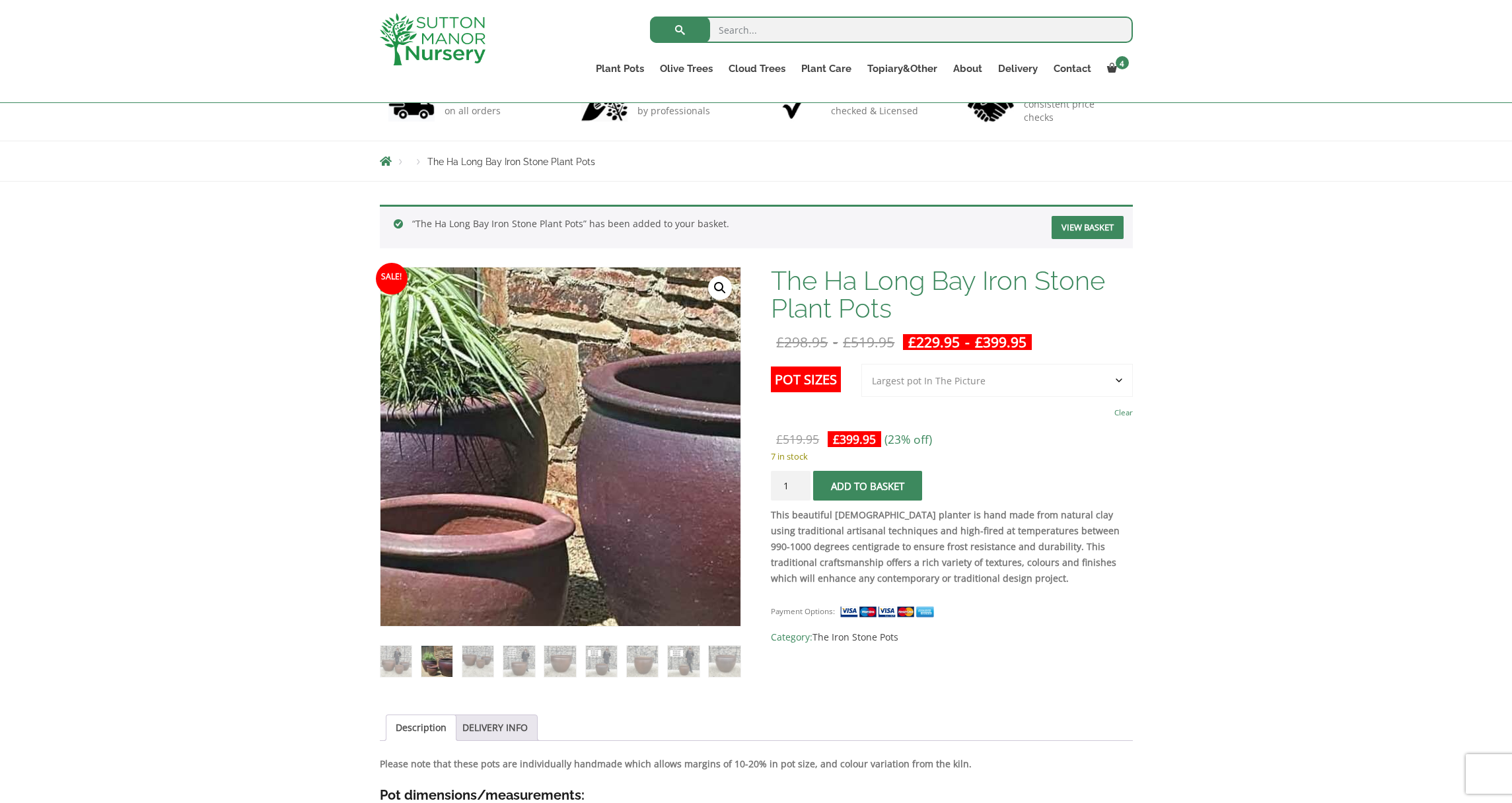
scroll to position [0, 0]
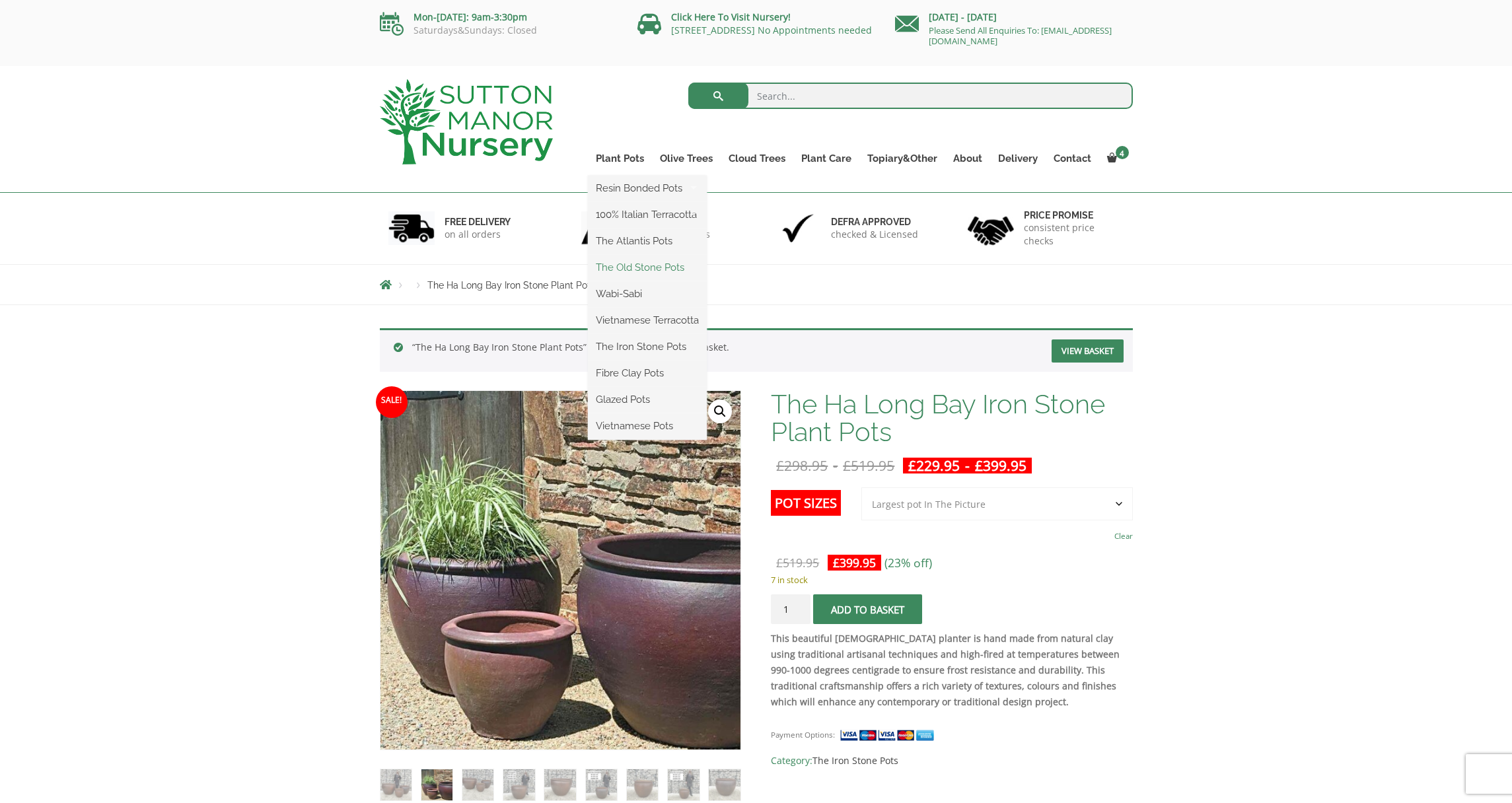
click at [631, 269] on link "The Old Stone Pots" at bounding box center [647, 267] width 119 height 20
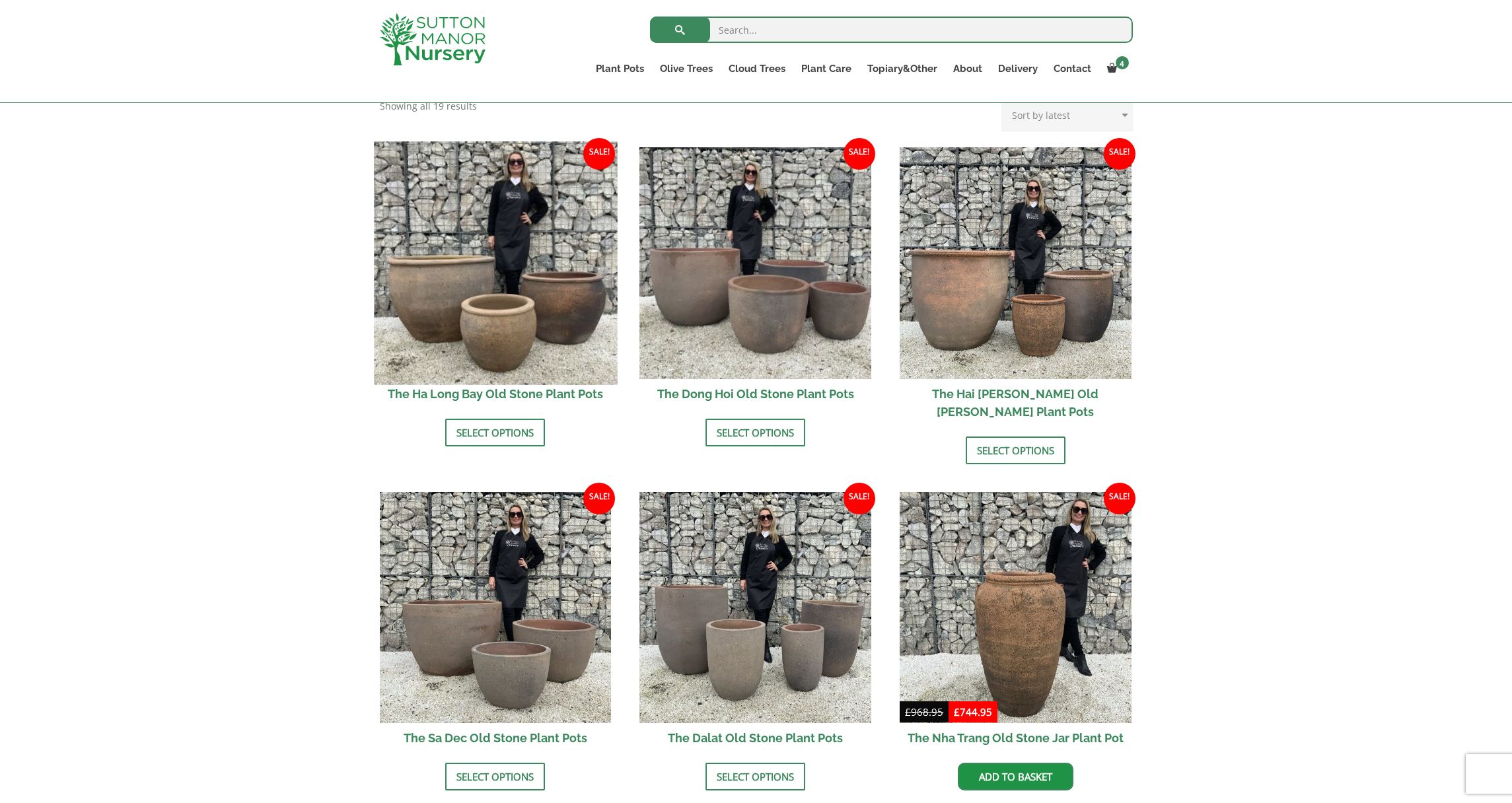
scroll to position [280, 0]
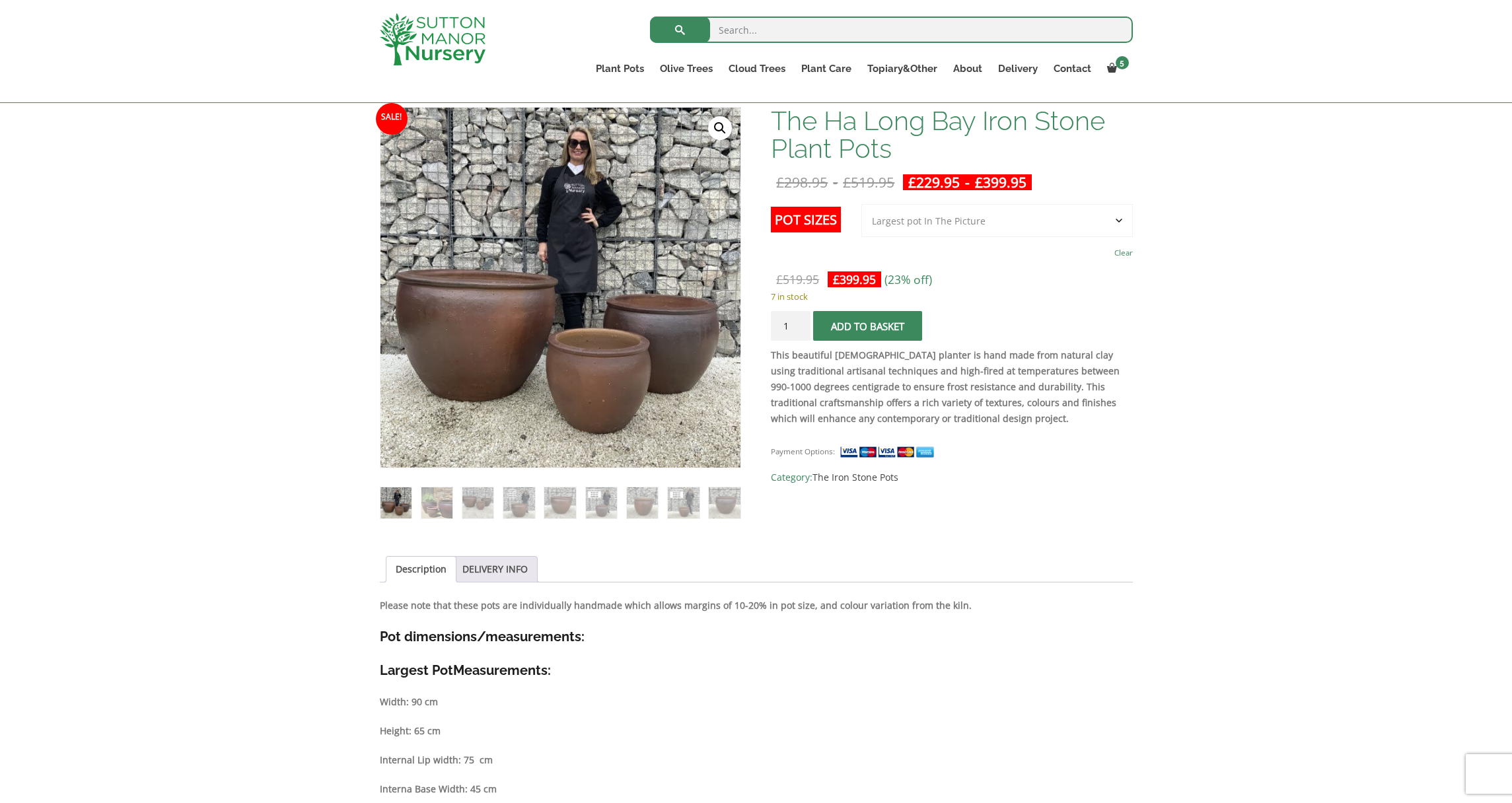
scroll to position [257, 0]
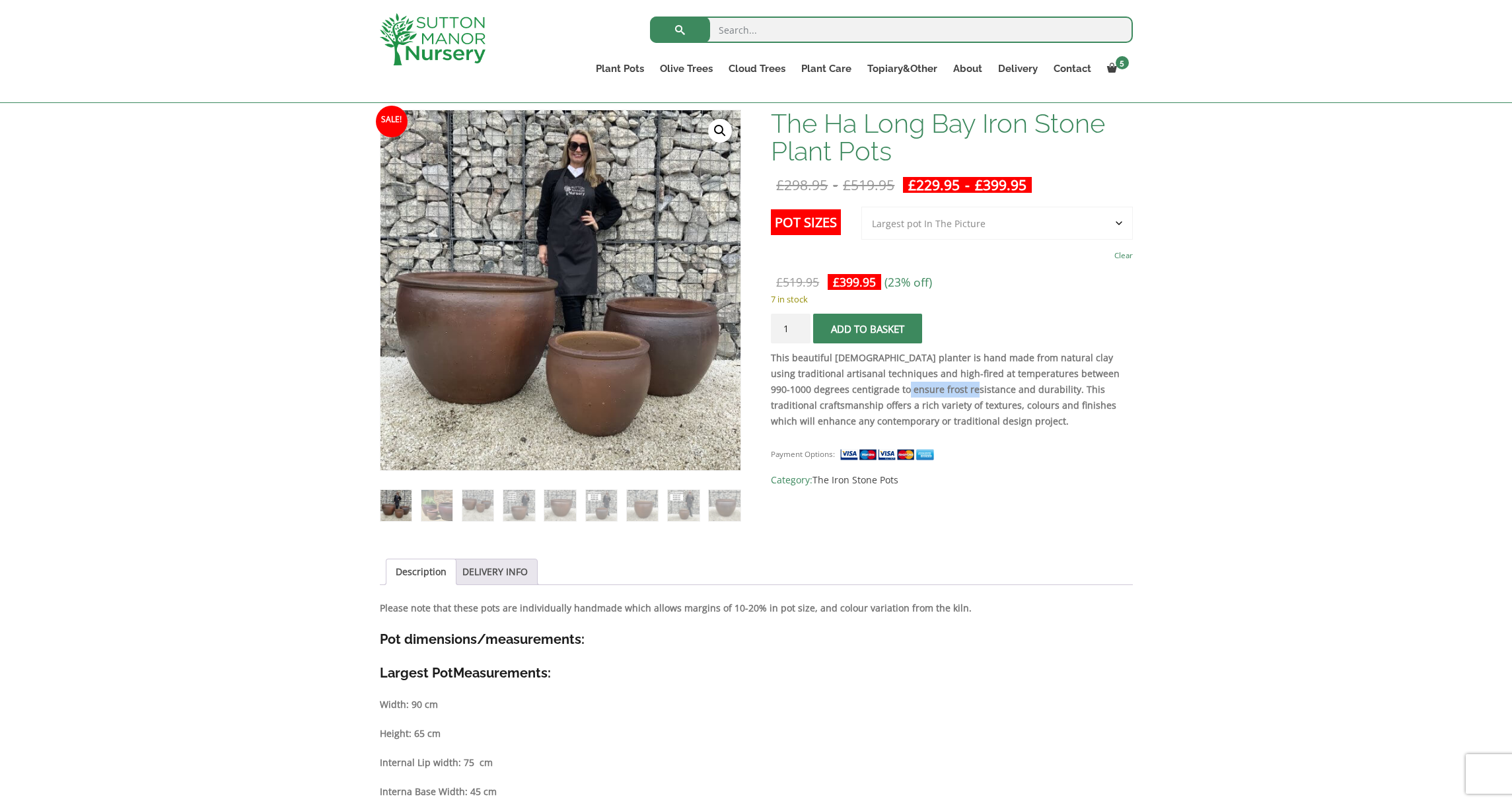
drag, startPoint x: 1003, startPoint y: 389, endPoint x: 931, endPoint y: 387, distance: 72.0
click at [931, 387] on strong "This beautiful Vietnamese planter is hand made from natural clay using traditio…" at bounding box center [945, 390] width 348 height 76
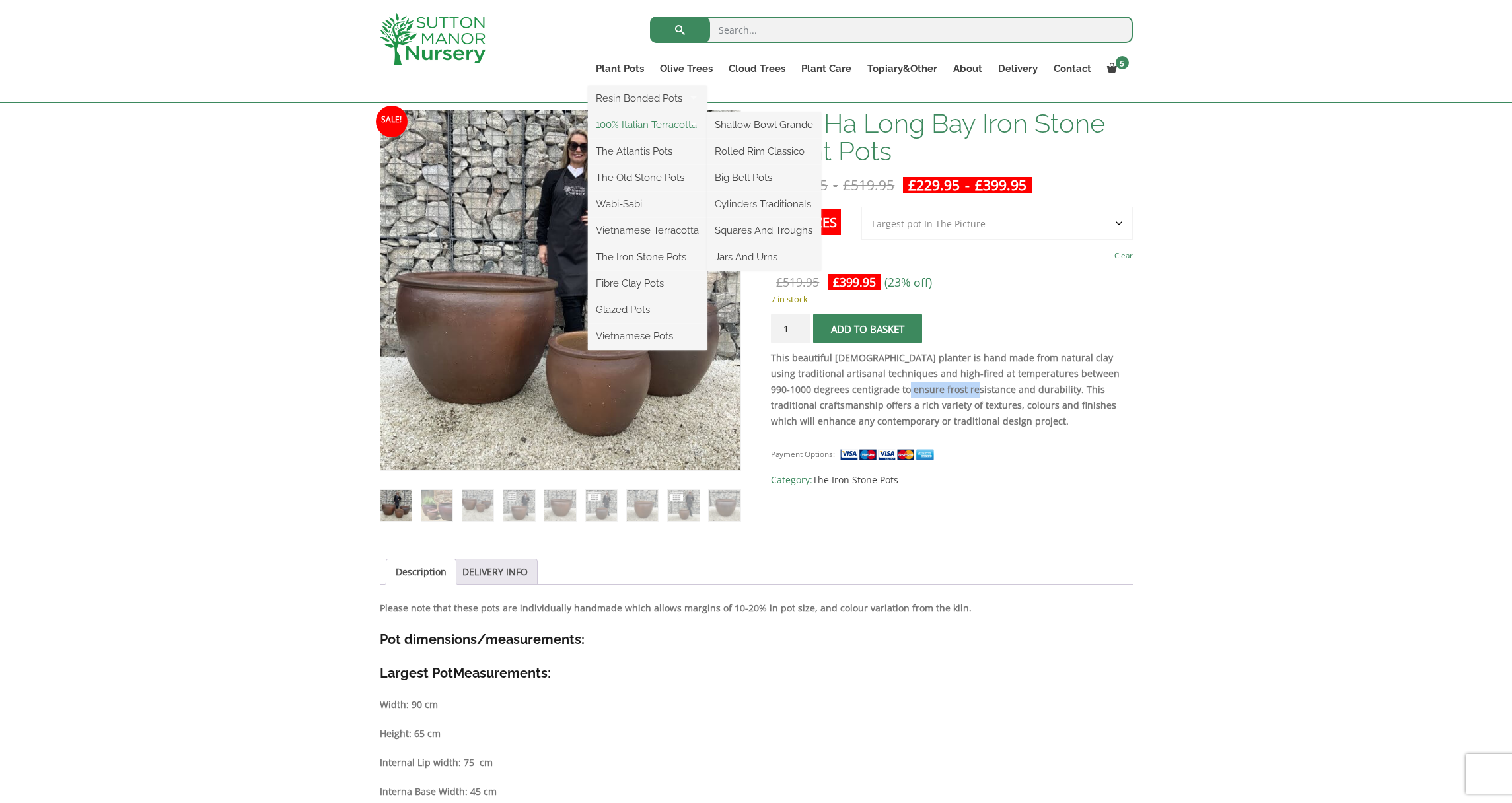
click at [631, 126] on link "100% Italian Terracotta" at bounding box center [647, 125] width 119 height 20
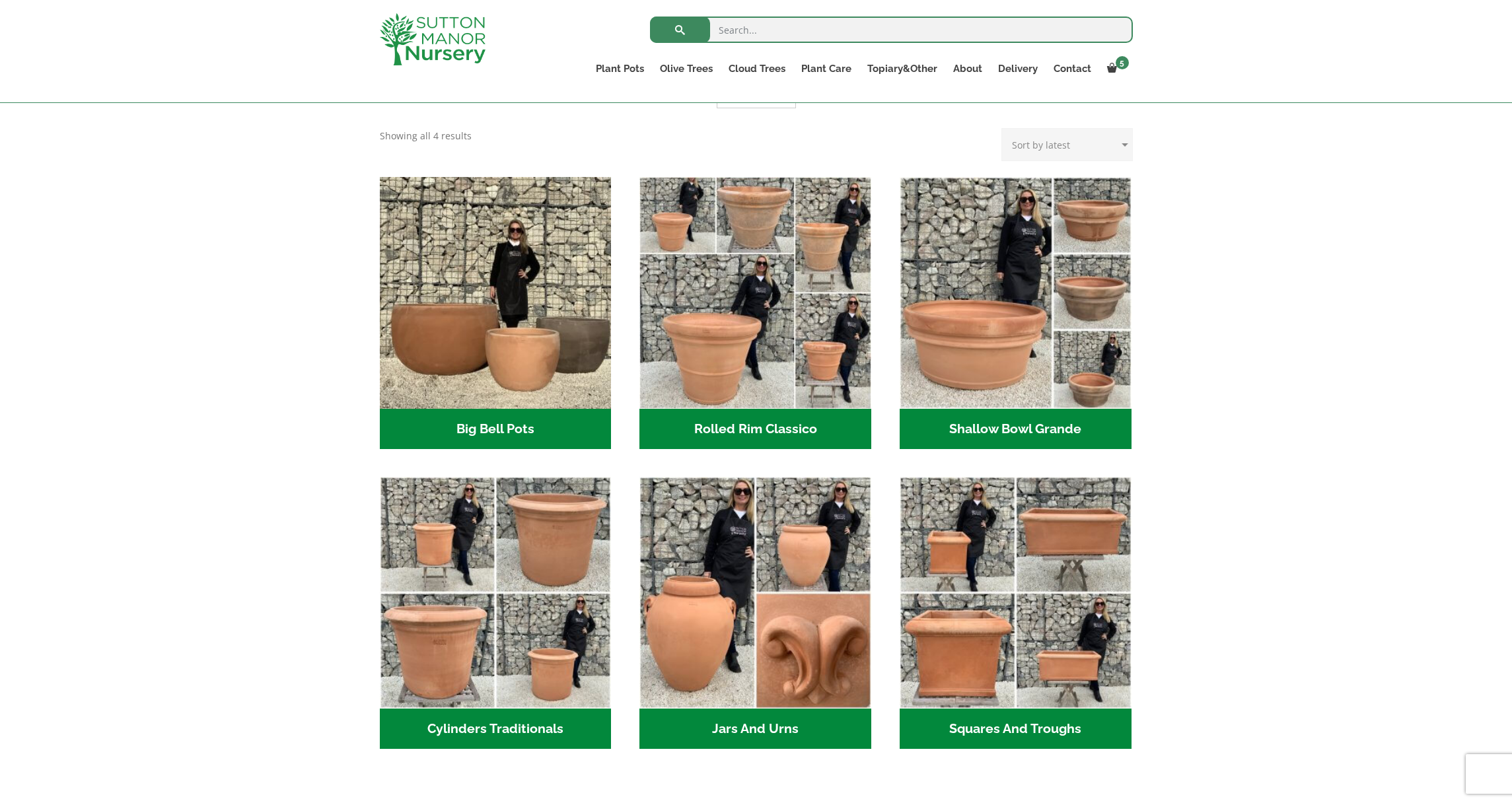
scroll to position [351, 0]
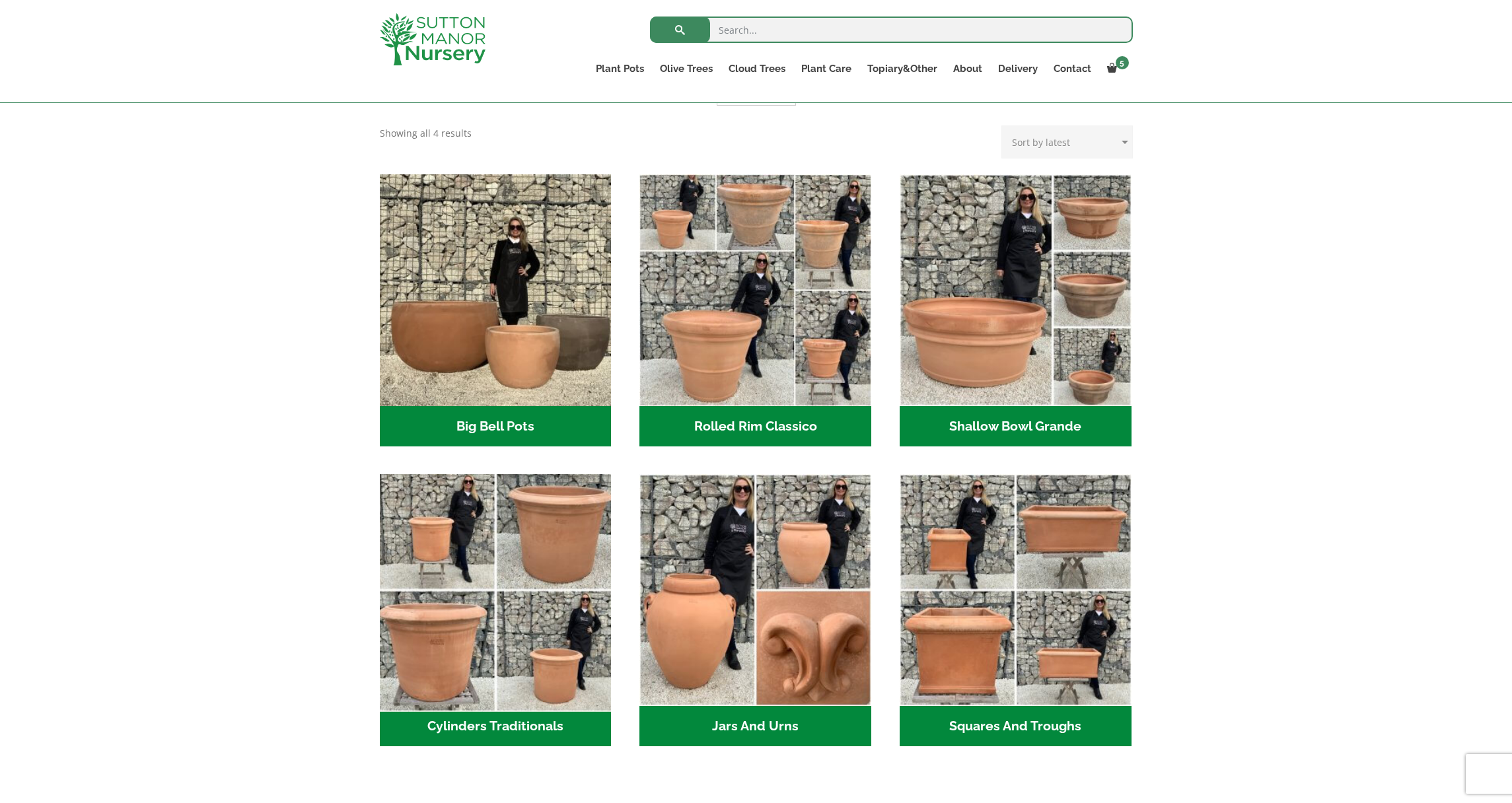
click at [542, 525] on img "Visit product category Cylinders Traditionals" at bounding box center [495, 590] width 243 height 243
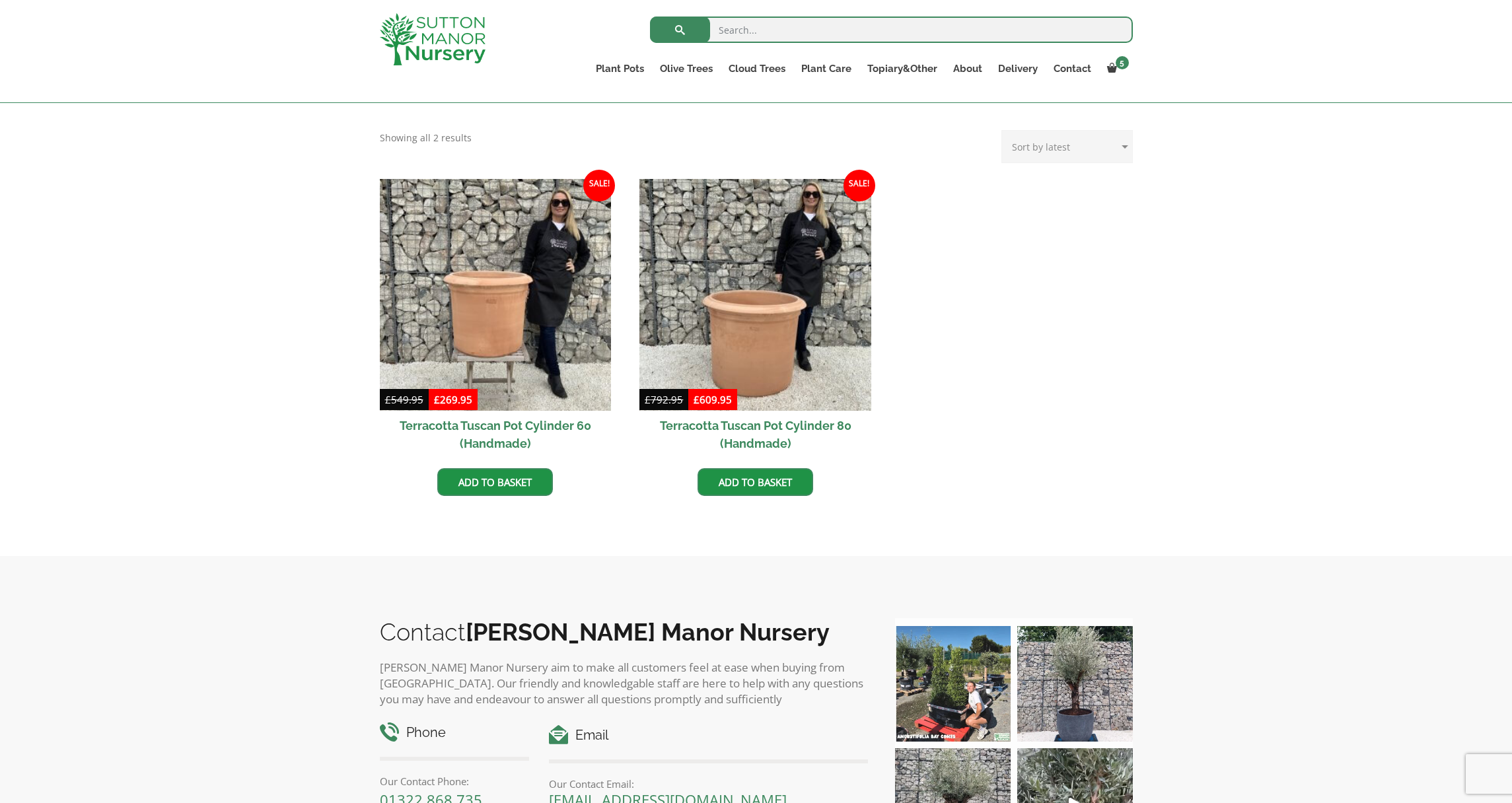
scroll to position [518, 0]
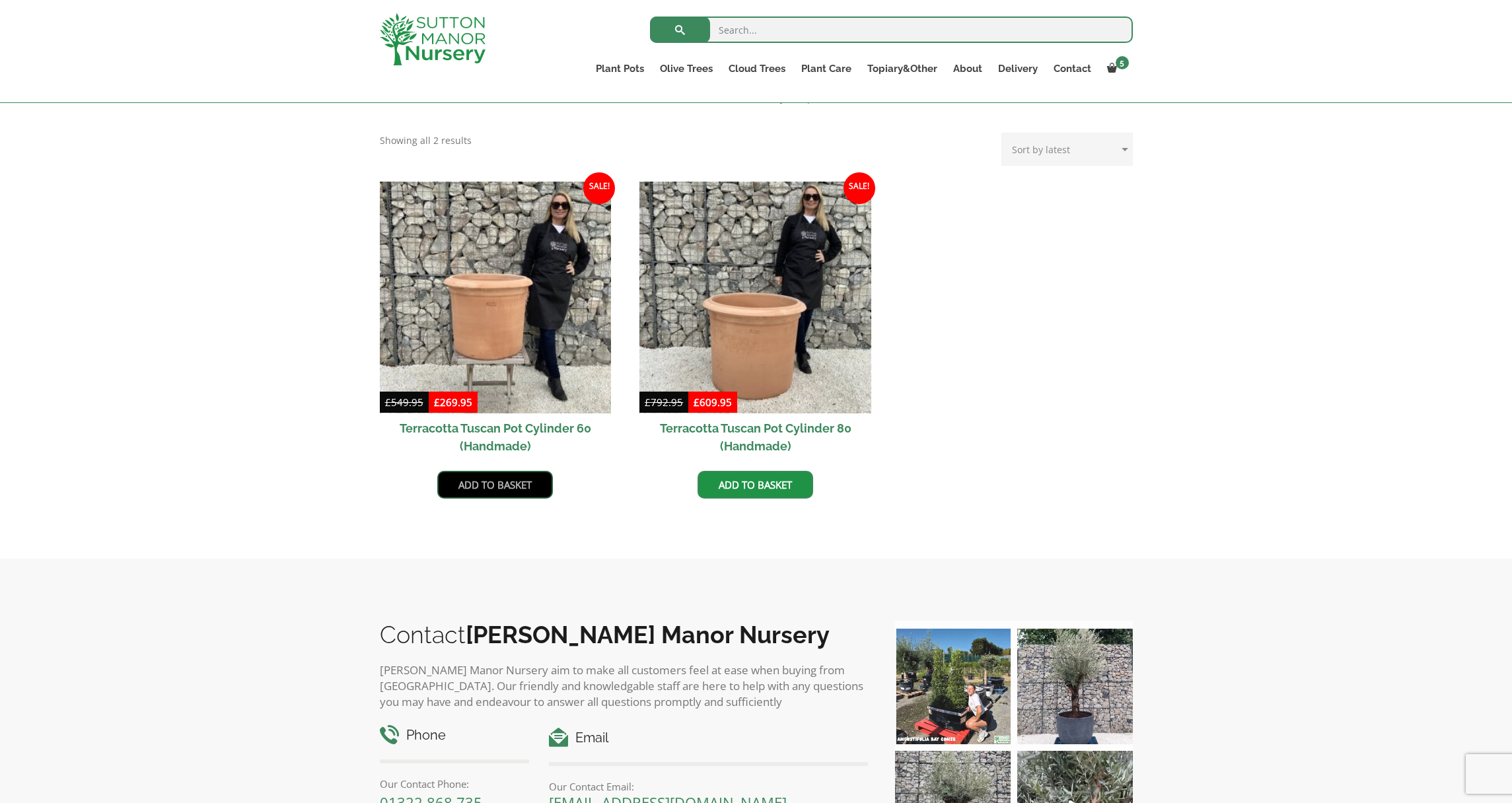
click at [516, 496] on link "Add to basket" at bounding box center [494, 484] width 115 height 28
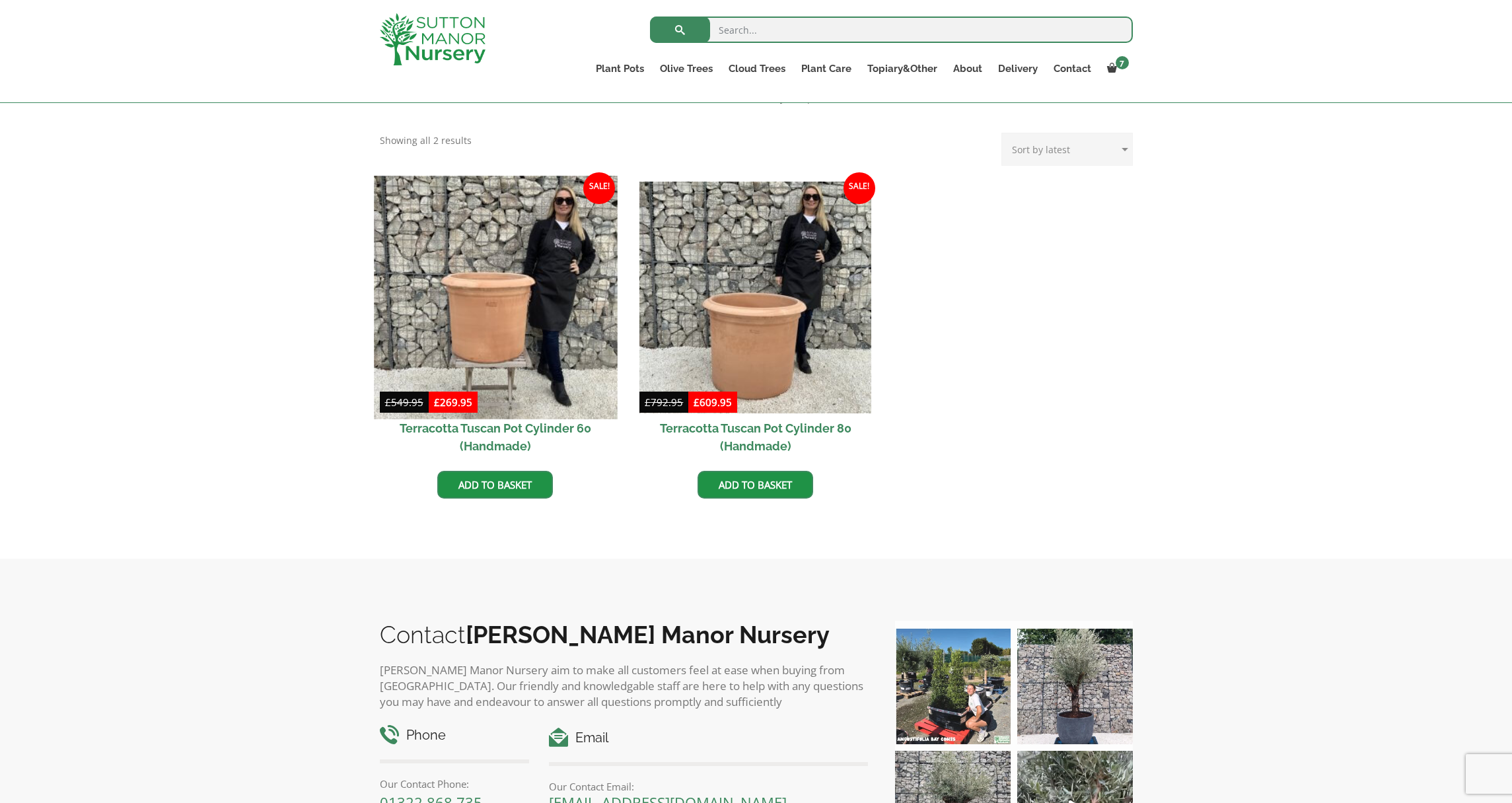
click at [485, 326] on img at bounding box center [495, 296] width 243 height 243
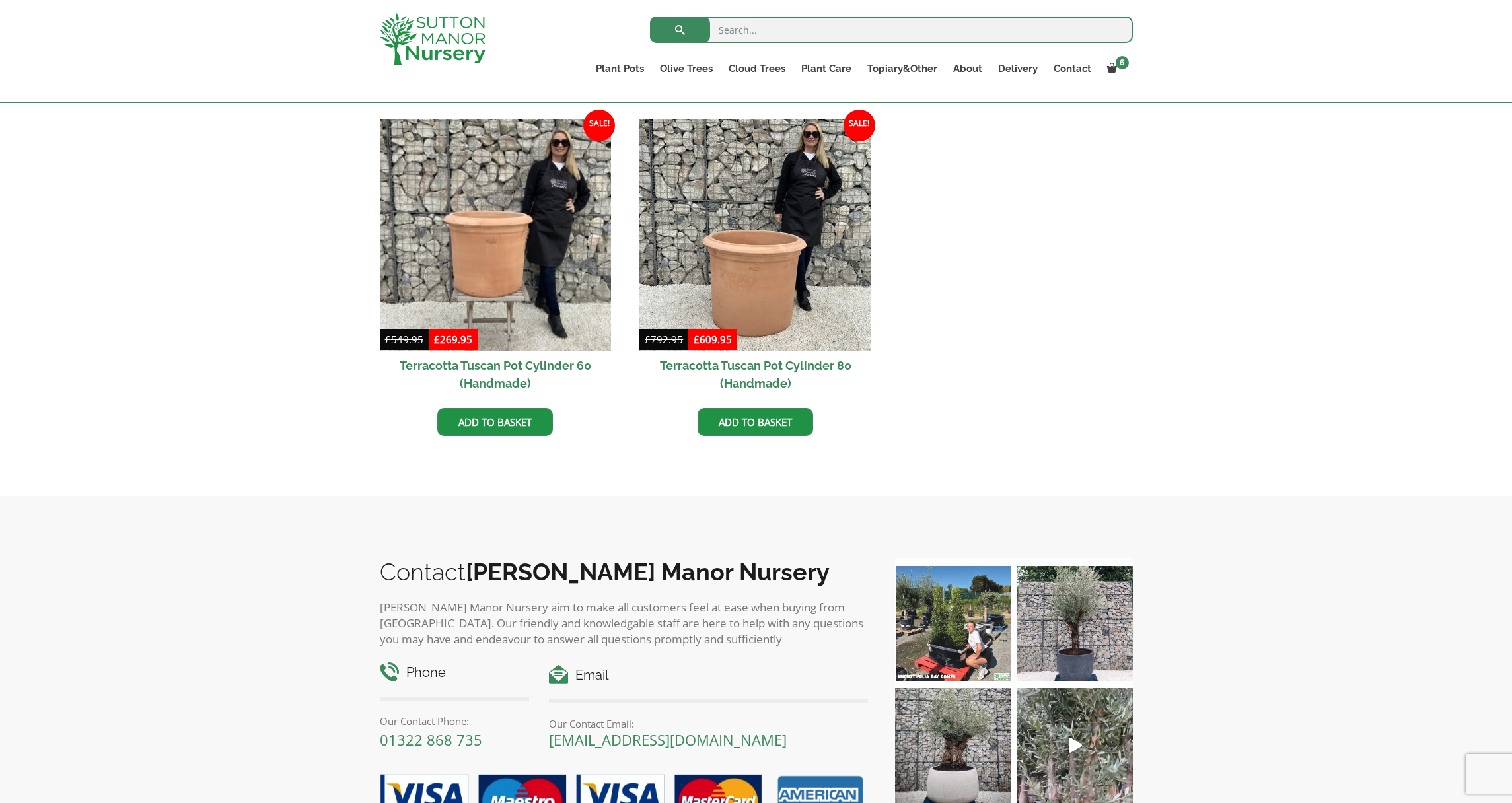
scroll to position [715, 0]
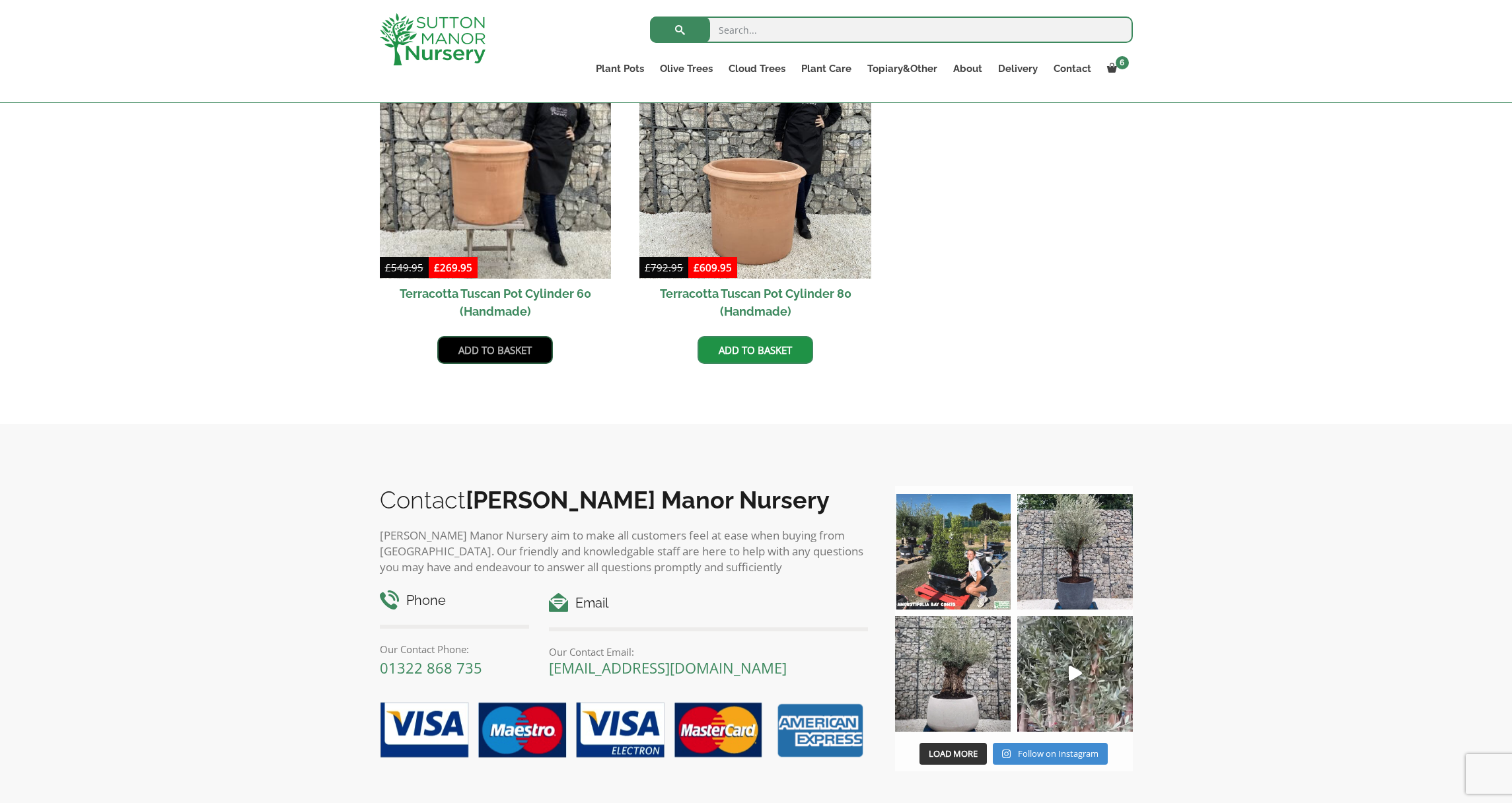
click at [511, 356] on link "Add to basket" at bounding box center [494, 350] width 115 height 28
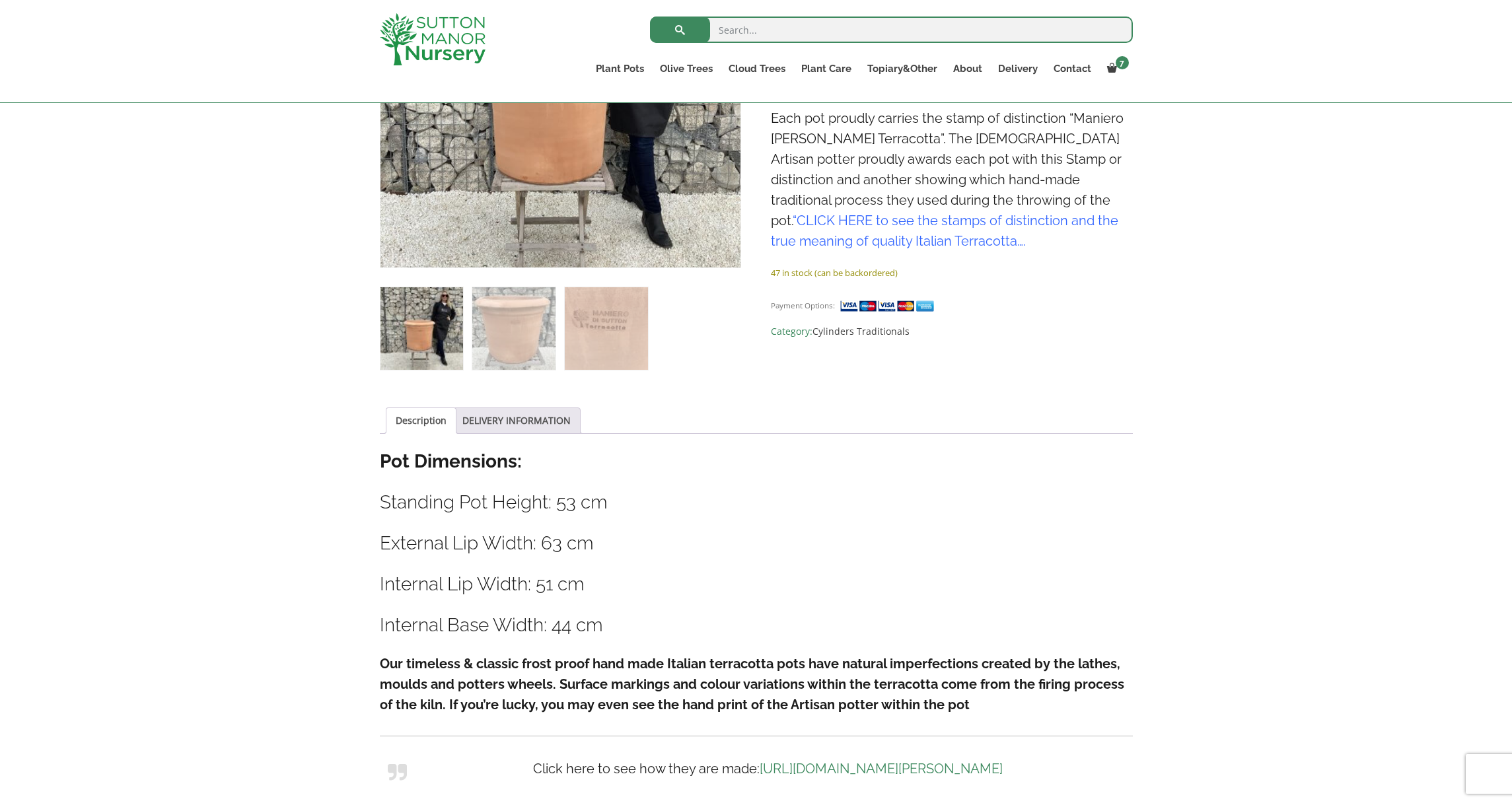
scroll to position [277, 0]
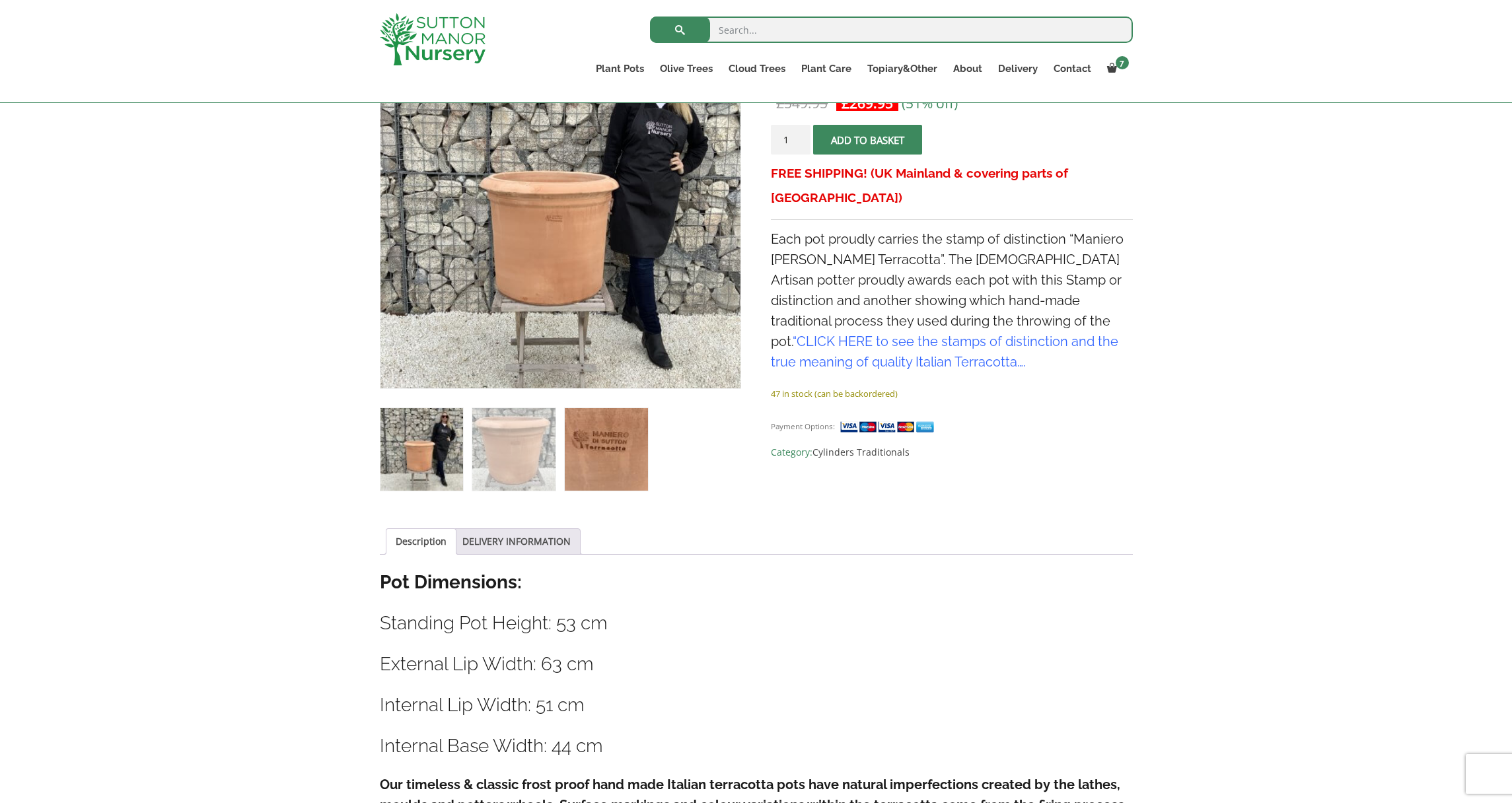
click at [593, 472] on img at bounding box center [606, 450] width 83 height 83
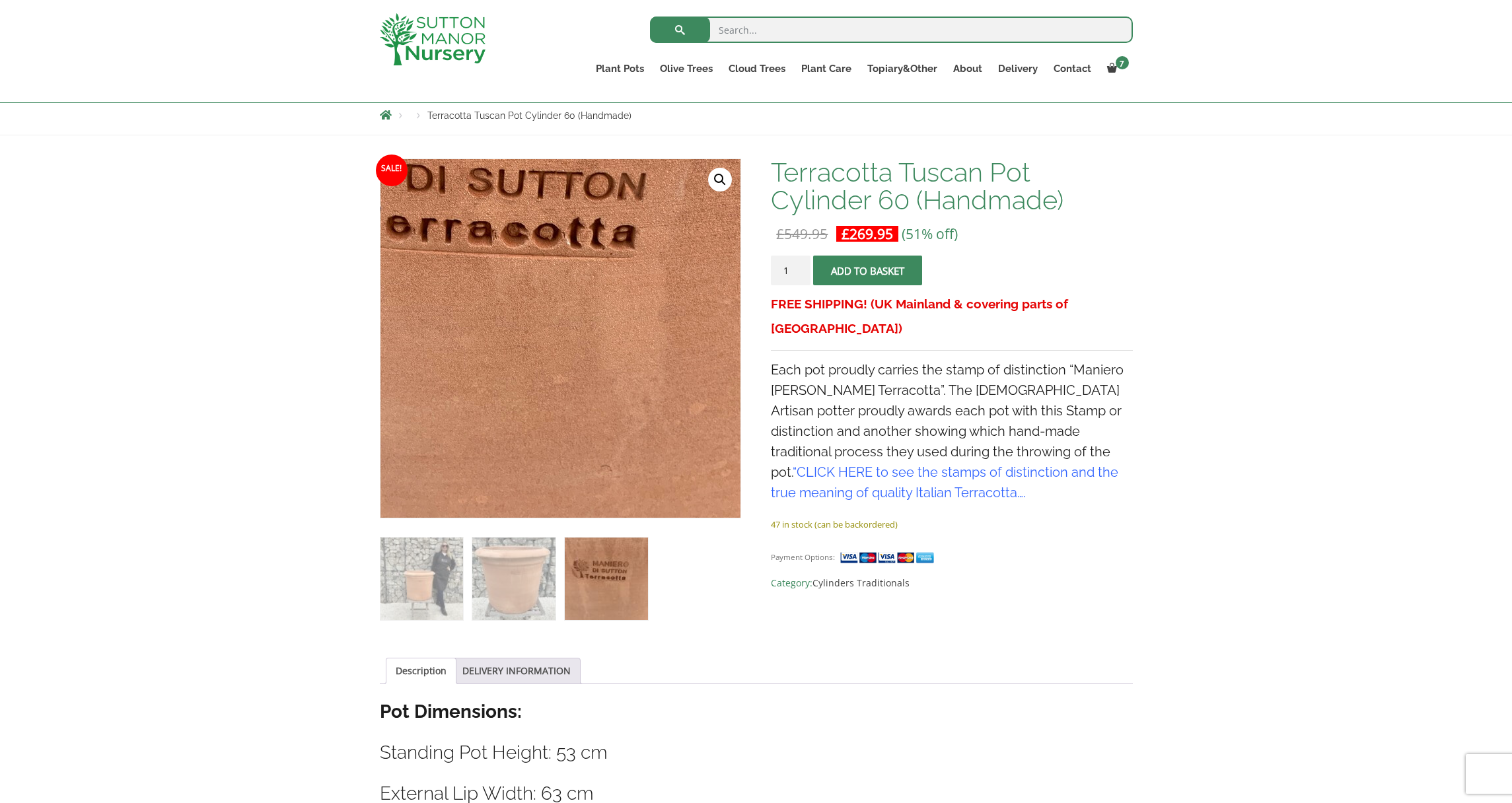
scroll to position [180, 0]
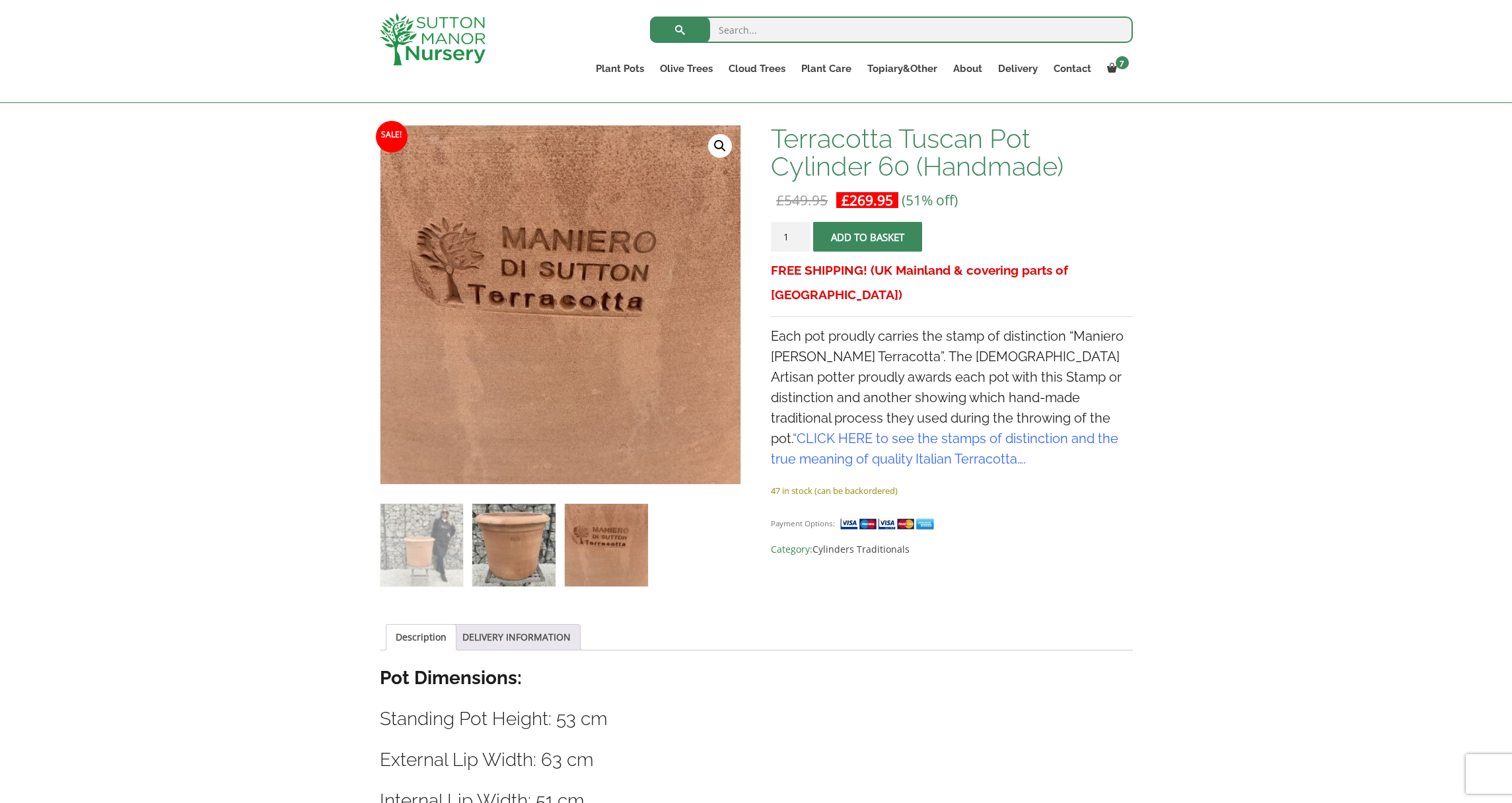
click at [527, 525] on img at bounding box center [513, 545] width 83 height 83
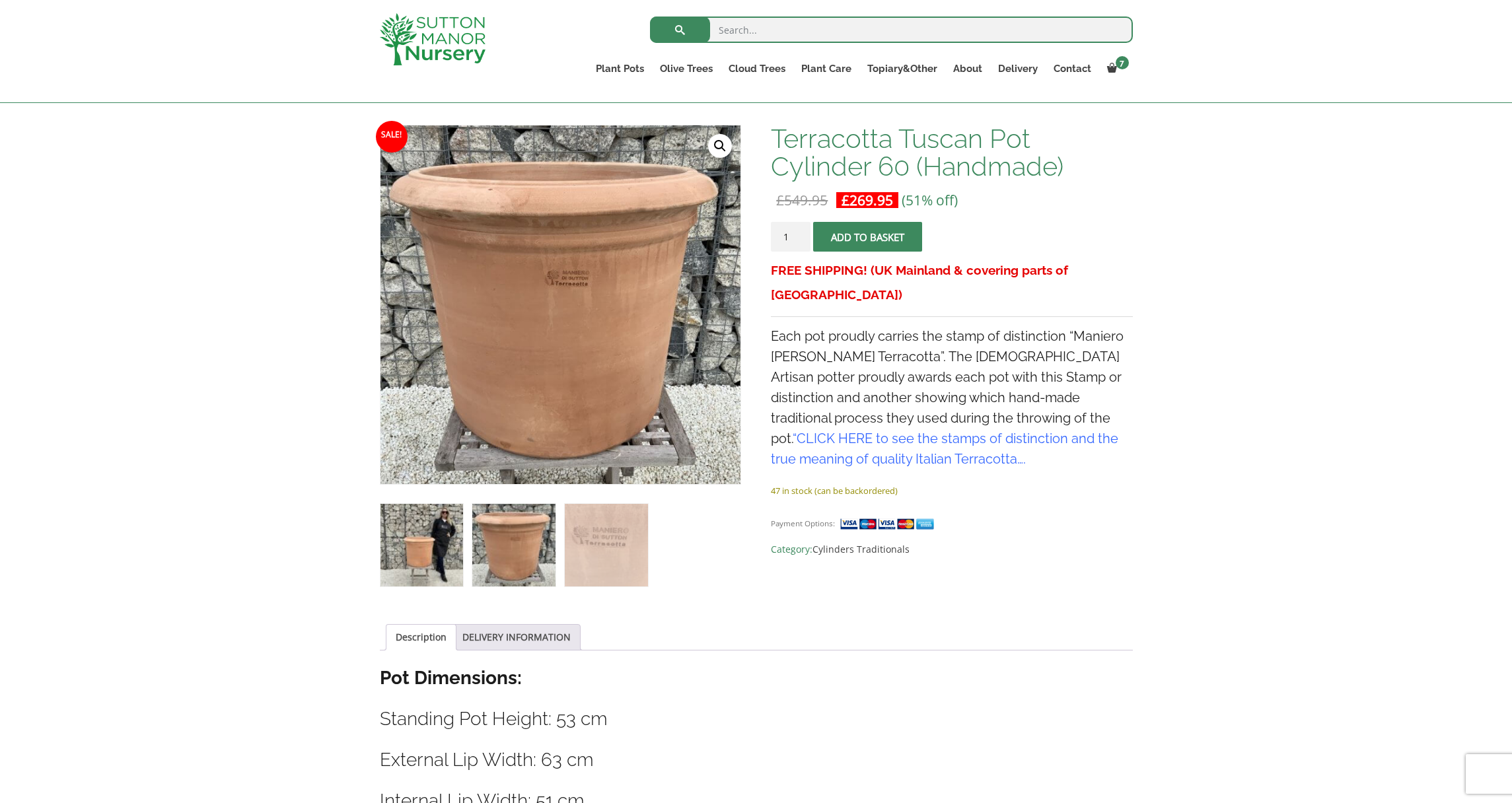
click at [426, 525] on img at bounding box center [421, 545] width 83 height 83
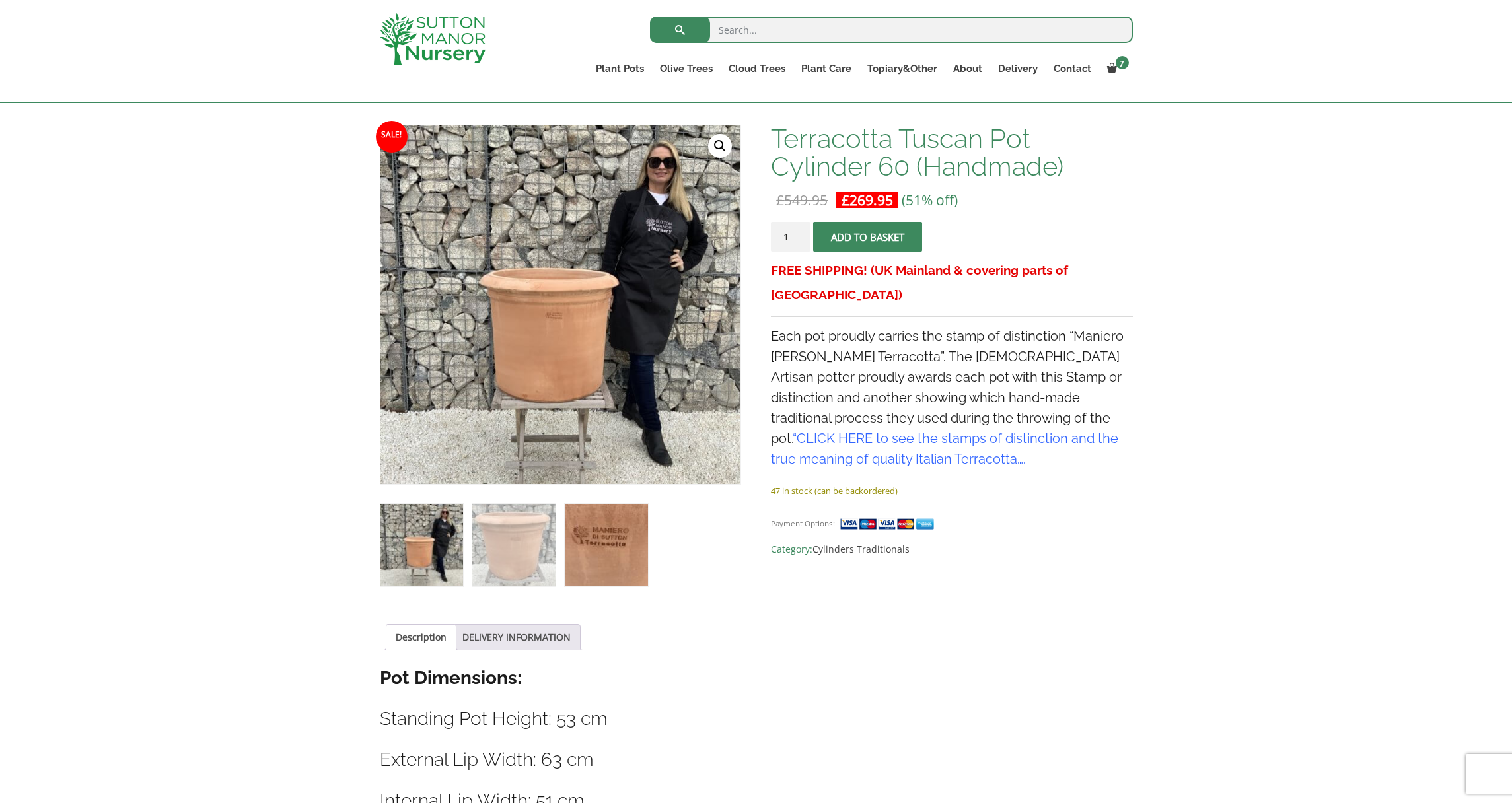
click at [634, 533] on img at bounding box center [606, 545] width 83 height 83
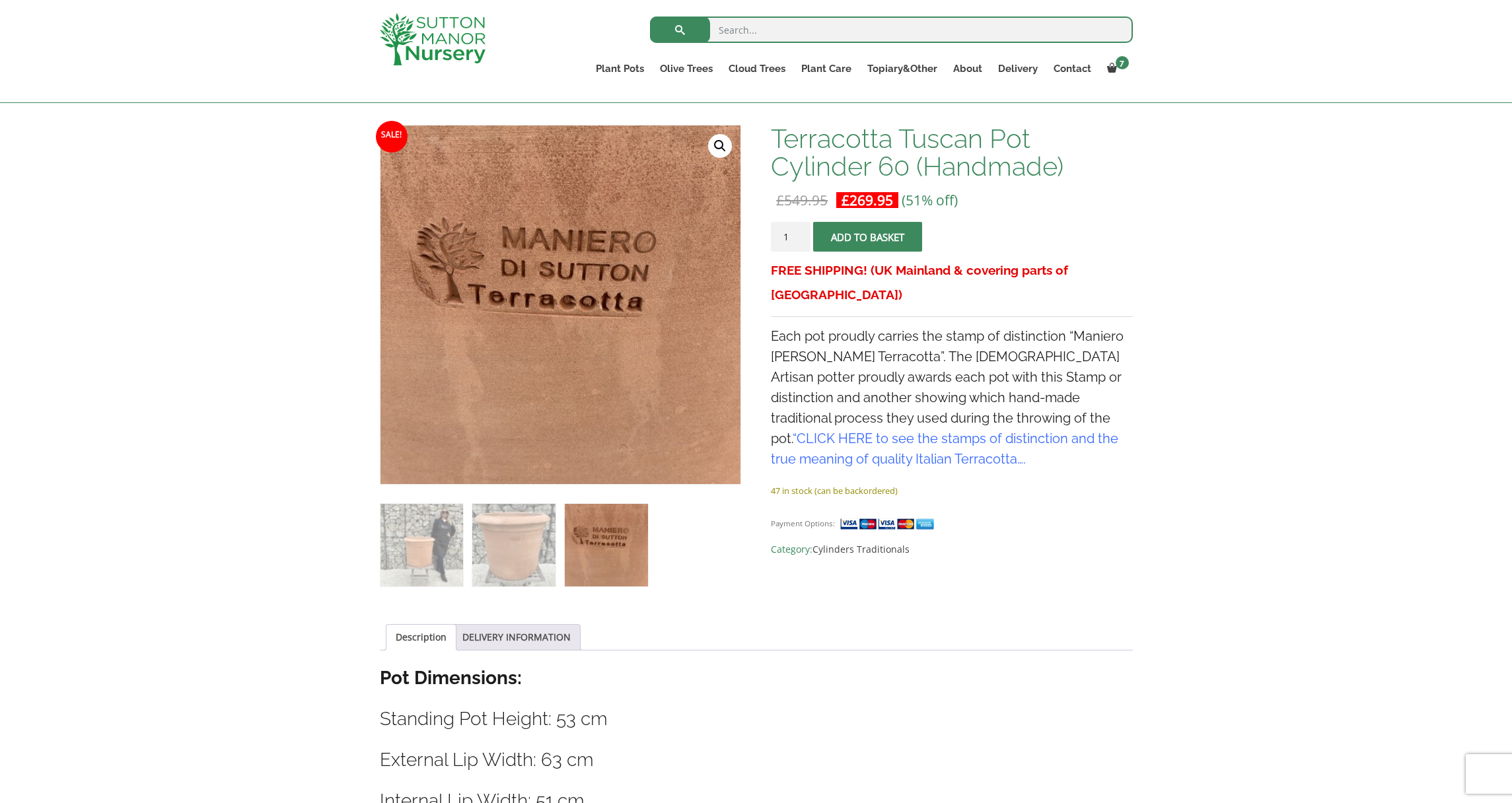
click at [1023, 431] on link "CLICK HERE to see the stamps of distinction and the true meaning of quality Ita…" at bounding box center [944, 449] width 348 height 36
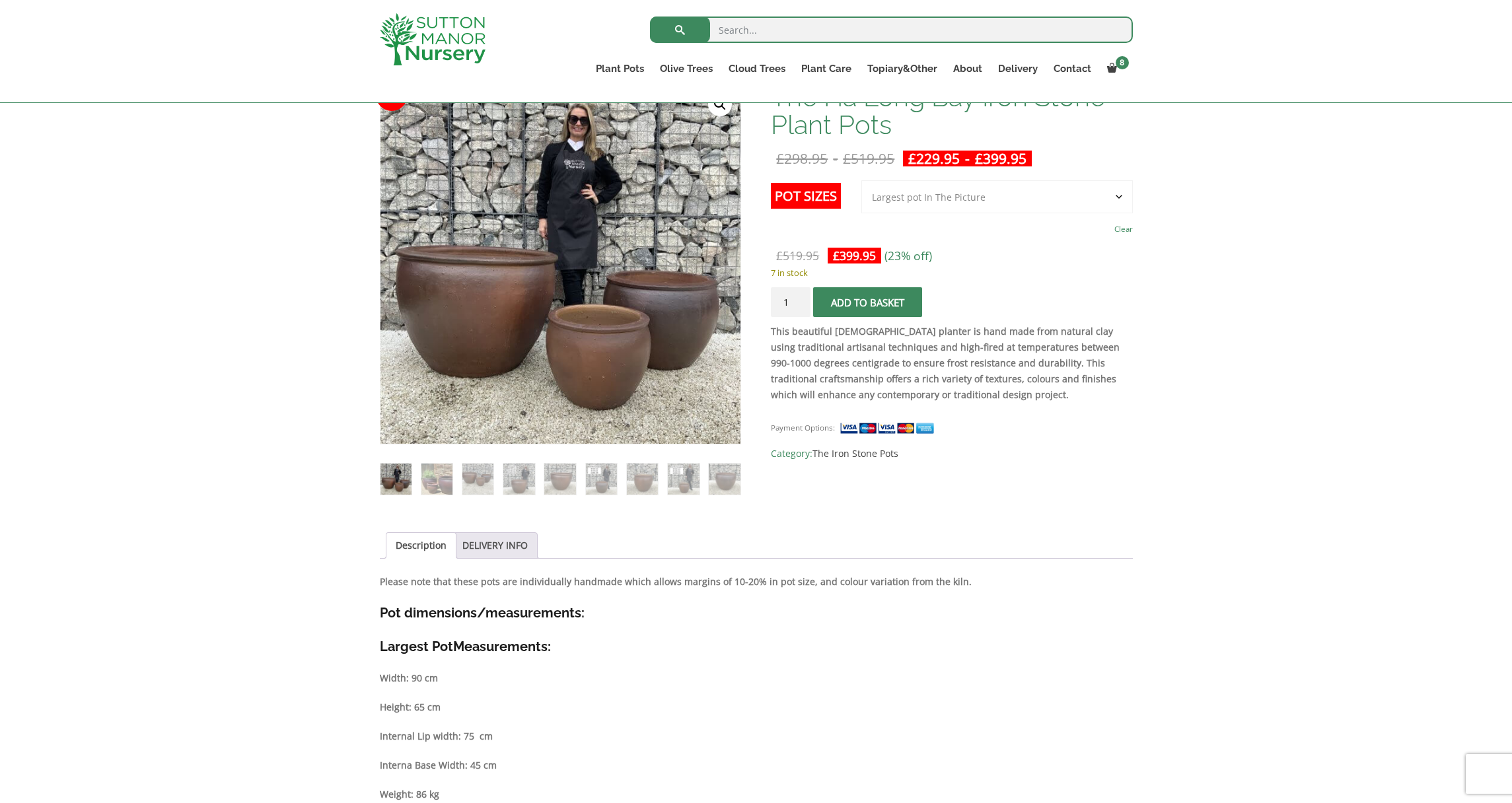
scroll to position [287, 0]
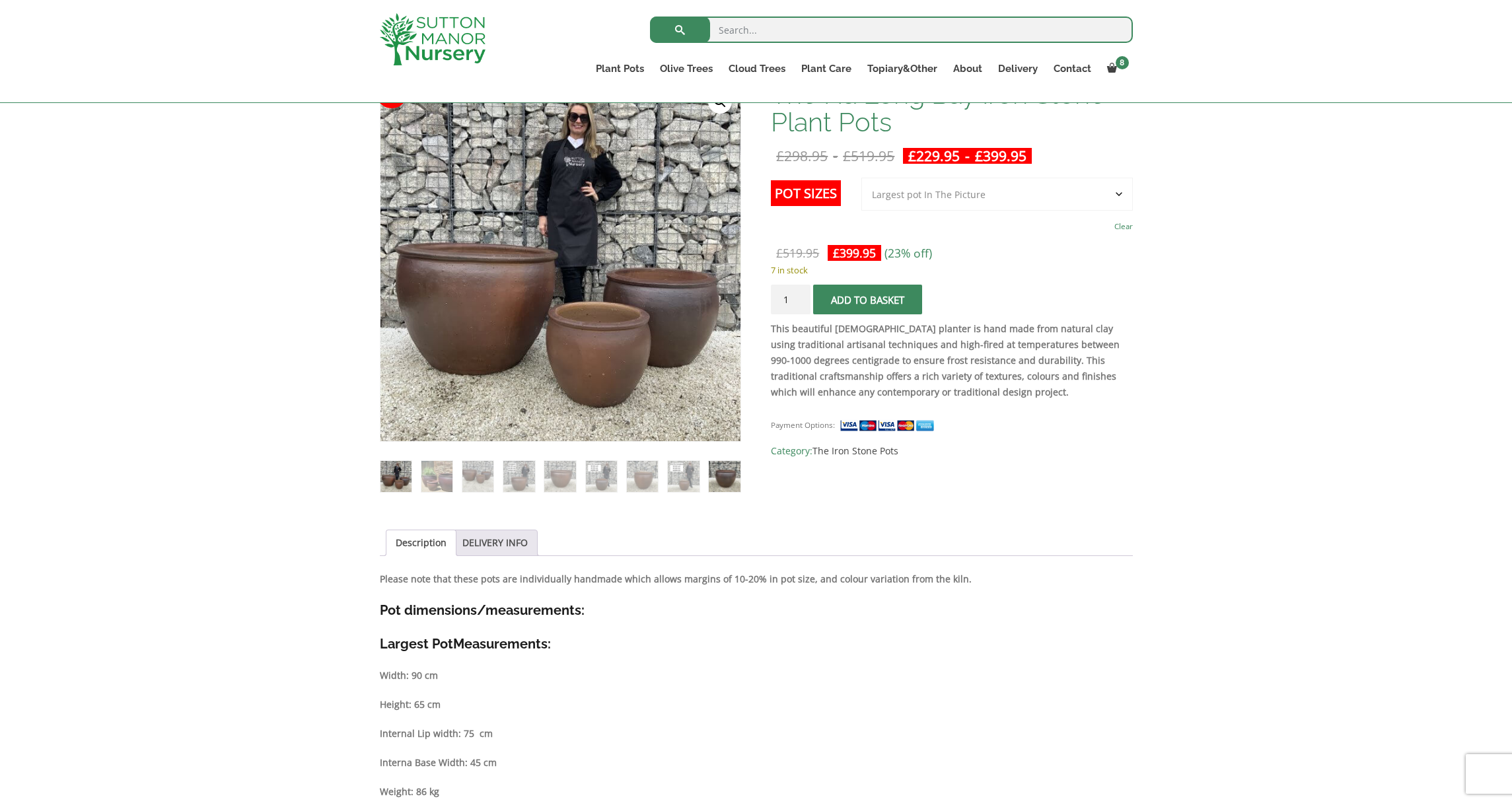
click at [734, 475] on img at bounding box center [724, 476] width 31 height 31
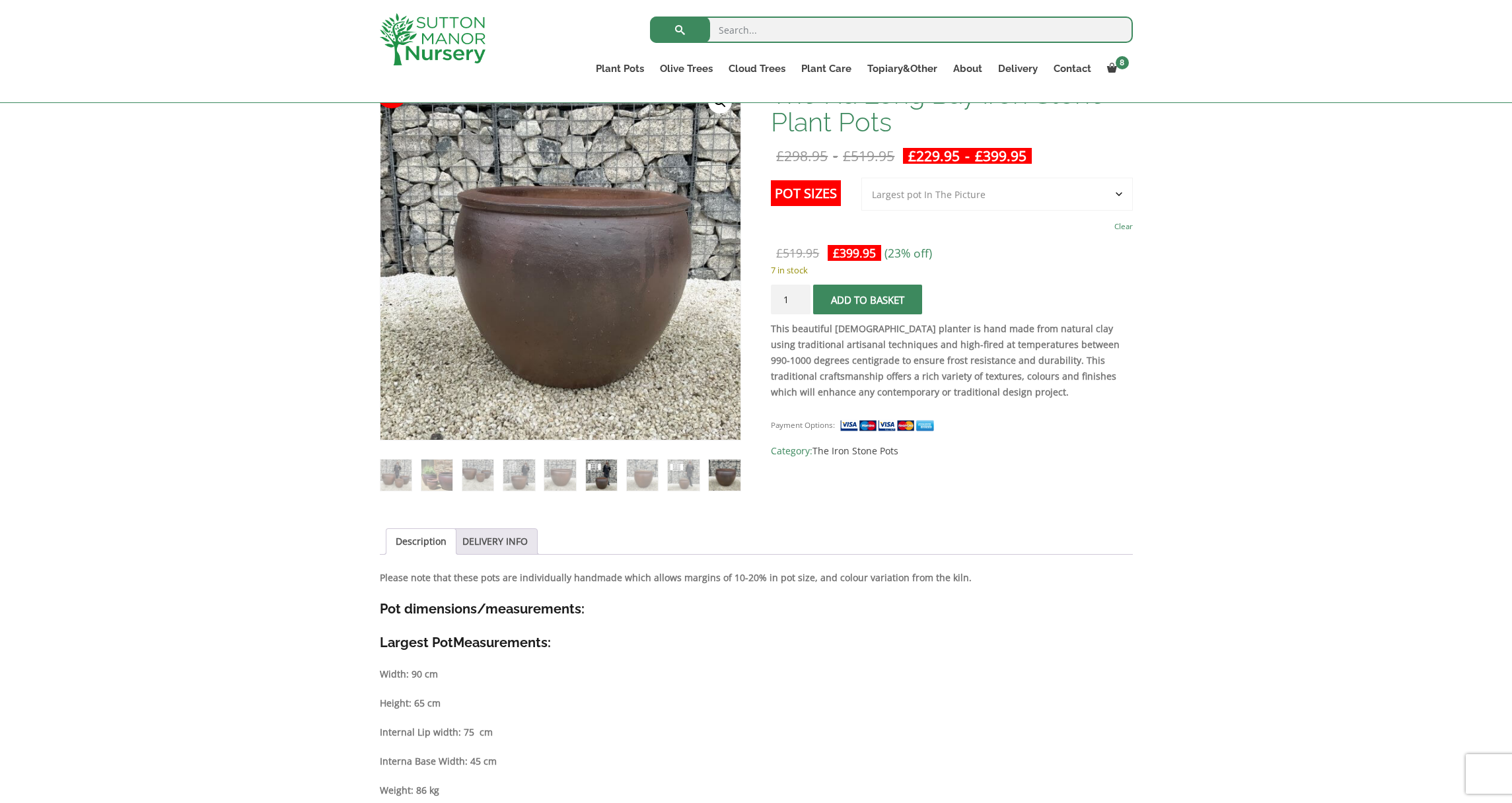
click at [608, 475] on img at bounding box center [601, 475] width 31 height 31
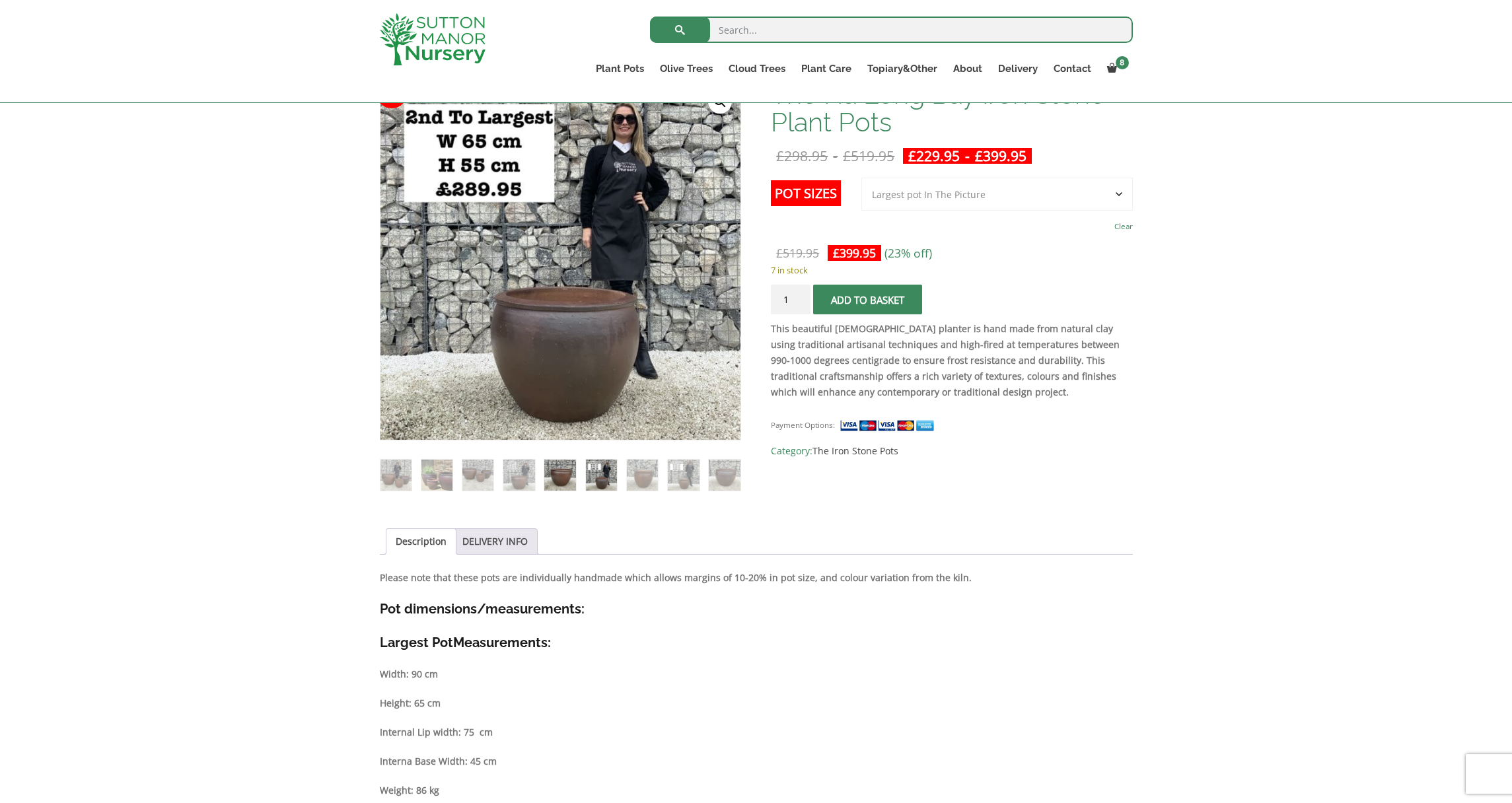
click at [558, 472] on img at bounding box center [559, 475] width 31 height 31
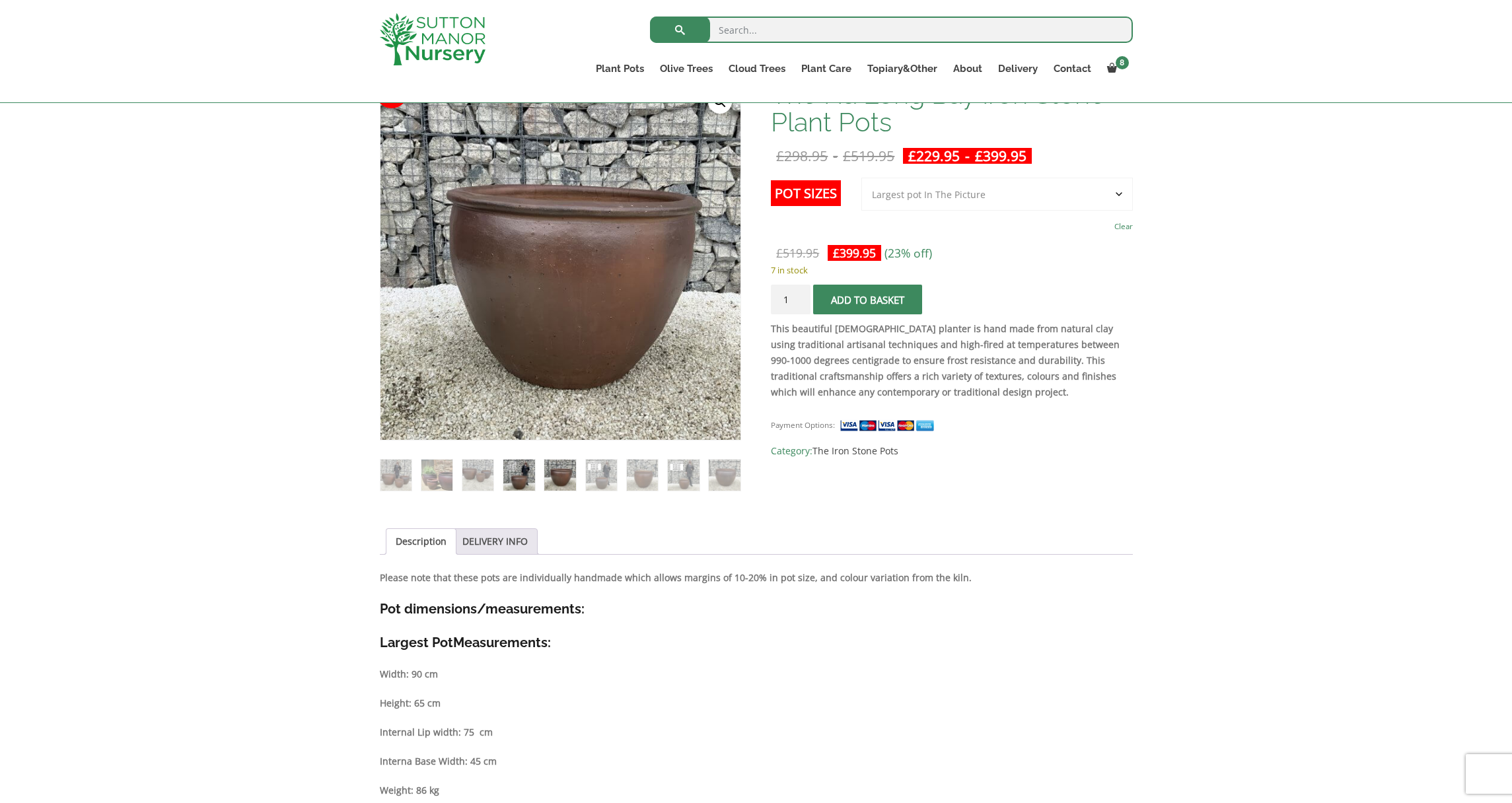
drag, startPoint x: 513, startPoint y: 471, endPoint x: 506, endPoint y: 471, distance: 7.0
click at [506, 471] on img at bounding box center [518, 475] width 31 height 31
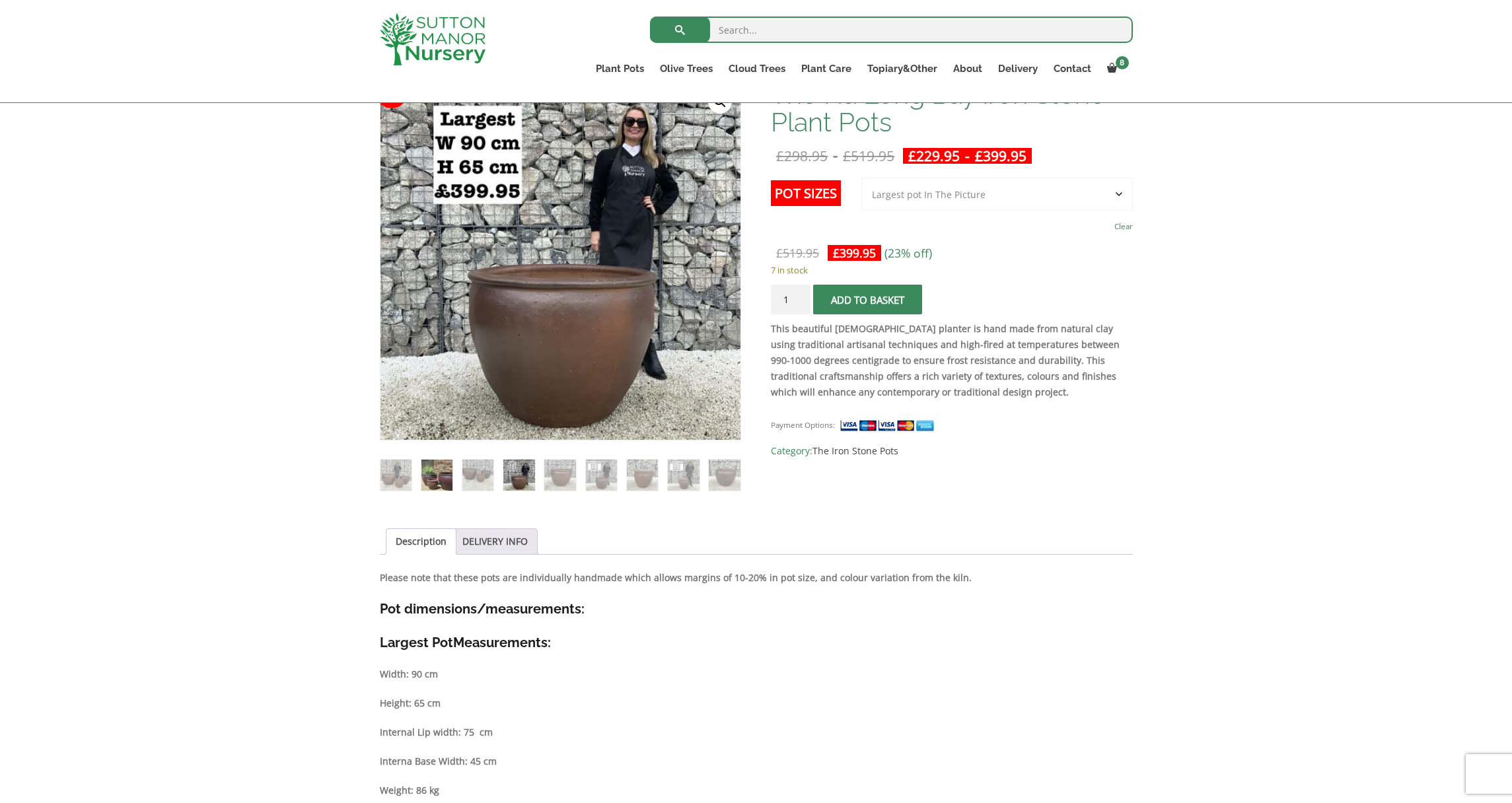
click at [447, 471] on img at bounding box center [436, 475] width 31 height 31
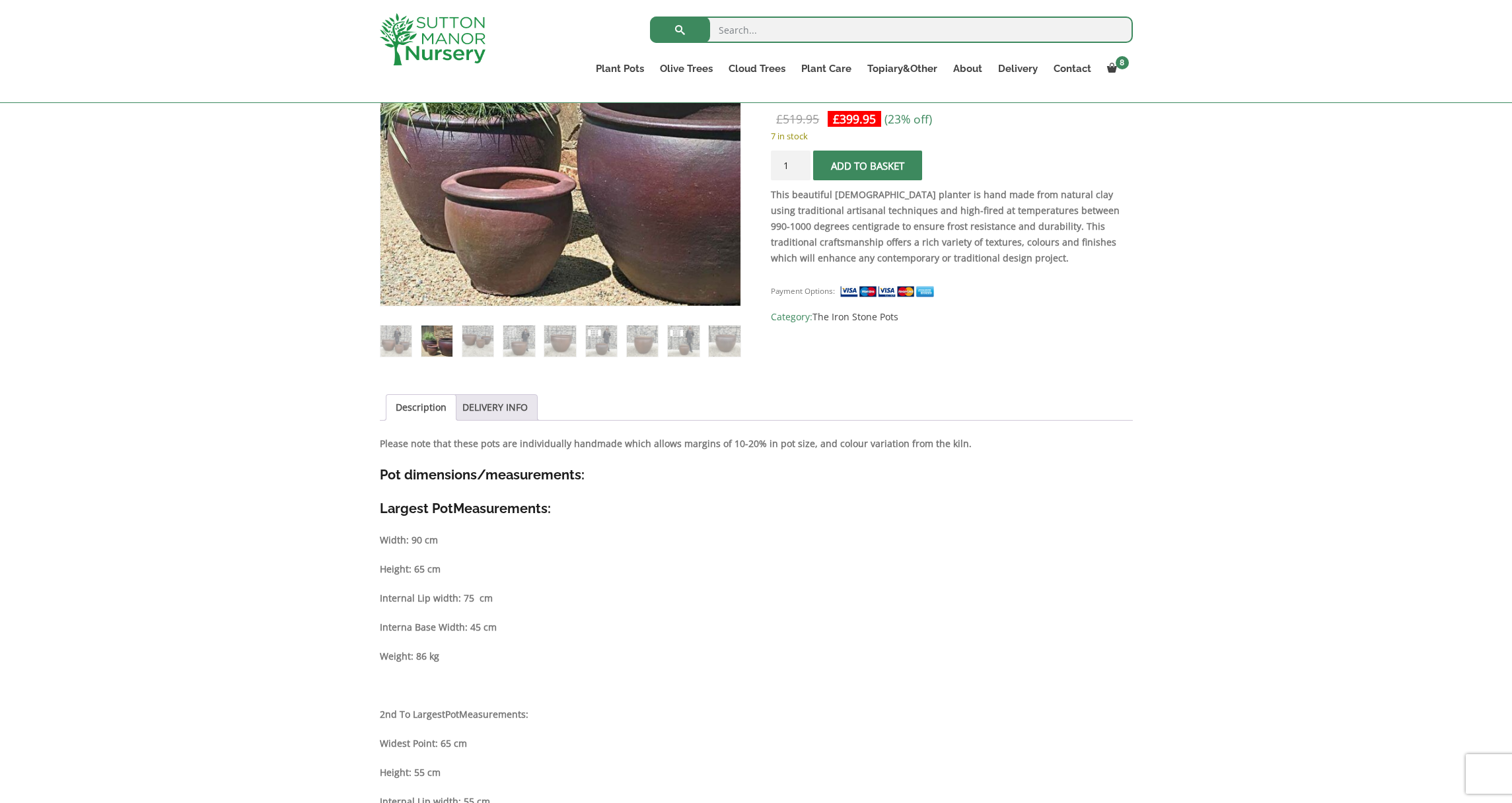
scroll to position [424, 0]
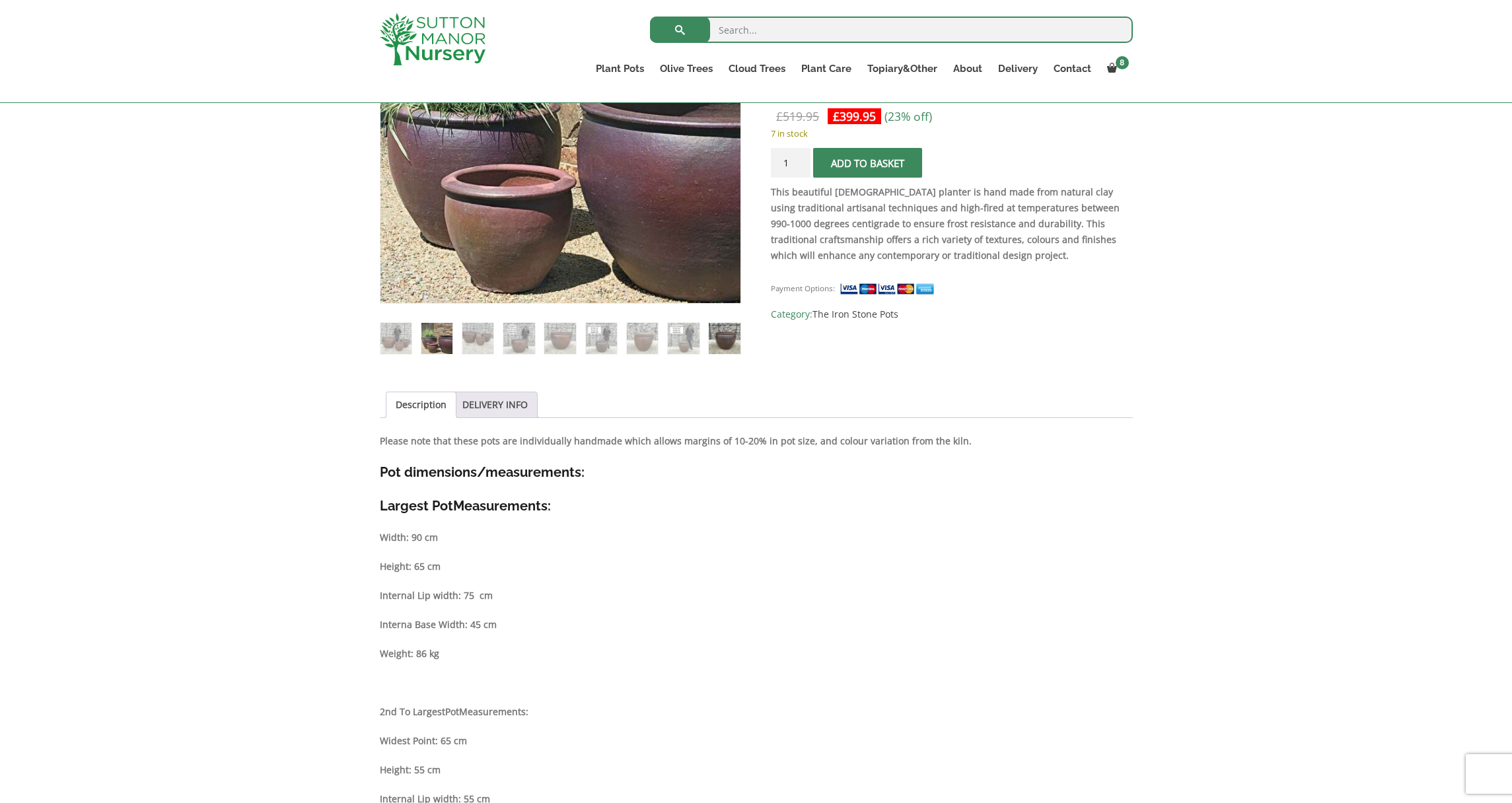
click at [715, 339] on img at bounding box center [724, 338] width 31 height 31
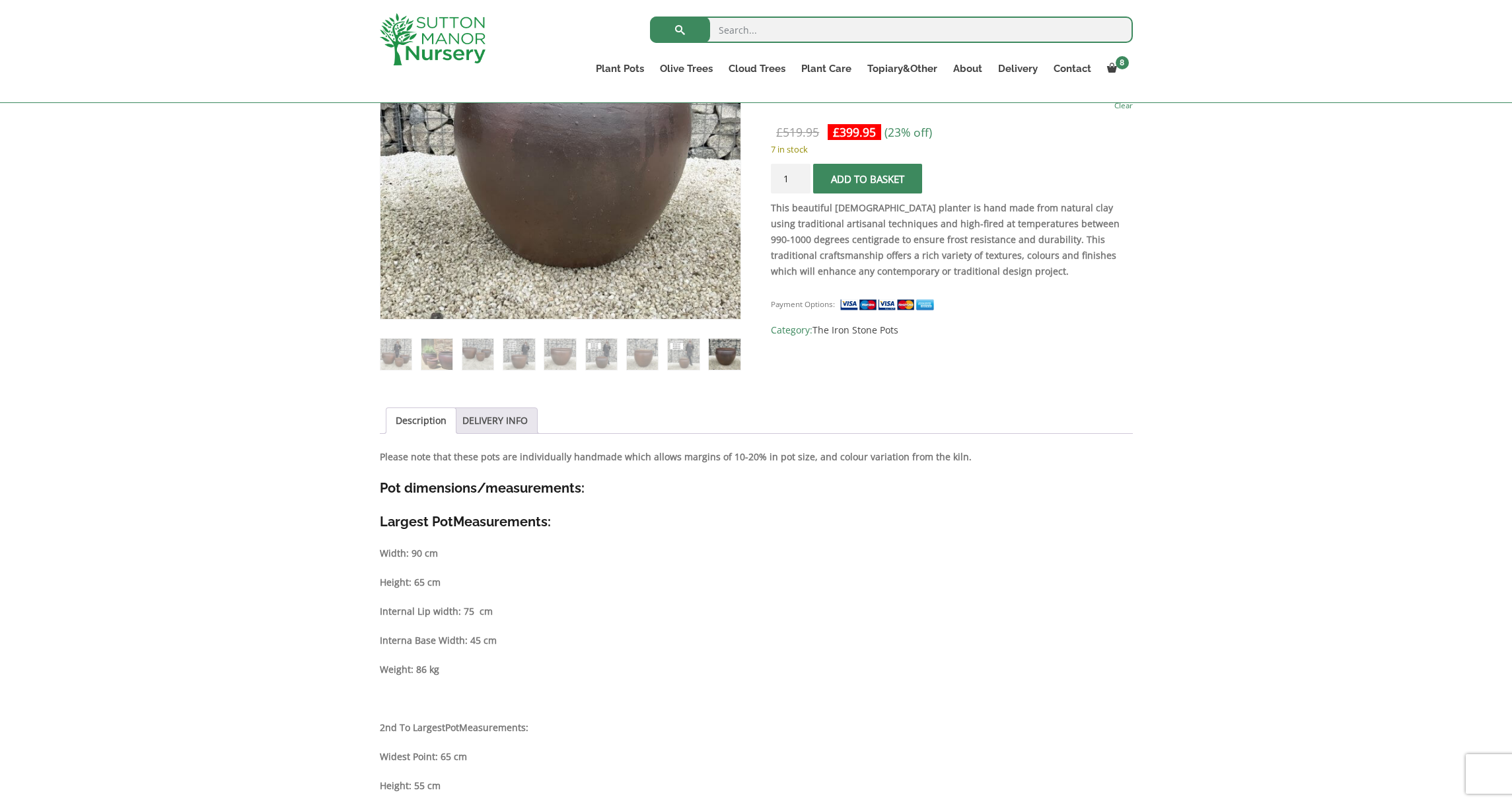
scroll to position [0, 0]
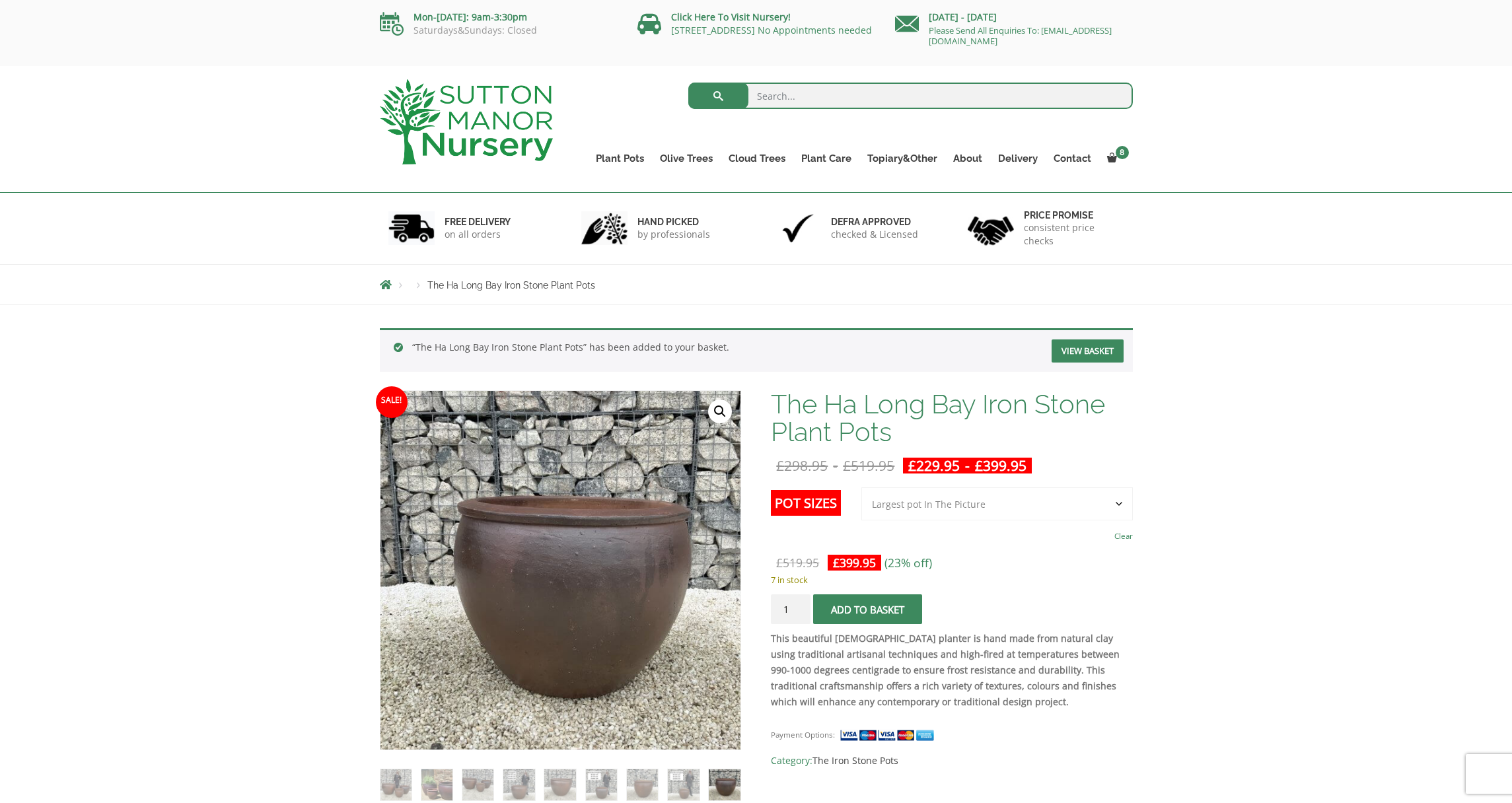
click at [1006, 670] on strong "This beautiful [DEMOGRAPHIC_DATA] planter is hand made from natural clay using …" at bounding box center [945, 671] width 348 height 76
drag, startPoint x: 1004, startPoint y: 670, endPoint x: 951, endPoint y: 669, distance: 53.0
click at [950, 670] on strong "This beautiful [DEMOGRAPHIC_DATA] planter is hand made from natural clay using …" at bounding box center [945, 671] width 348 height 76
drag, startPoint x: 949, startPoint y: 668, endPoint x: 961, endPoint y: 667, distance: 12.0
click at [961, 667] on strong "This beautiful [DEMOGRAPHIC_DATA] planter is hand made from natural clay using …" at bounding box center [945, 671] width 348 height 76
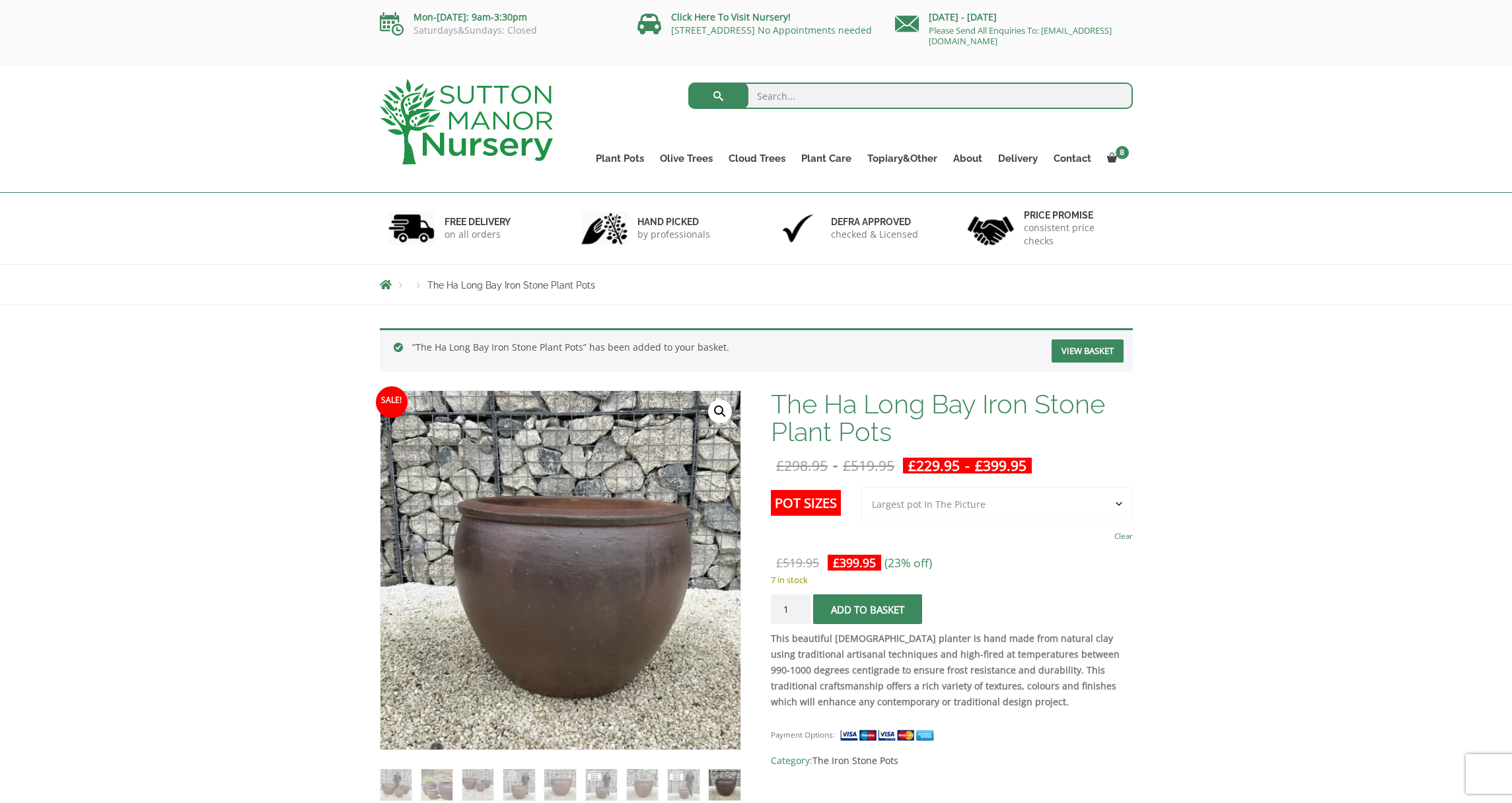
click at [1012, 672] on strong "This beautiful [DEMOGRAPHIC_DATA] planter is hand made from natural clay using …" at bounding box center [945, 671] width 348 height 76
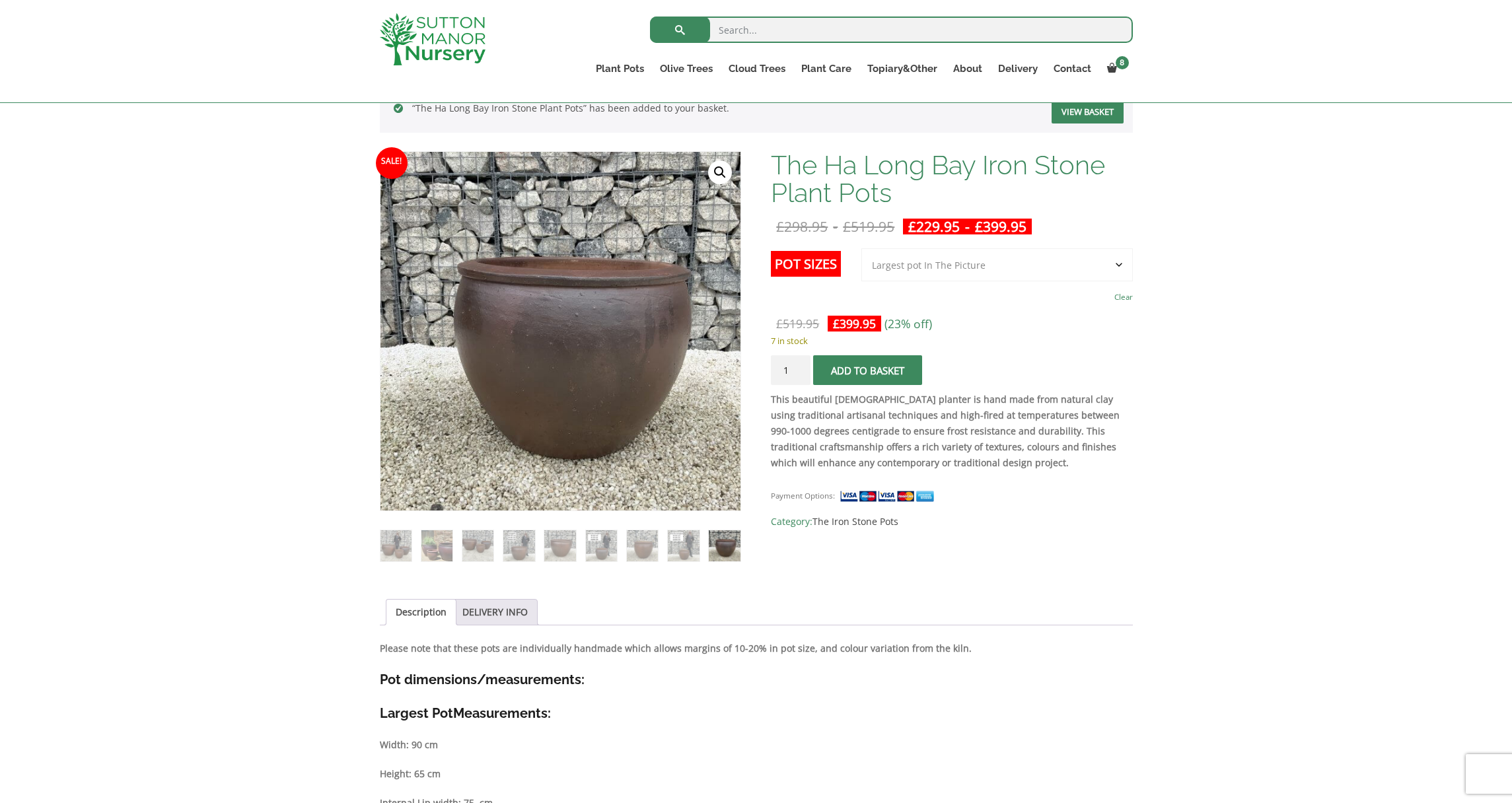
scroll to position [244, 0]
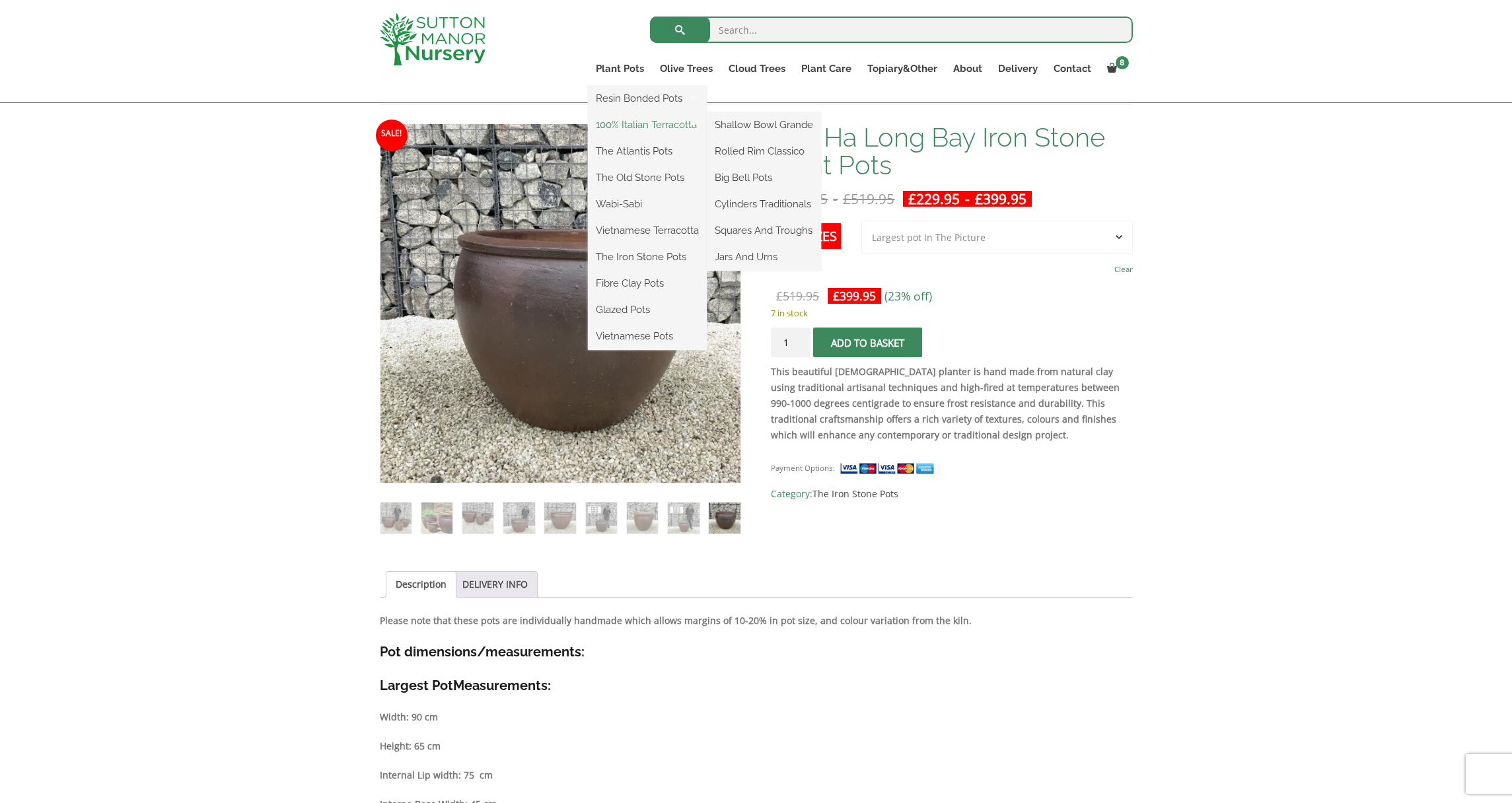
click at [640, 121] on link "100% Italian Terracotta" at bounding box center [647, 125] width 119 height 20
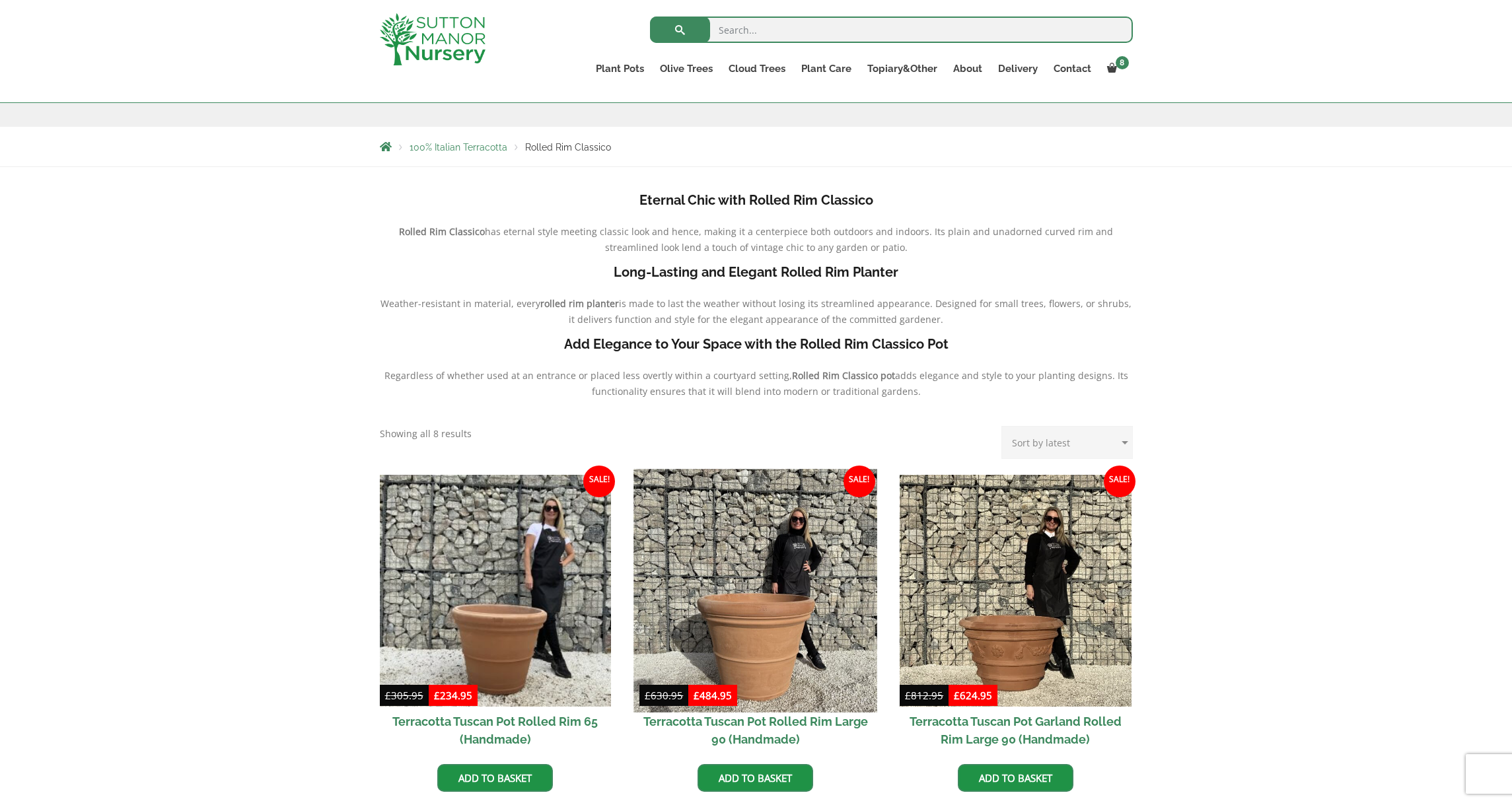
scroll to position [366, 0]
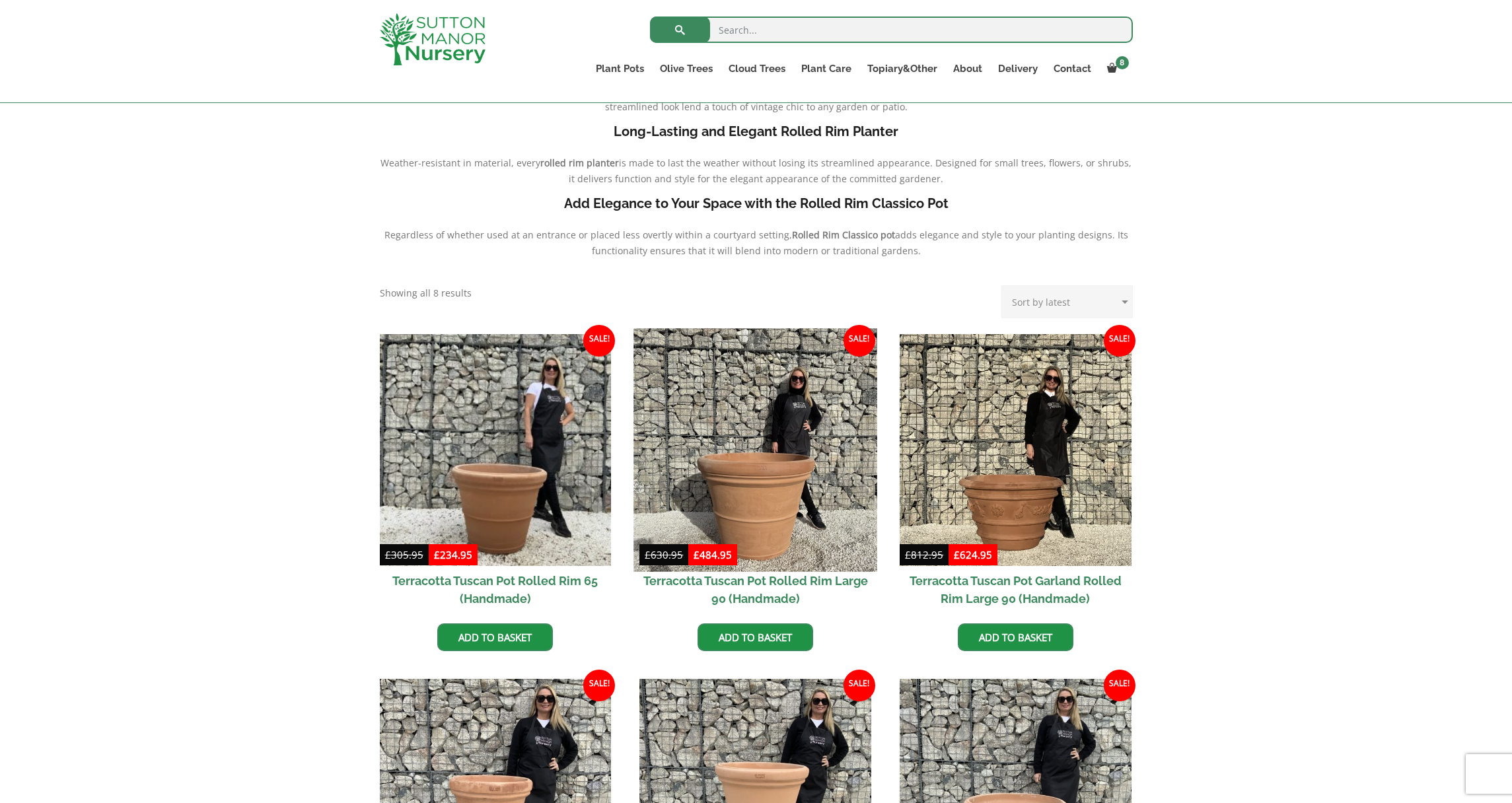
click at [746, 475] on img at bounding box center [755, 450] width 243 height 243
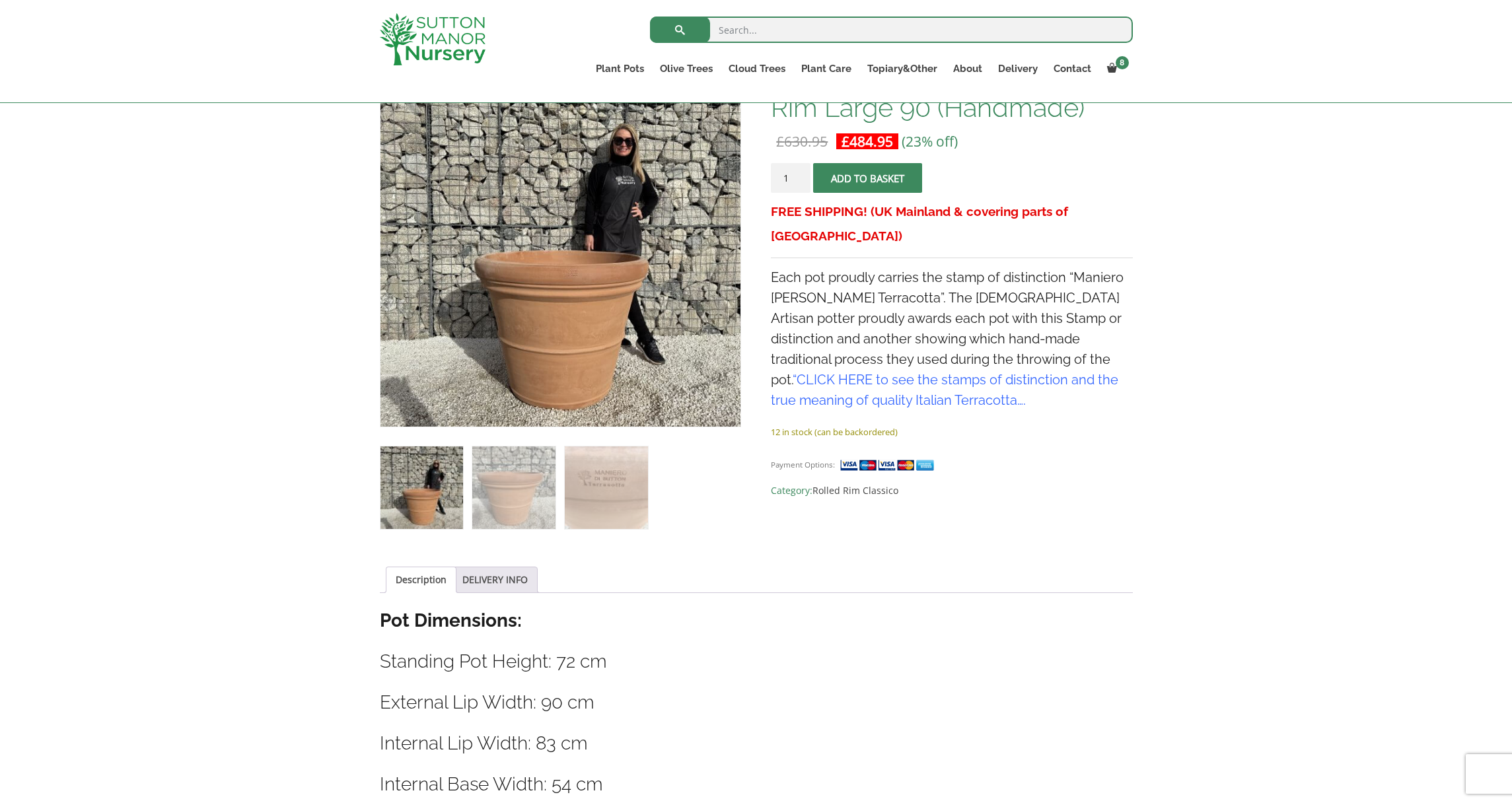
scroll to position [242, 0]
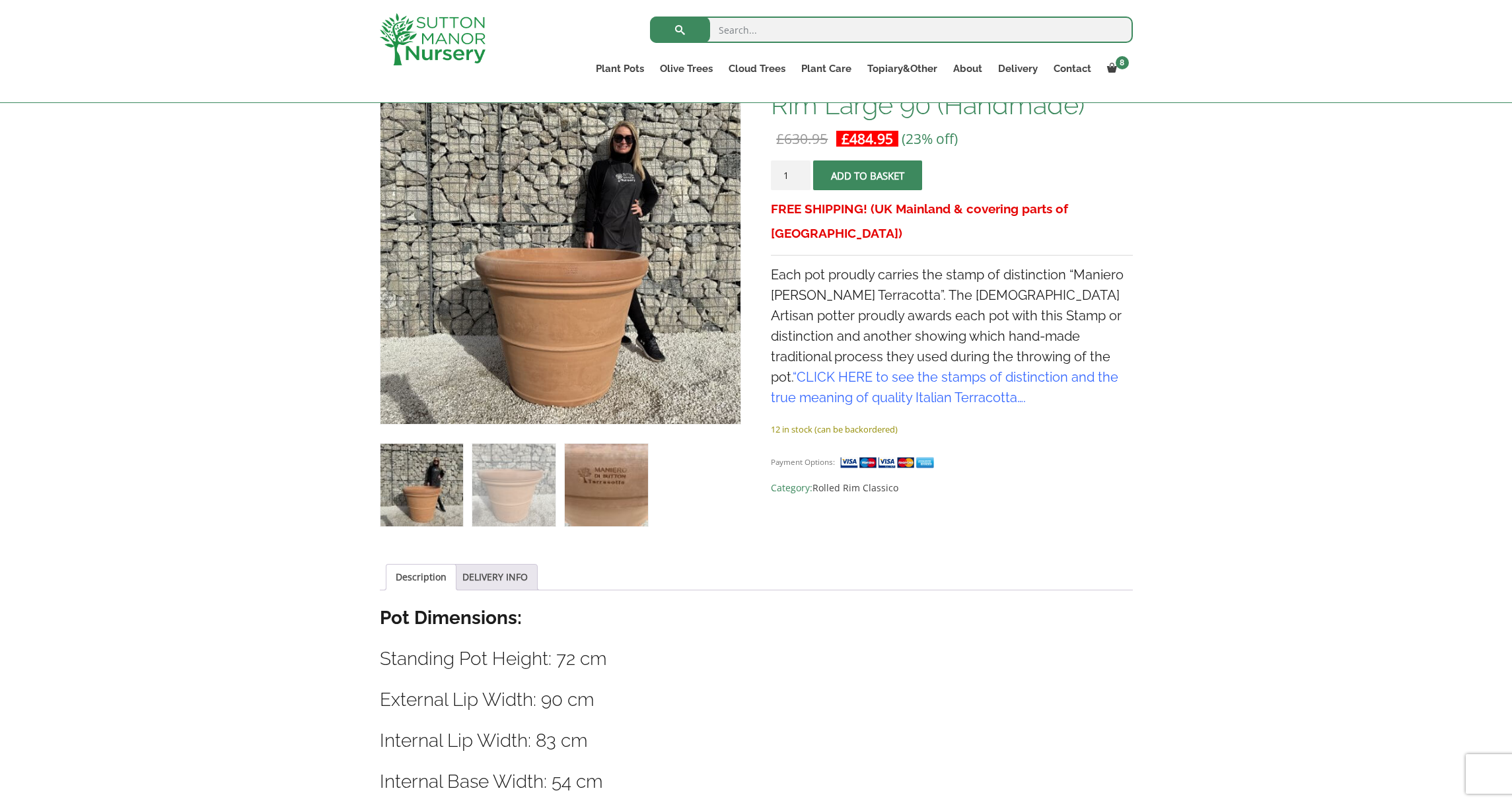
click at [634, 473] on img at bounding box center [606, 485] width 83 height 83
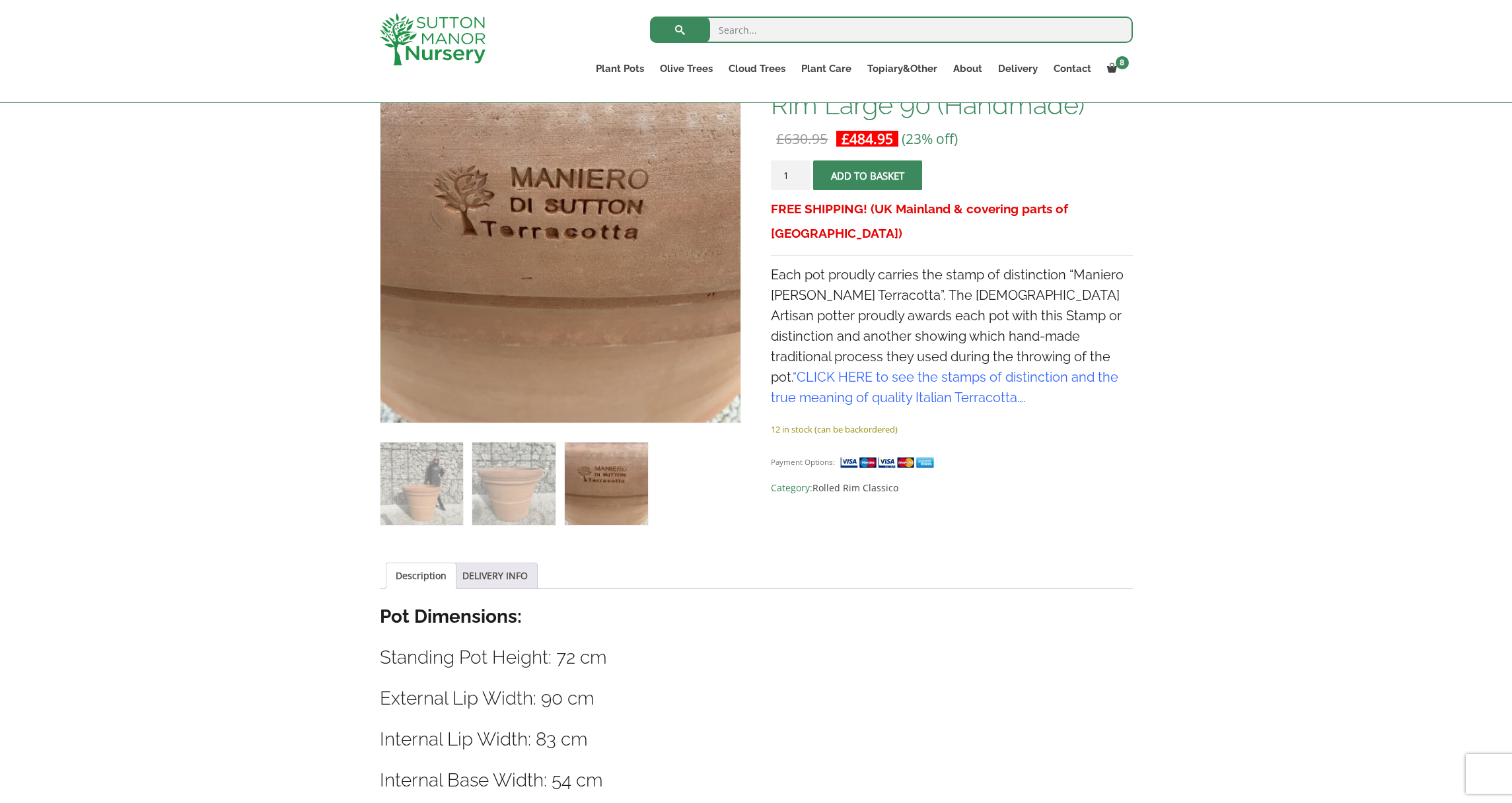
click at [984, 370] on link "CLICK HERE to see the stamps of distinction and the true meaning of quality Ita…" at bounding box center [944, 388] width 348 height 36
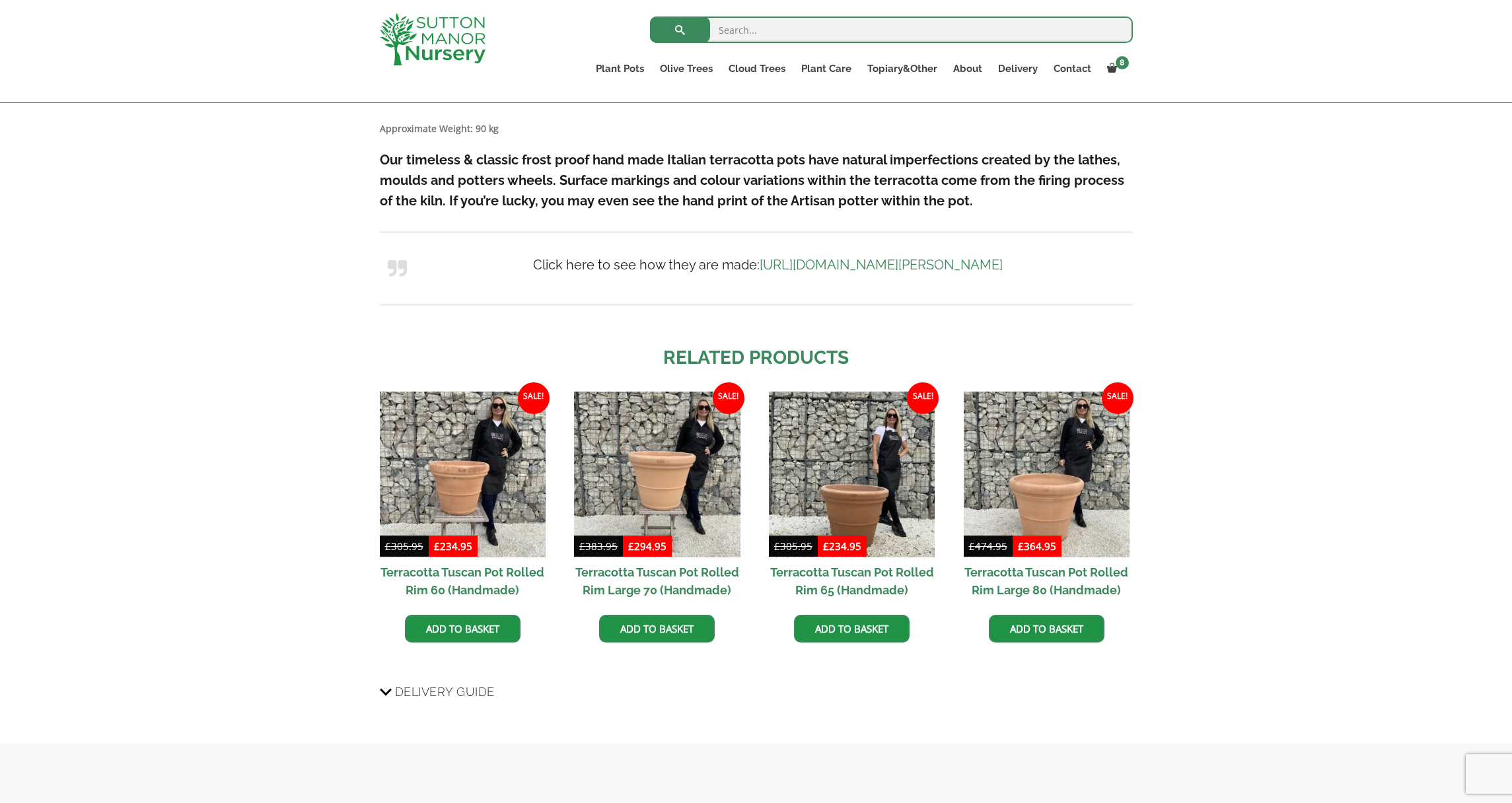
scroll to position [934, 0]
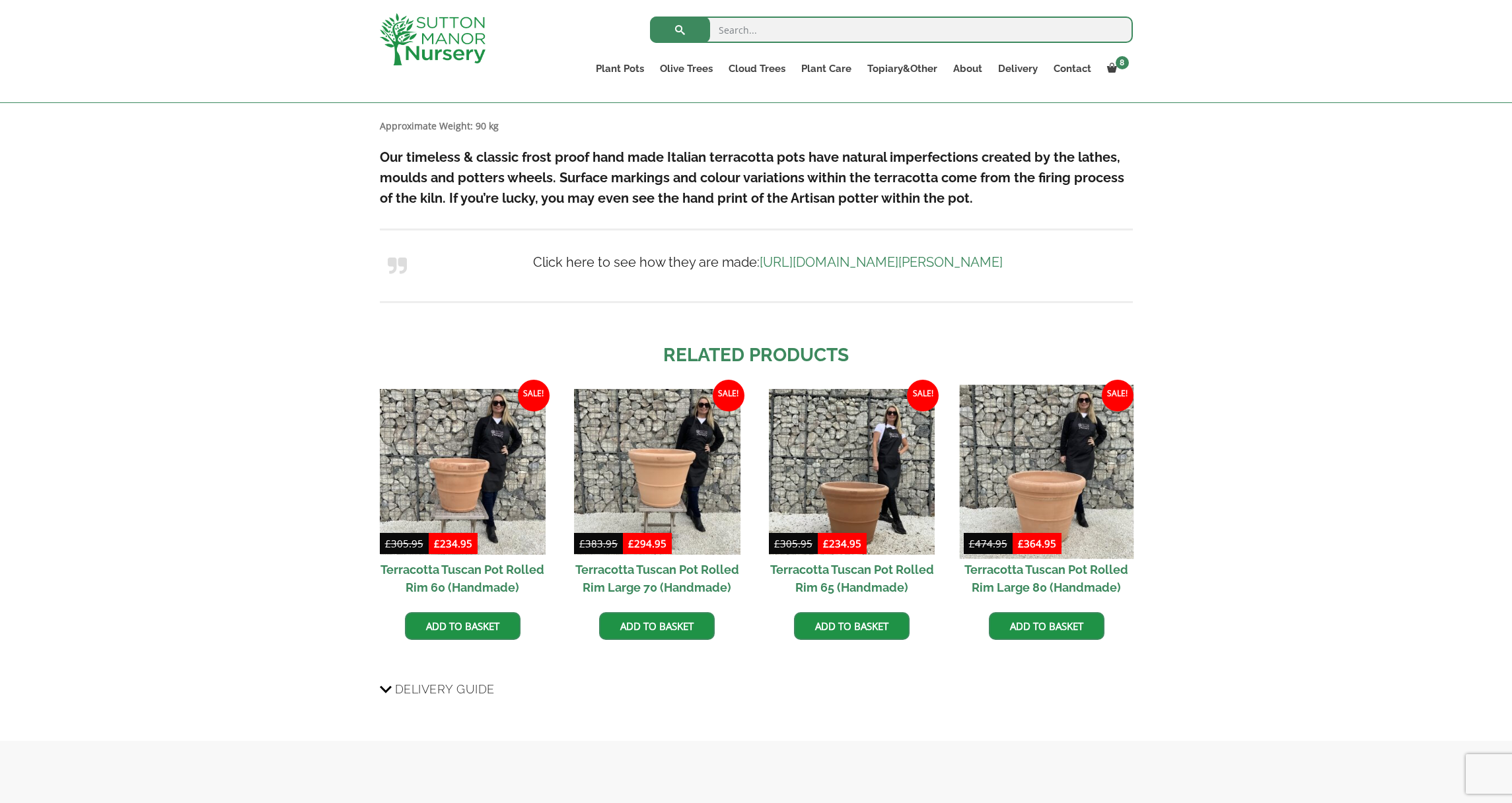
click at [1069, 503] on img at bounding box center [1045, 472] width 174 height 174
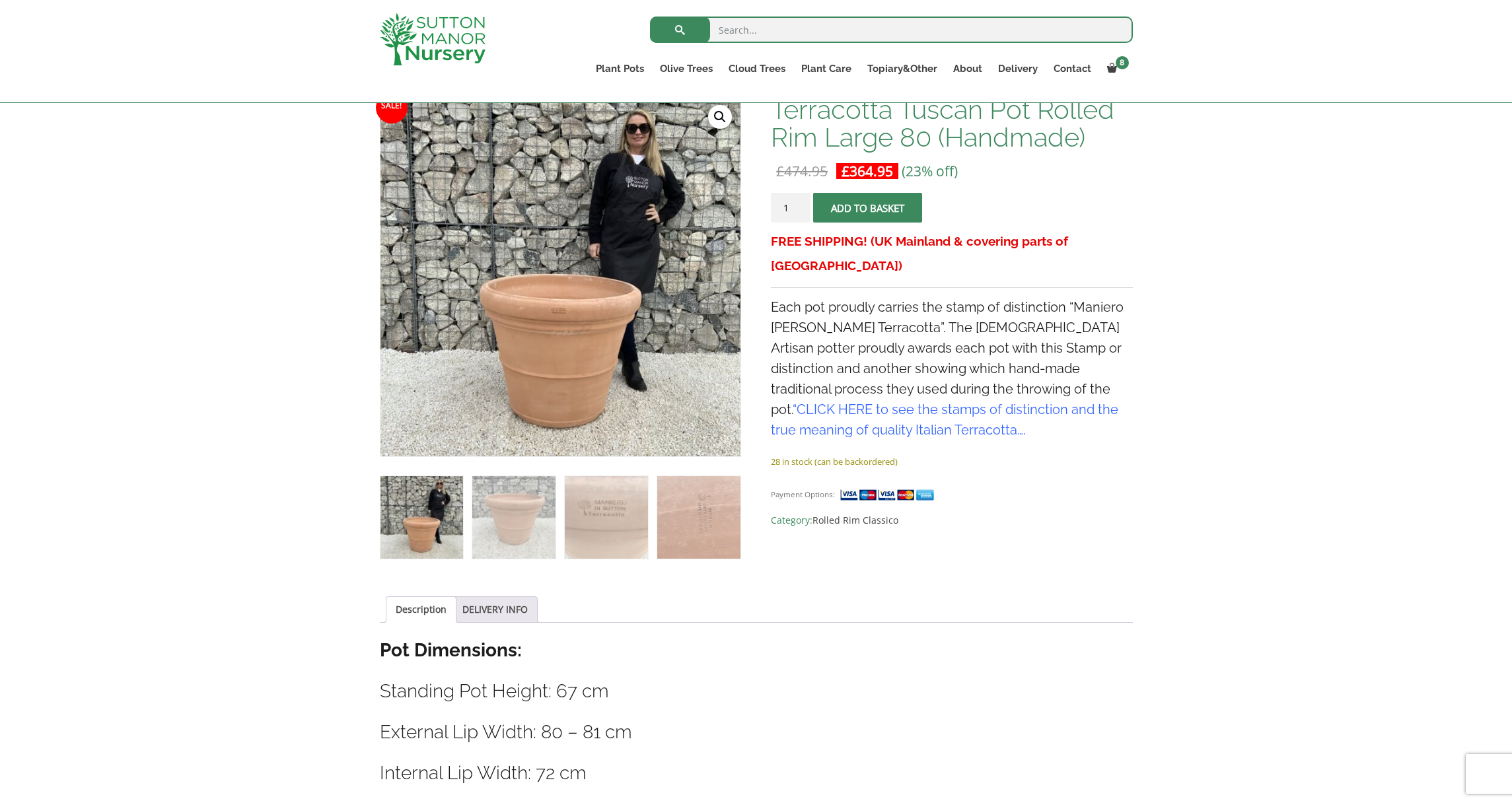
scroll to position [180, 0]
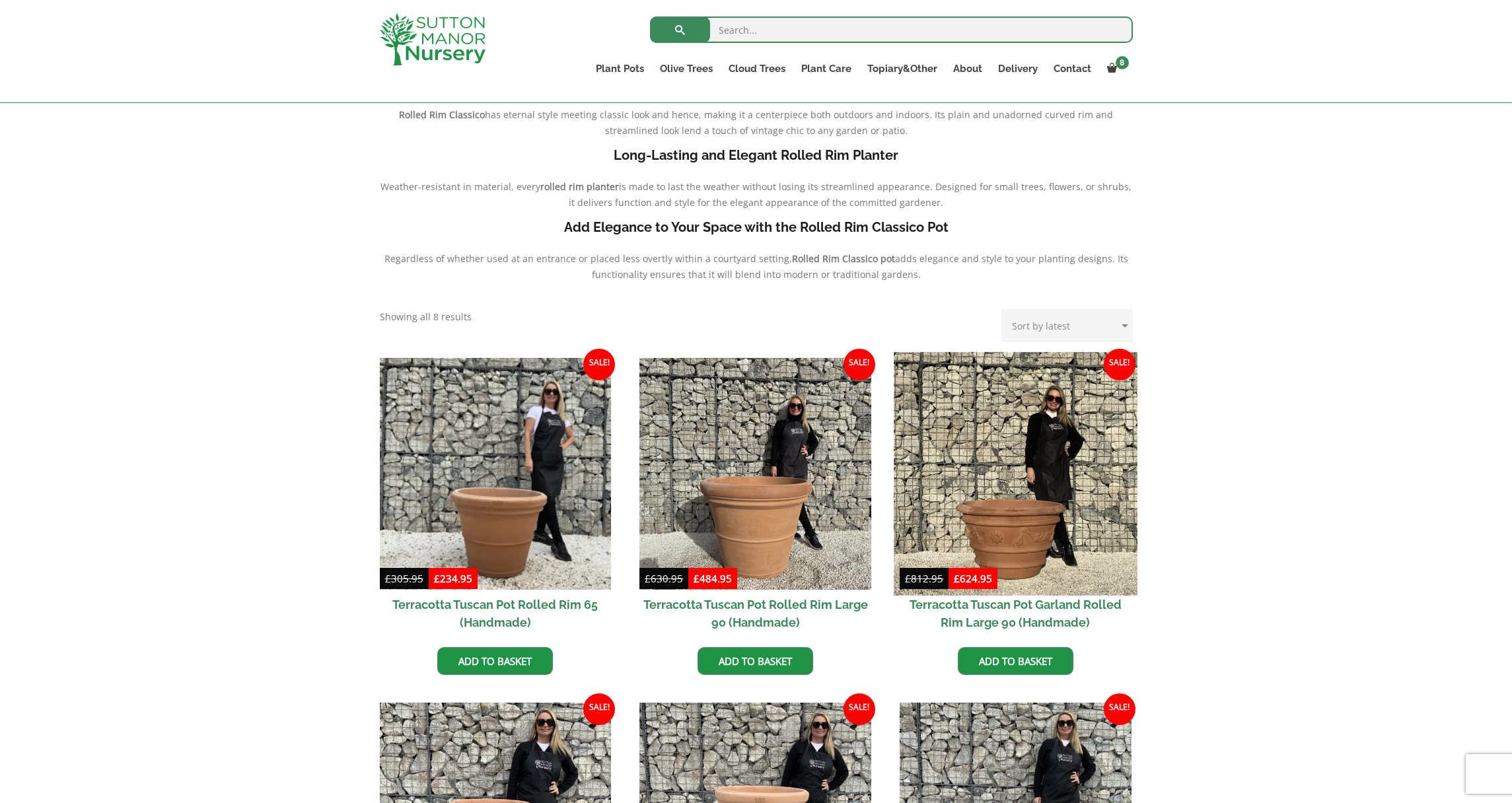
click at [1042, 551] on img at bounding box center [1014, 473] width 243 height 243
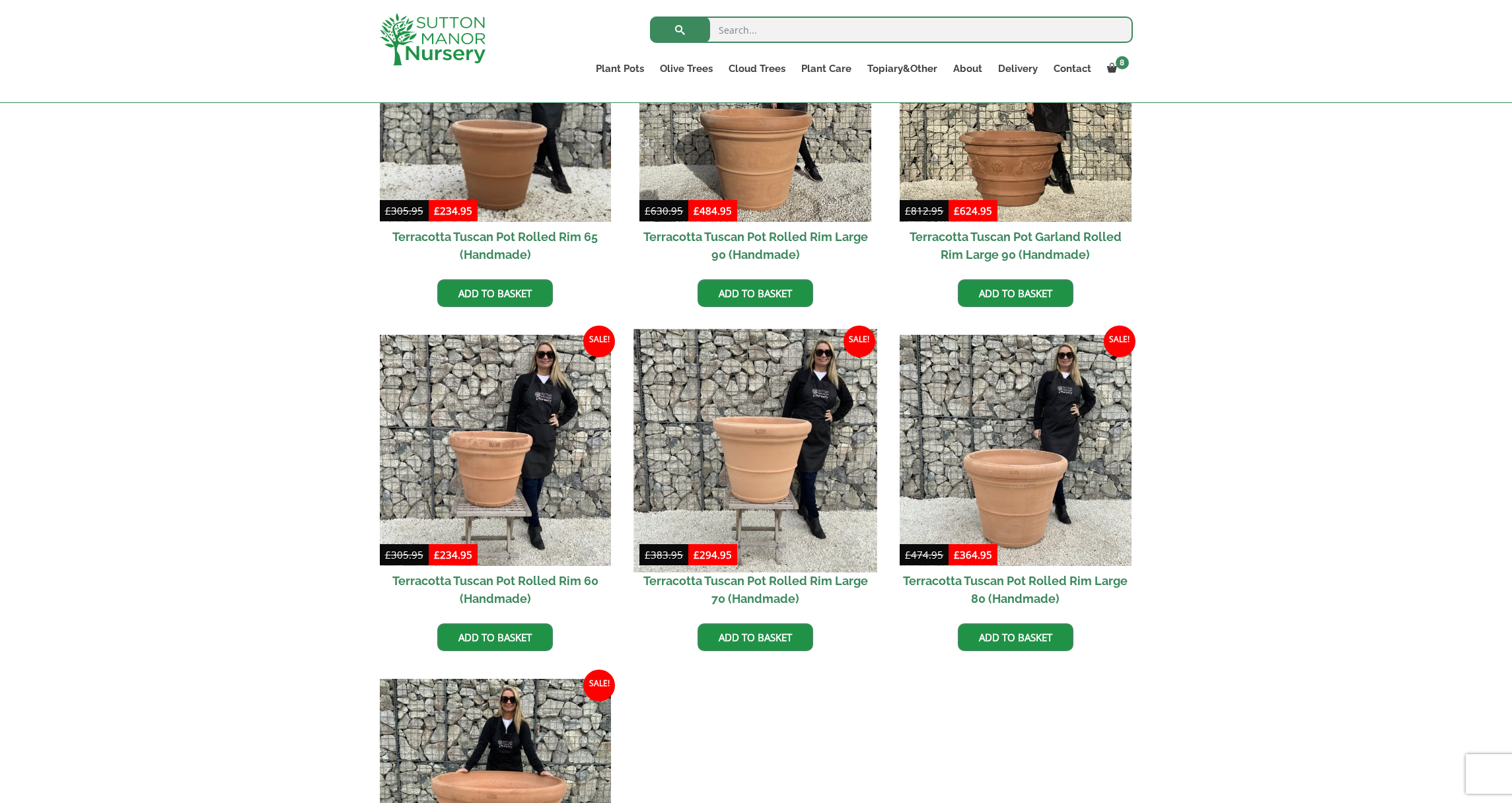
scroll to position [595, 0]
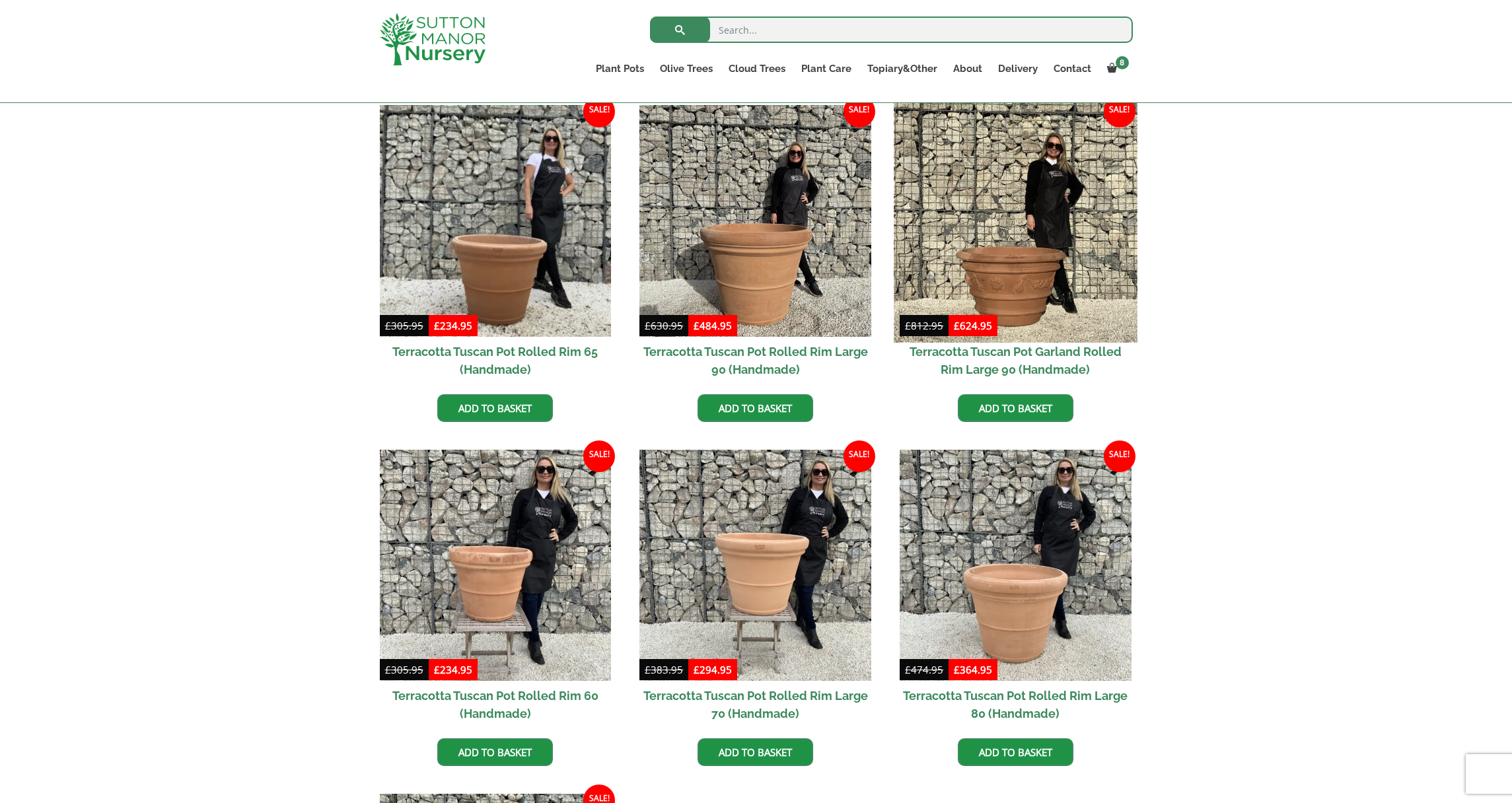
click at [1016, 277] on img at bounding box center [1014, 220] width 243 height 243
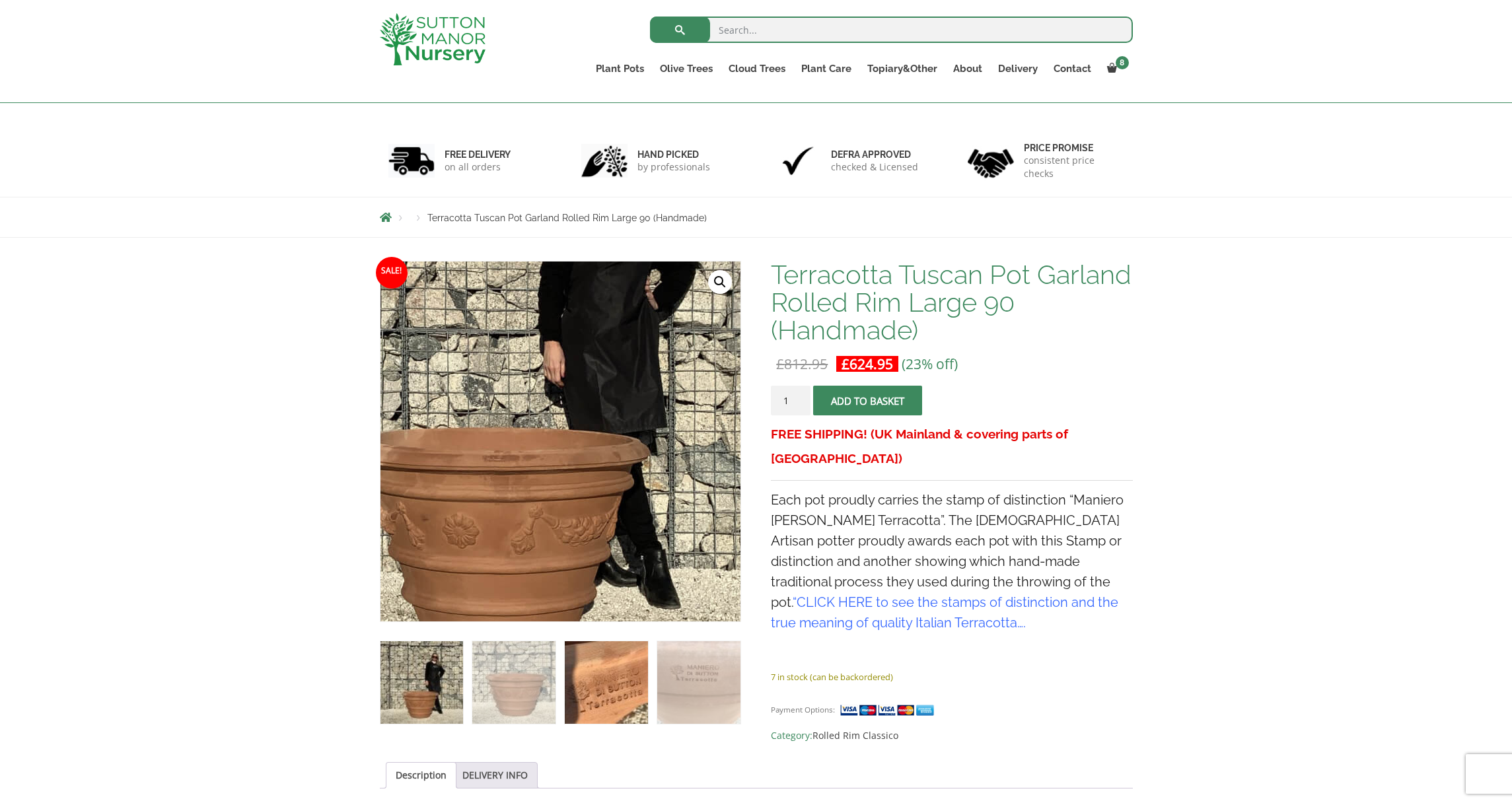
scroll to position [132, 0]
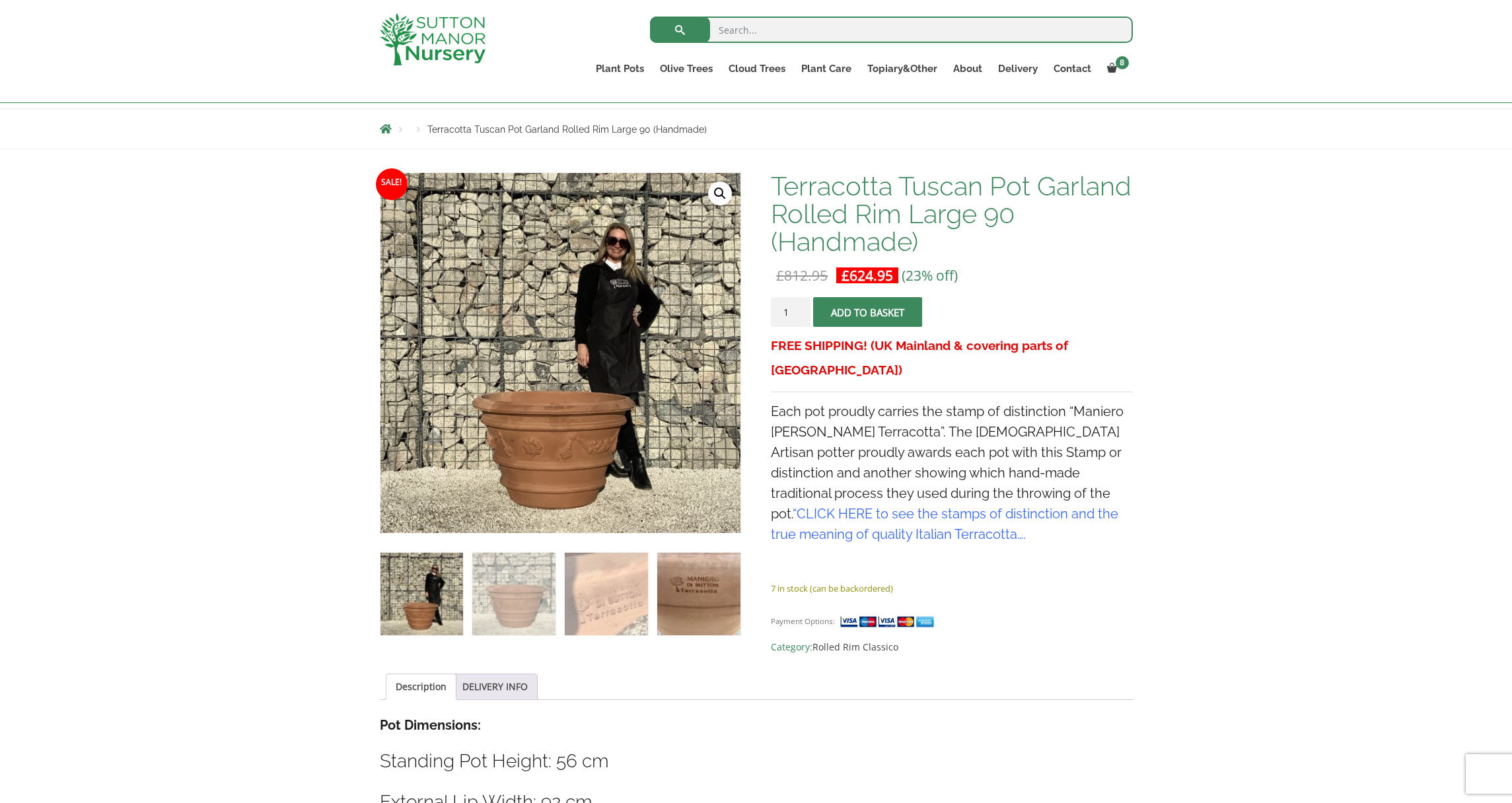
click at [693, 608] on img at bounding box center [698, 593] width 83 height 83
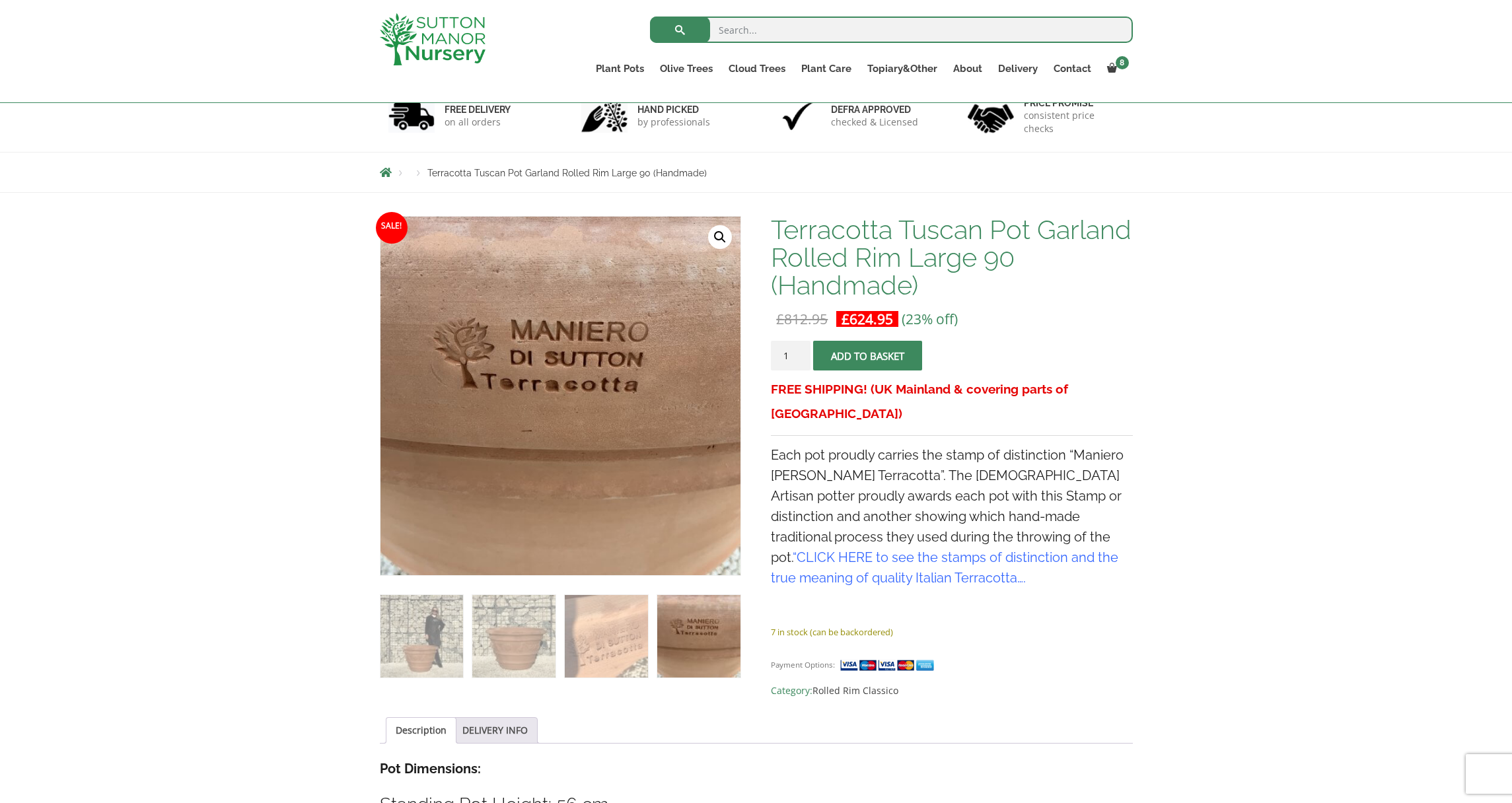
scroll to position [0, 0]
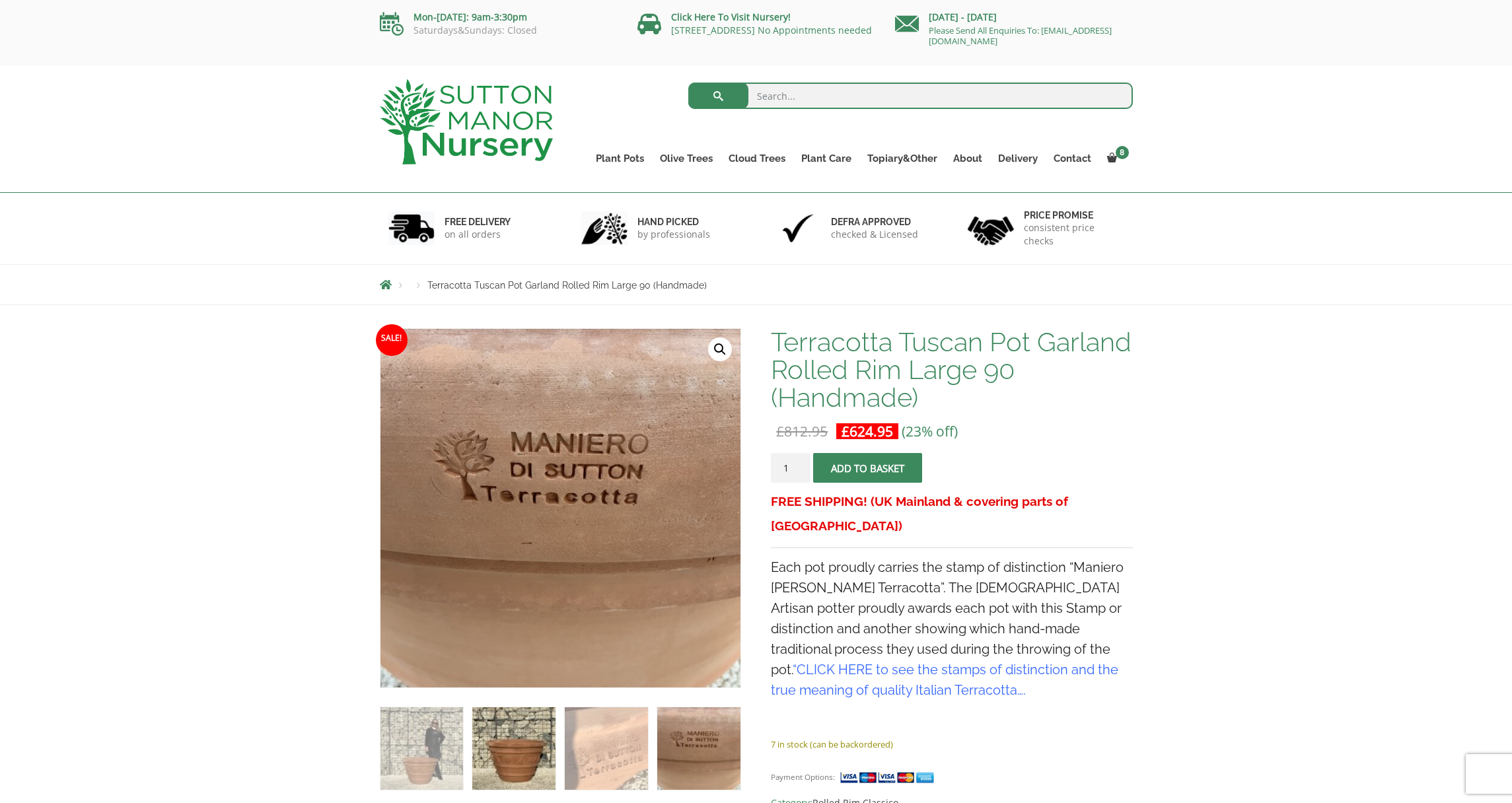
click at [507, 737] on img at bounding box center [513, 749] width 83 height 83
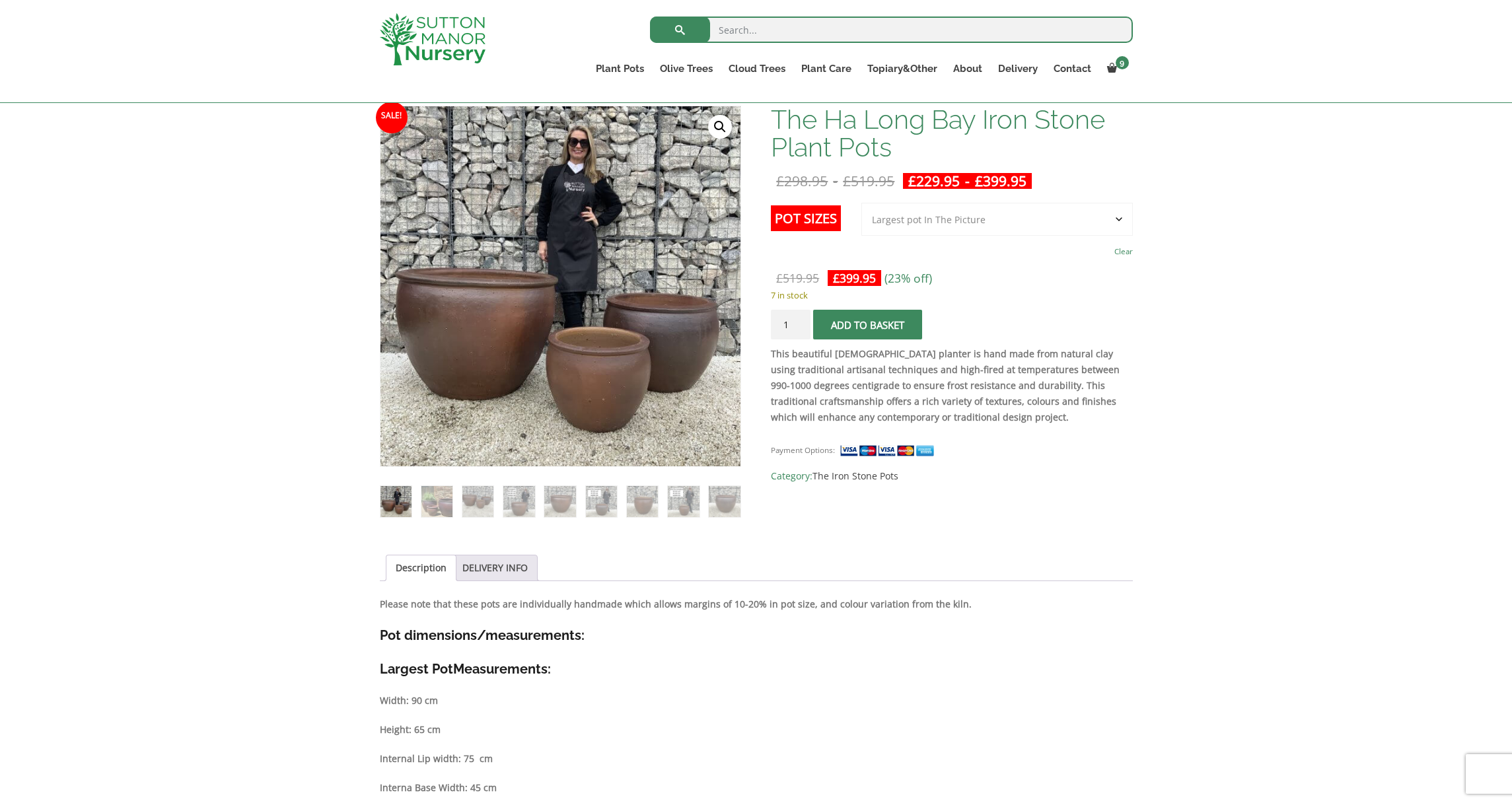
scroll to position [236, 0]
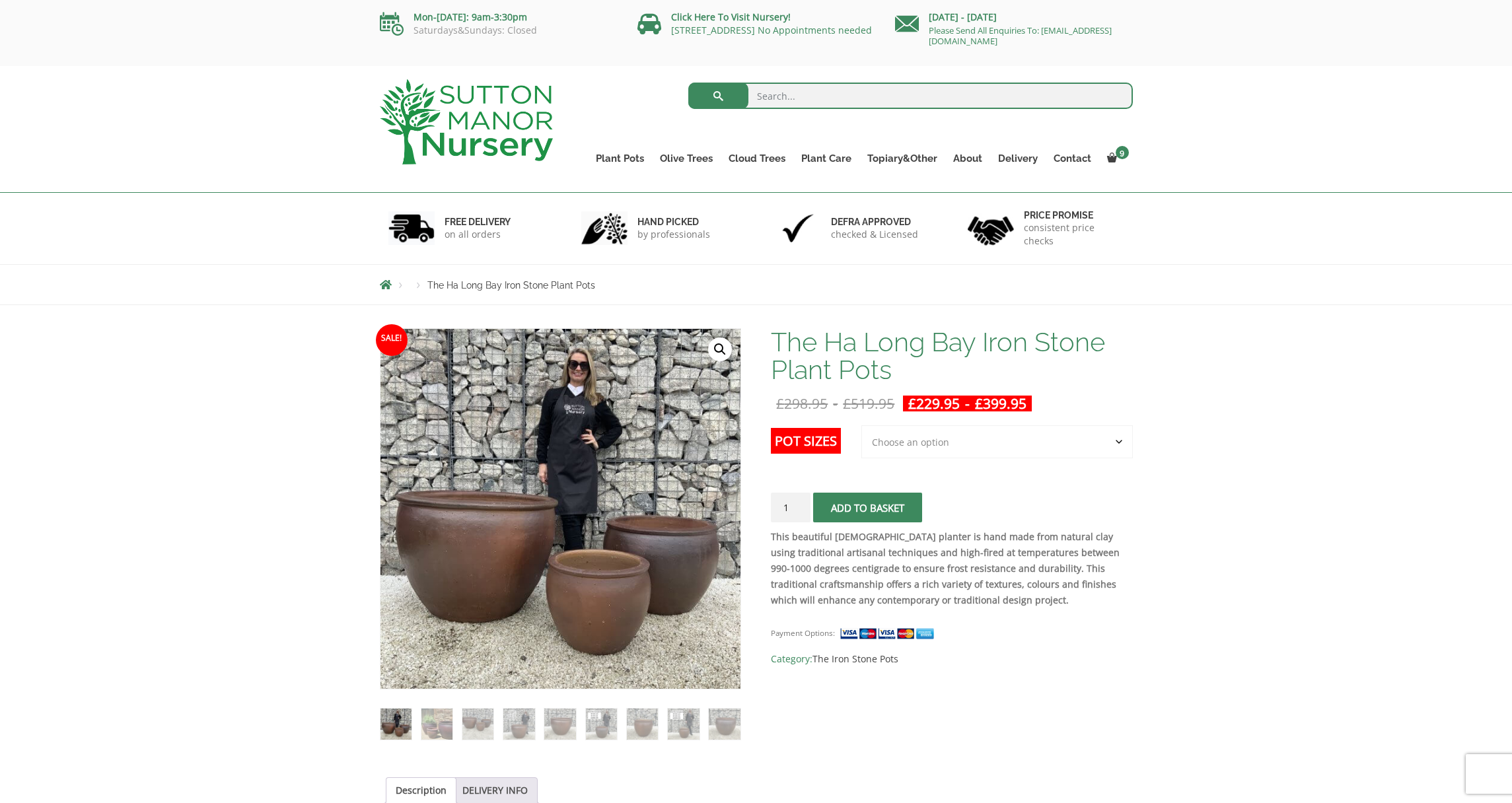
click at [878, 101] on input "search" at bounding box center [910, 96] width 445 height 27
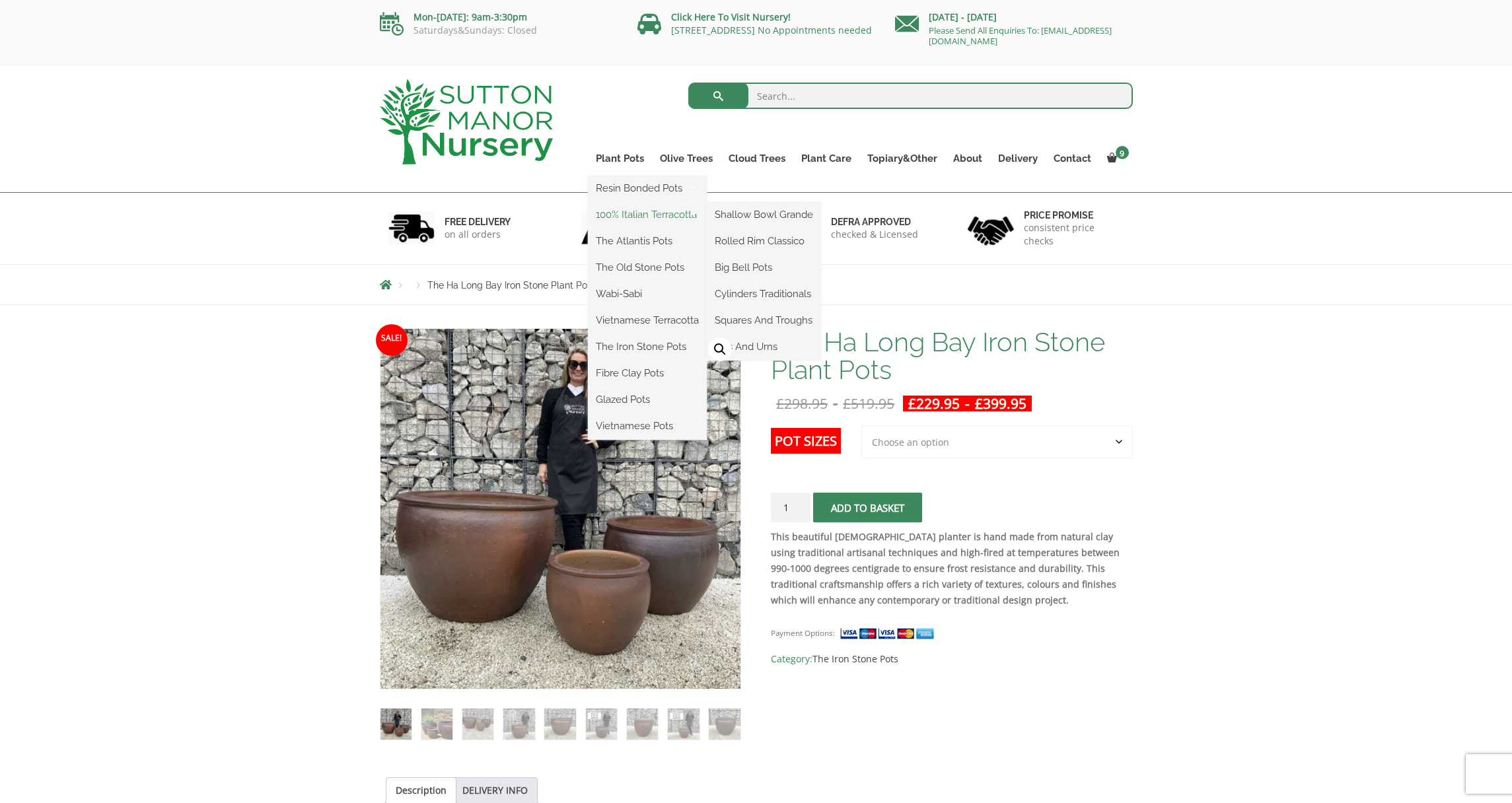
click at [632, 215] on link "100% Italian Terracotta" at bounding box center [647, 214] width 119 height 20
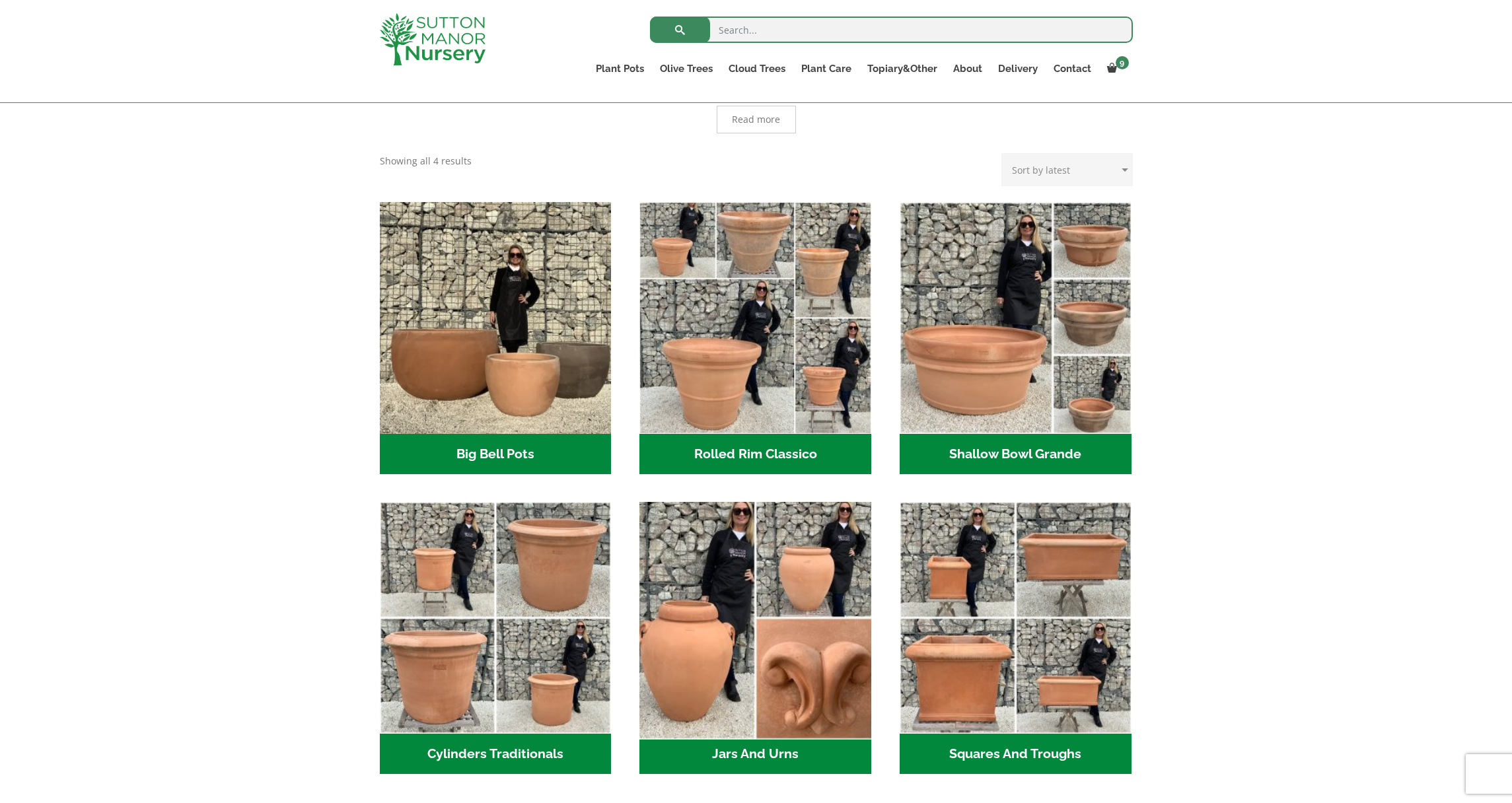
scroll to position [320, 0]
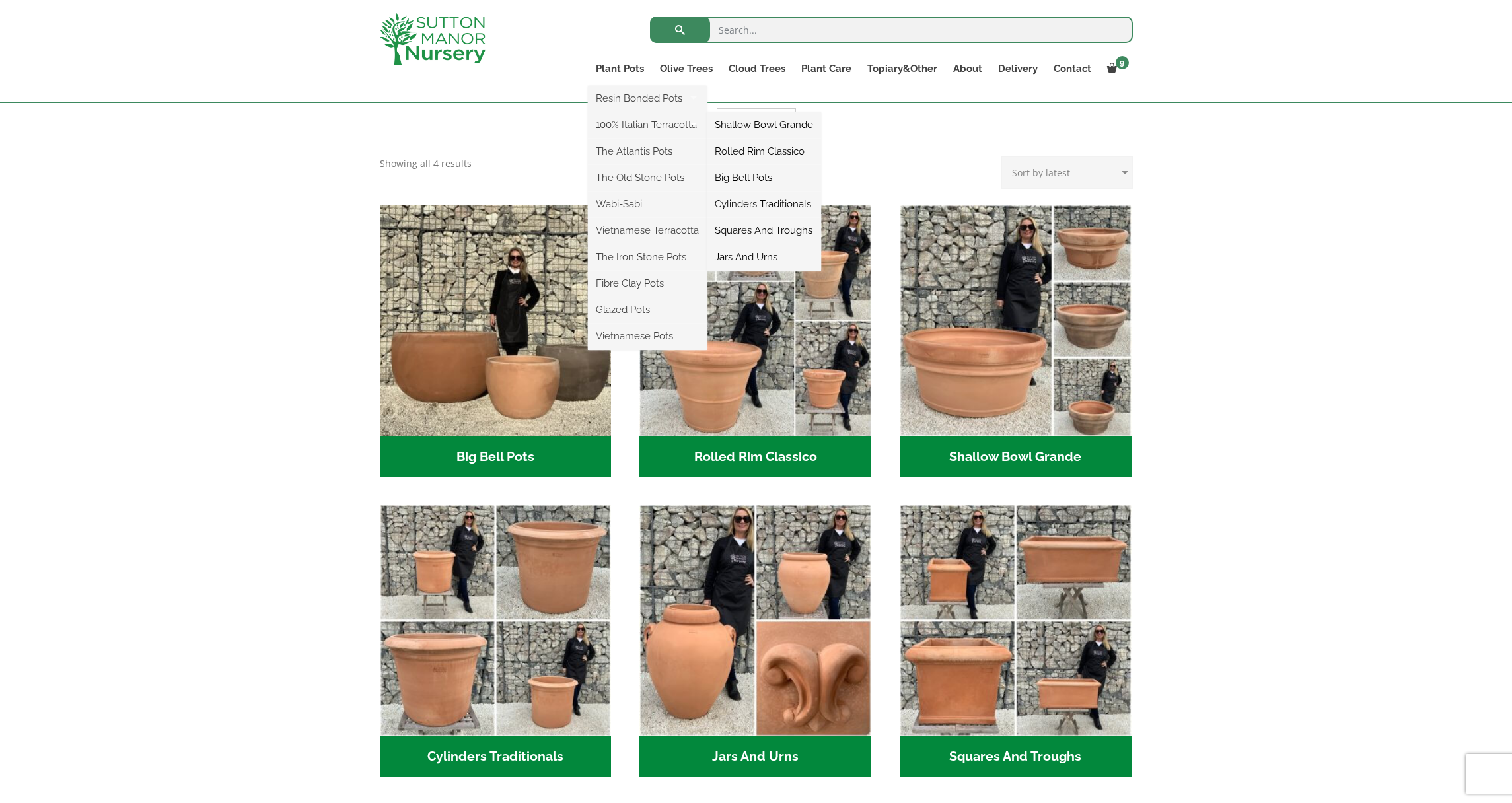
click at [767, 154] on link "Rolled Rim Classico" at bounding box center [764, 151] width 114 height 20
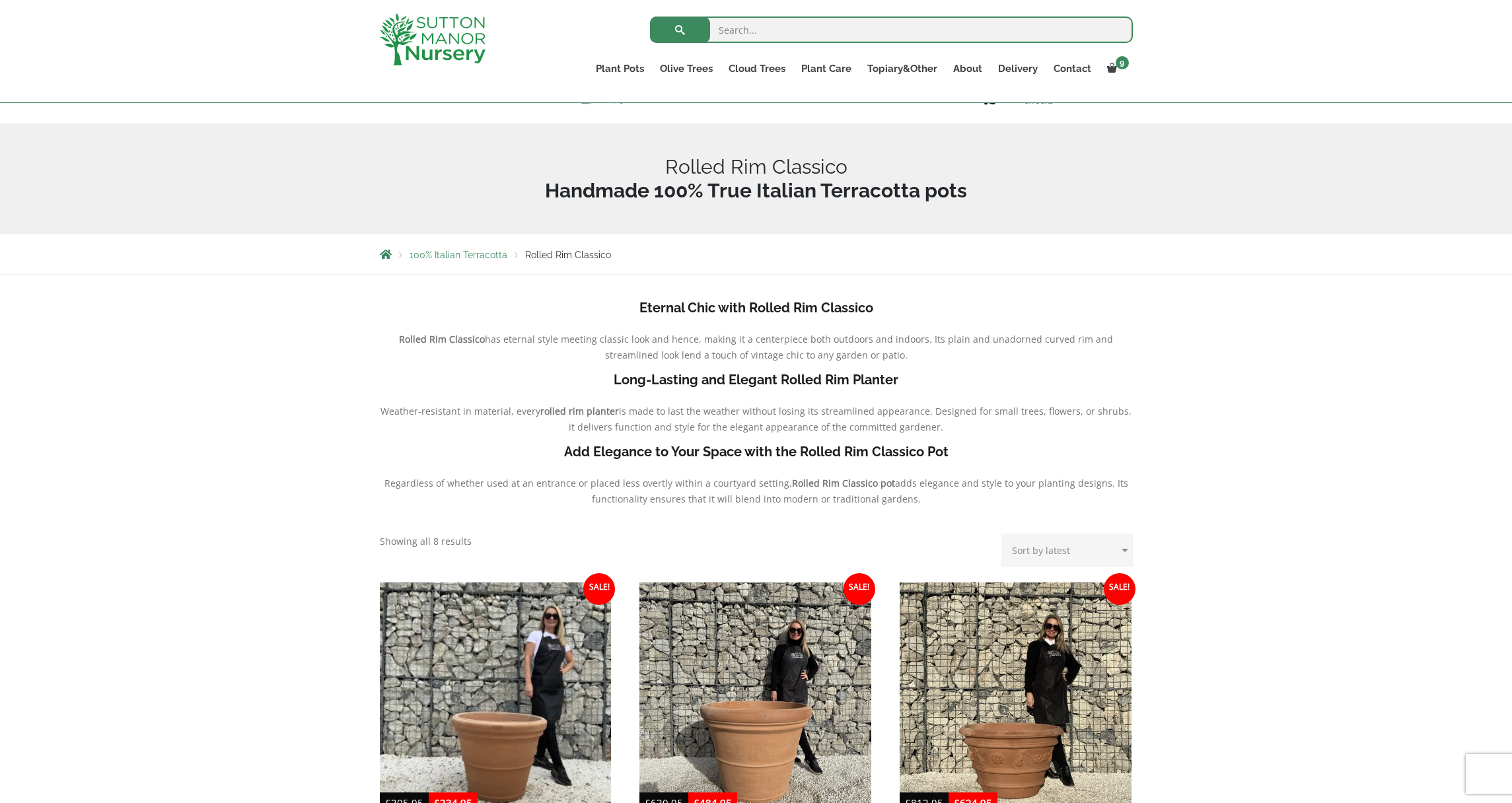
scroll to position [671, 0]
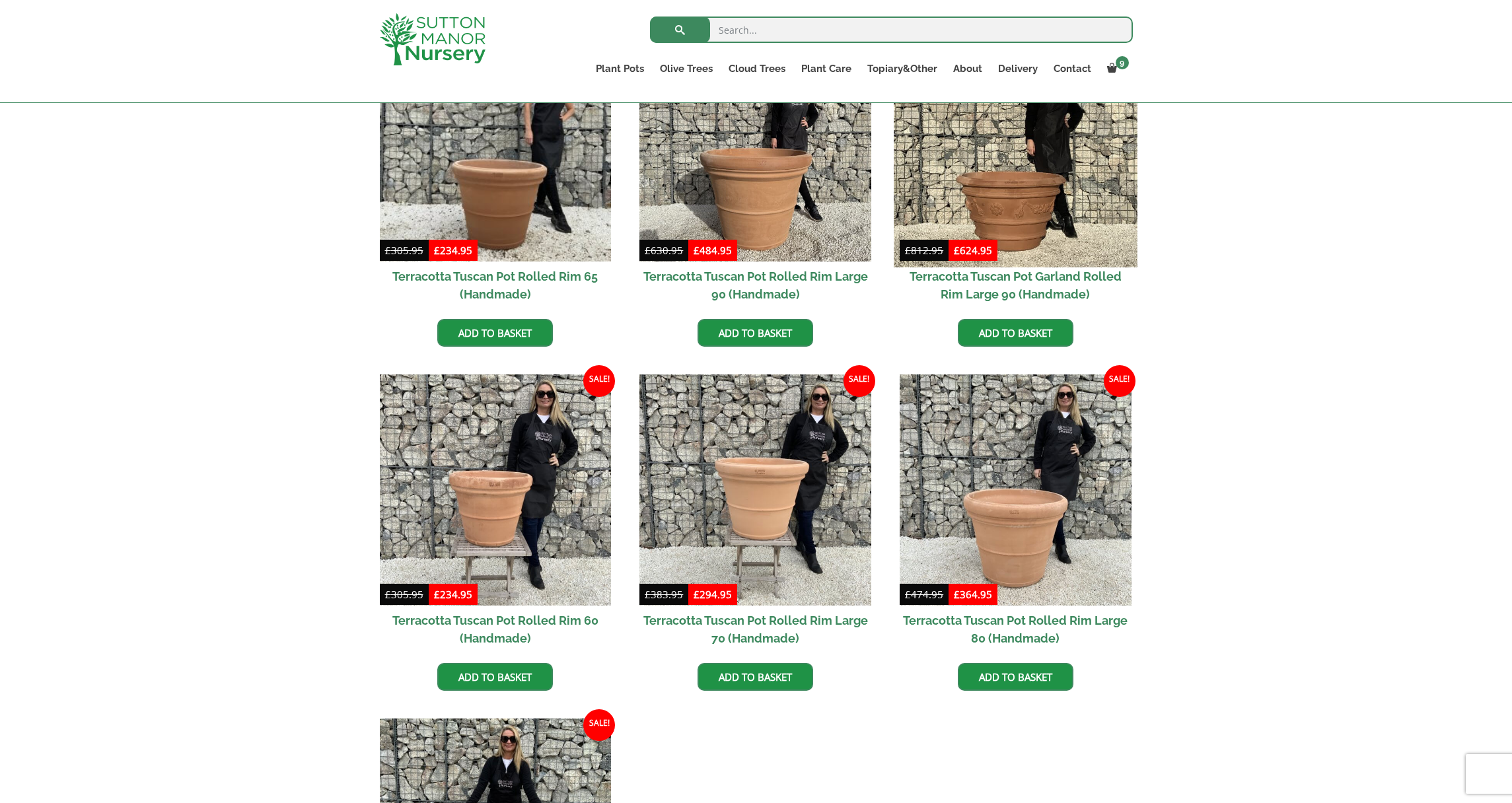
click at [996, 171] on img at bounding box center [1014, 145] width 243 height 243
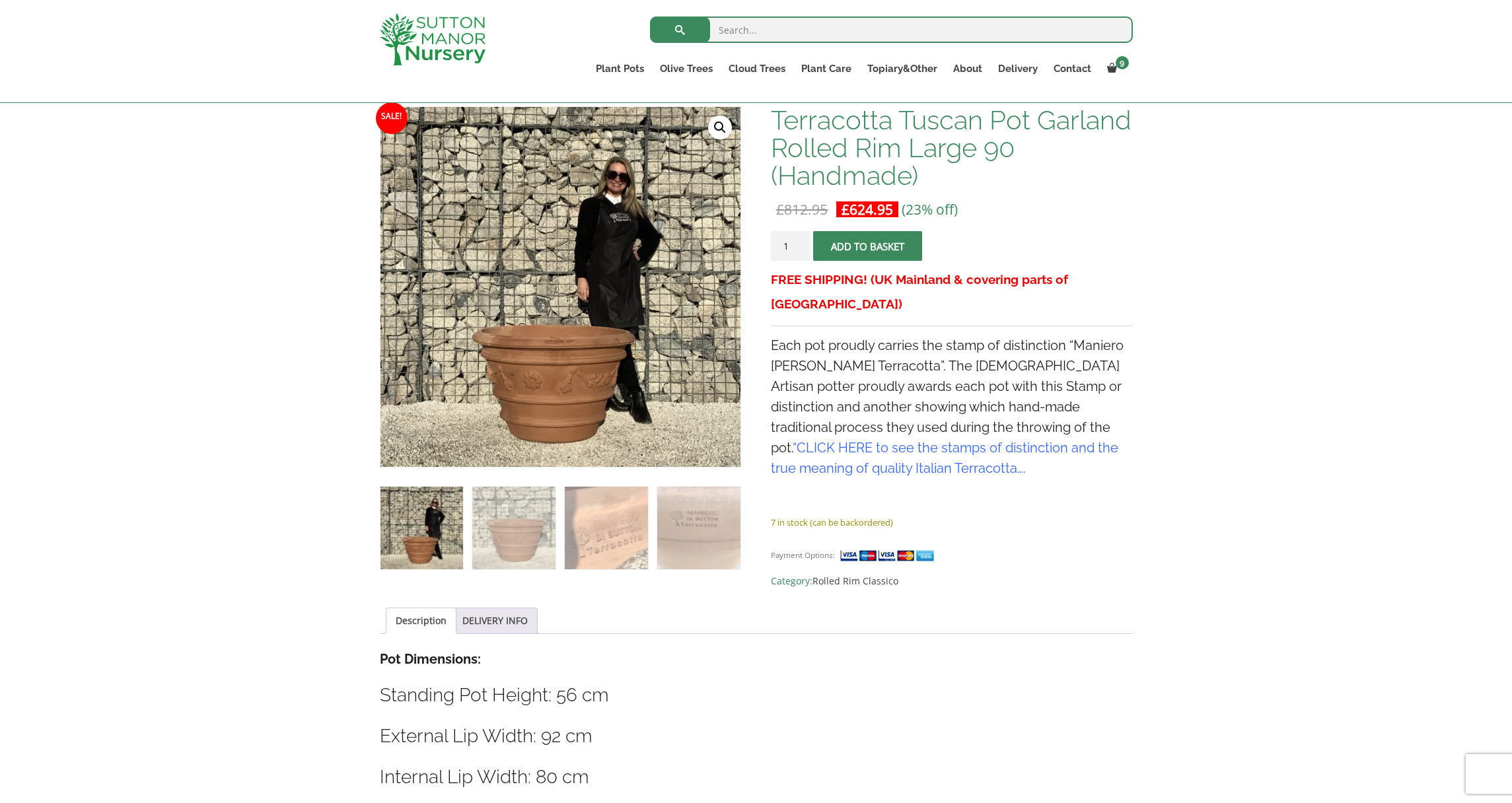
scroll to position [196, 0]
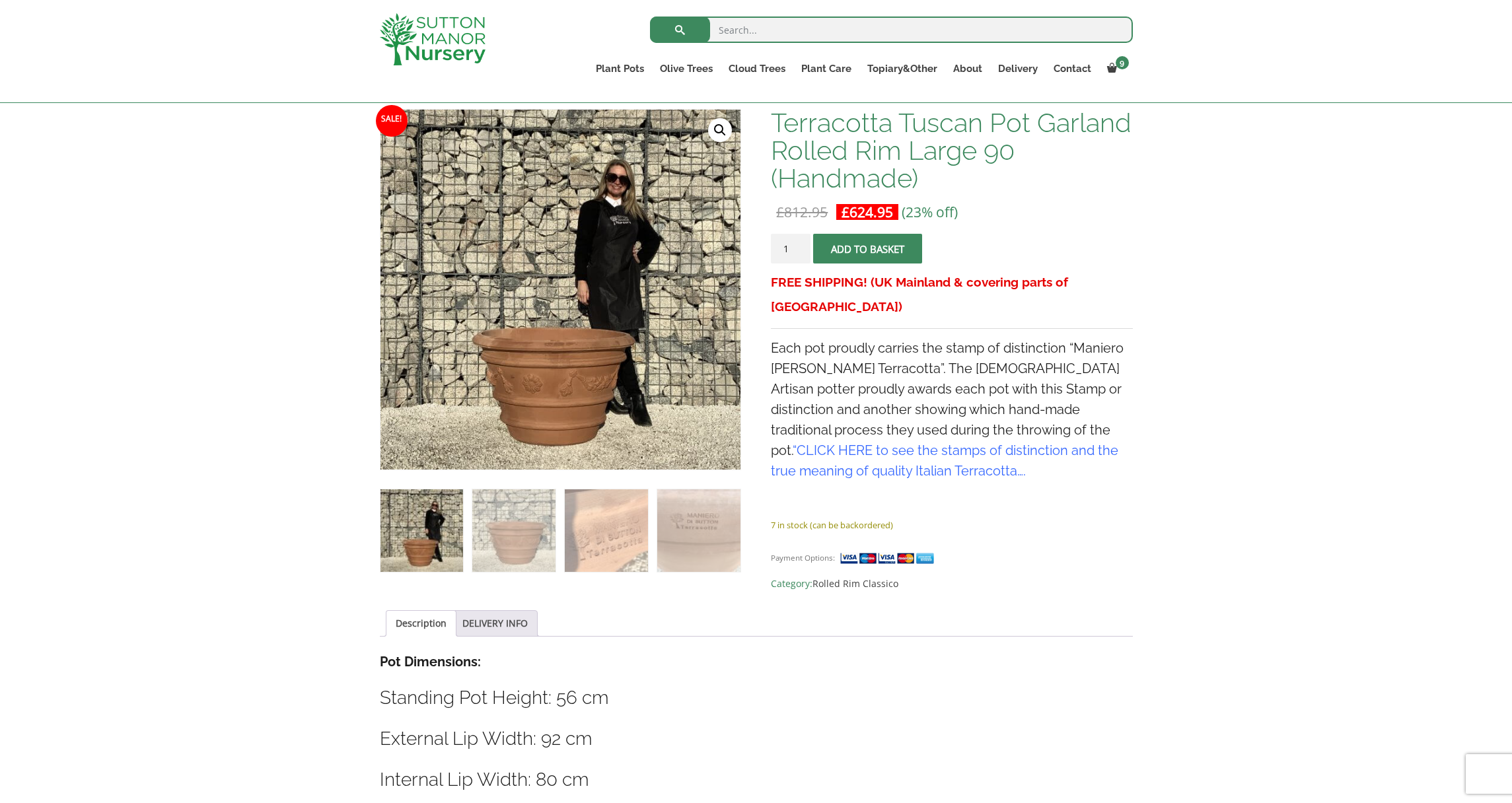
click at [721, 30] on input "search" at bounding box center [890, 30] width 483 height 27
type input "resin pots"
click at [680, 30] on button "submit" at bounding box center [679, 30] width 60 height 27
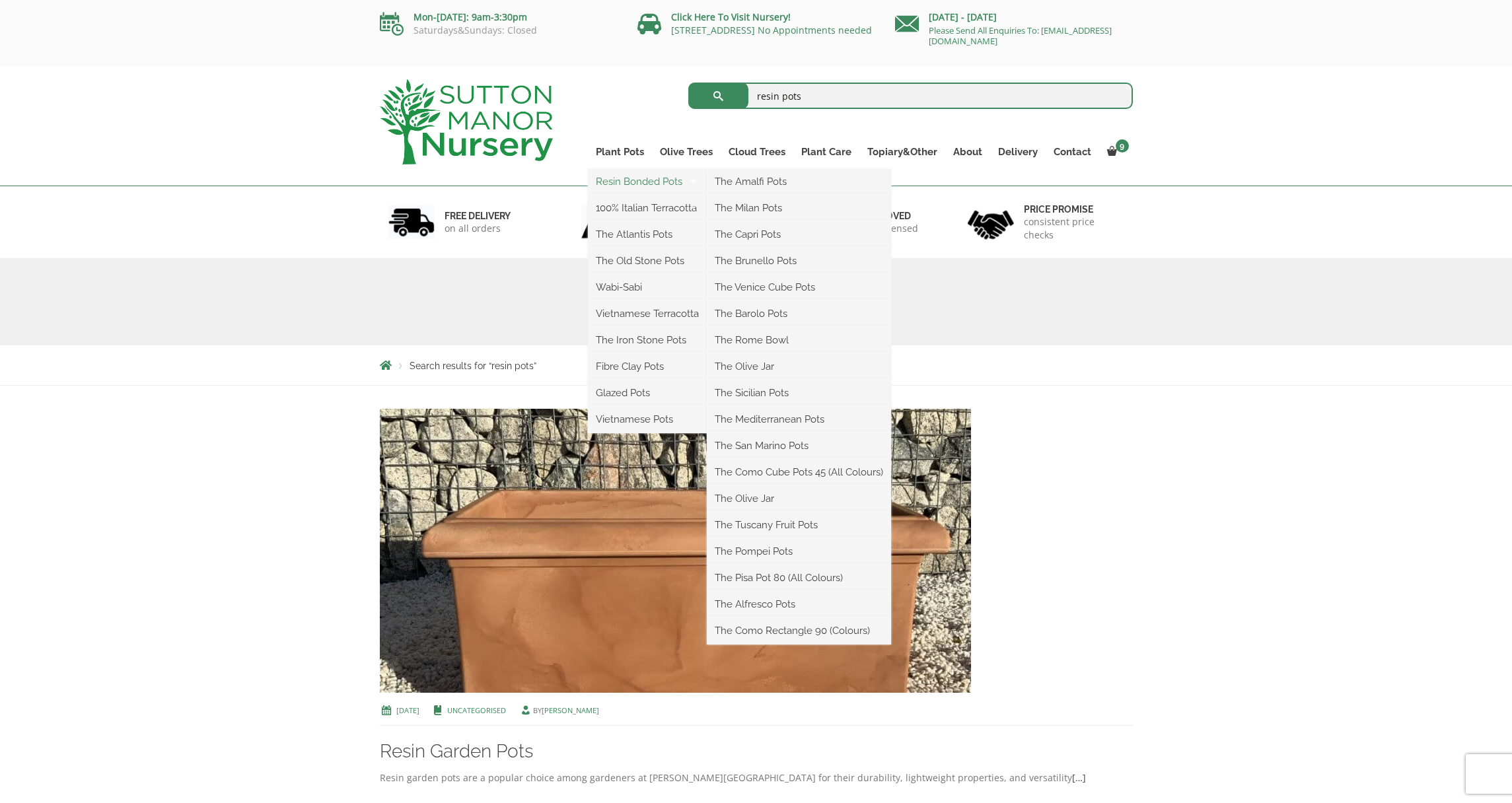
click at [630, 182] on link "Resin Bonded Pots" at bounding box center [647, 181] width 119 height 20
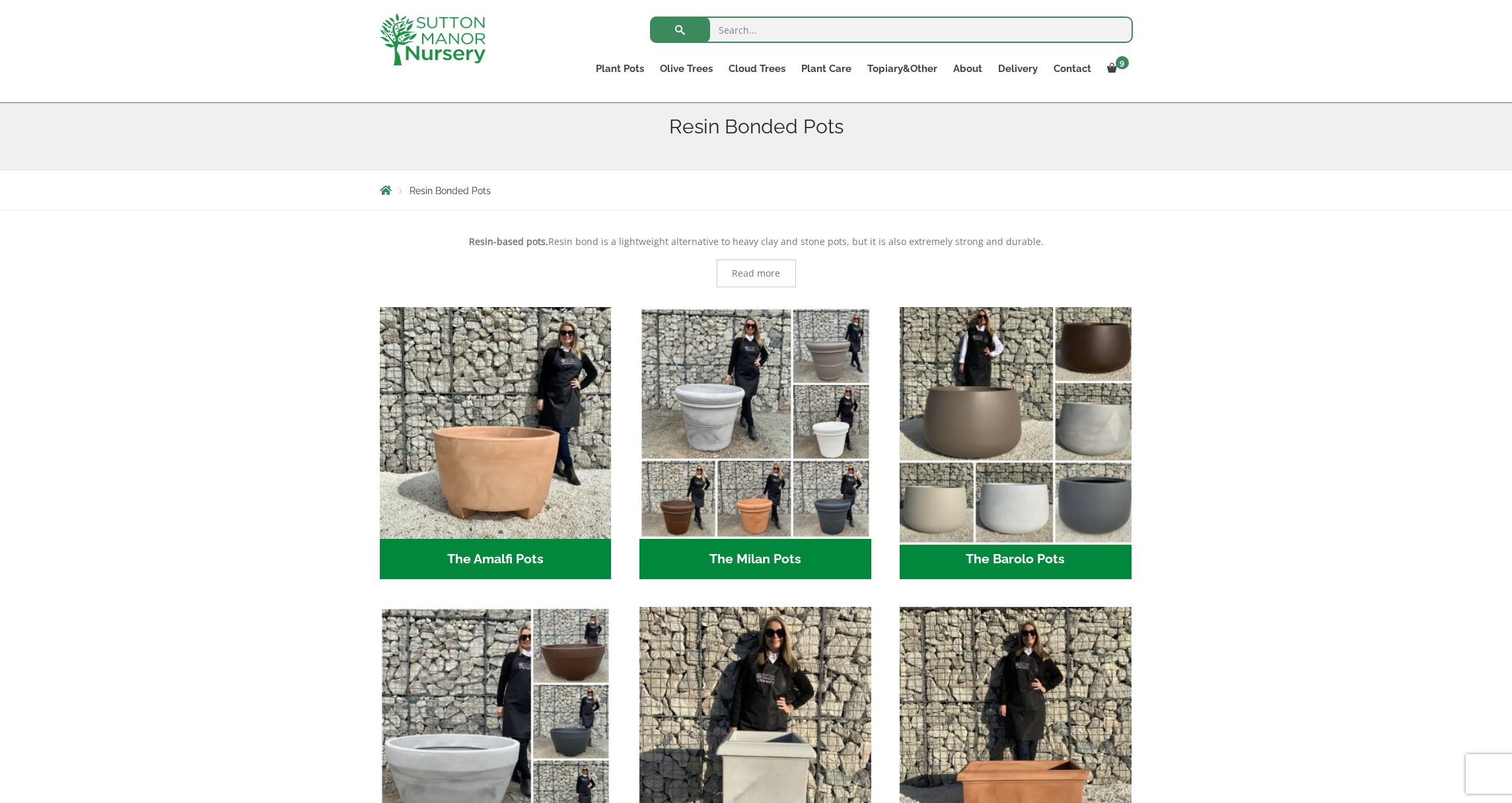
scroll to position [164, 0]
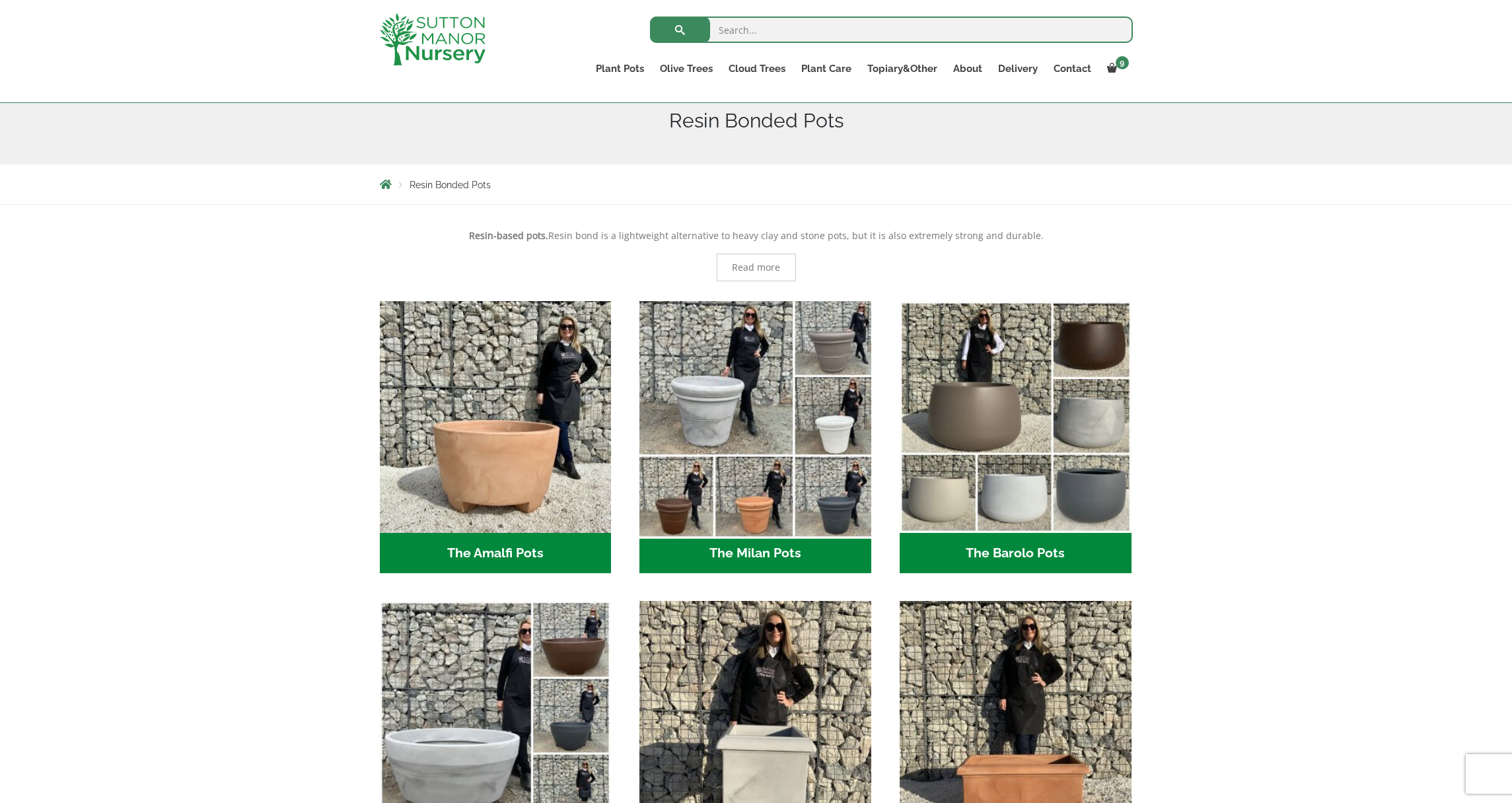
click at [768, 509] on img "Visit product category The Milan Pots" at bounding box center [755, 416] width 243 height 243
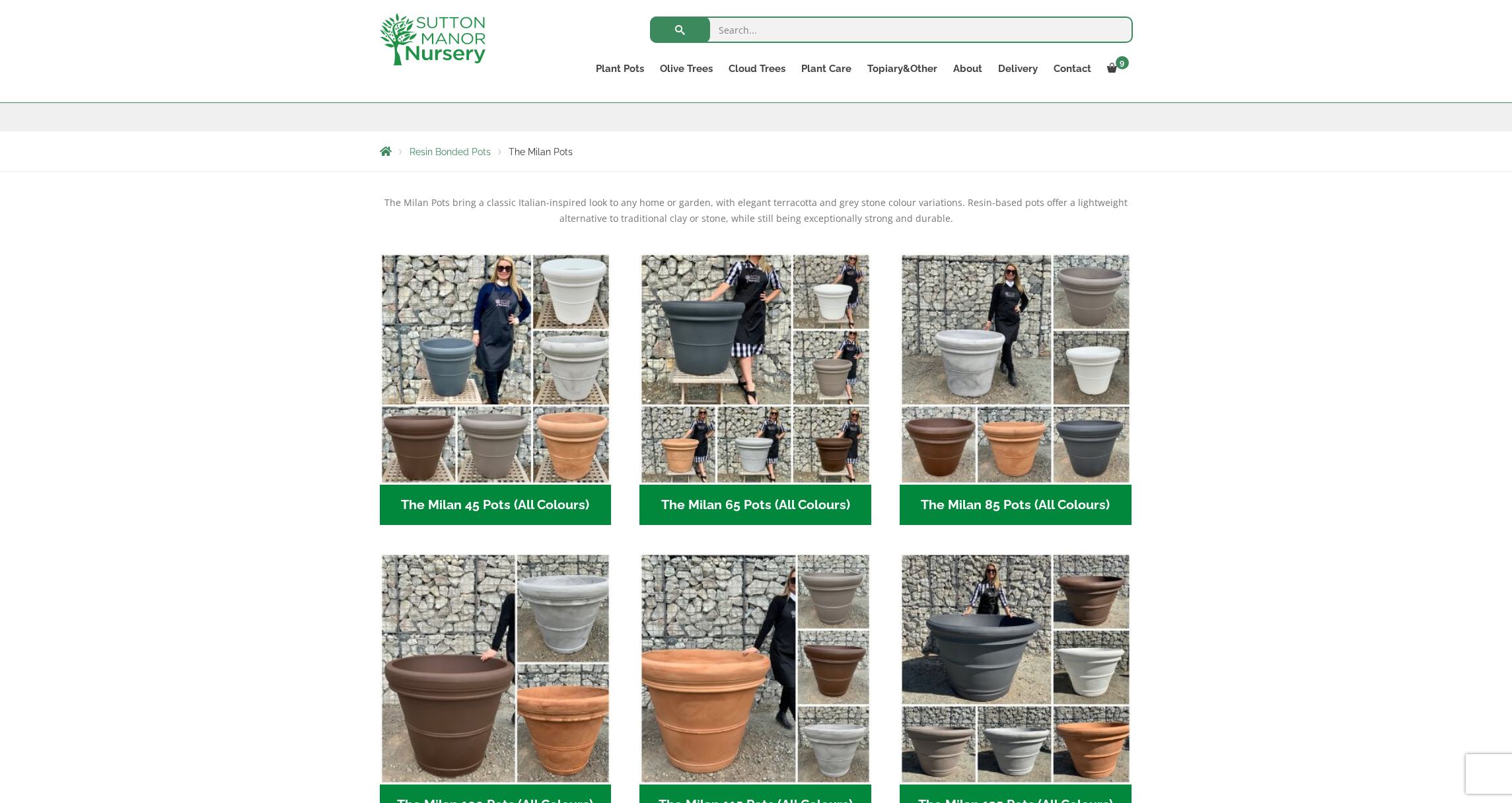
scroll to position [208, 0]
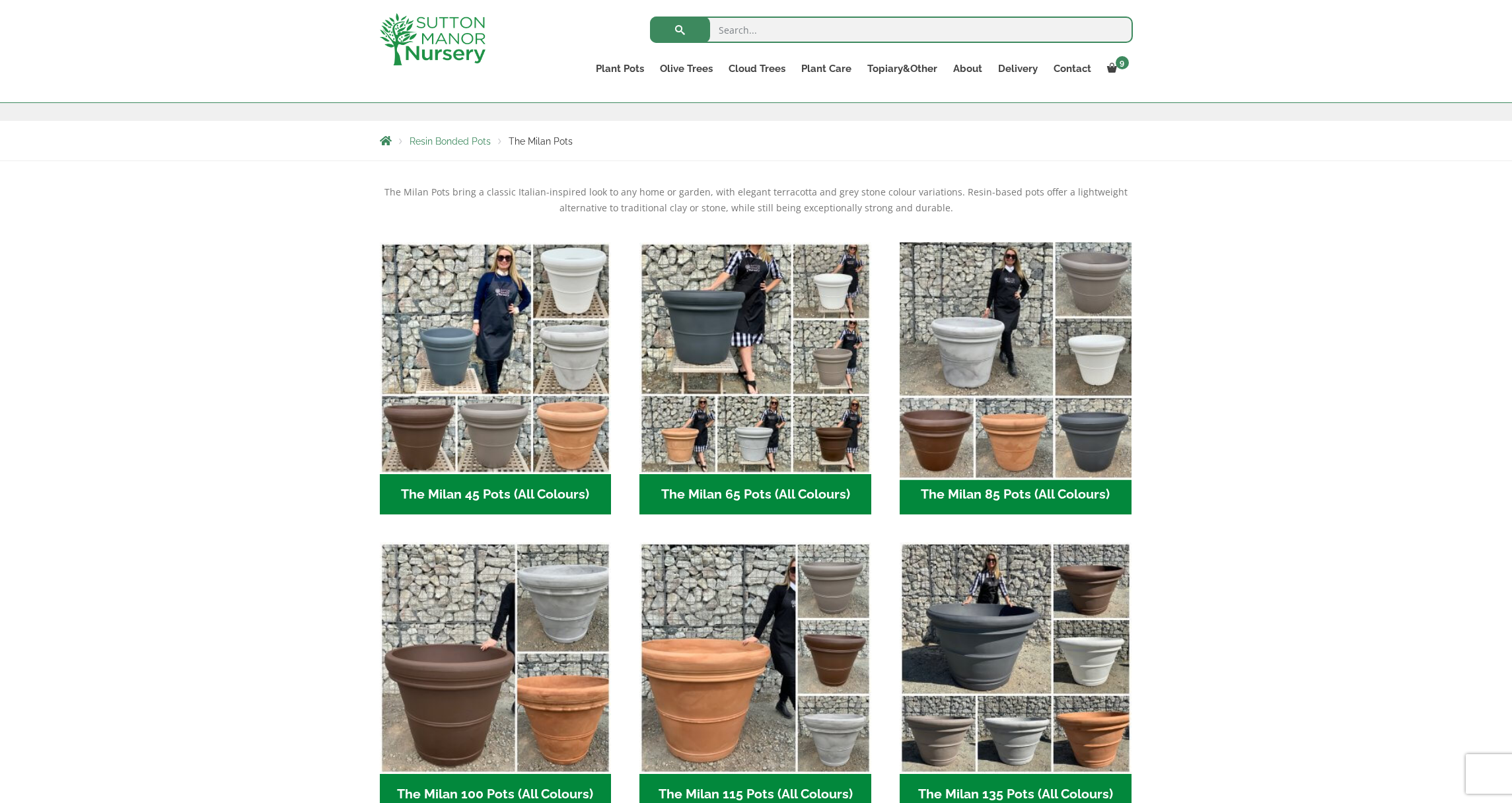
click at [1003, 472] on img "Visit product category The Milan 85 Pots (All Colours)" at bounding box center [1014, 357] width 243 height 243
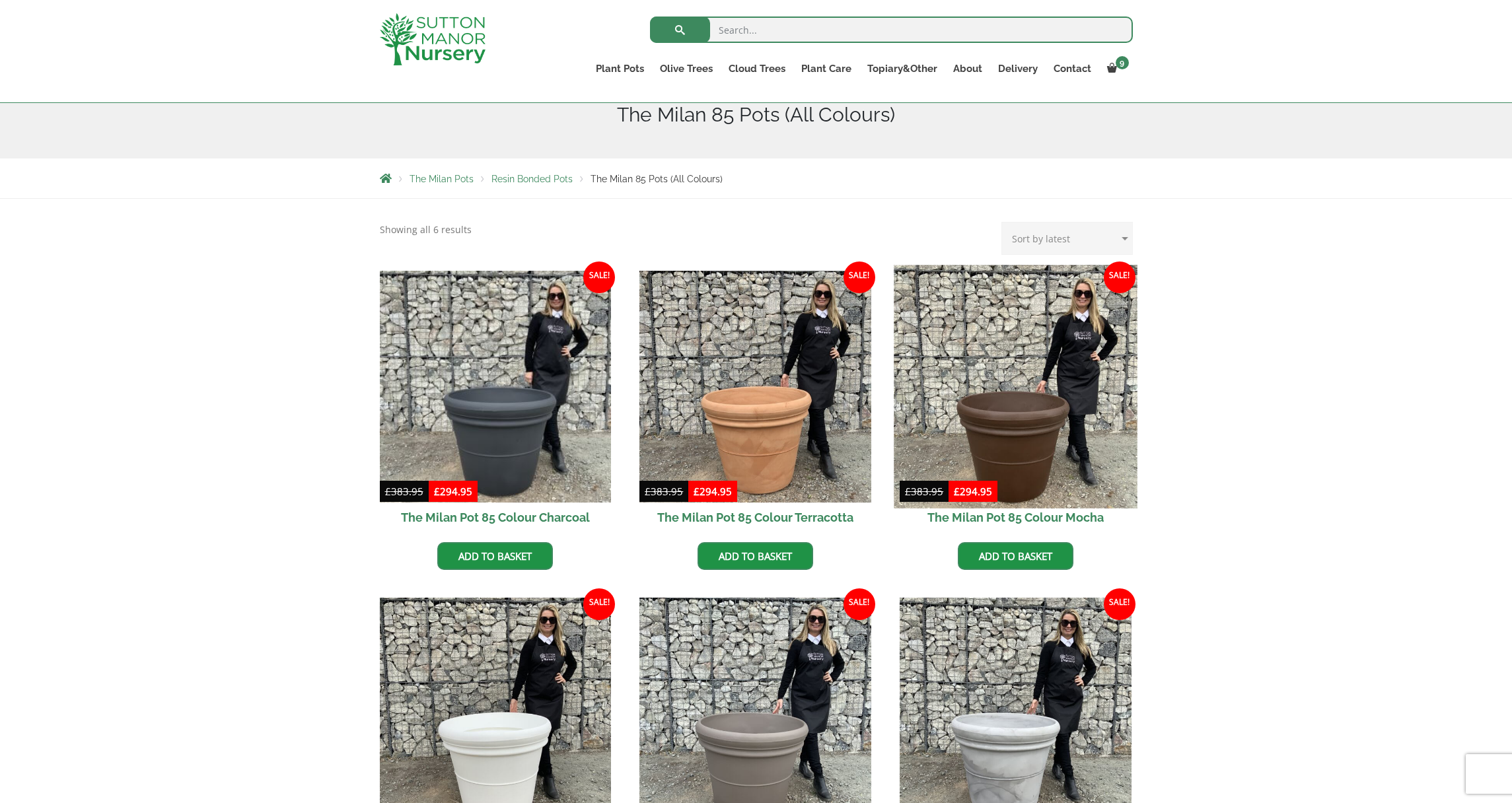
scroll to position [178, 0]
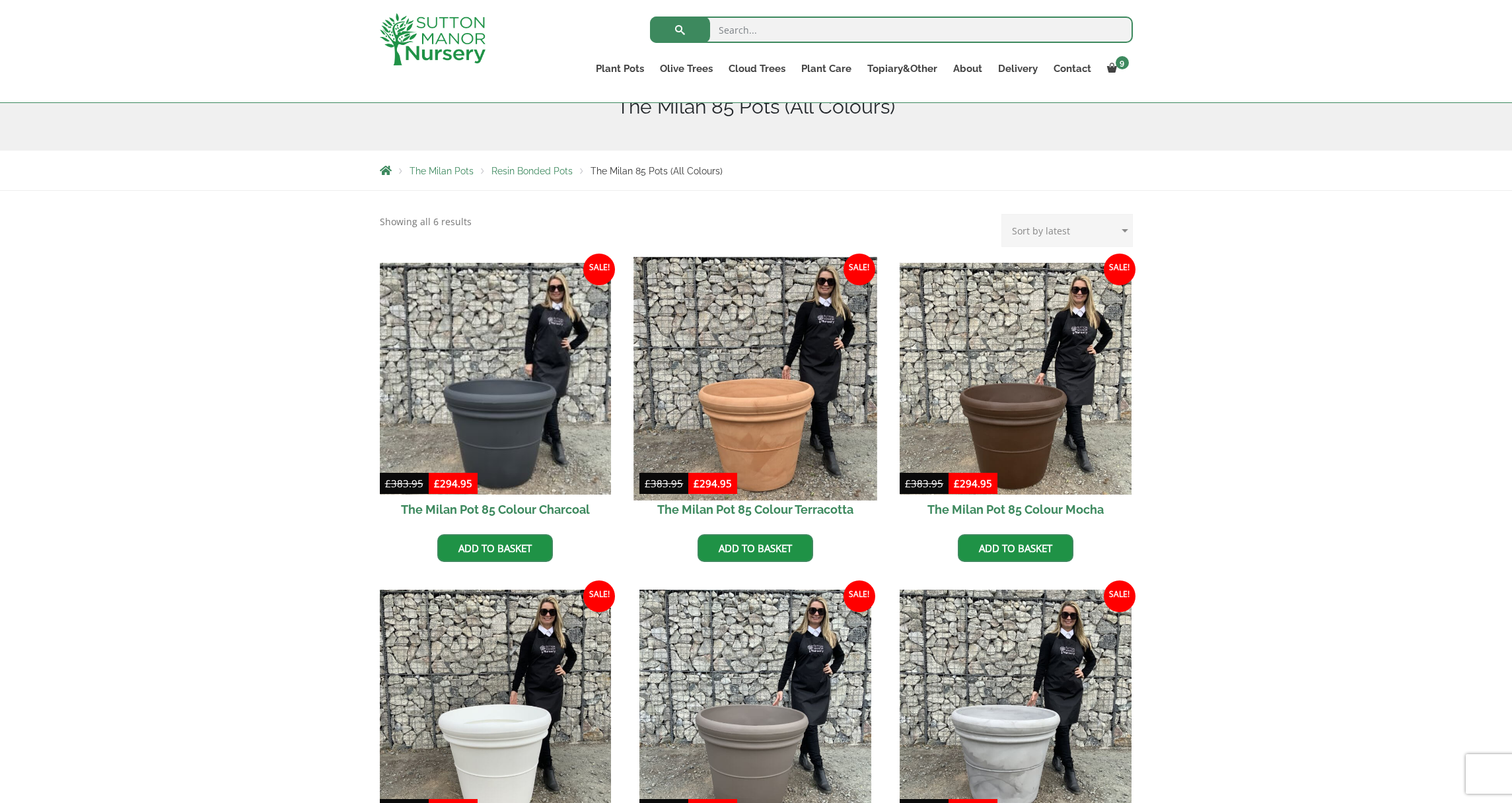
click at [777, 484] on img at bounding box center [755, 378] width 243 height 243
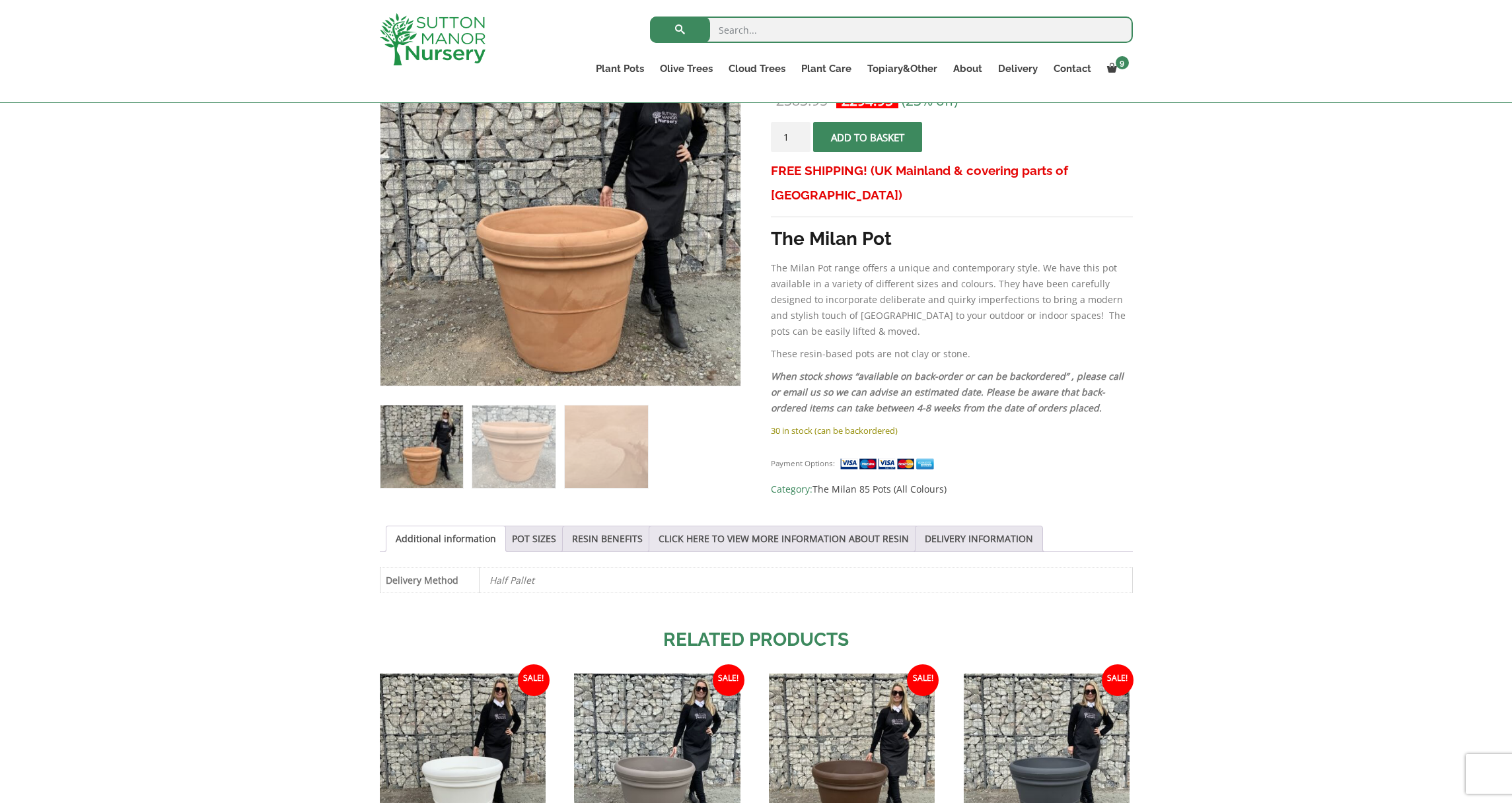
scroll to position [320, 0]
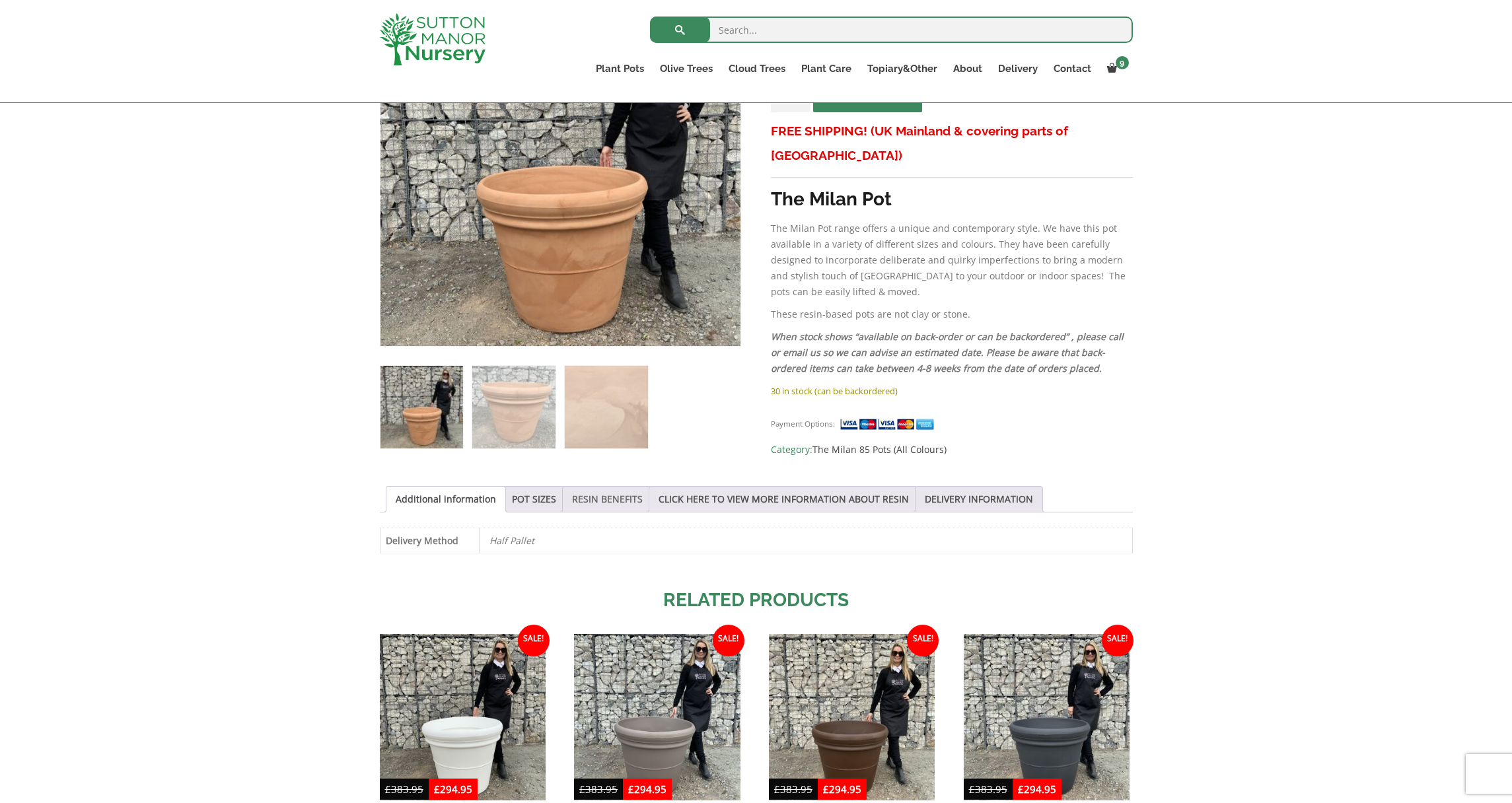
click at [592, 504] on link "RESIN BENEFITS" at bounding box center [607, 499] width 70 height 25
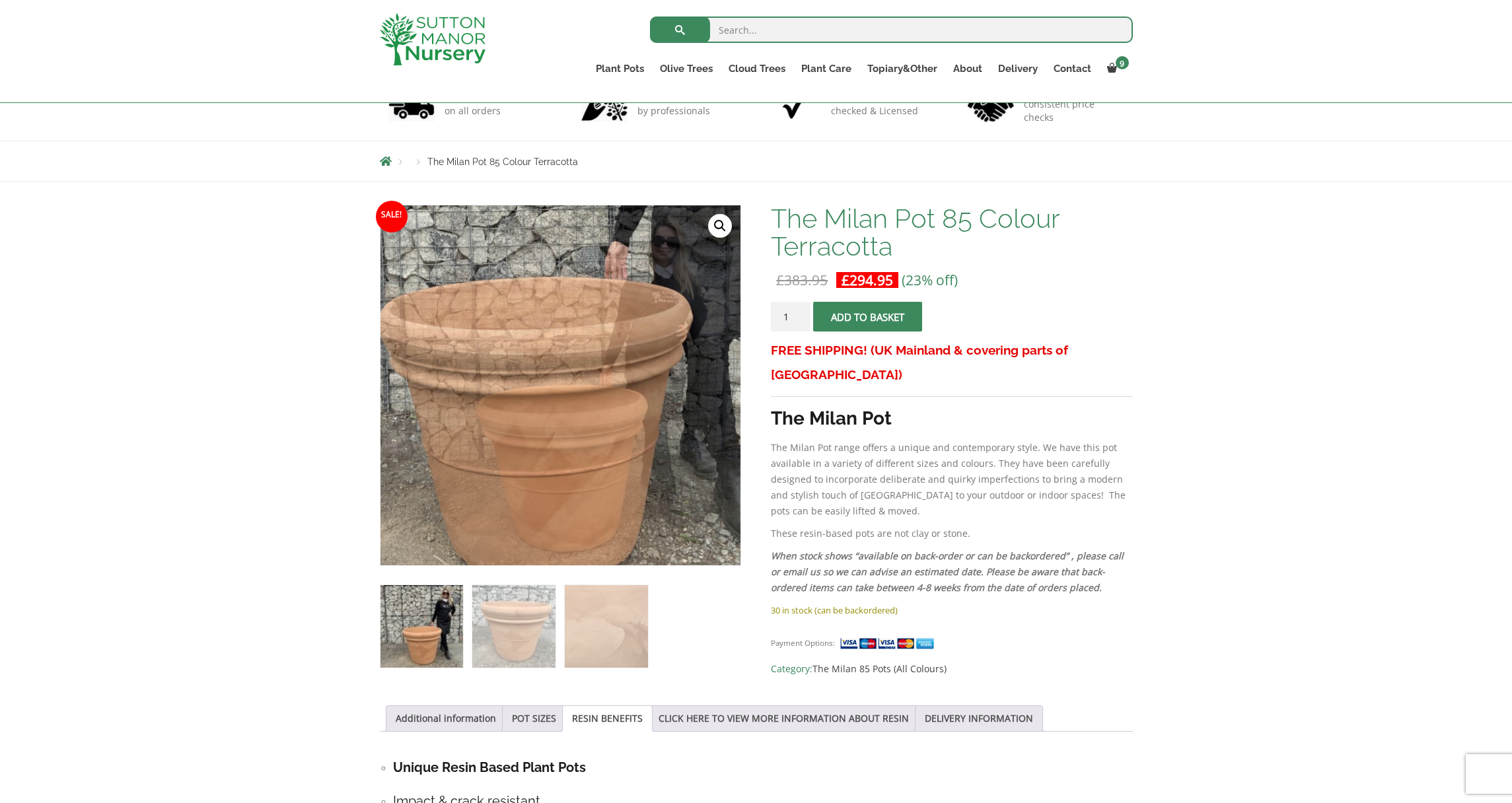
scroll to position [155, 0]
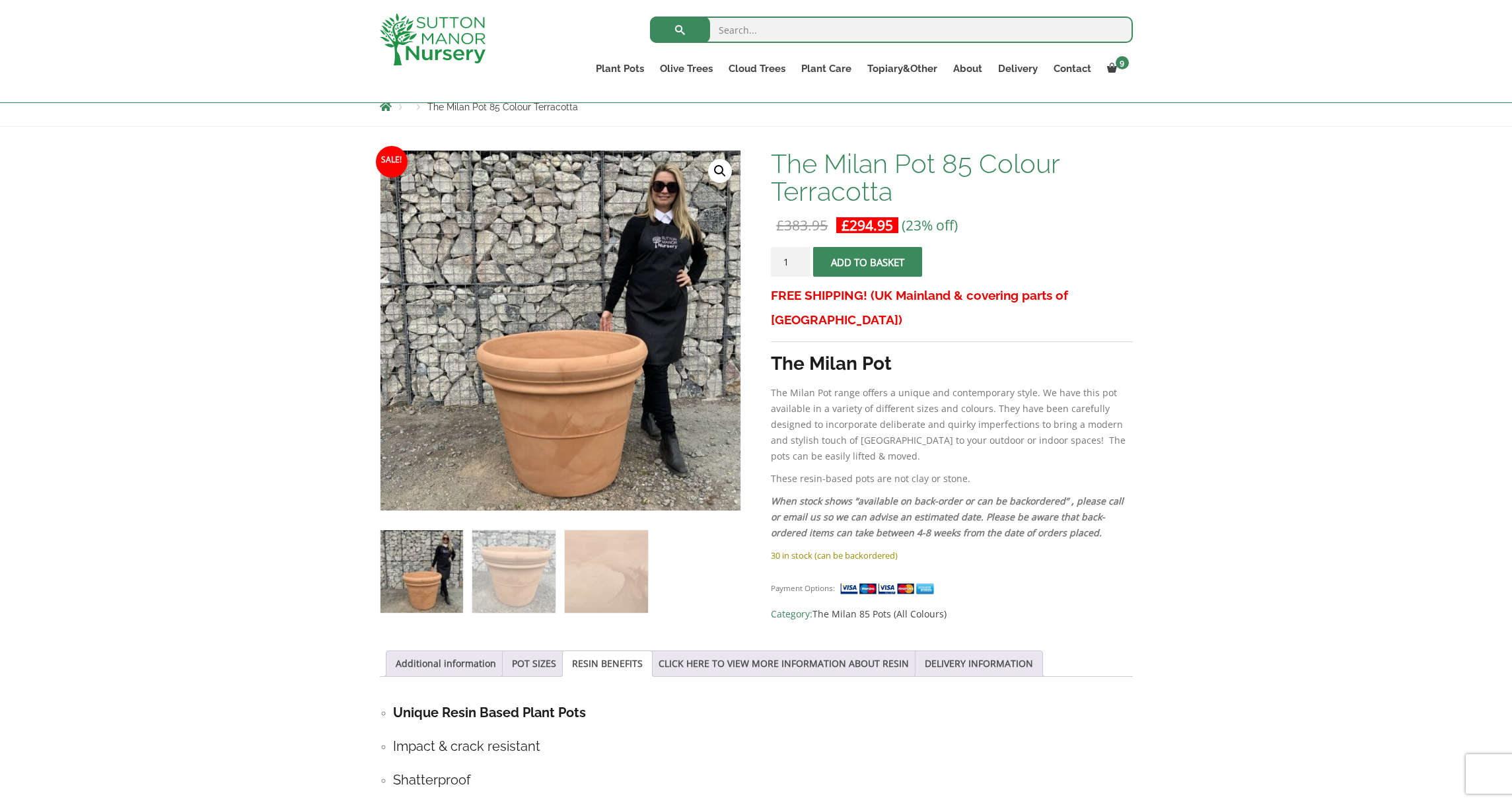
click at [441, 592] on img at bounding box center [421, 572] width 83 height 83
click at [478, 585] on img at bounding box center [513, 572] width 83 height 83
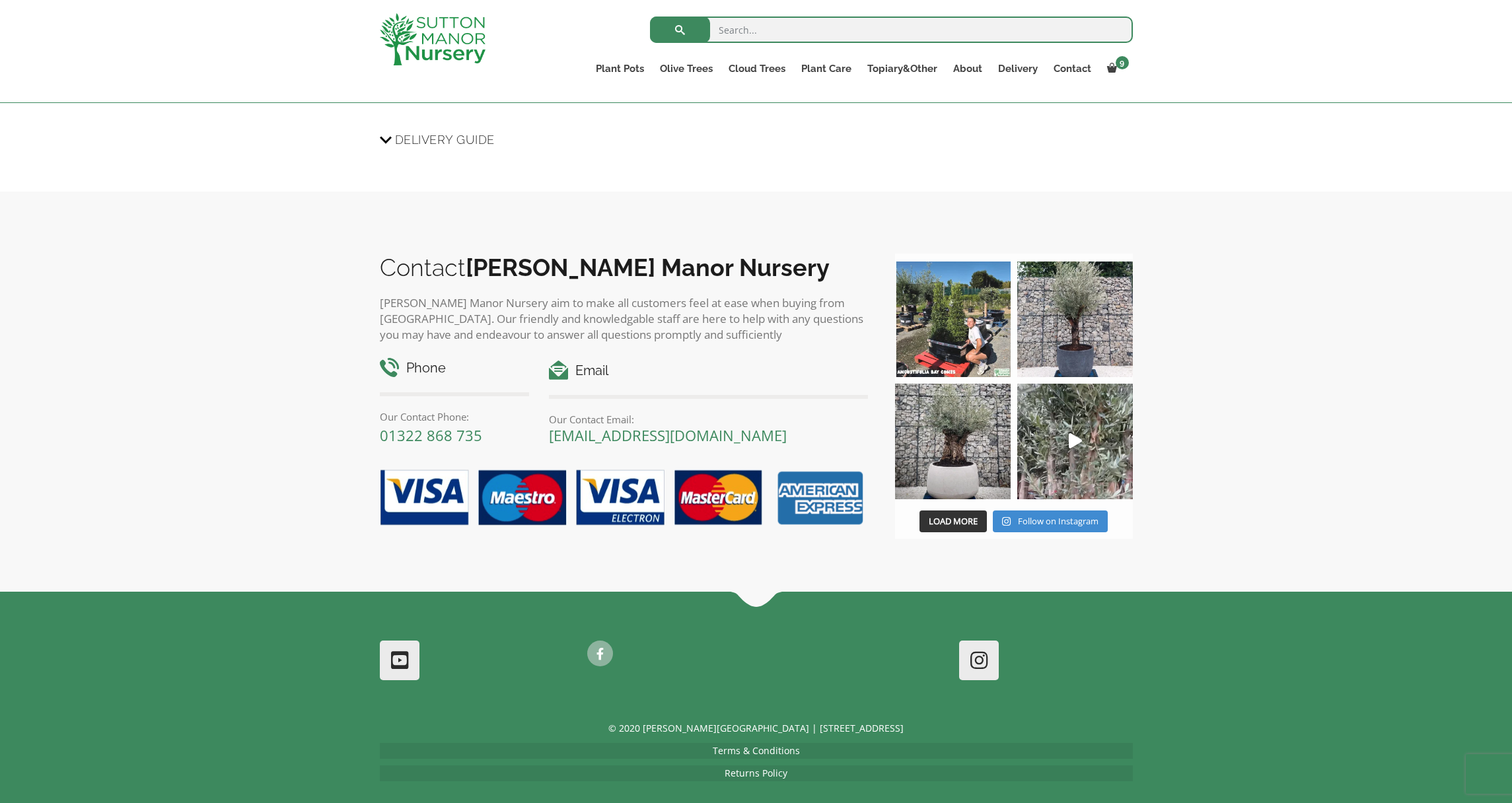
scroll to position [1351, 0]
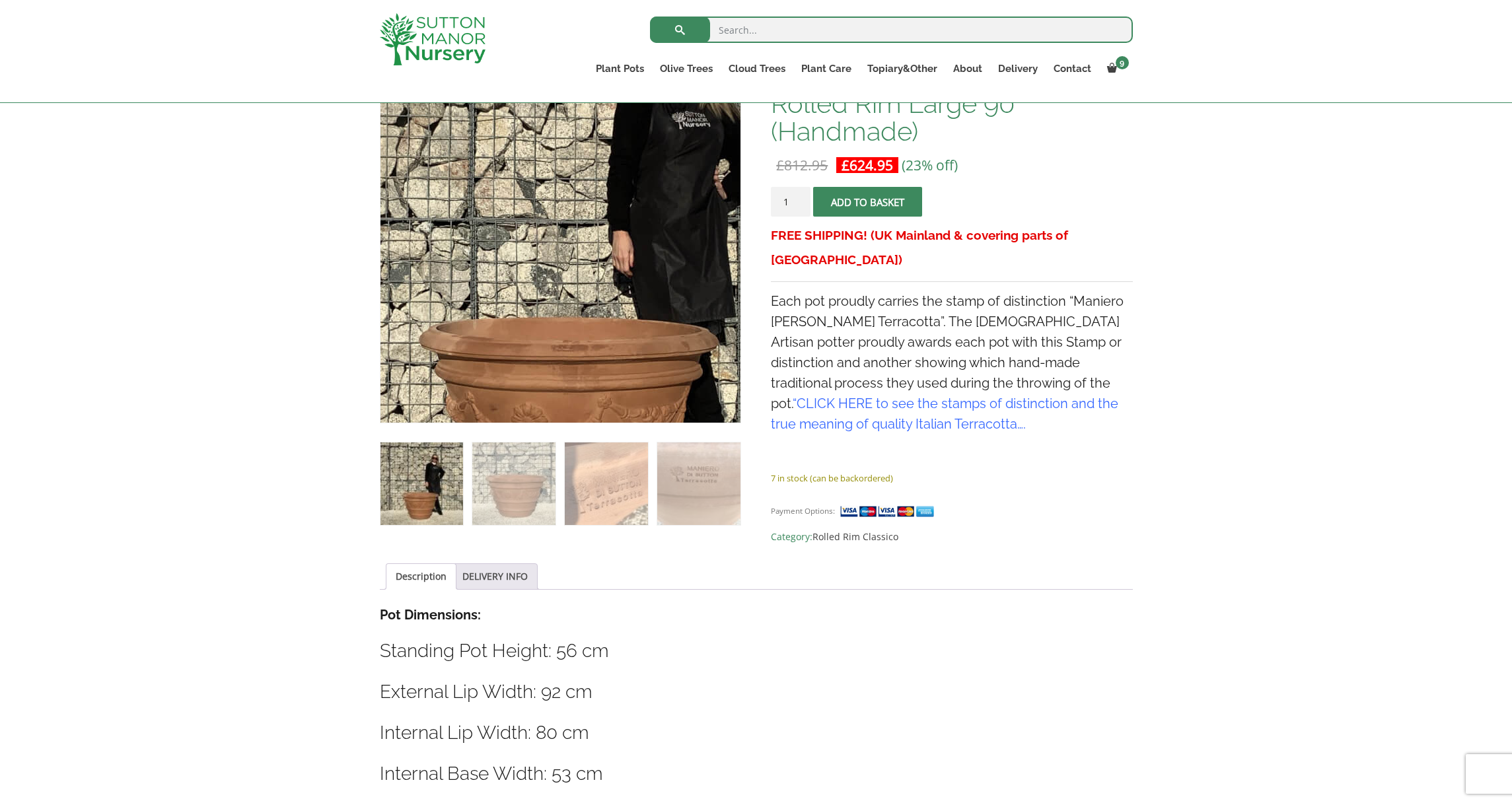
scroll to position [218, 0]
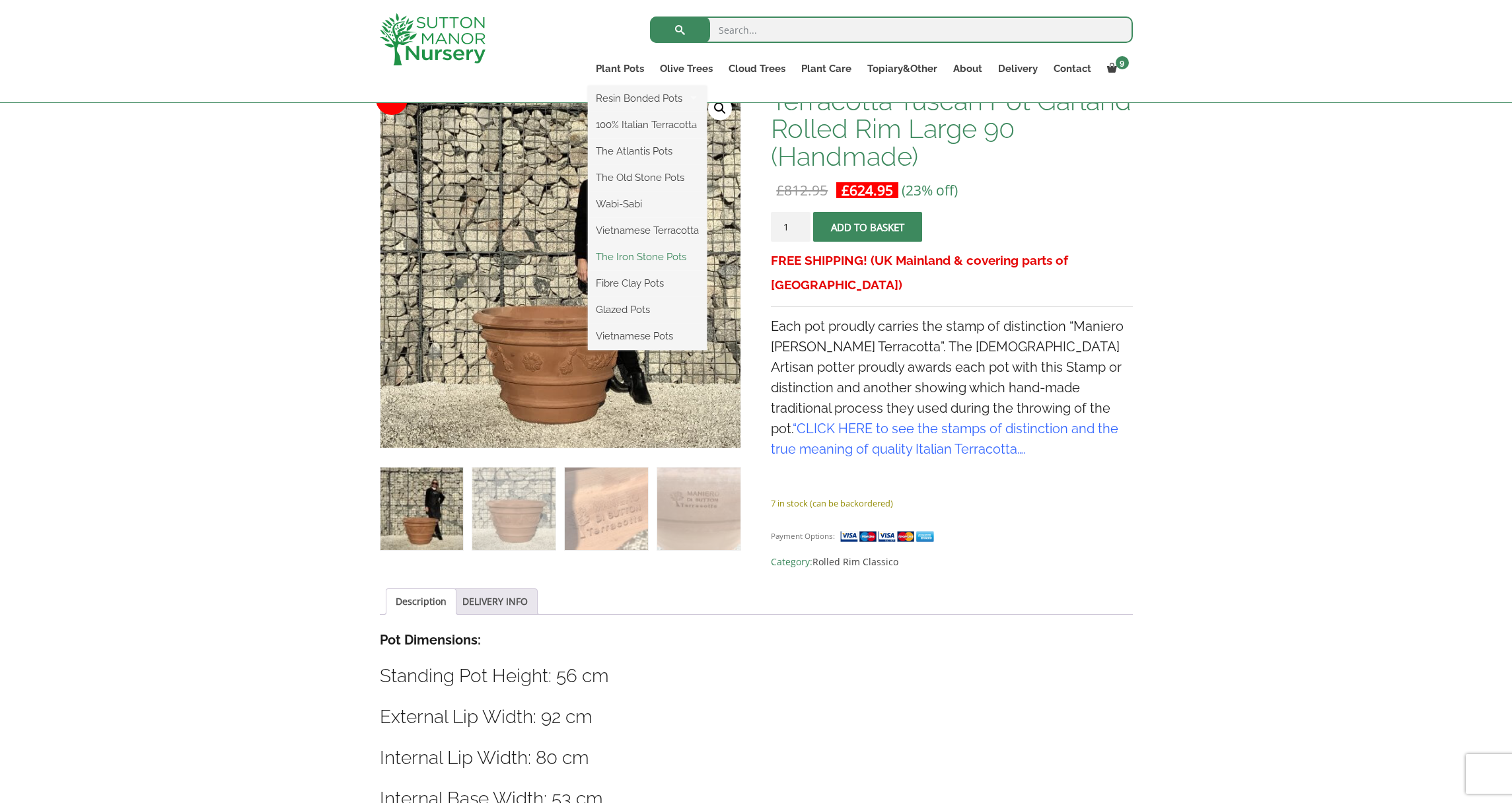
click at [647, 257] on link "The Iron Stone Pots" at bounding box center [647, 256] width 119 height 20
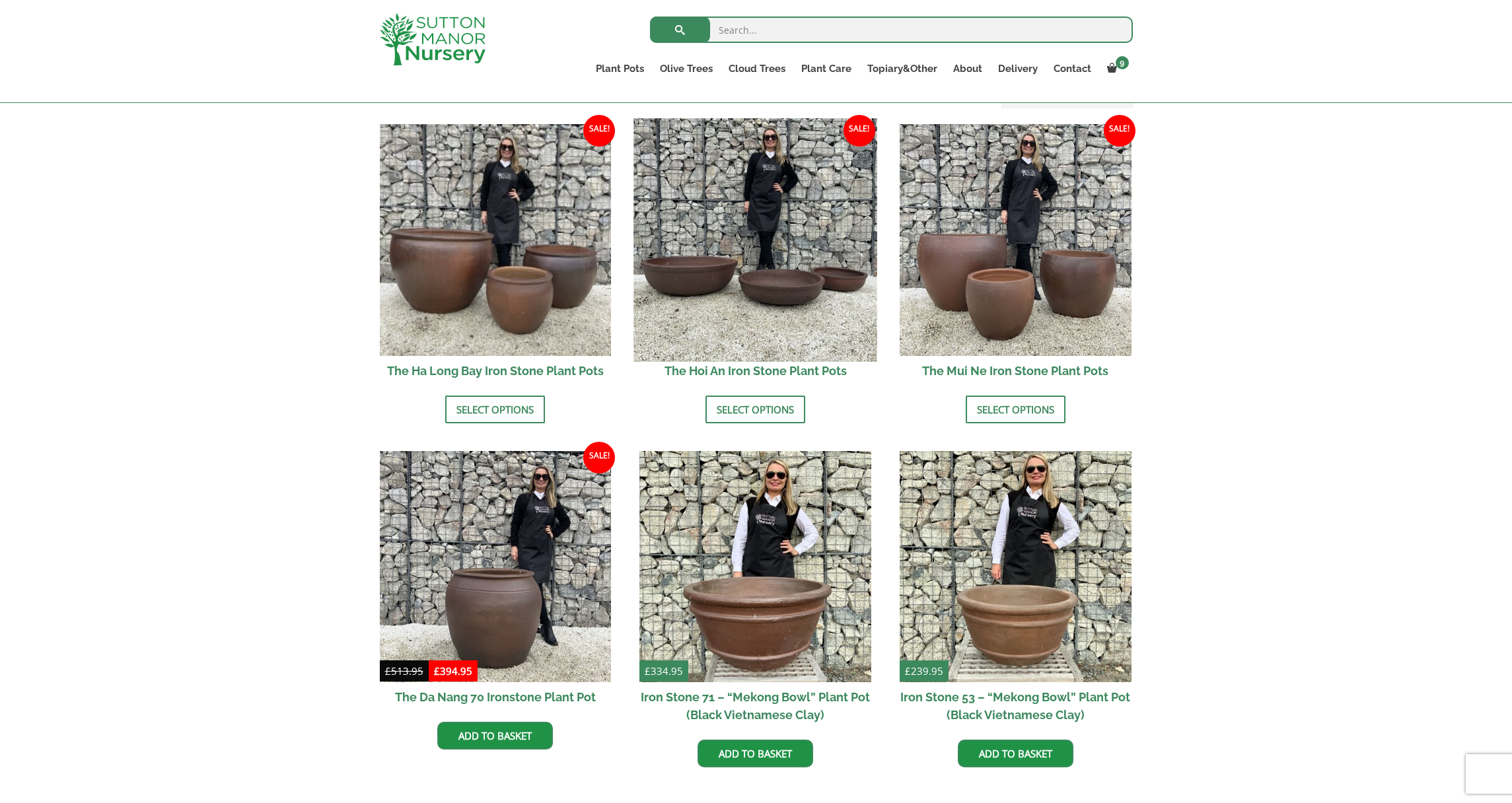
scroll to position [462, 0]
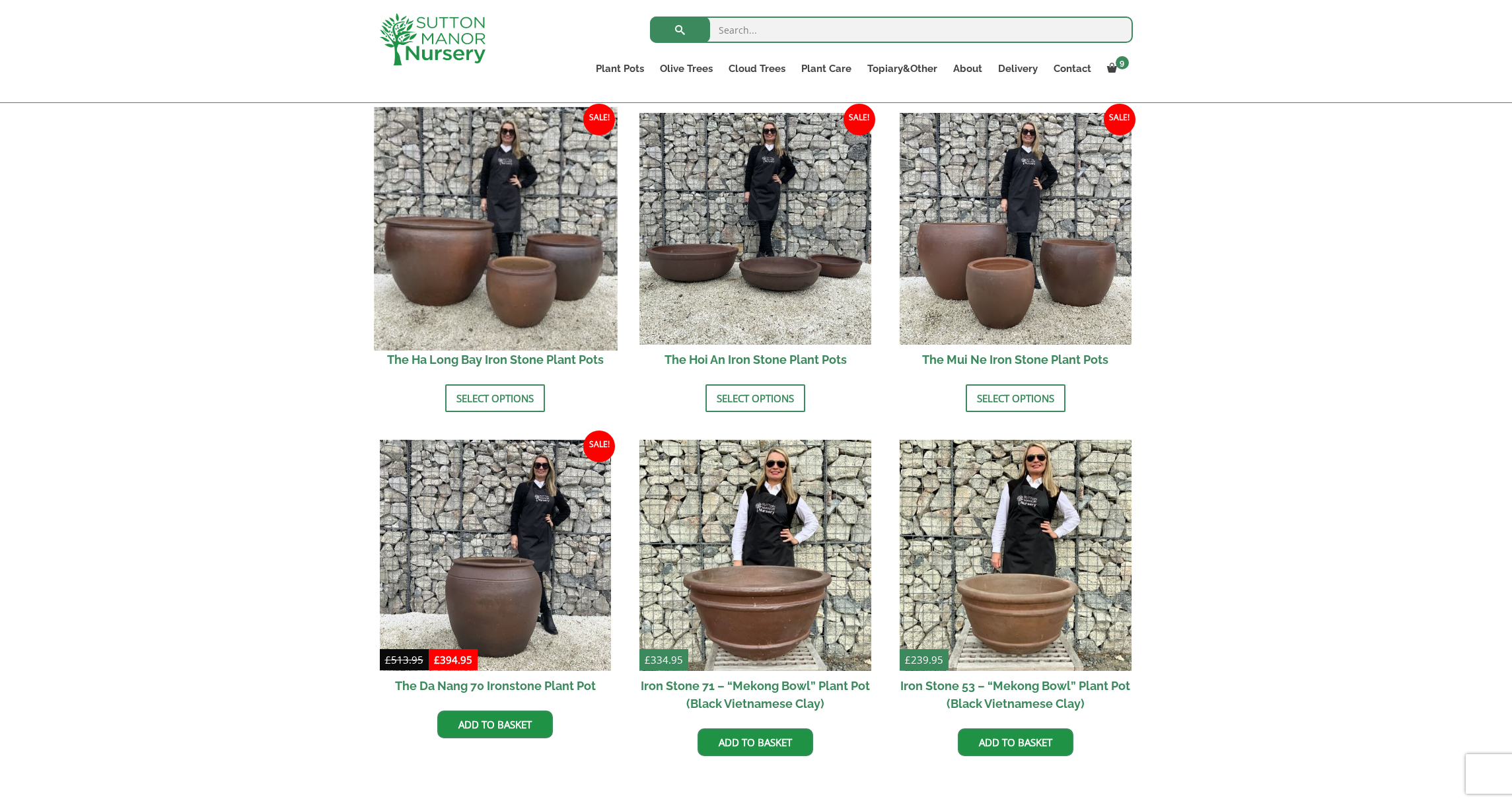
click at [480, 295] on img at bounding box center [495, 228] width 243 height 243
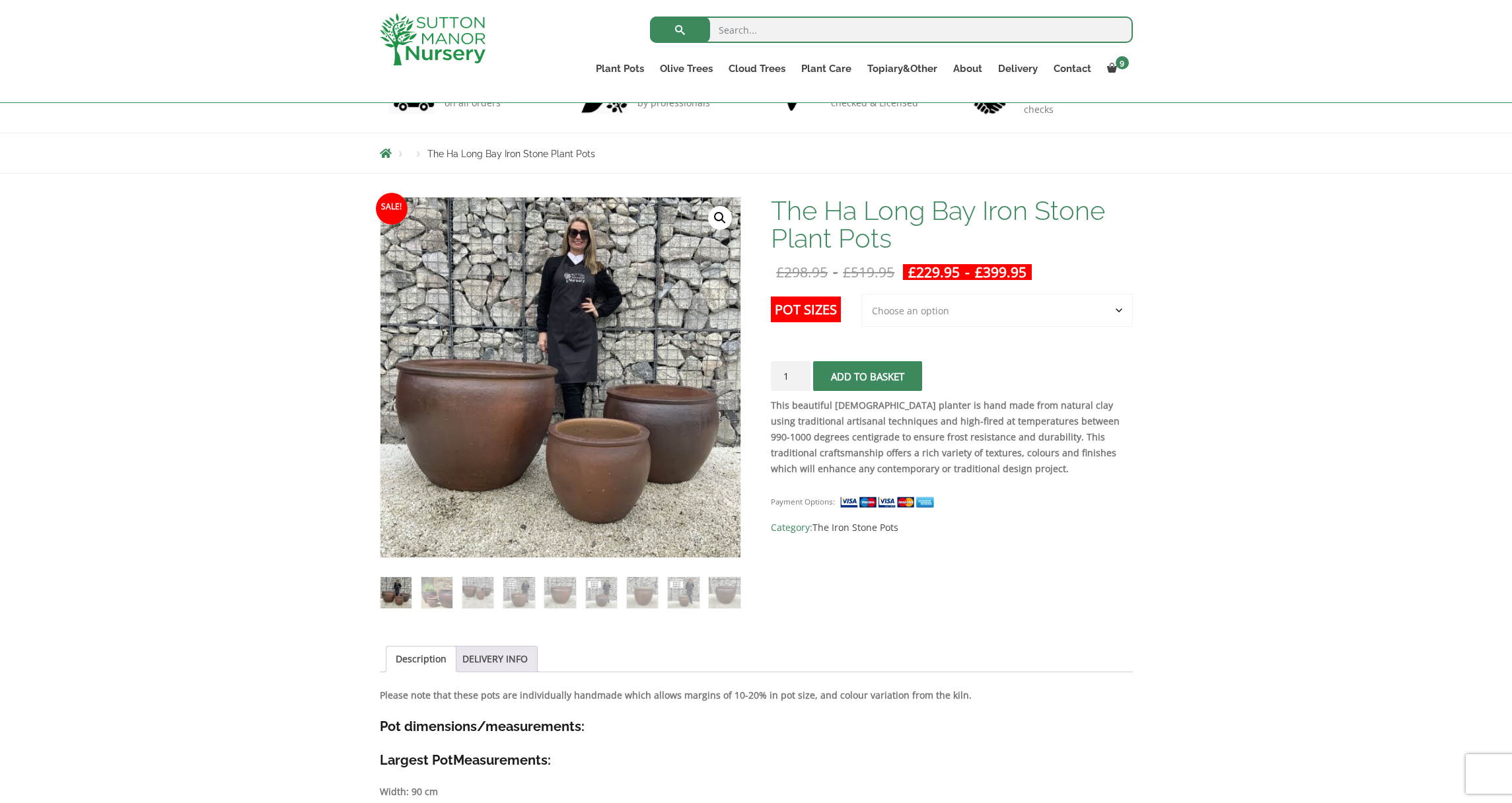
scroll to position [106, 0]
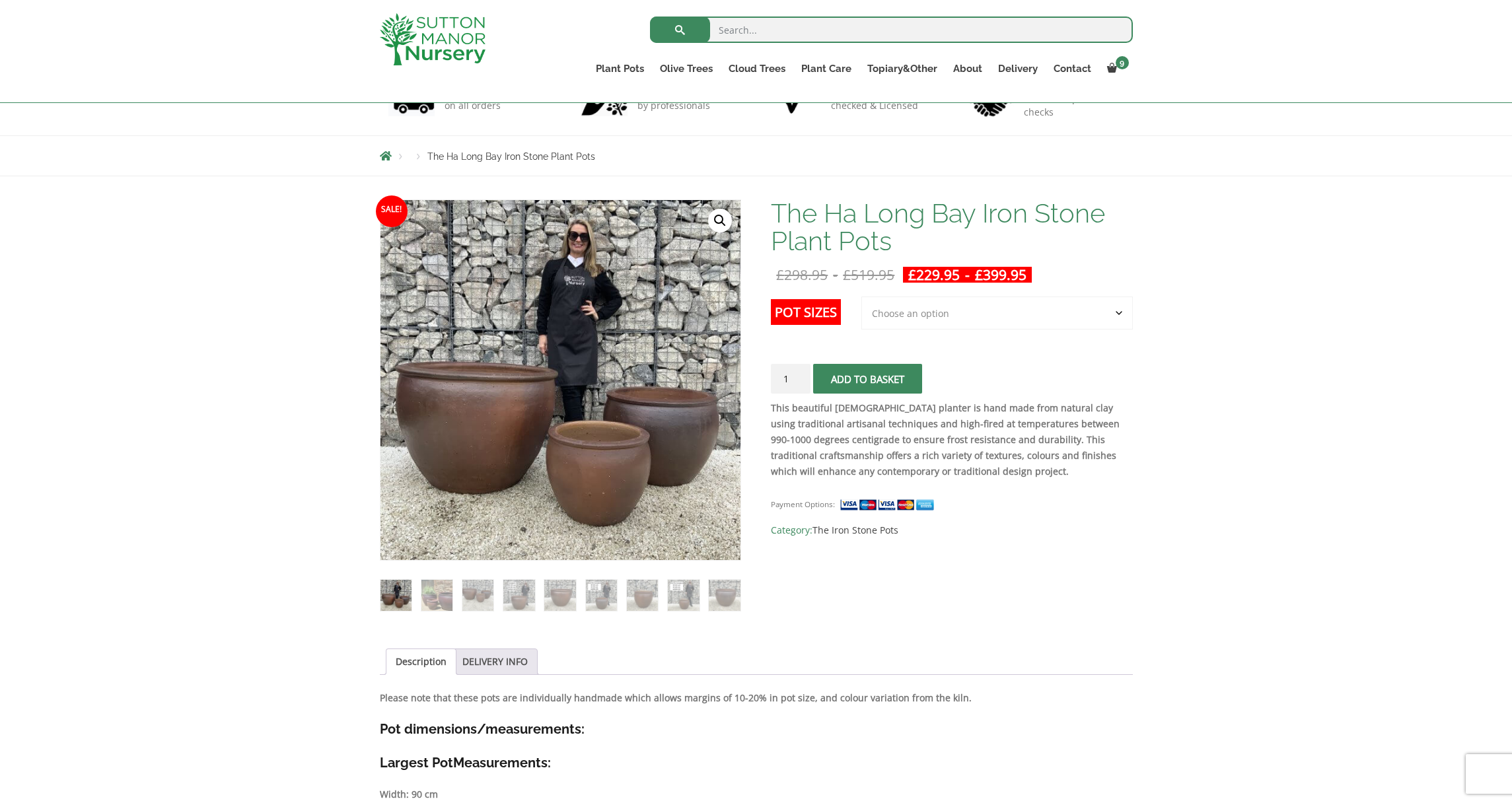
select select "Largest pot In The Picture"
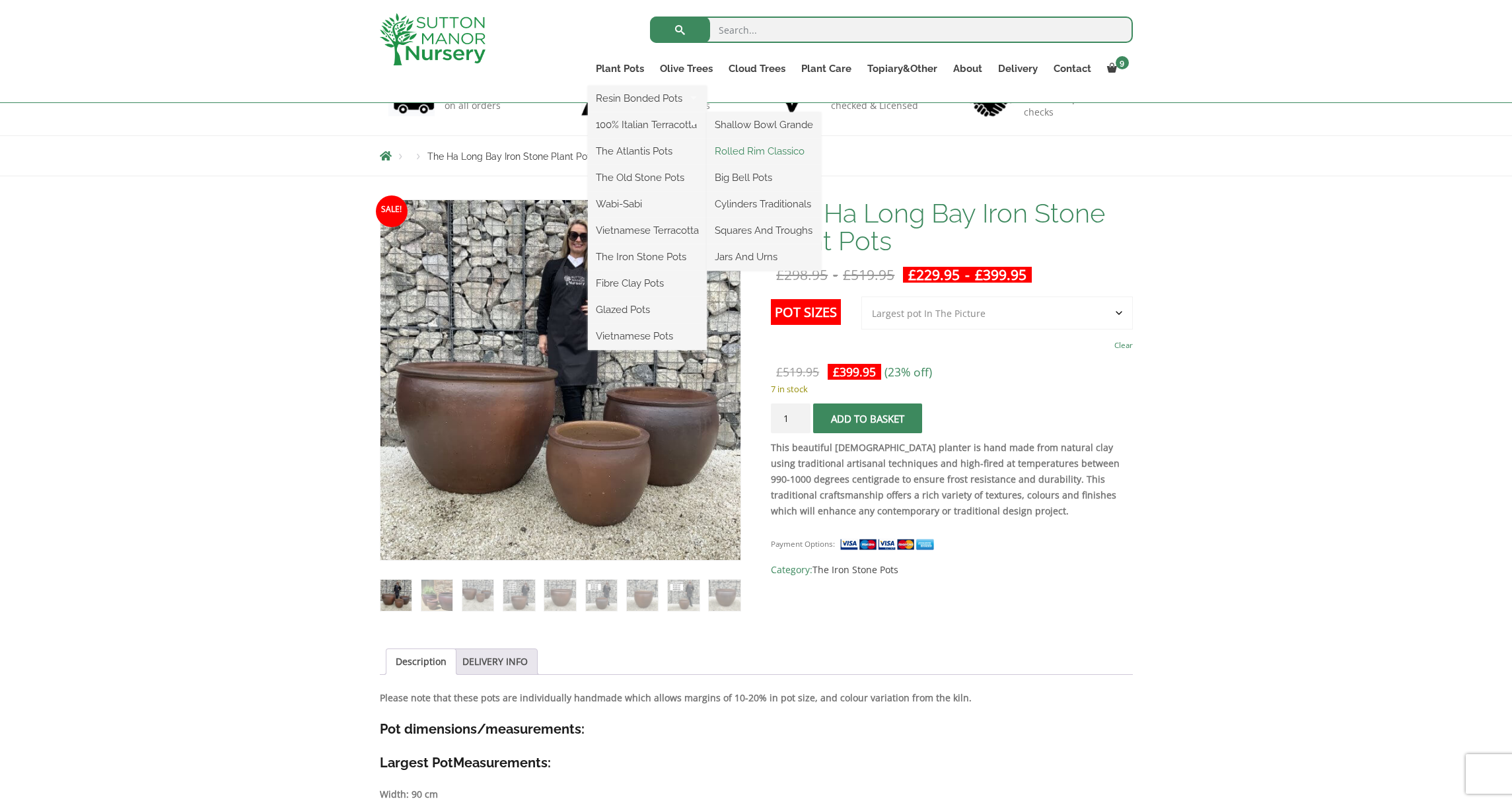
click at [740, 154] on link "Rolled Rim Classico" at bounding box center [764, 151] width 114 height 20
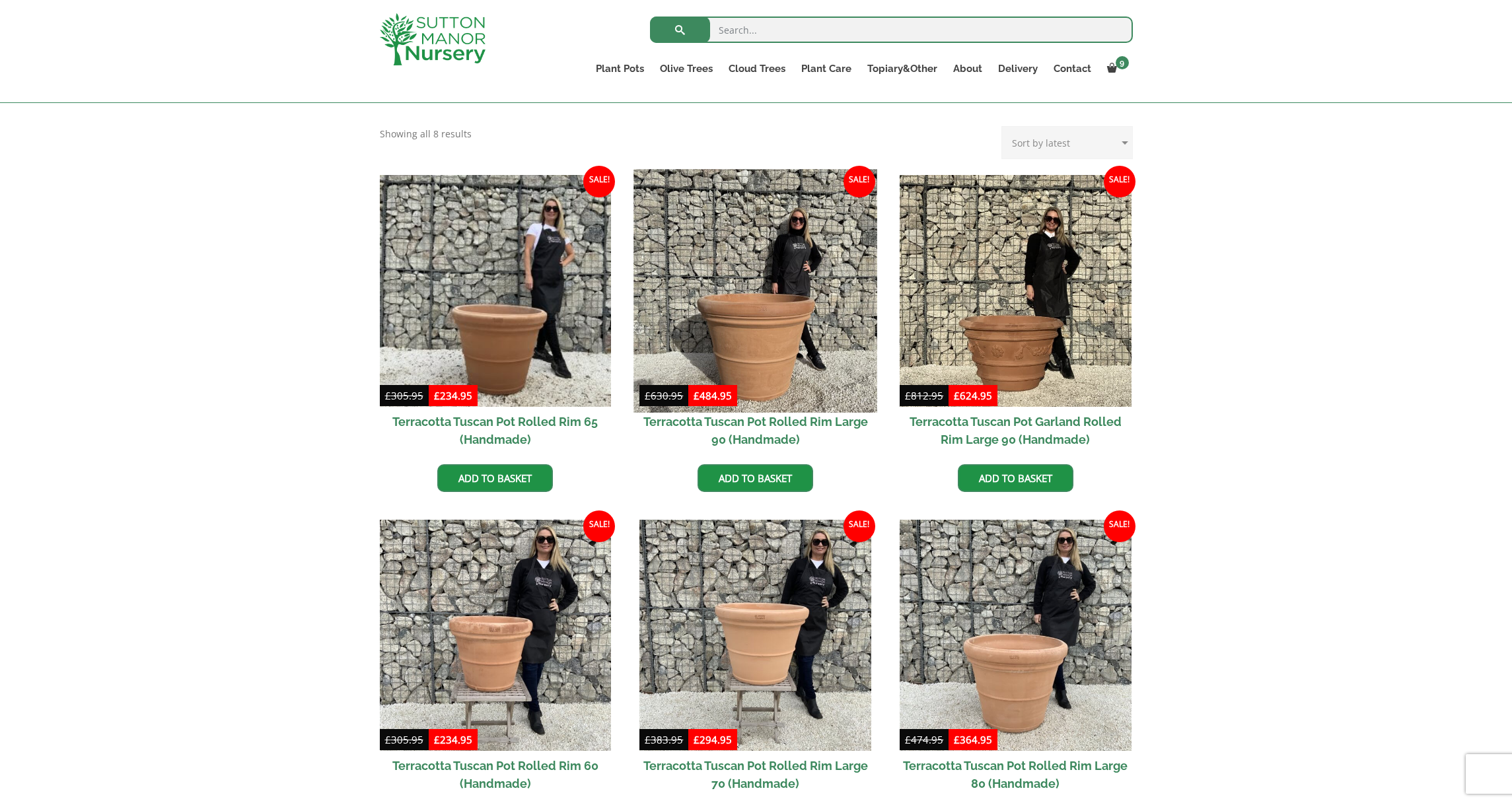
scroll to position [505, 0]
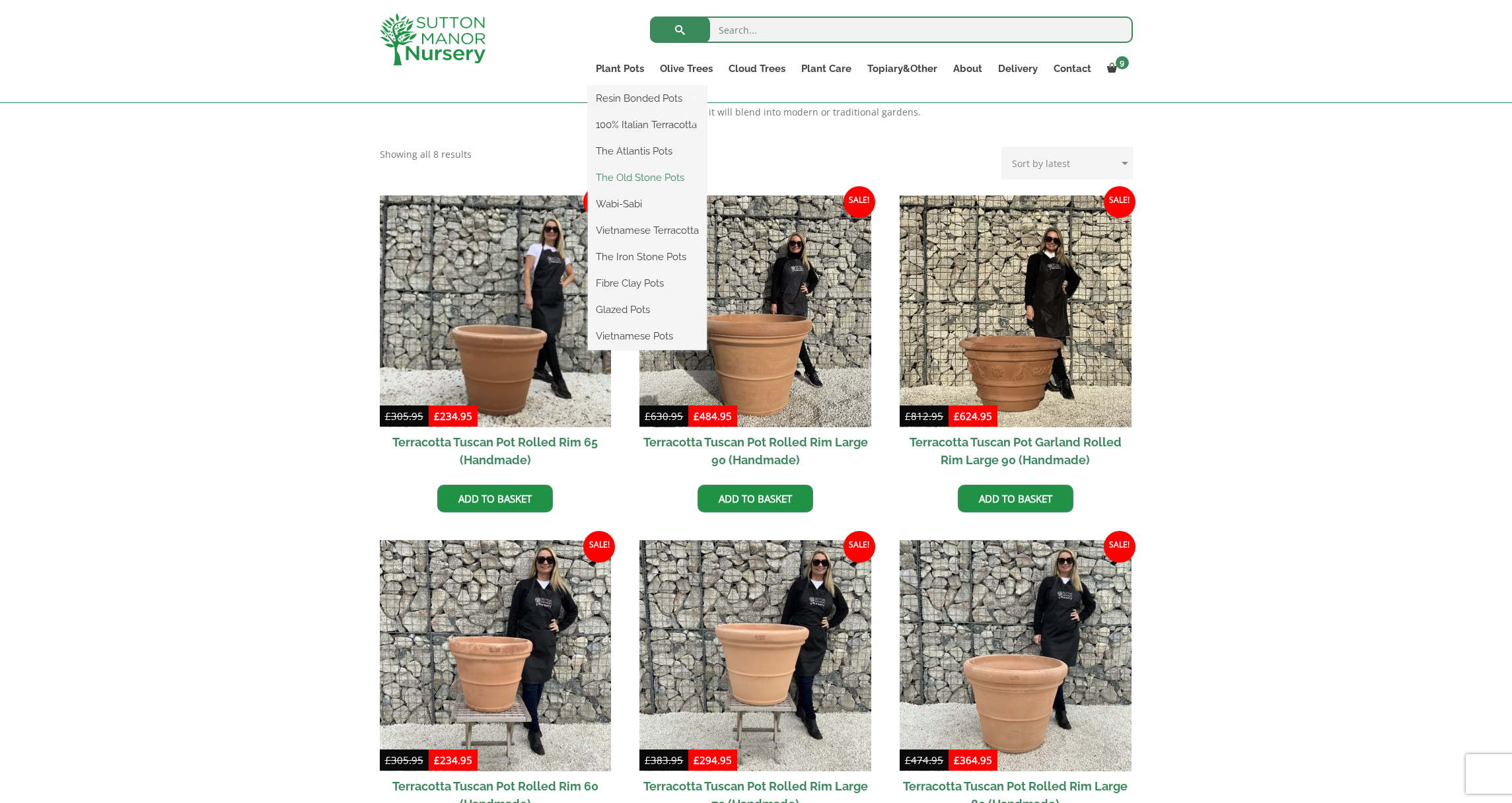
click at [641, 180] on link "The Old Stone Pots" at bounding box center [647, 177] width 119 height 20
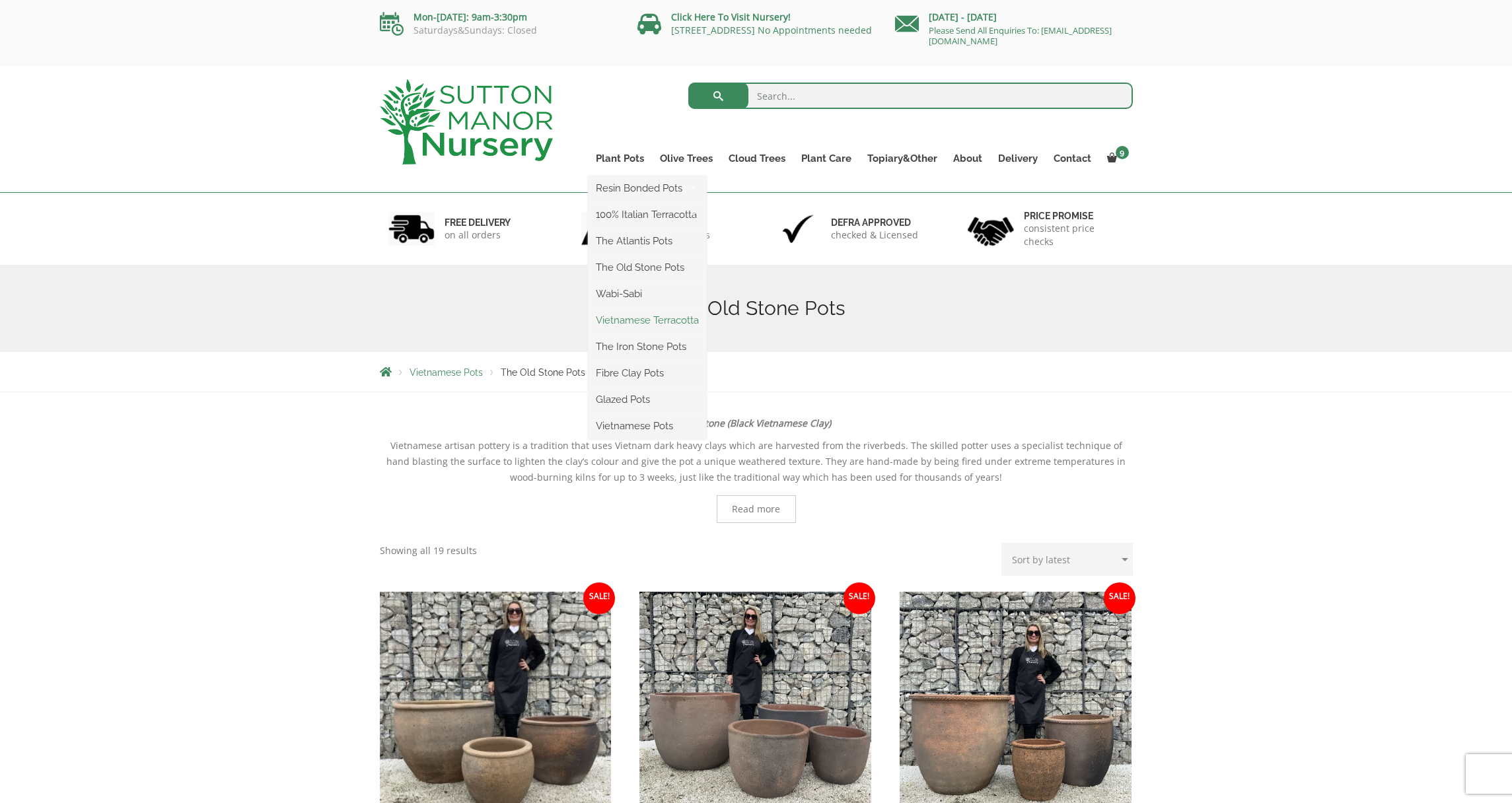
click at [648, 321] on link "Vietnamese Terracotta" at bounding box center [647, 320] width 119 height 20
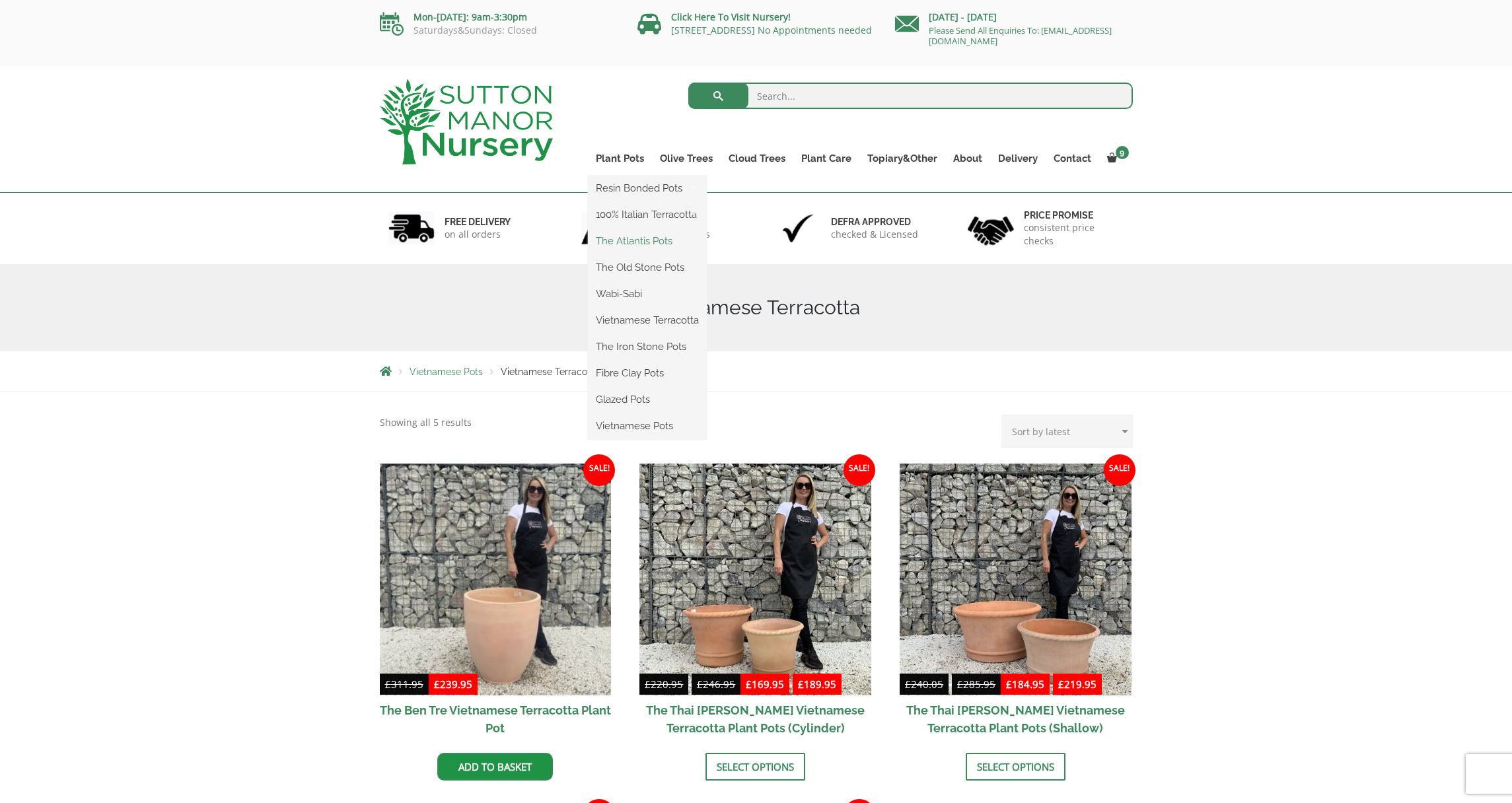
click at [630, 240] on link "The Atlantis Pots" at bounding box center [647, 241] width 119 height 20
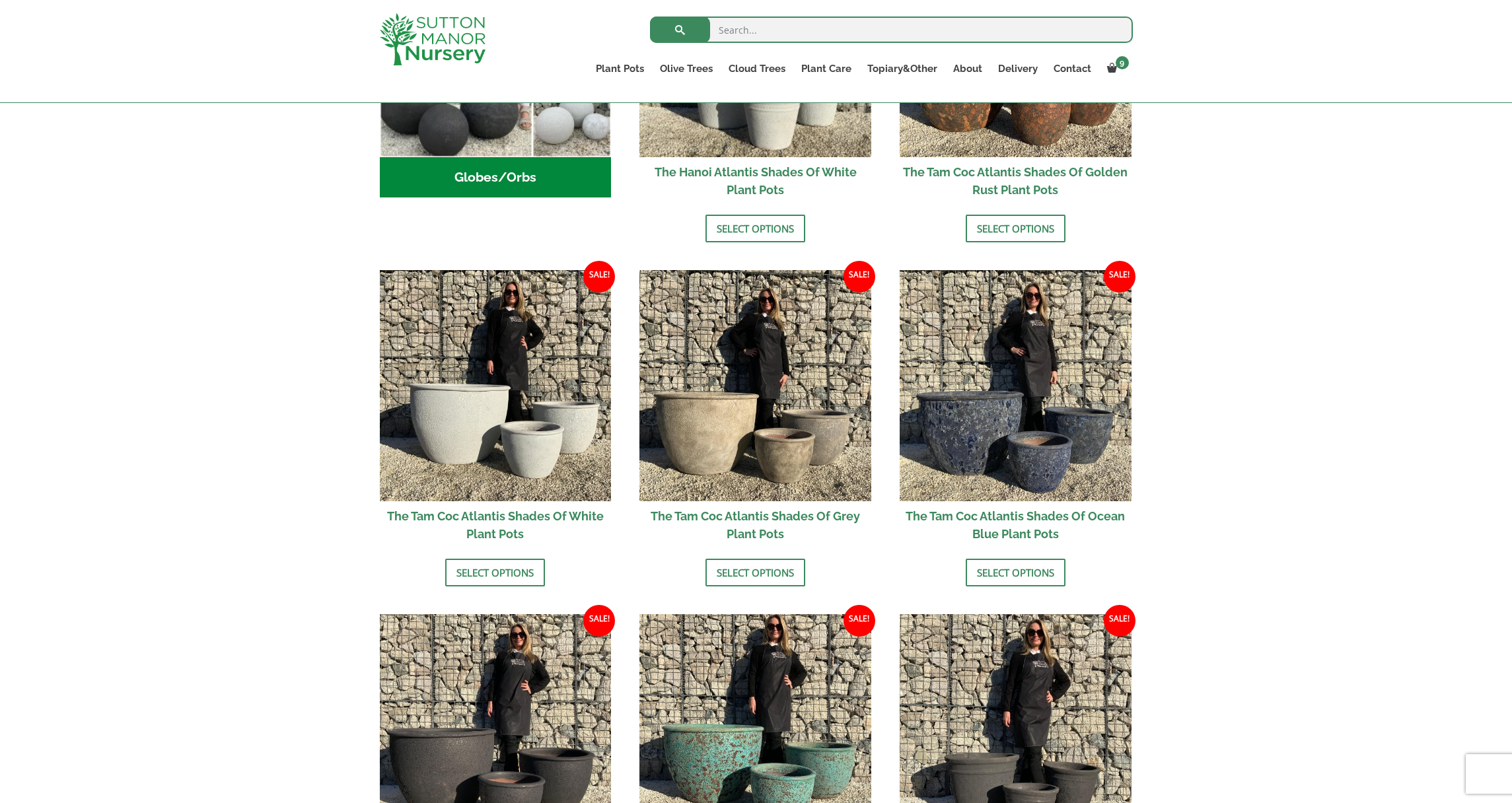
scroll to position [598, 0]
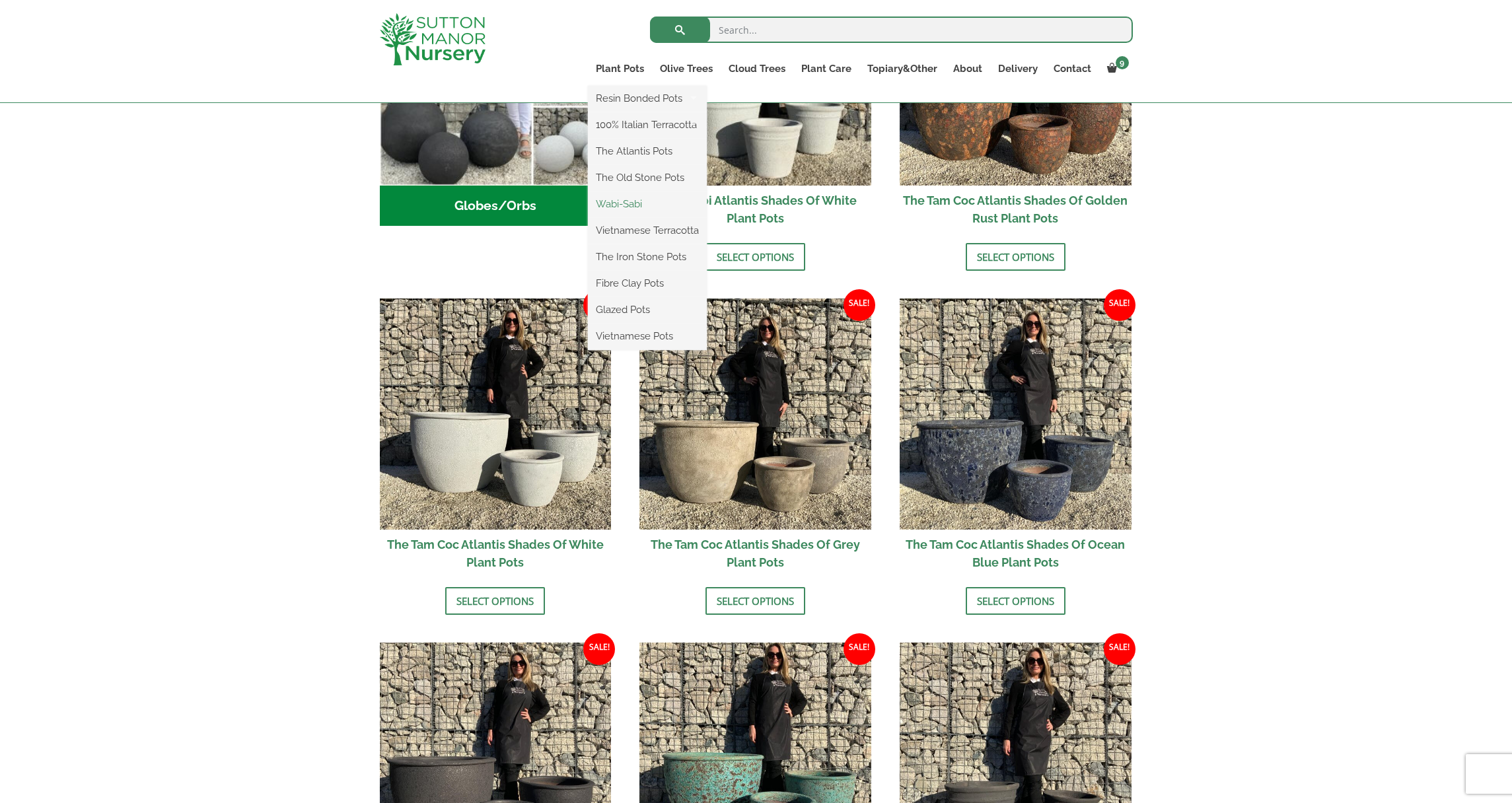
click at [625, 206] on link "Wabi-Sabi" at bounding box center [647, 204] width 119 height 20
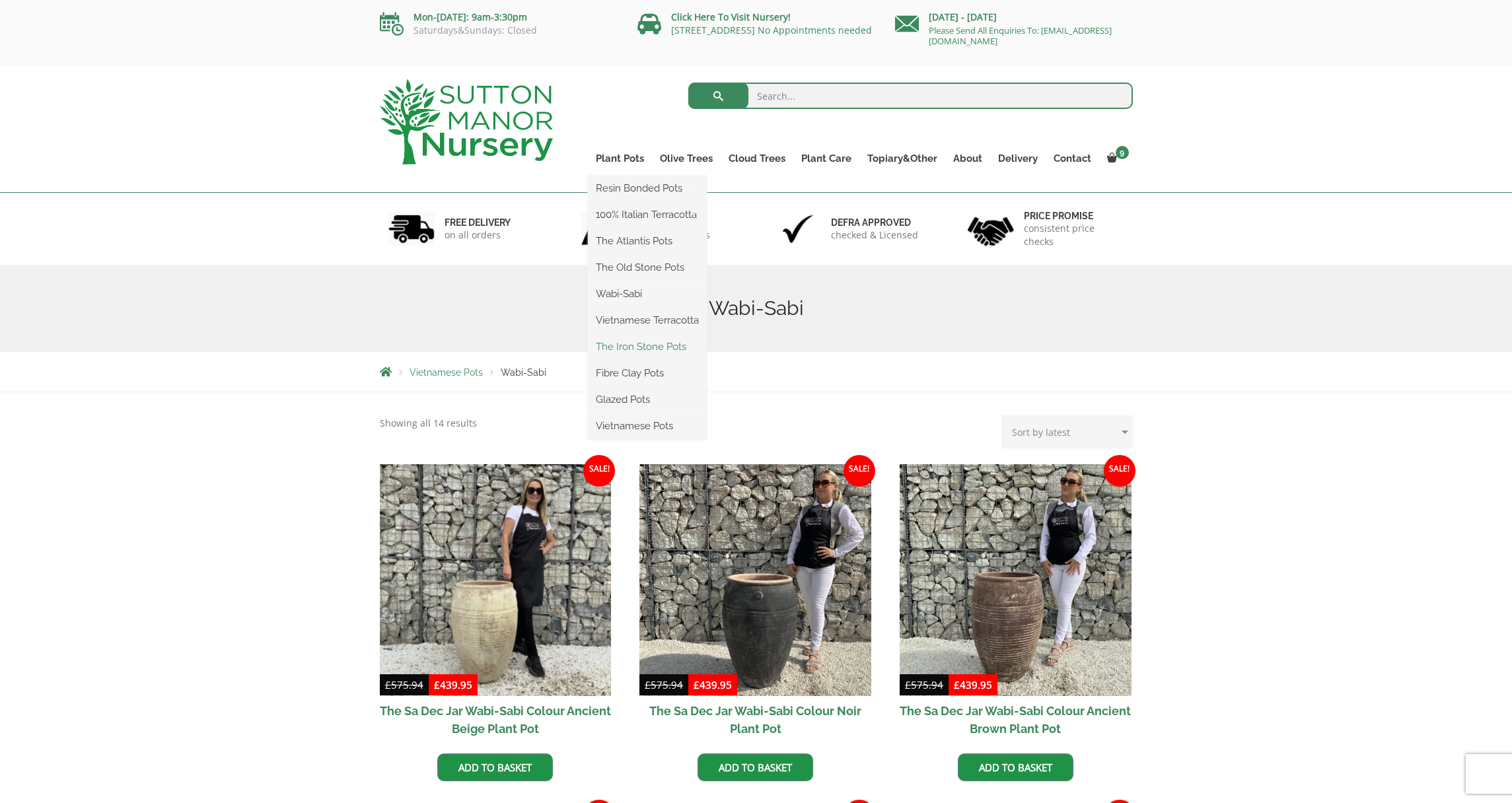
click at [628, 346] on link "The Iron Stone Pots" at bounding box center [647, 347] width 119 height 20
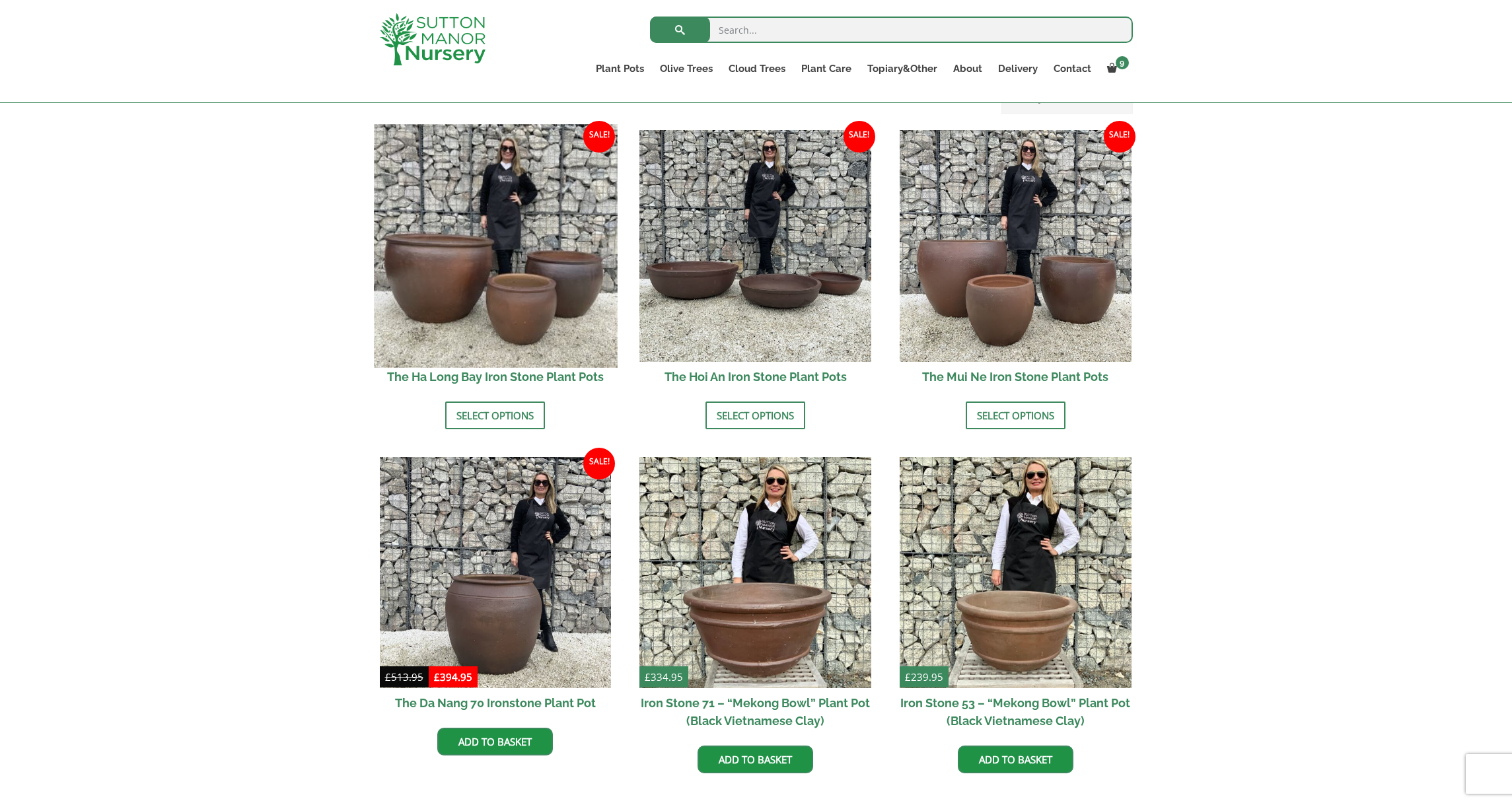
scroll to position [419, 0]
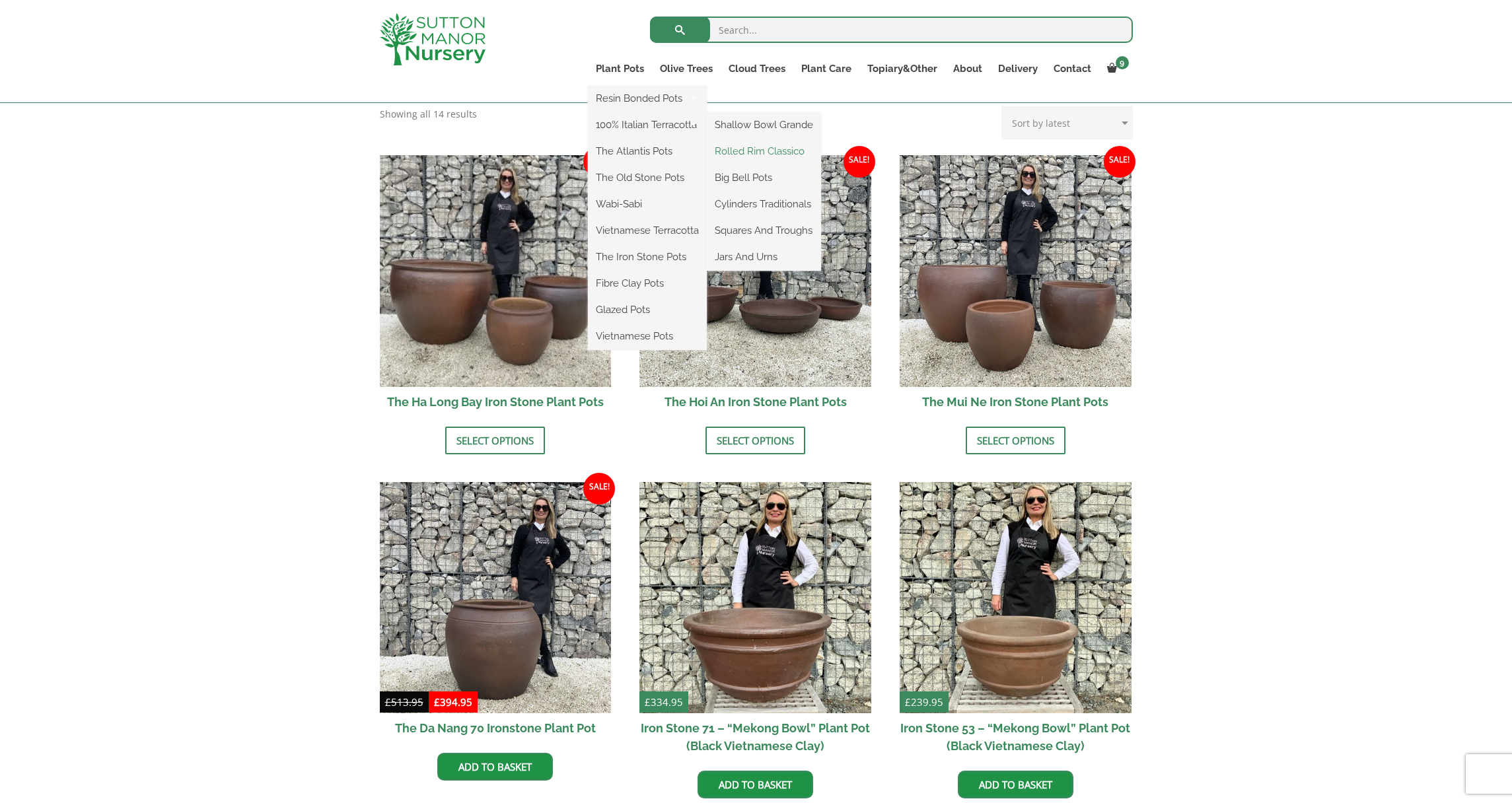
click at [757, 147] on link "Rolled Rim Classico" at bounding box center [764, 151] width 114 height 20
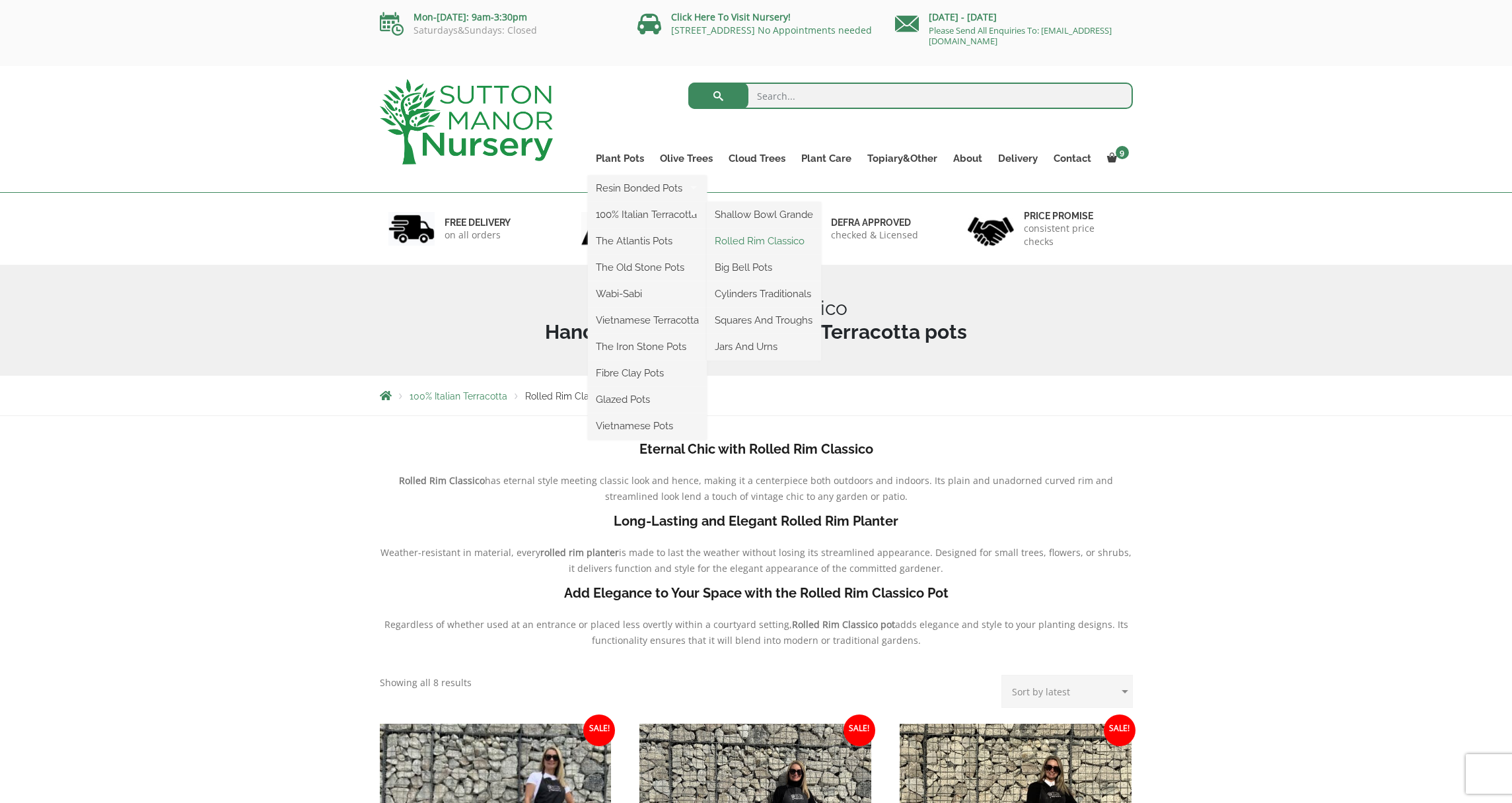
click at [751, 240] on link "Rolled Rim Classico" at bounding box center [764, 241] width 114 height 20
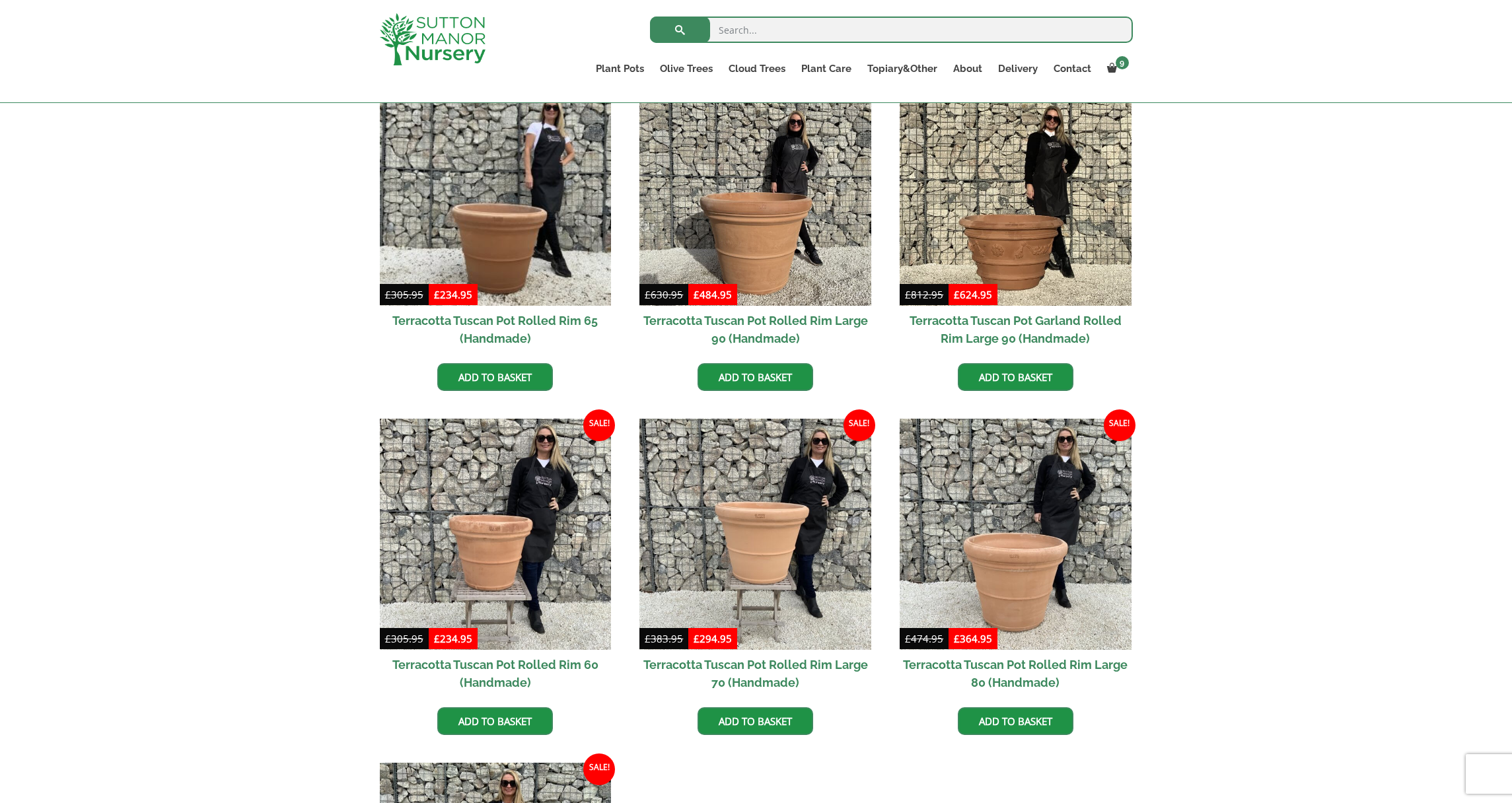
scroll to position [629, 0]
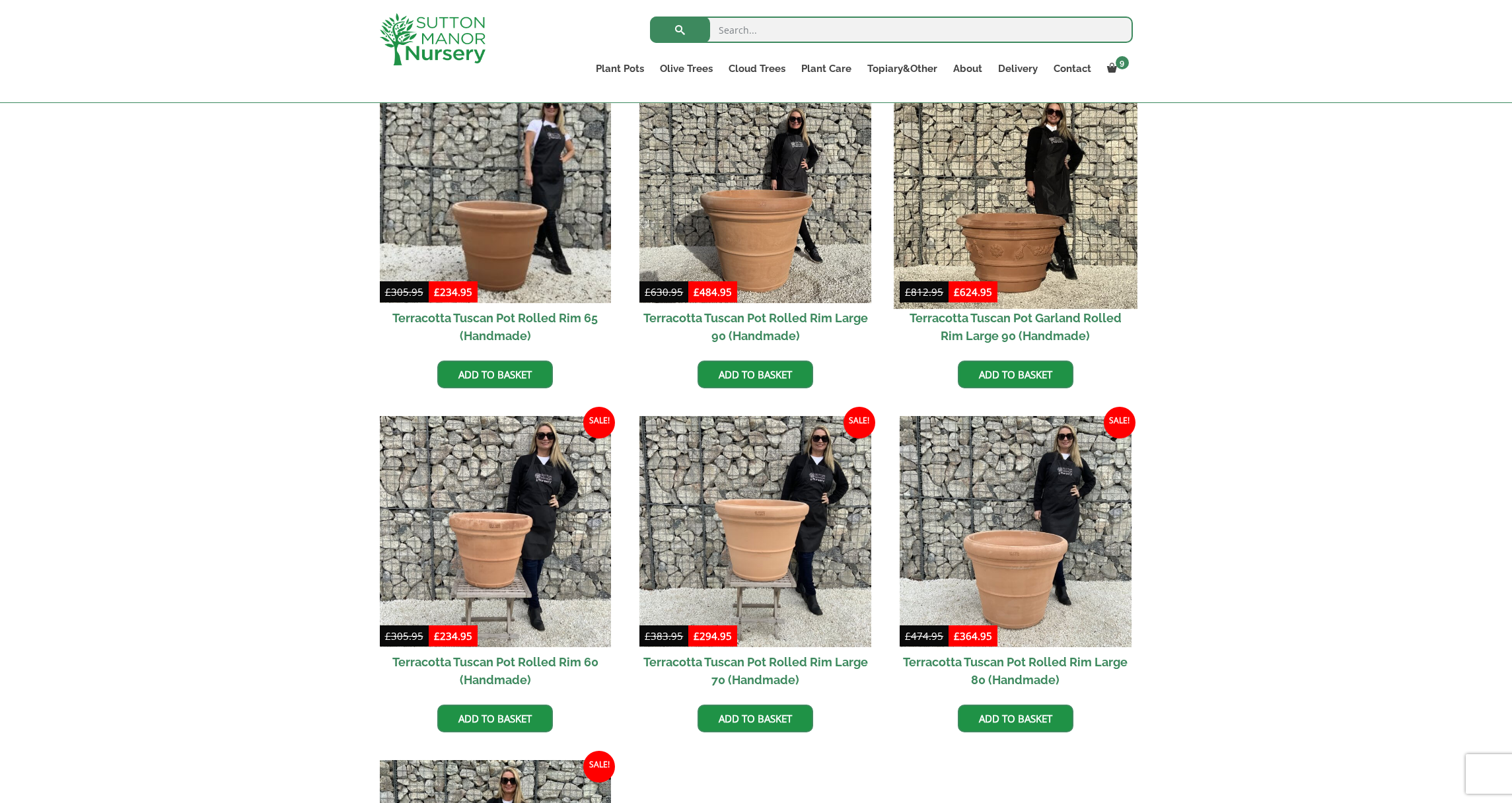
click at [1003, 263] on img at bounding box center [1014, 187] width 243 height 243
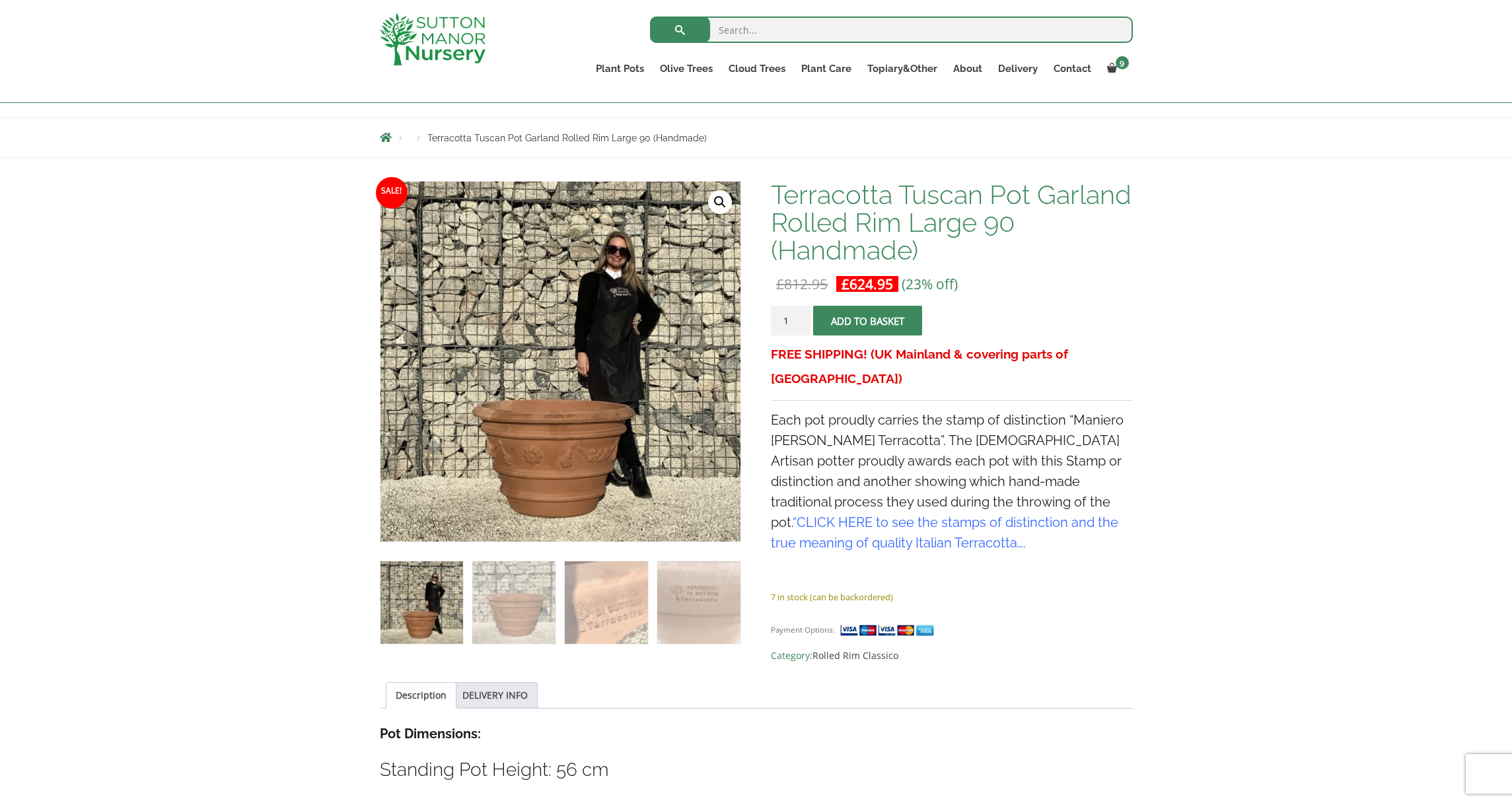
scroll to position [137, 0]
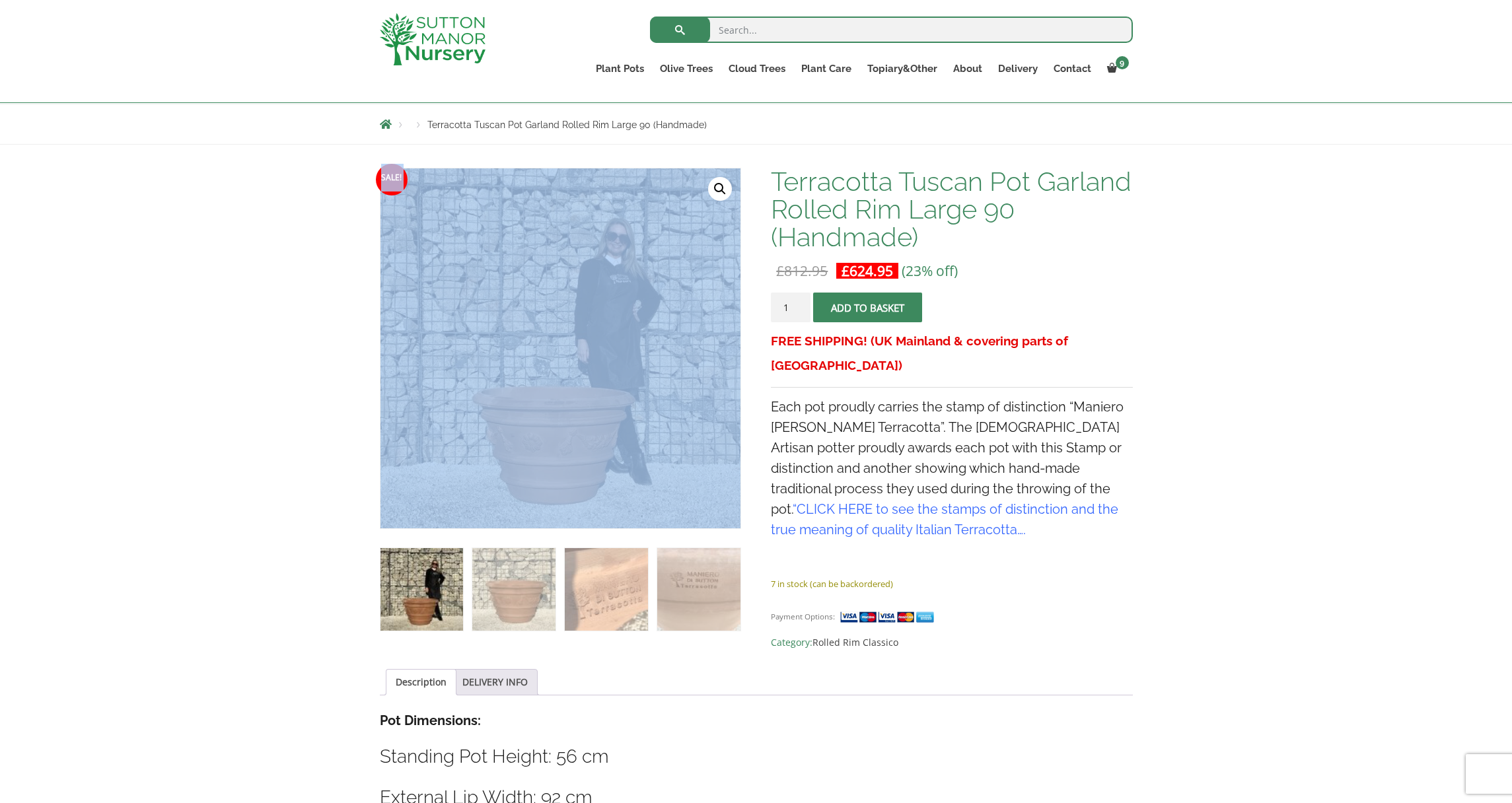
drag, startPoint x: 755, startPoint y: 163, endPoint x: 1119, endPoint y: 386, distance: 426.9
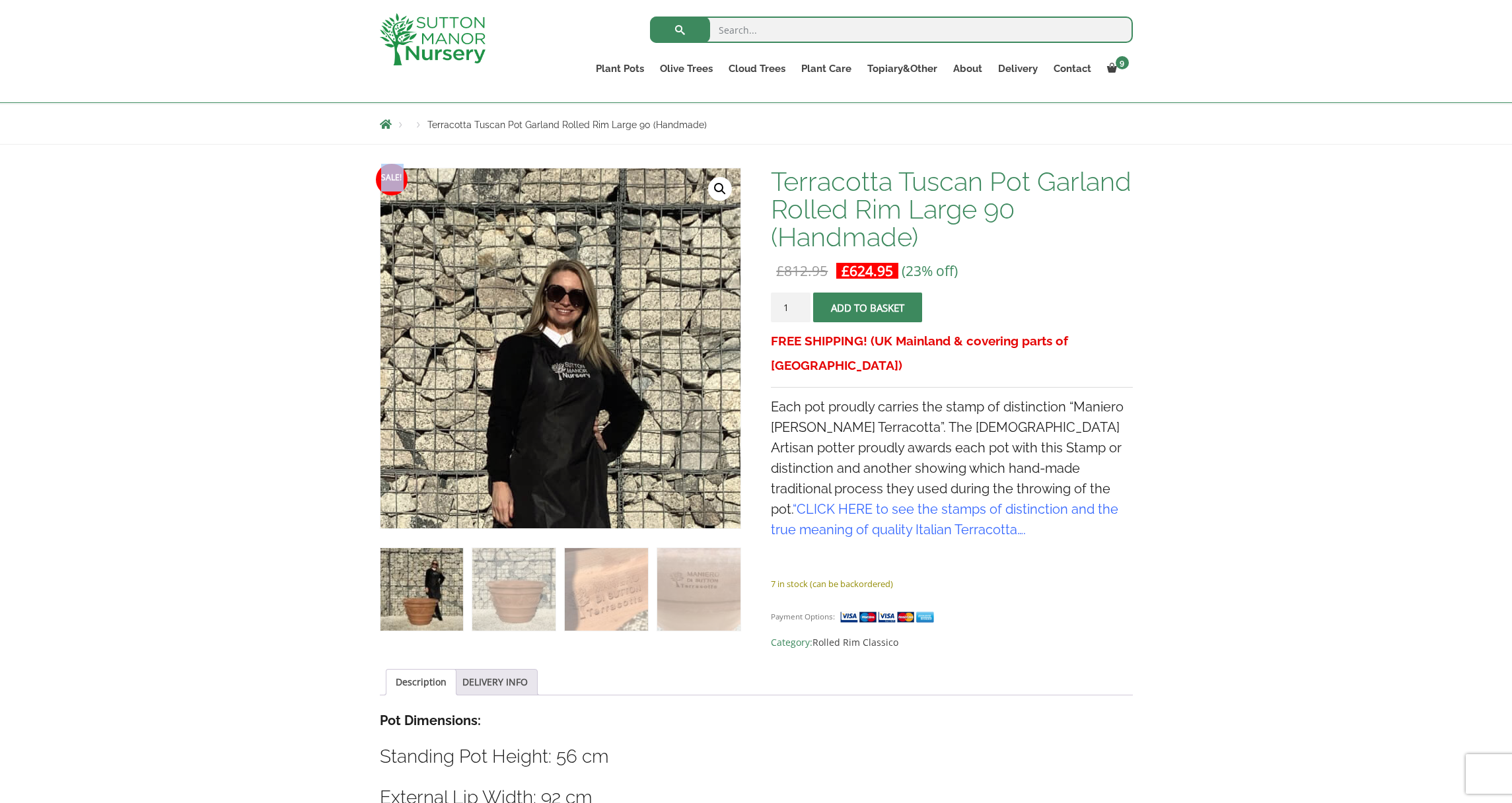
drag, startPoint x: 377, startPoint y: 172, endPoint x: 737, endPoint y: 166, distance: 360.0
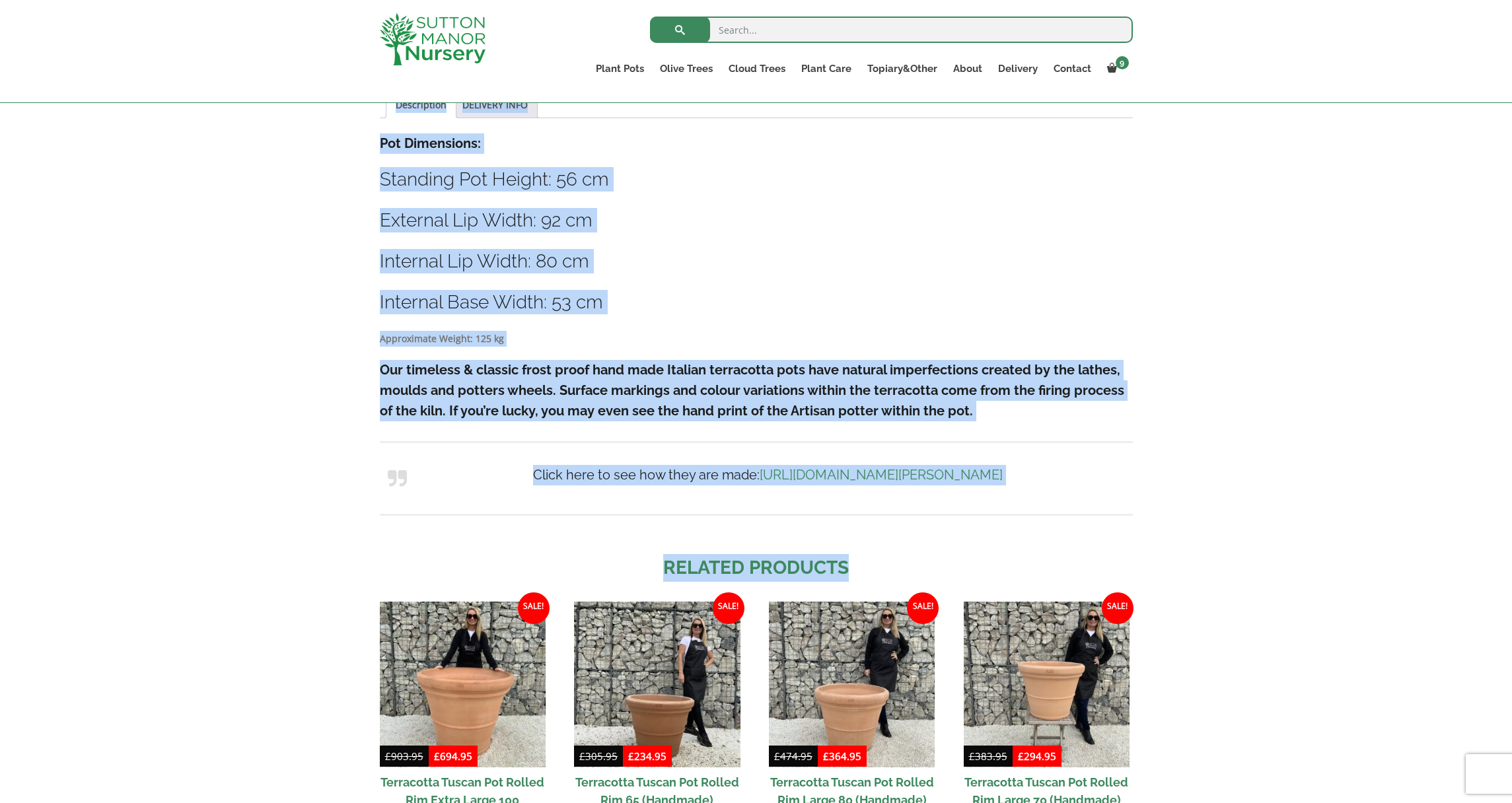
scroll to position [713, 0]
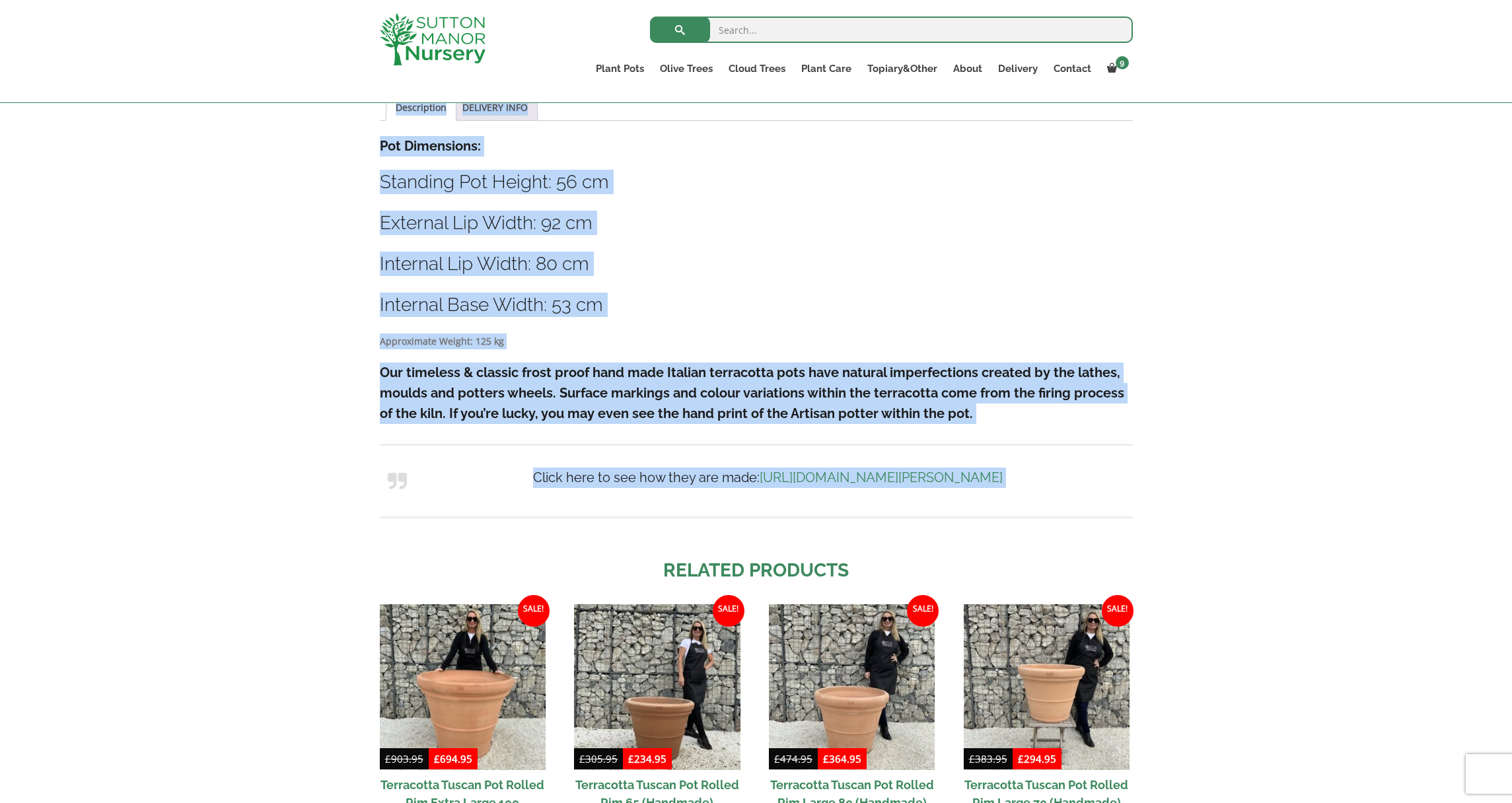
drag, startPoint x: 762, startPoint y: 177, endPoint x: 1111, endPoint y: 555, distance: 514.5
click at [1111, 555] on div "Sale! 🔍 Terracotta Tuscan Pot Garland Rolled Rim Large 90 (Handmade) £ 812.95 O…" at bounding box center [756, 247] width 753 height 1308
copy div "Terracotta Tuscan Pot Garland Rolled Rim Large 90 (Handmade) £ 812.95 Original …"
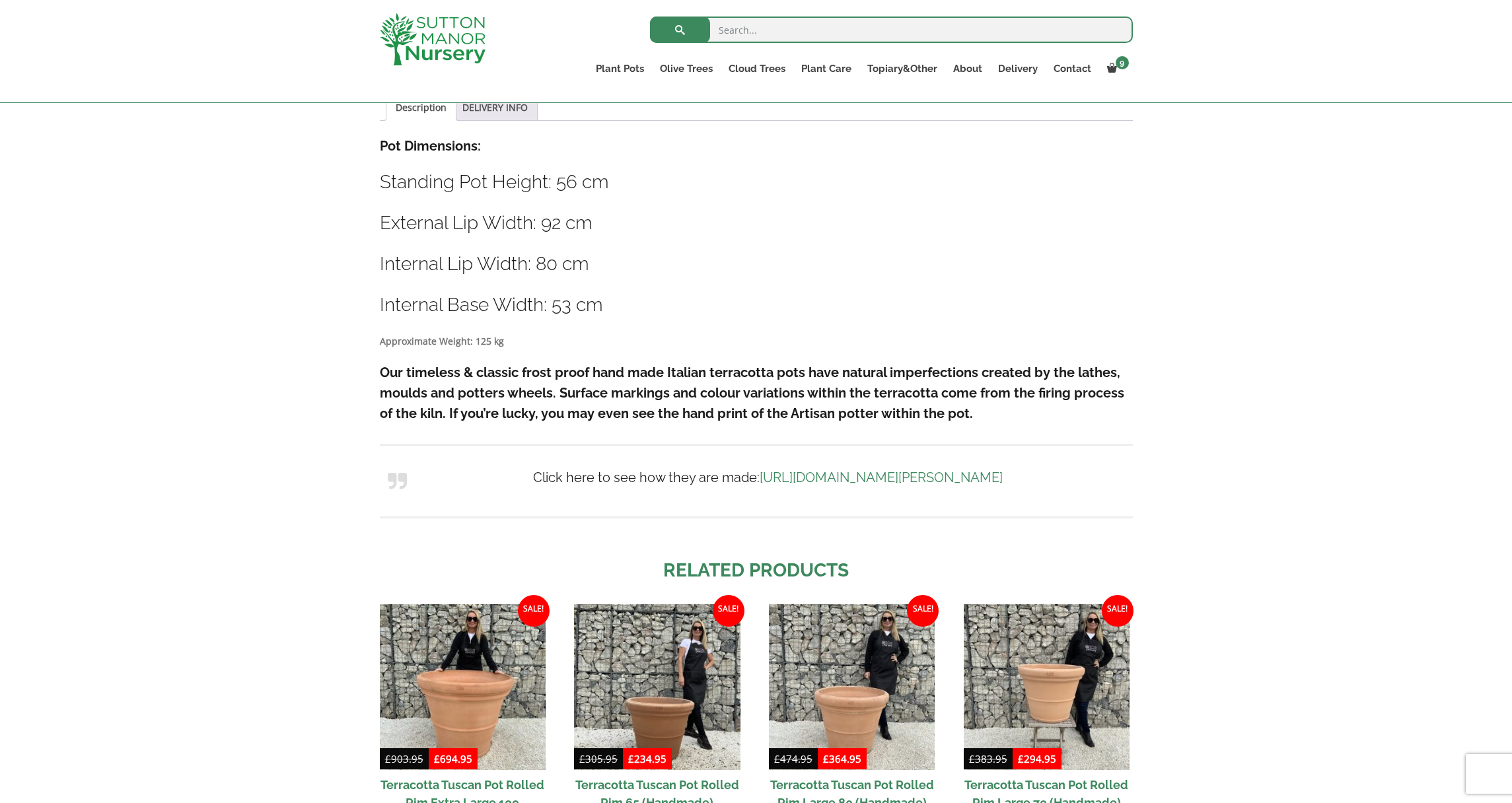
drag, startPoint x: 1165, startPoint y: 574, endPoint x: 1158, endPoint y: 565, distance: 11.4
click at [1164, 572] on div "Sale! 🔍 Terracotta Tuscan Pot Garland Rolled Rim Large 90 (Handmade) £ 812.95 O…" at bounding box center [756, 272] width 1512 height 1404
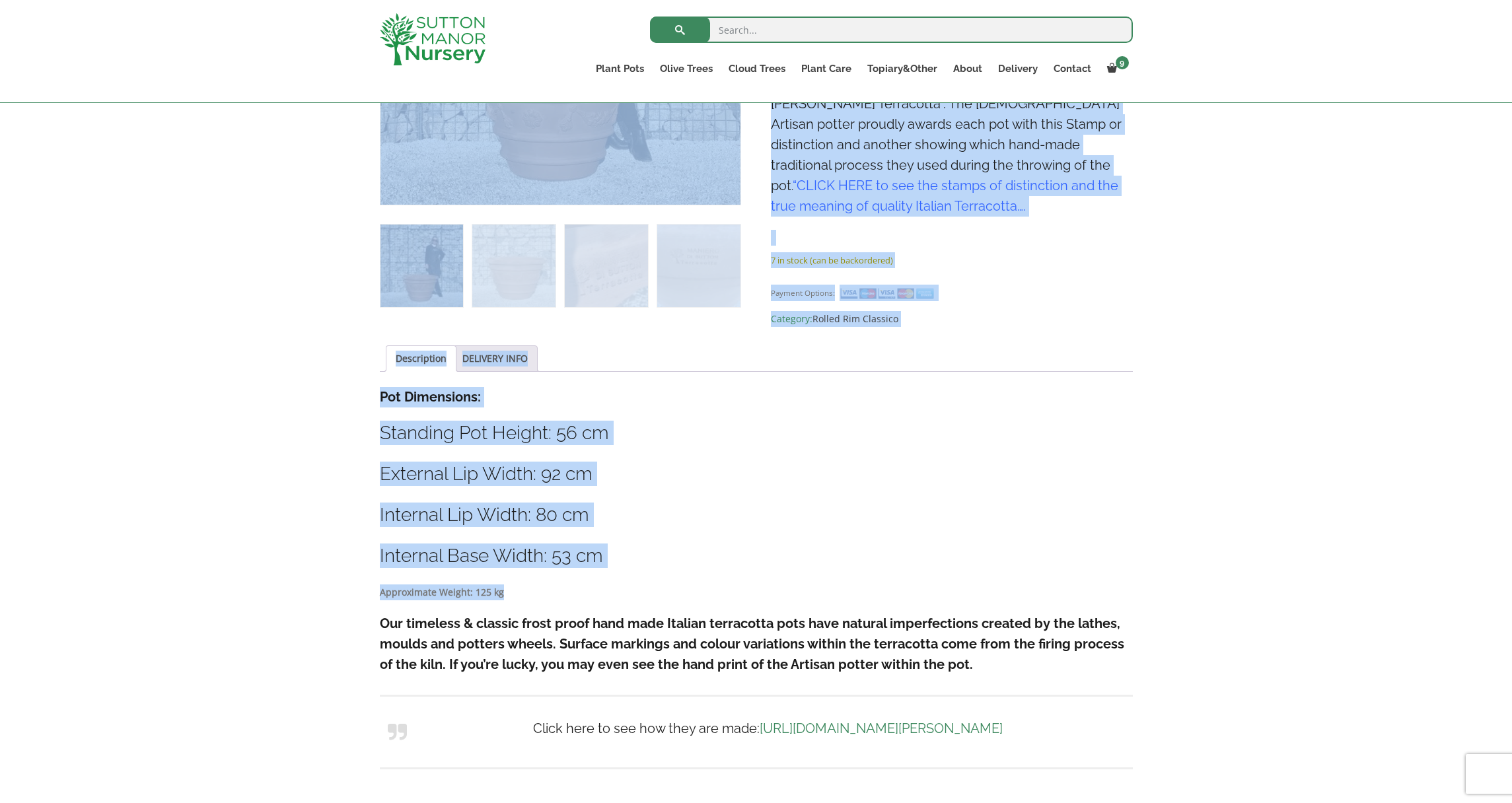
scroll to position [530, 0]
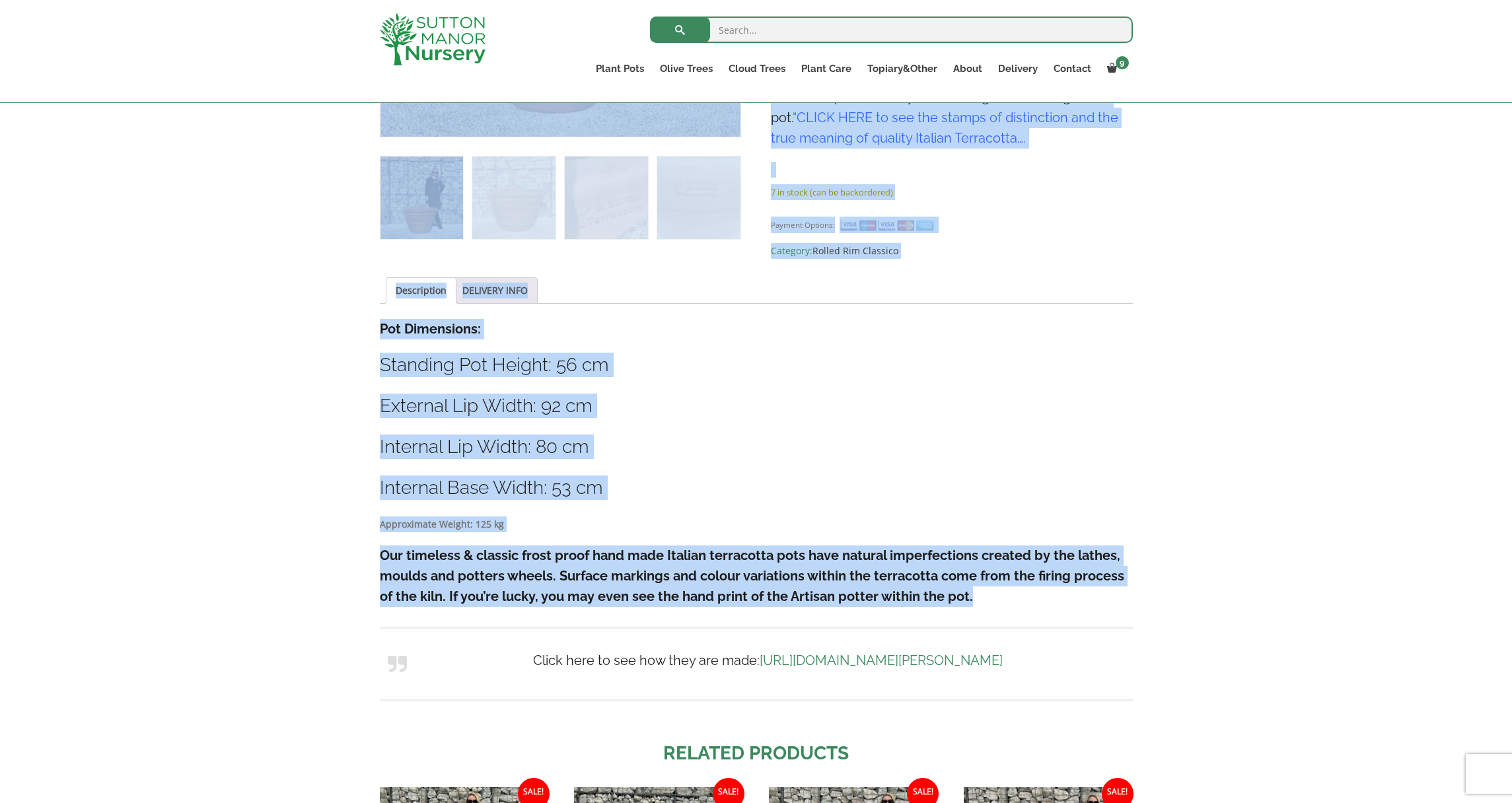
drag, startPoint x: 751, startPoint y: 132, endPoint x: 1096, endPoint y: 625, distance: 601.7
click at [1096, 625] on div "Sale! 🔍 Terracotta Tuscan Pot Garland Rolled Rim Large 90 (Handmade) £ 812.95 O…" at bounding box center [756, 430] width 753 height 1308
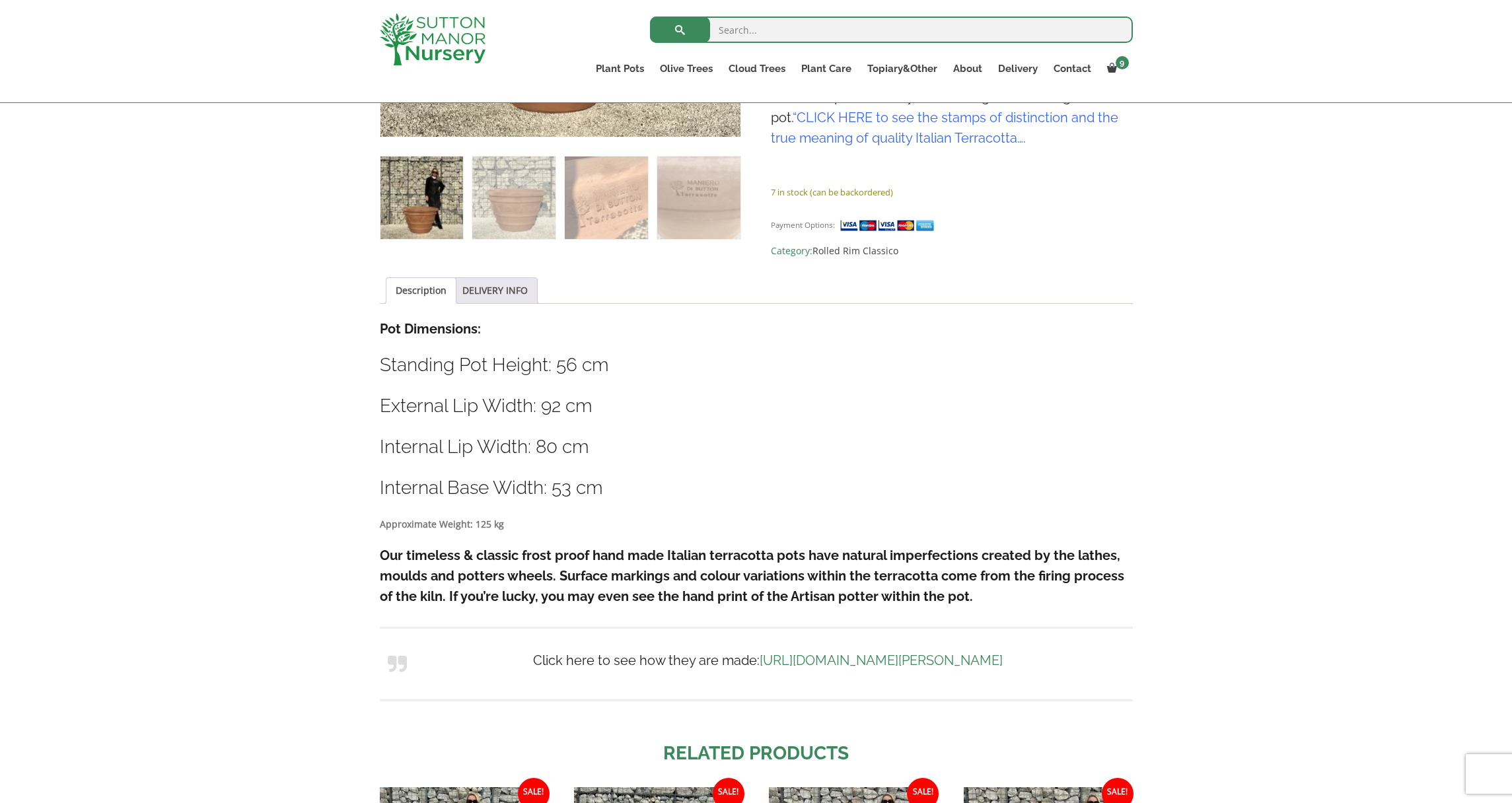
drag, startPoint x: 1093, startPoint y: 618, endPoint x: 759, endPoint y: 337, distance: 436.5
click at [762, 343] on div "Description Pot Dimensions: Standing Pot Height: 56 cm External Lip Width: 92 c…" at bounding box center [756, 520] width 753 height 402
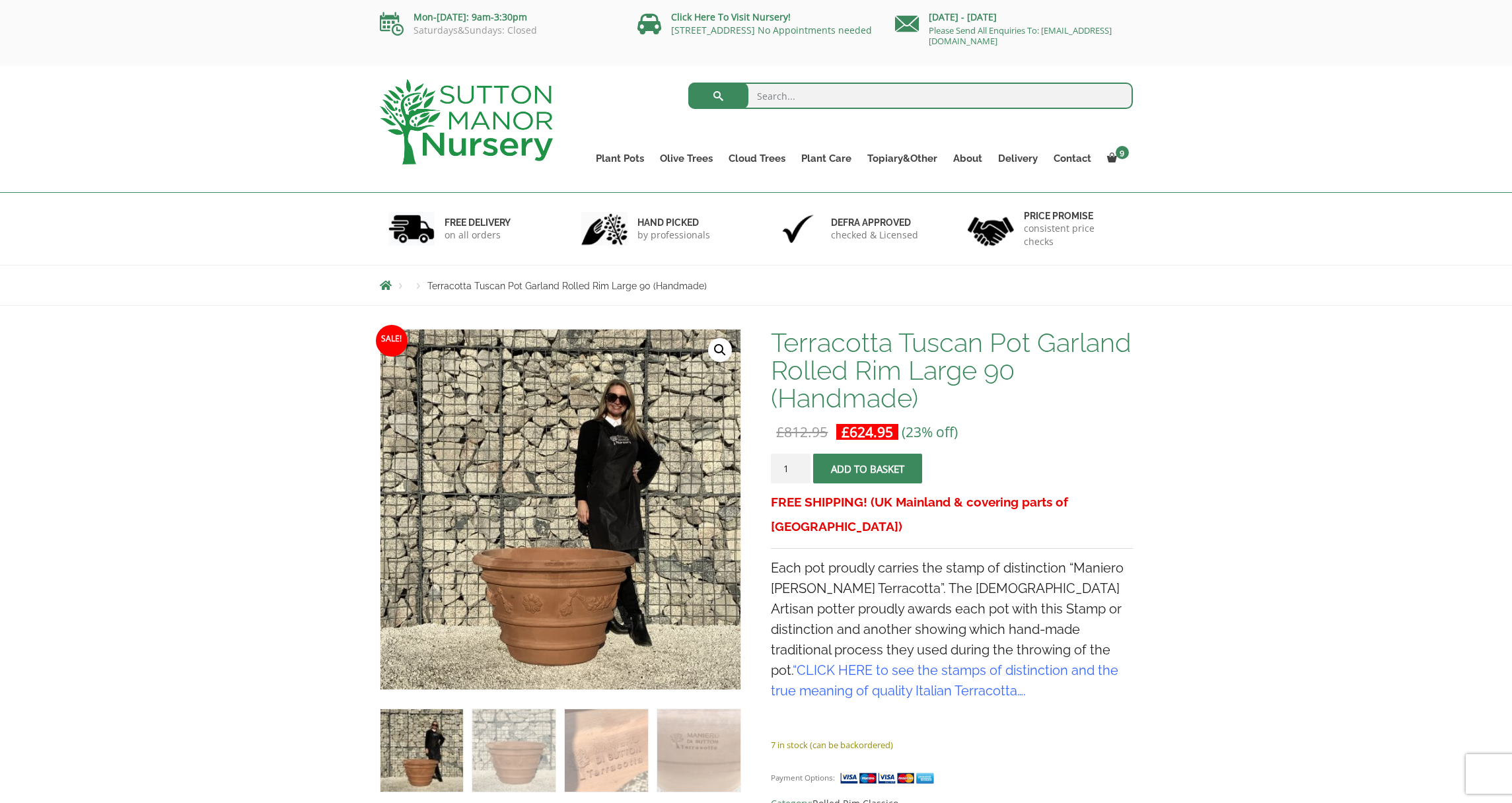
scroll to position [0, 0]
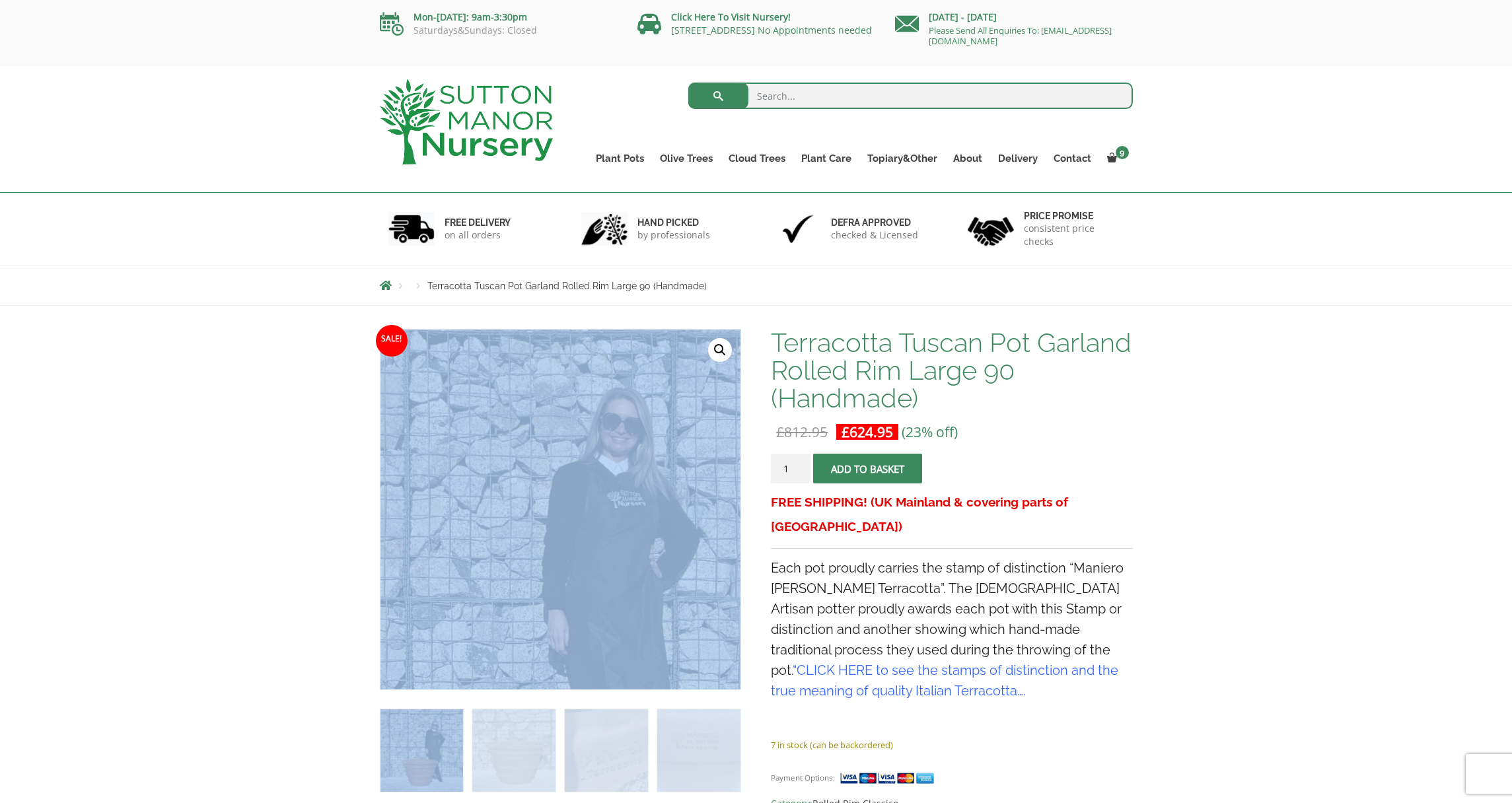
drag, startPoint x: 770, startPoint y: 353, endPoint x: 515, endPoint y: 370, distance: 255.6
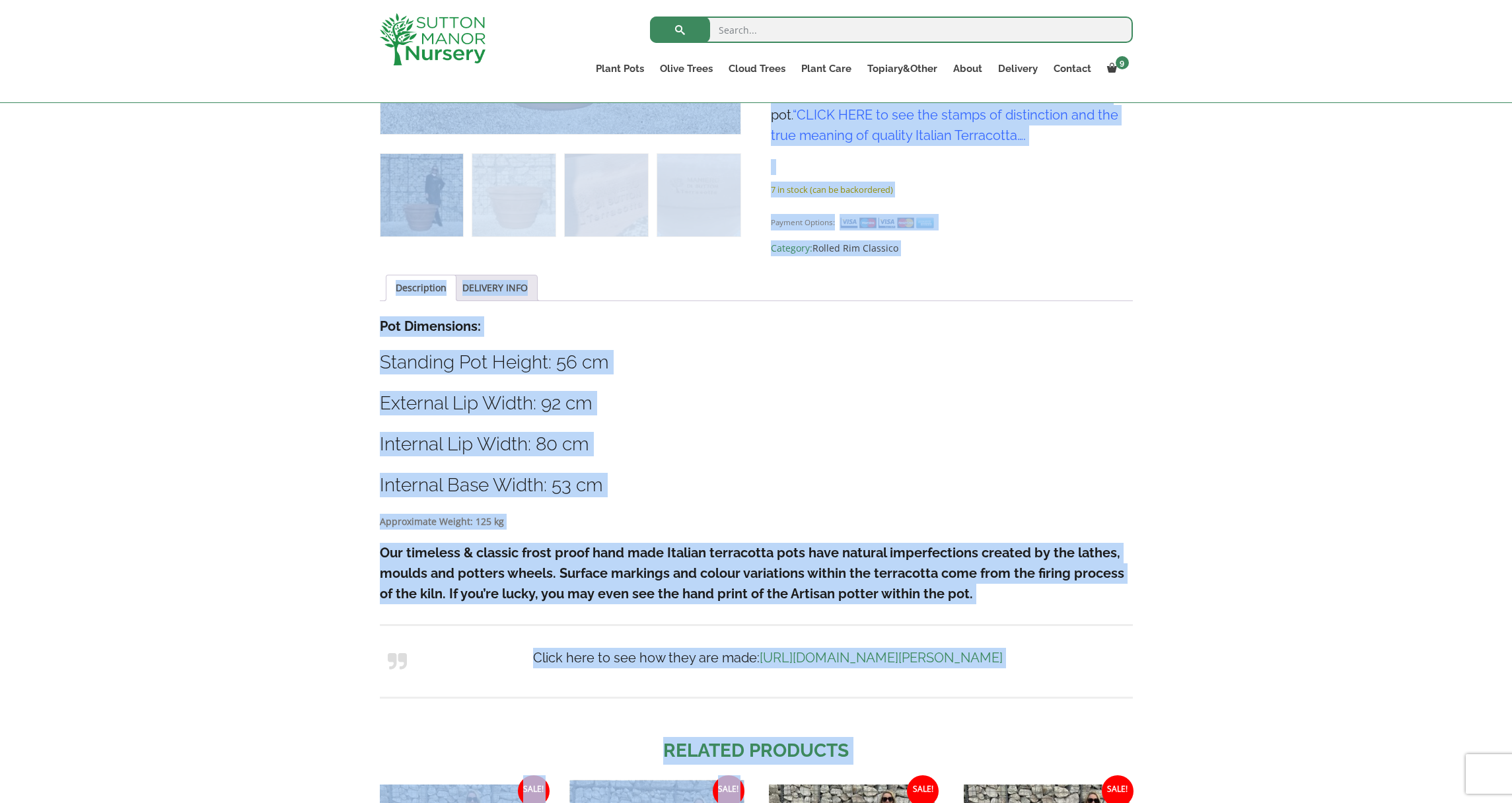
scroll to position [559, 0]
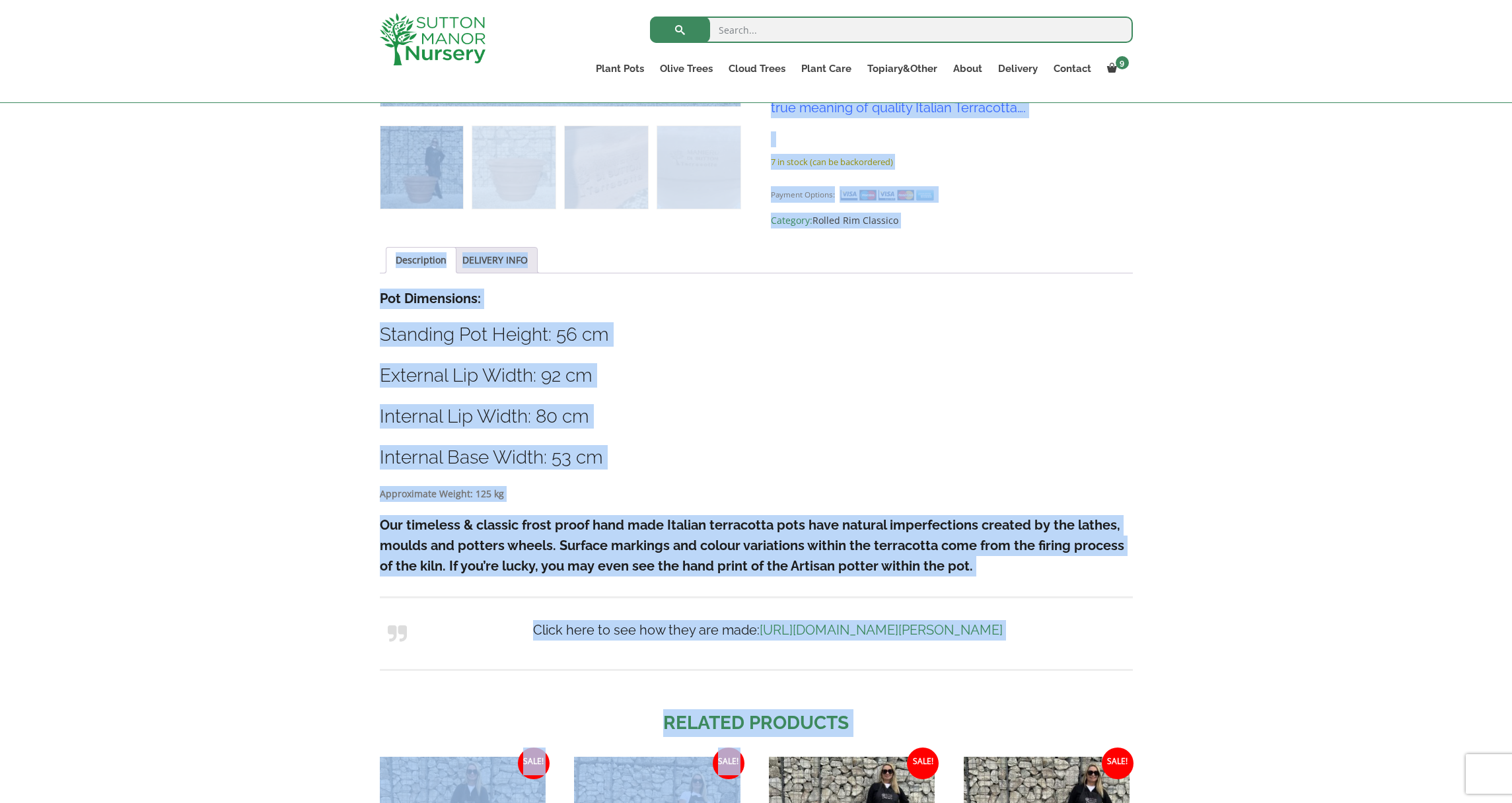
drag, startPoint x: 742, startPoint y: 341, endPoint x: 710, endPoint y: 667, distance: 327.6
click at [710, 668] on div "Sale! 🔍 Terracotta Tuscan Pot Garland Rolled Rim Large 90 (Handmade) £ 812.95 O…" at bounding box center [756, 399] width 753 height 1308
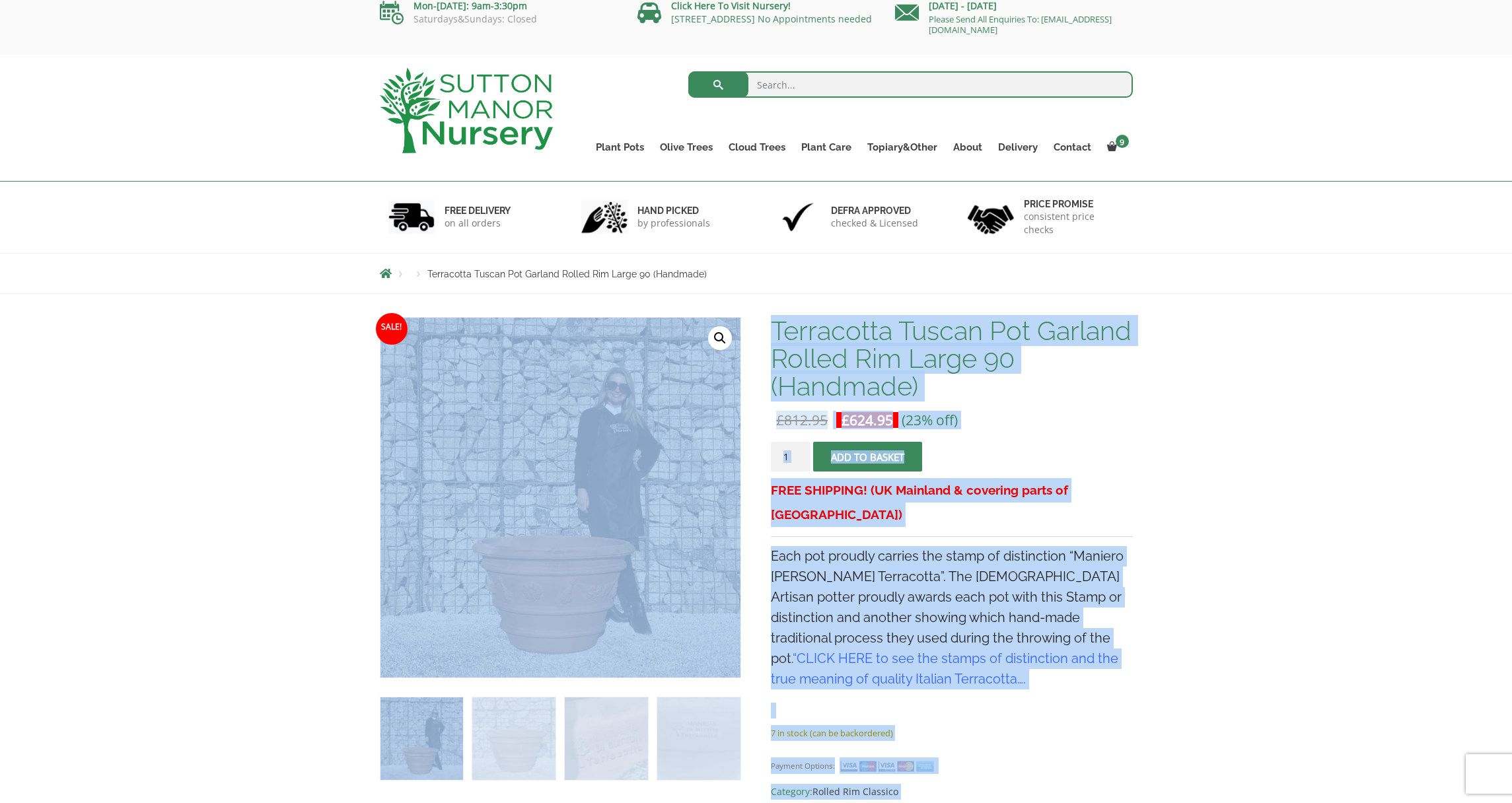
scroll to position [0, 0]
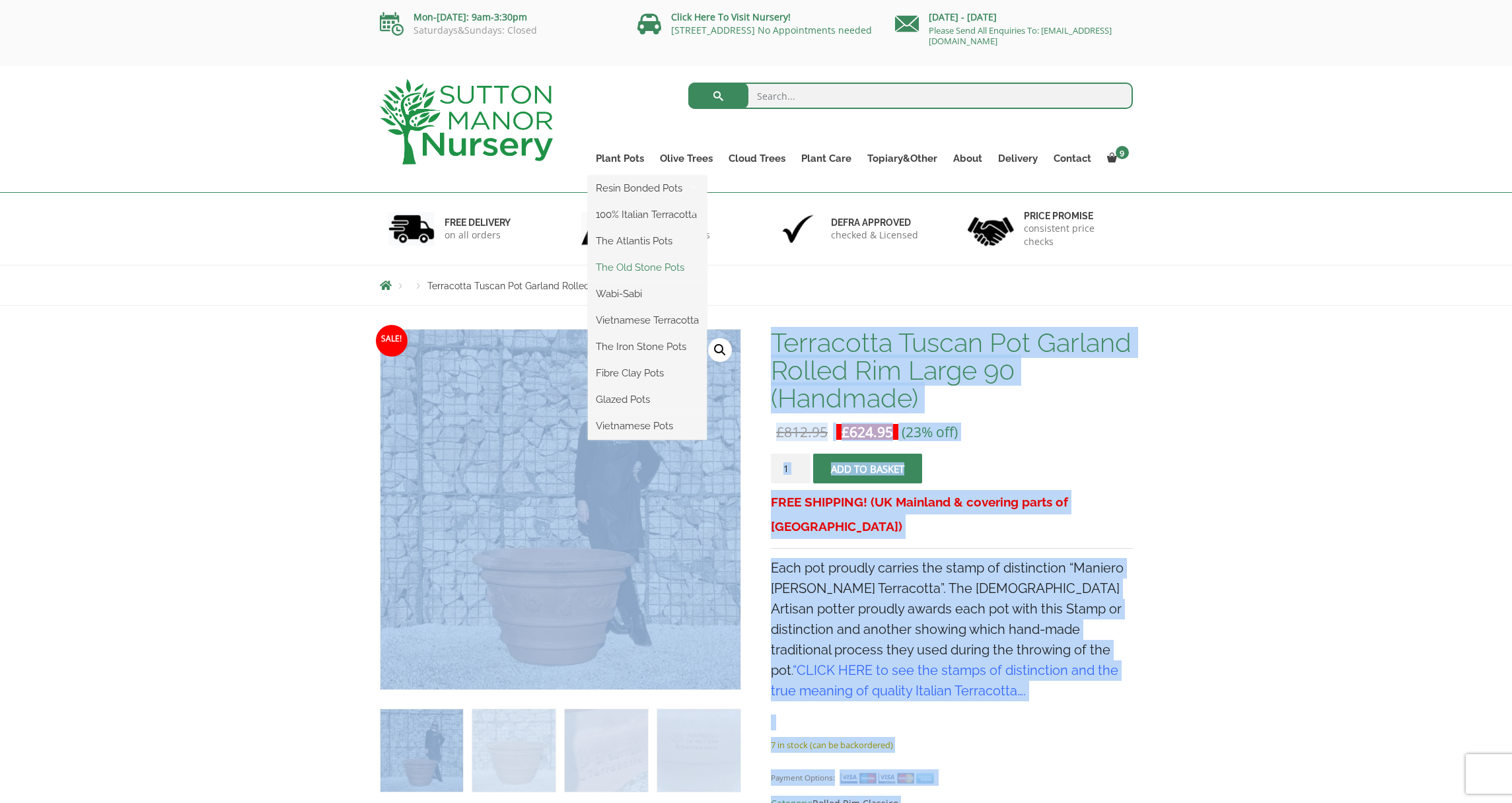
click at [644, 269] on link "The Old Stone Pots" at bounding box center [647, 267] width 119 height 20
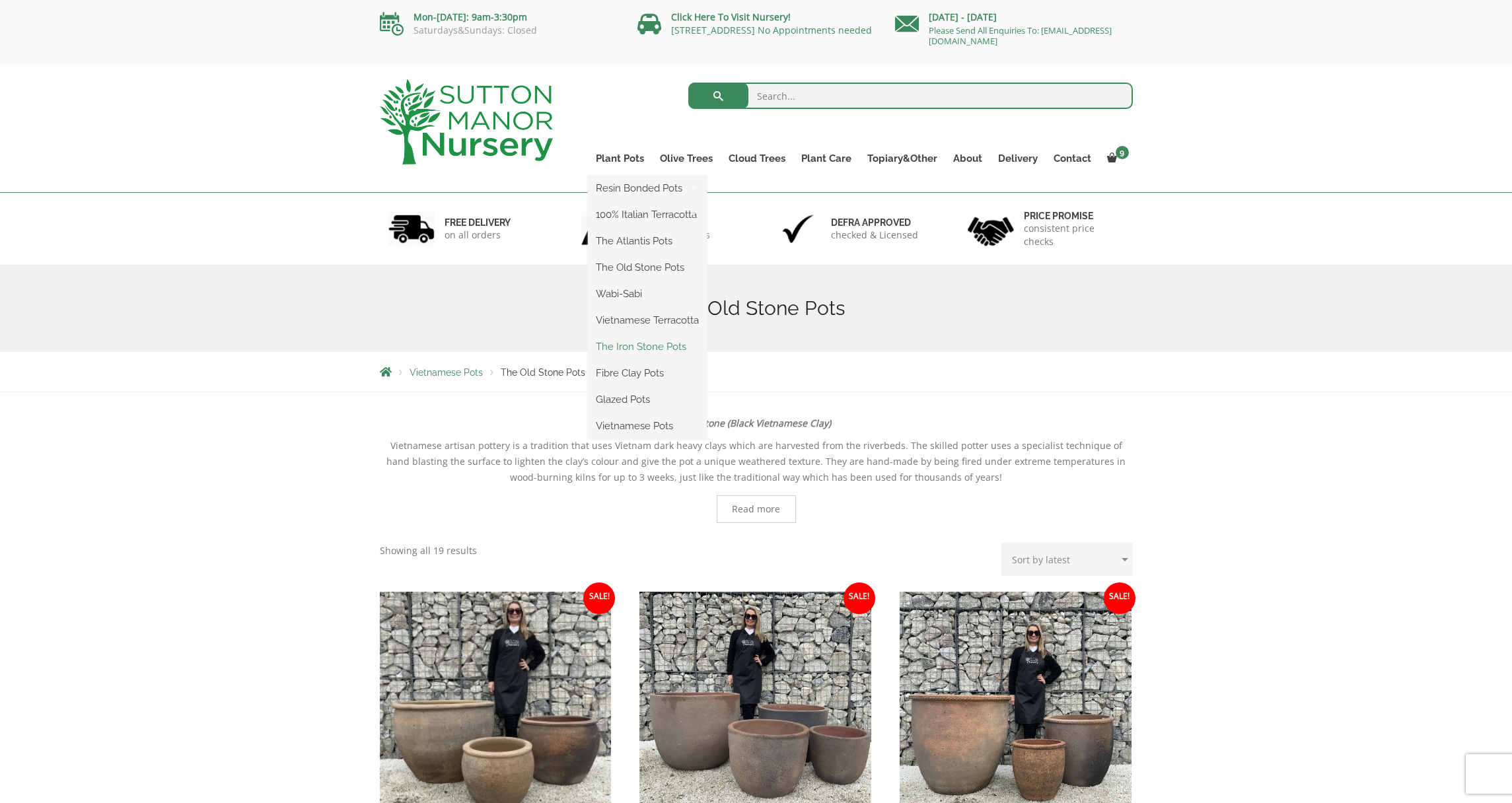
click at [638, 347] on link "The Iron Stone Pots" at bounding box center [647, 347] width 119 height 20
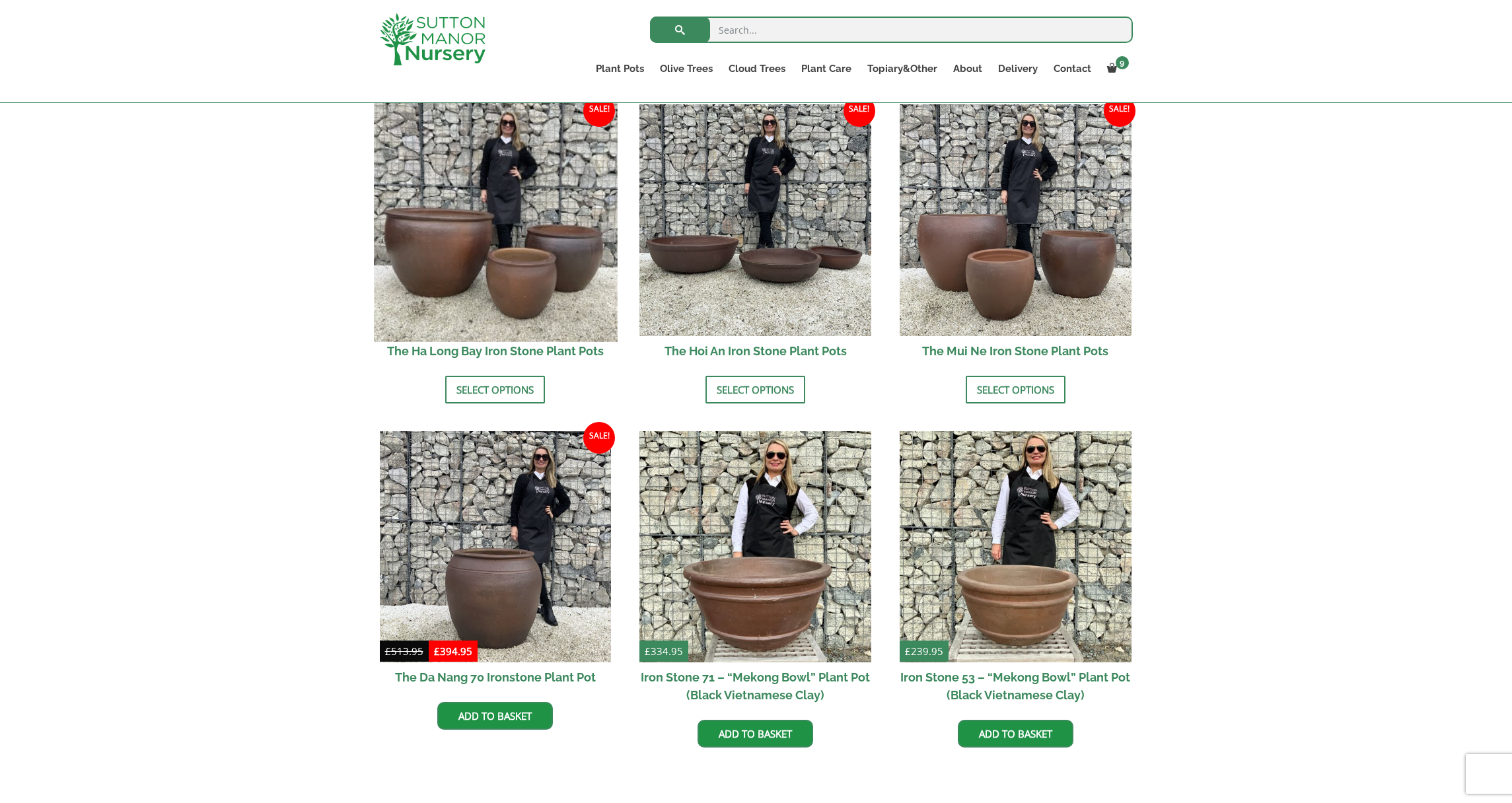
click at [469, 273] on img at bounding box center [495, 219] width 243 height 243
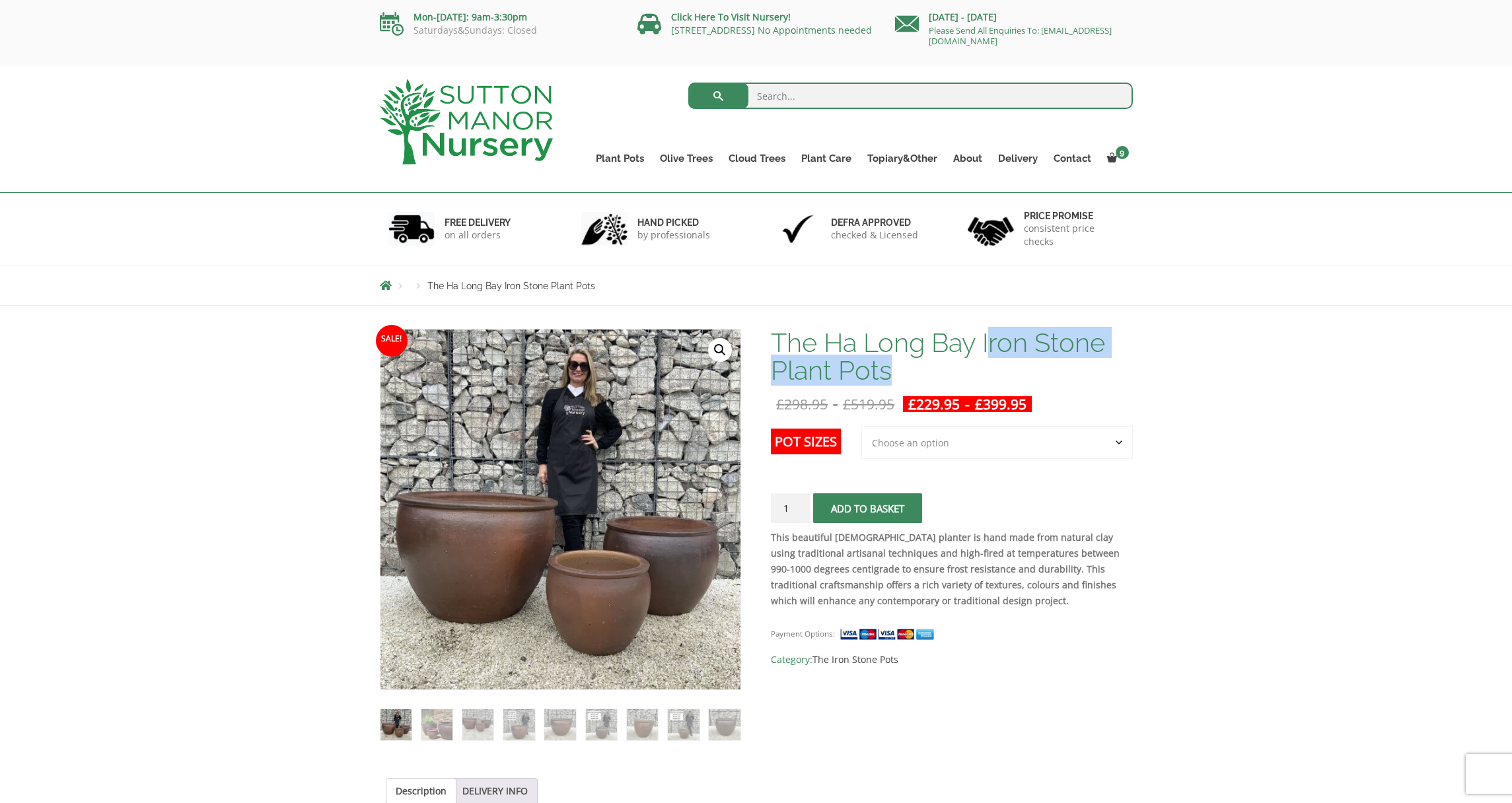
drag, startPoint x: 0, startPoint y: 0, endPoint x: 1033, endPoint y: 359, distance: 1093.6
click at [1033, 360] on h1 "The Ha Long Bay Iron Stone Plant Pots" at bounding box center [950, 356] width 361 height 55
click at [1100, 365] on h1 "The Ha Long Bay Iron Stone Plant Pots" at bounding box center [950, 356] width 361 height 55
click at [984, 342] on h1 "The Ha Long Bay Iron Stone Plant Pots" at bounding box center [950, 356] width 361 height 55
drag, startPoint x: 819, startPoint y: 336, endPoint x: 1108, endPoint y: 364, distance: 290.4
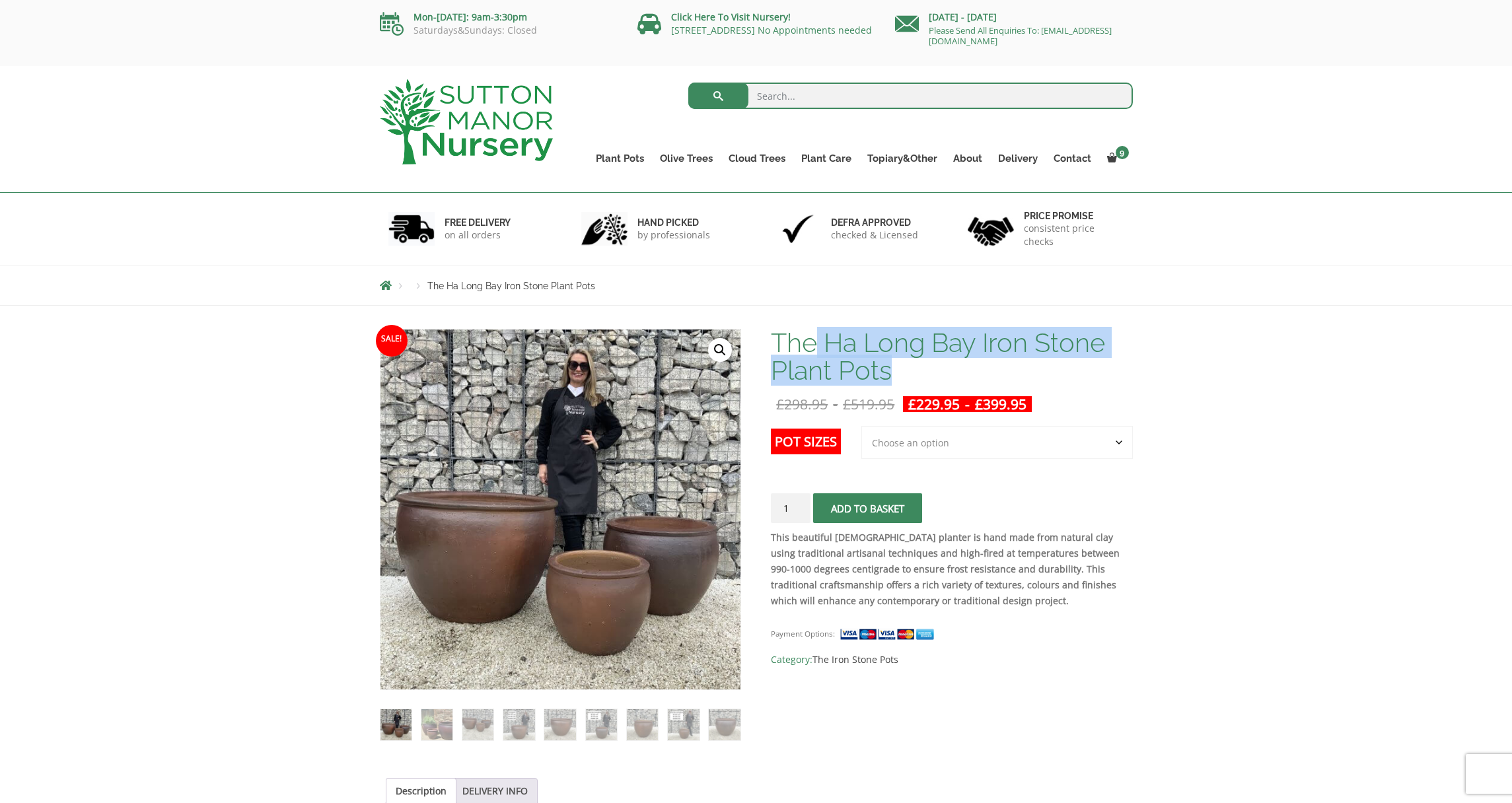
click at [1108, 364] on h1 "The Ha Long Bay Iron Stone Plant Pots" at bounding box center [950, 356] width 361 height 55
copy h1 "Ha Long Bay Iron Stone Plant Pots"
